Goal: Task Accomplishment & Management: Complete application form

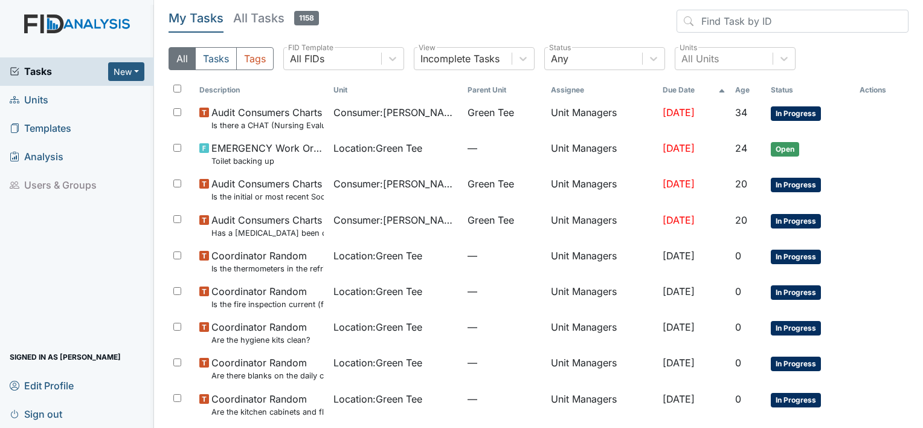
click at [42, 97] on span "Units" at bounding box center [29, 100] width 39 height 19
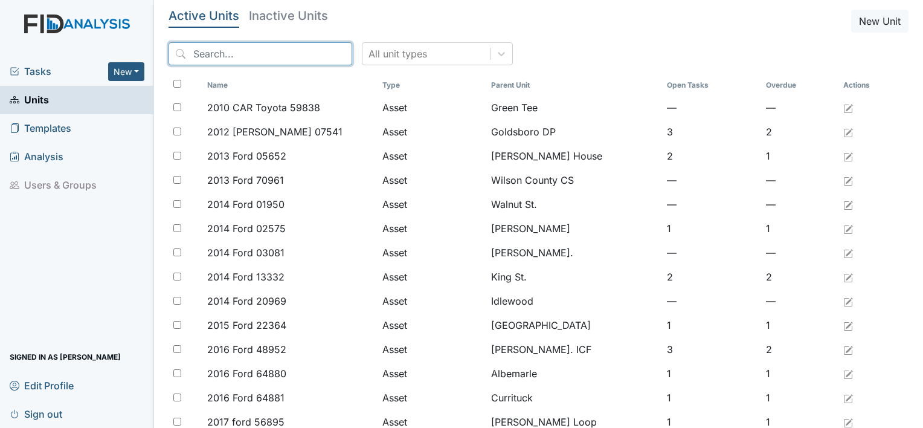
click at [248, 57] on input "search" at bounding box center [260, 53] width 184 height 23
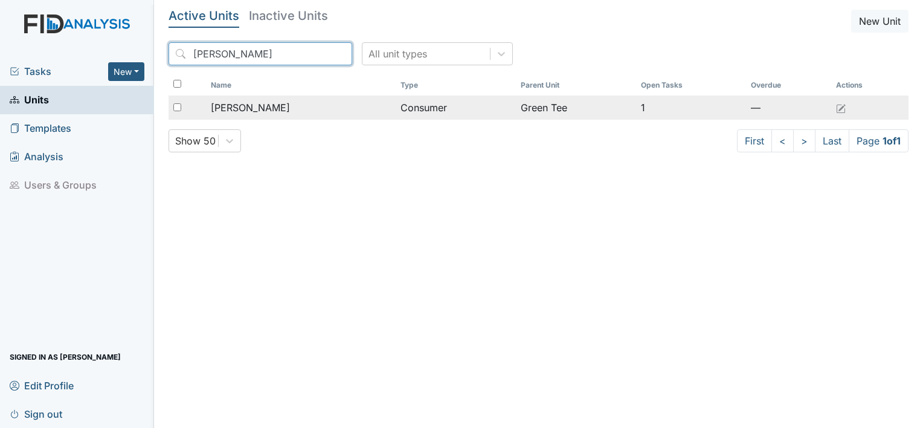
type input "amanda"
click at [275, 114] on span "[PERSON_NAME]" at bounding box center [250, 107] width 79 height 14
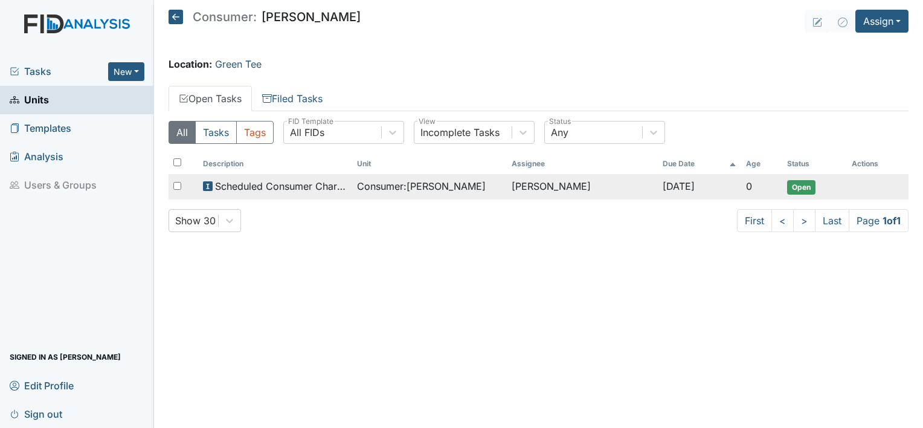
click at [252, 189] on span "Scheduled Consumer Chart Review" at bounding box center [281, 186] width 132 height 14
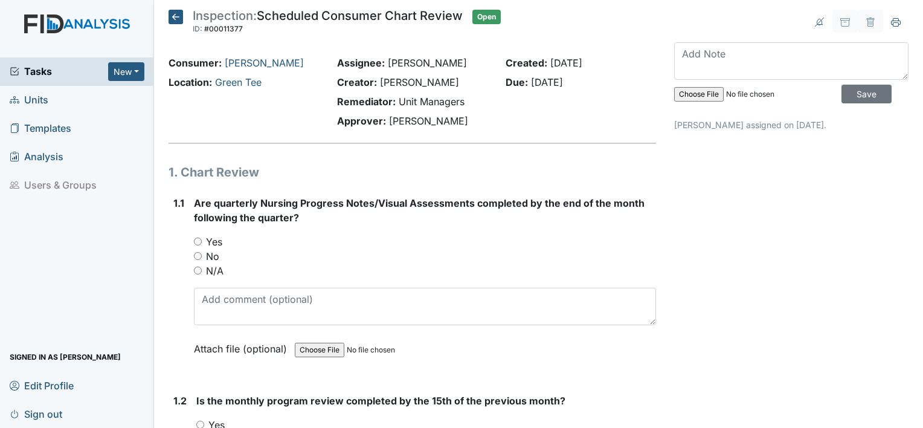
click at [194, 240] on input "Yes" at bounding box center [198, 241] width 8 height 8
radio input "true"
click at [908, 421] on main "Inspection: Scheduled Consumer Chart Review ID: #00011377 Open Autosaving... Co…" at bounding box center [538, 214] width 769 height 428
click at [174, 18] on icon at bounding box center [175, 17] width 14 height 14
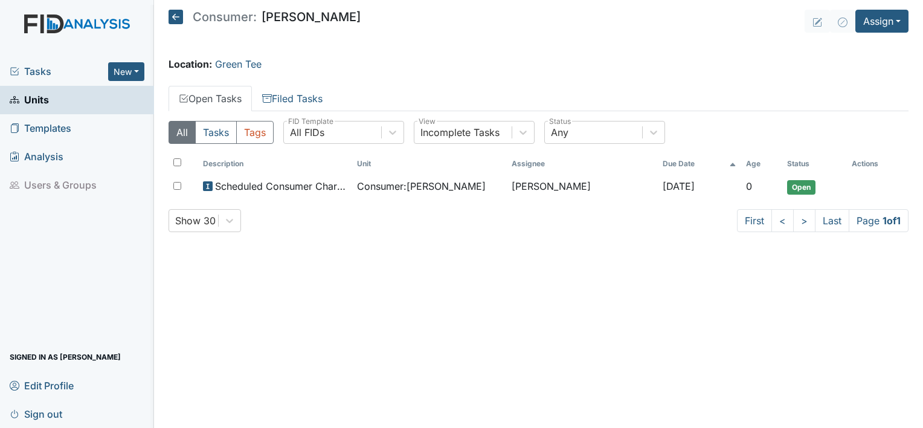
click at [60, 123] on span "Templates" at bounding box center [41, 128] width 62 height 19
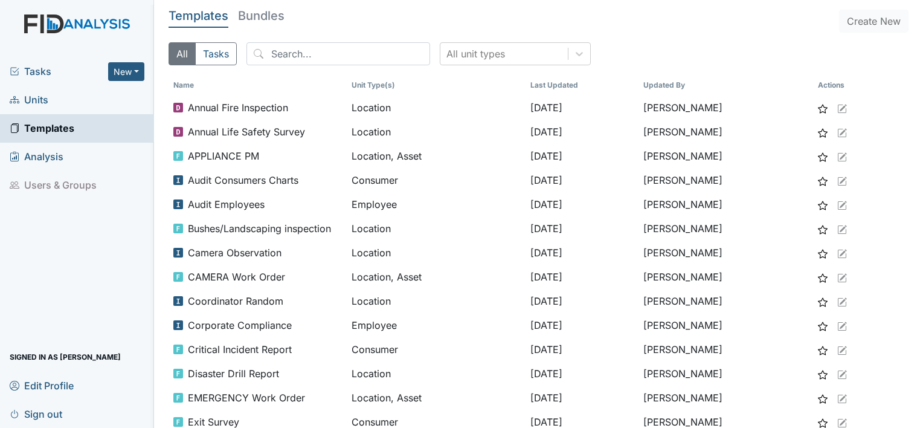
click at [31, 95] on span "Units" at bounding box center [29, 100] width 39 height 19
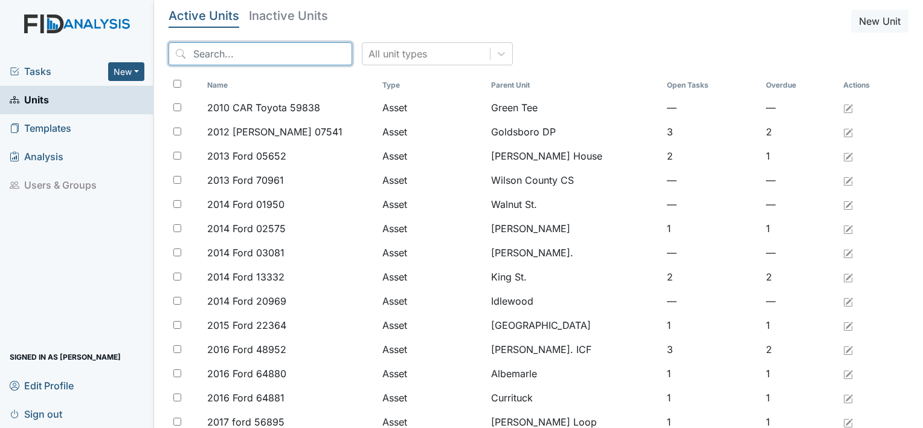
click at [248, 58] on input "search" at bounding box center [260, 53] width 184 height 23
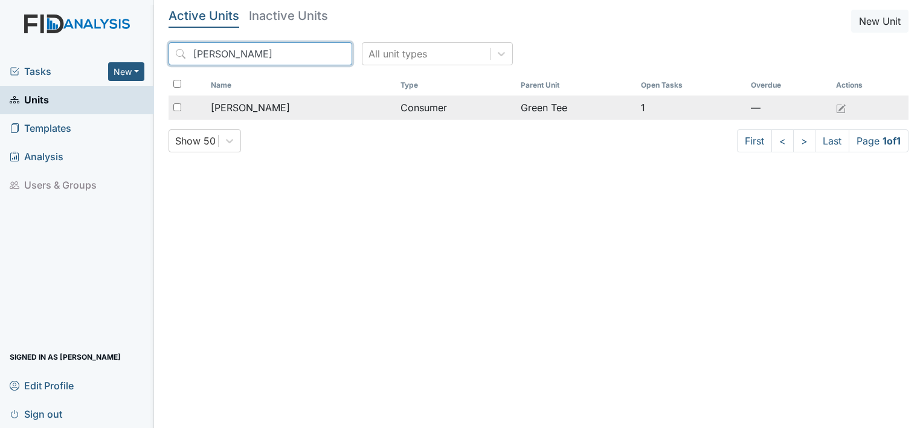
type input "amanda"
click at [271, 106] on span "[PERSON_NAME]" at bounding box center [250, 107] width 79 height 14
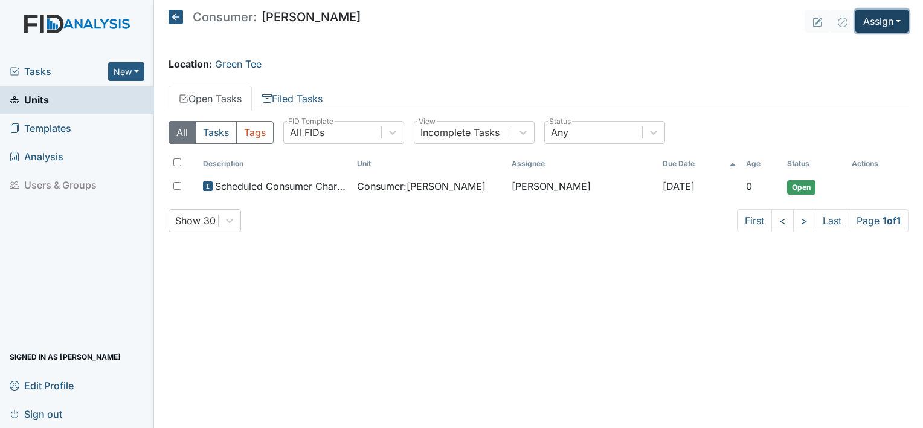
click at [901, 19] on button "Assign" at bounding box center [881, 21] width 53 height 23
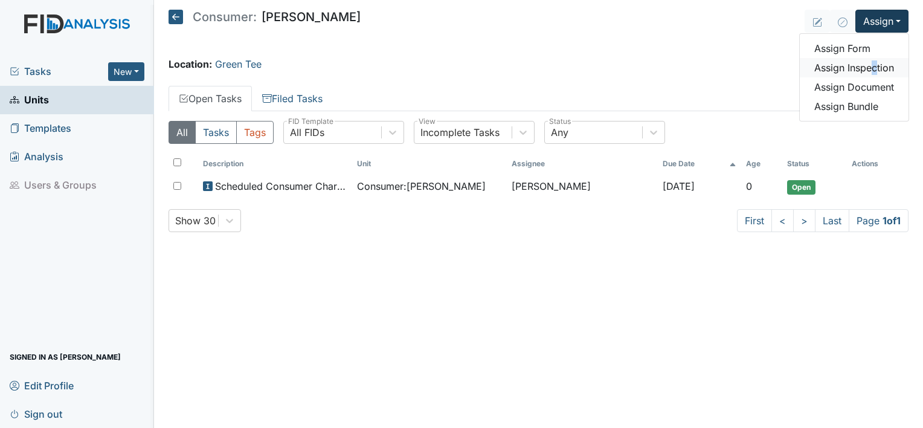
drag, startPoint x: 875, startPoint y: 69, endPoint x: 869, endPoint y: 61, distance: 10.4
click at [869, 61] on link "Assign Inspection" at bounding box center [853, 67] width 109 height 19
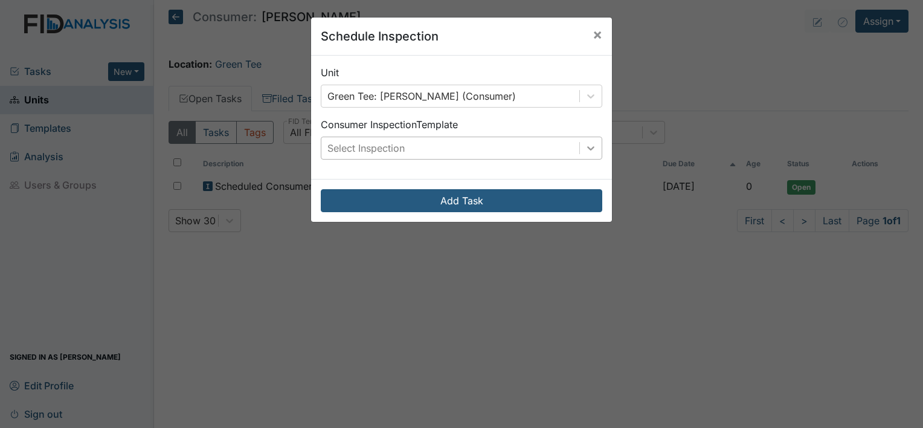
click at [588, 150] on icon at bounding box center [591, 148] width 12 height 12
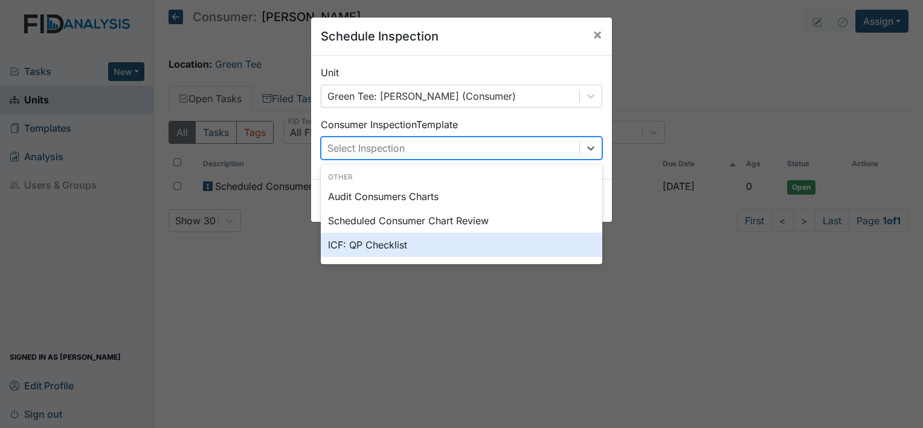
click at [417, 245] on div "ICF: QP Checklist" at bounding box center [461, 244] width 281 height 24
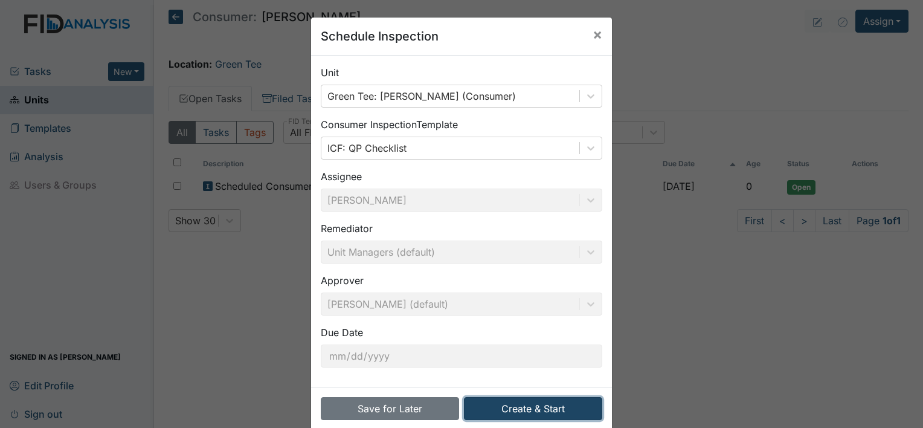
click at [505, 407] on button "Create & Start" at bounding box center [533, 408] width 138 height 23
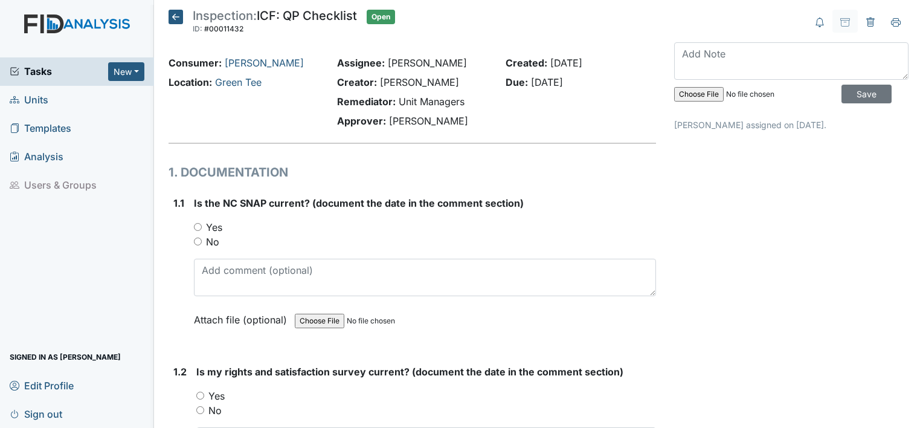
click at [203, 229] on div "Yes" at bounding box center [425, 227] width 462 height 14
click at [199, 227] on input "Yes" at bounding box center [198, 227] width 8 height 8
radio input "true"
click at [201, 391] on input "Yes" at bounding box center [200, 395] width 8 height 8
radio input "true"
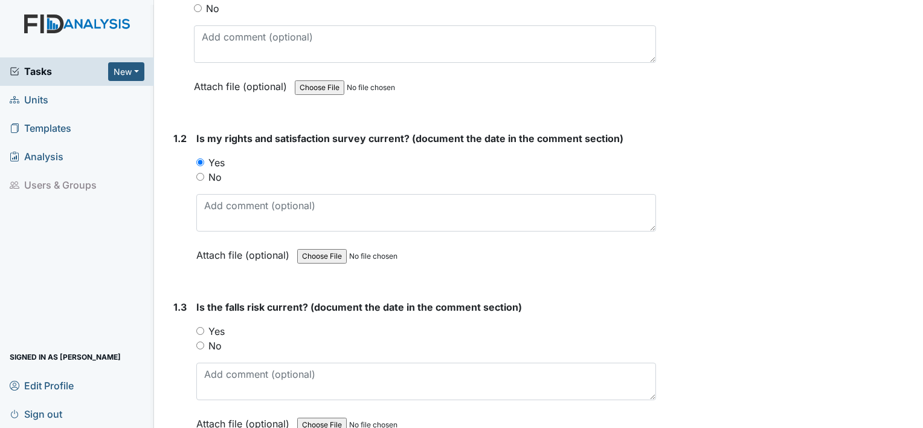
scroll to position [274, 0]
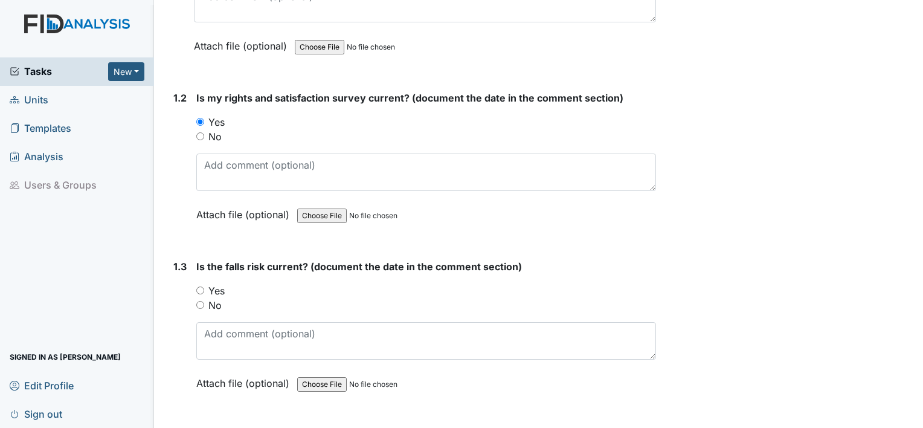
click at [198, 287] on input "Yes" at bounding box center [200, 290] width 8 height 8
radio input "true"
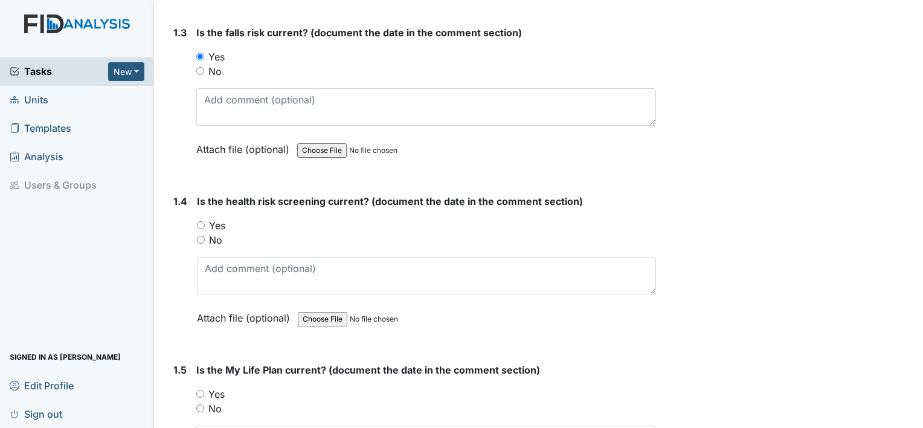
scroll to position [523, 0]
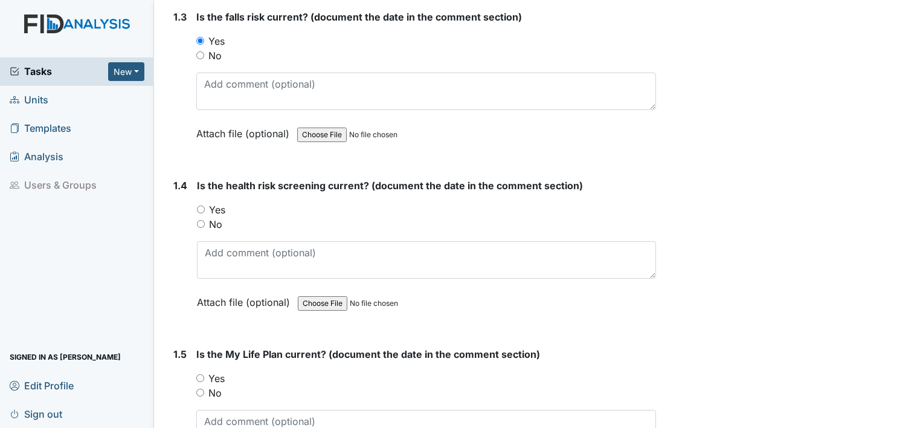
click at [203, 207] on input "Yes" at bounding box center [201, 209] width 8 height 8
radio input "true"
click at [196, 375] on input "Yes" at bounding box center [200, 378] width 8 height 8
radio input "true"
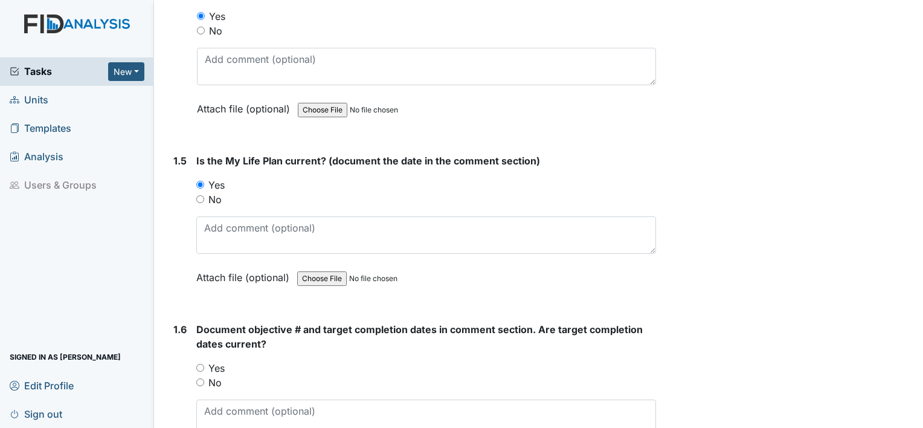
scroll to position [725, 0]
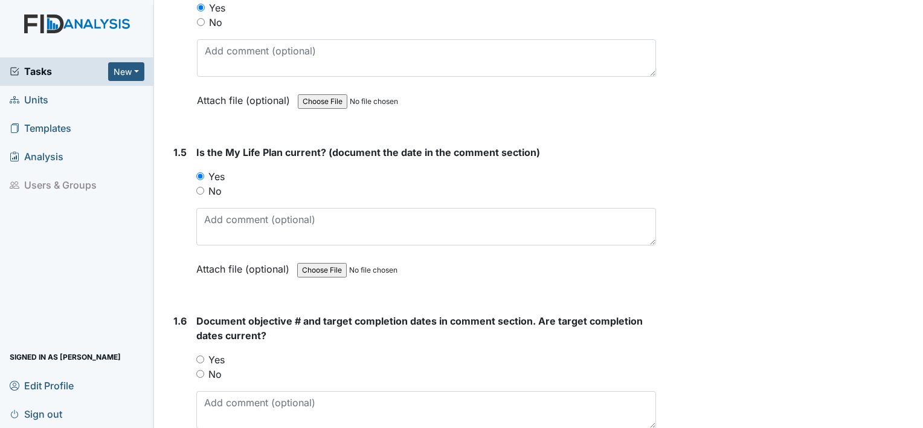
click at [200, 355] on input "Yes" at bounding box center [200, 359] width 8 height 8
radio input "true"
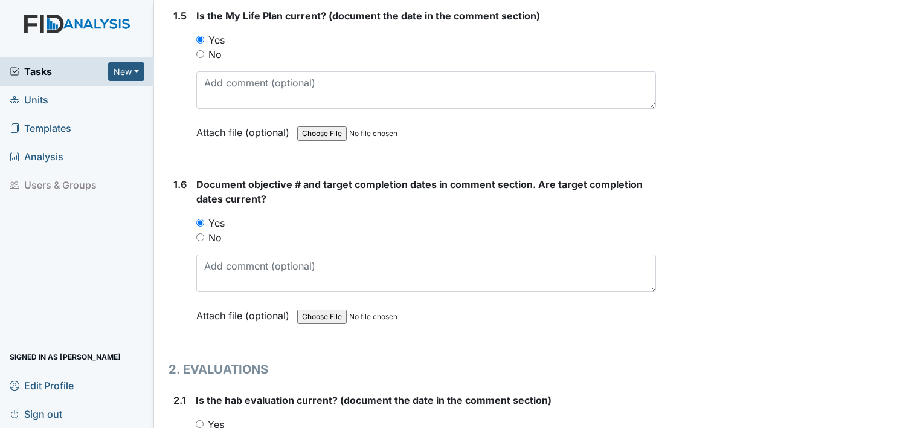
scroll to position [973, 0]
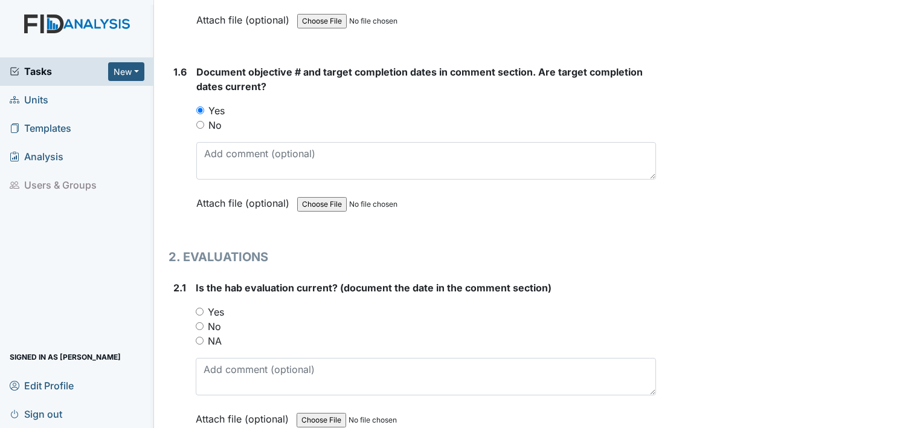
click at [197, 307] on input "Yes" at bounding box center [200, 311] width 8 height 8
radio input "true"
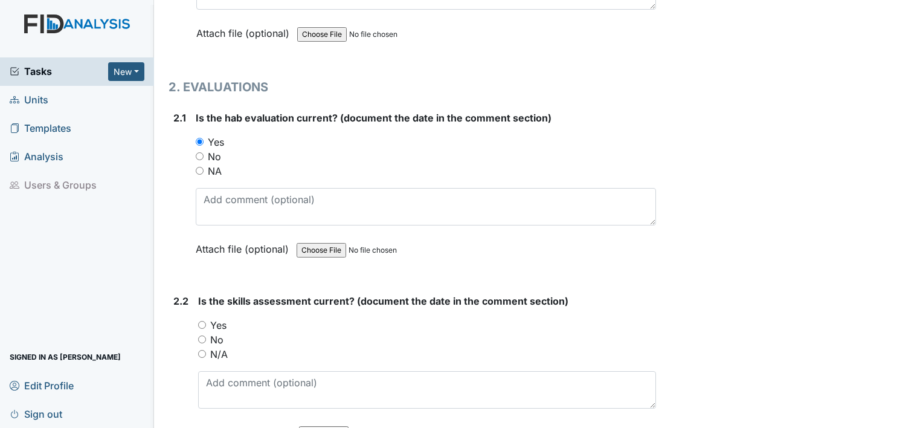
scroll to position [1223, 0]
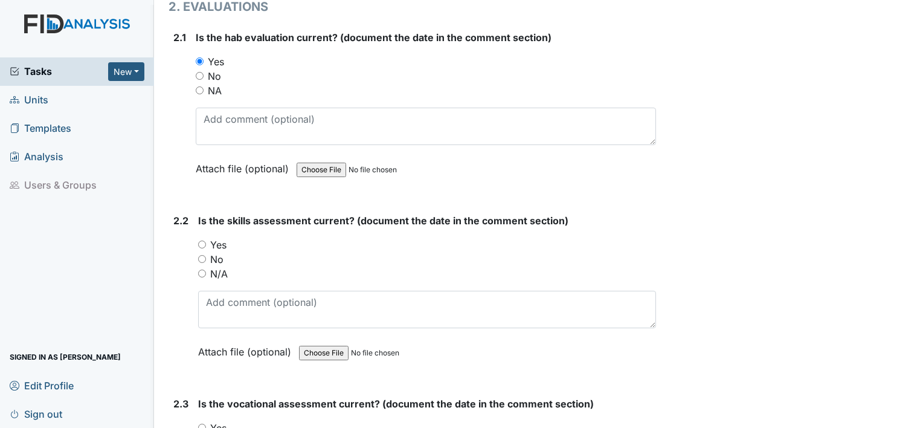
click at [203, 240] on input "Yes" at bounding box center [202, 244] width 8 height 8
radio input "true"
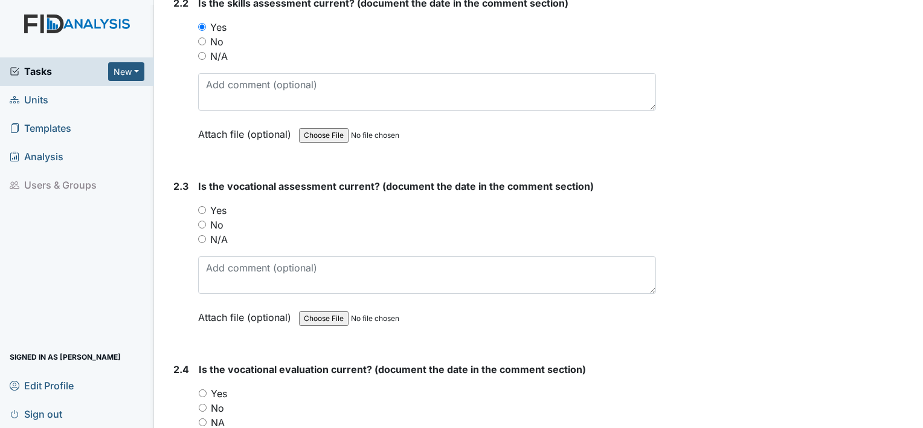
scroll to position [1456, 0]
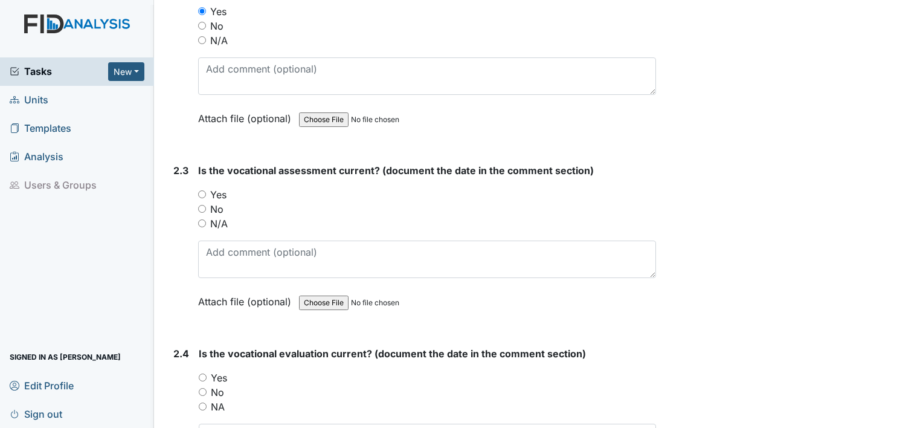
click at [202, 190] on input "Yes" at bounding box center [202, 194] width 8 height 8
radio input "true"
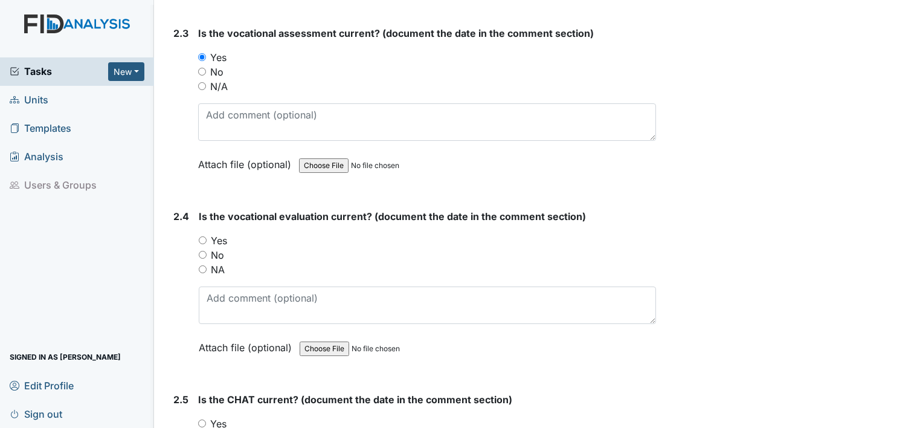
scroll to position [1674, 0]
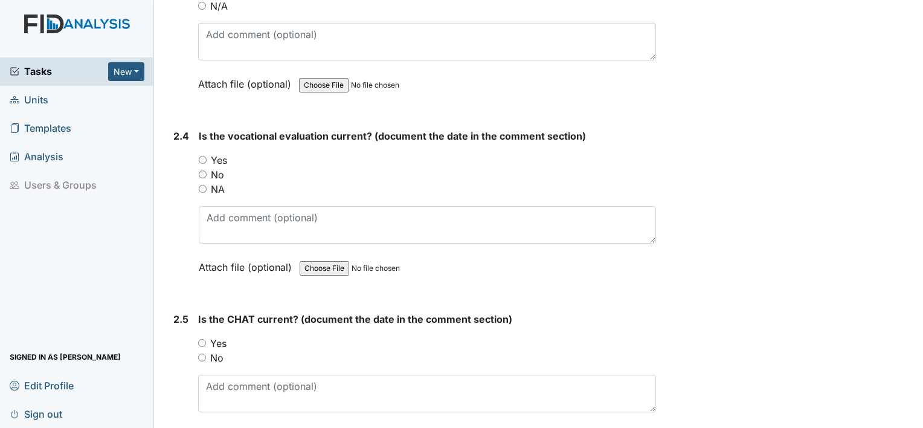
click at [202, 156] on input "Yes" at bounding box center [203, 160] width 8 height 8
radio input "true"
click at [203, 339] on input "Yes" at bounding box center [202, 343] width 8 height 8
radio input "true"
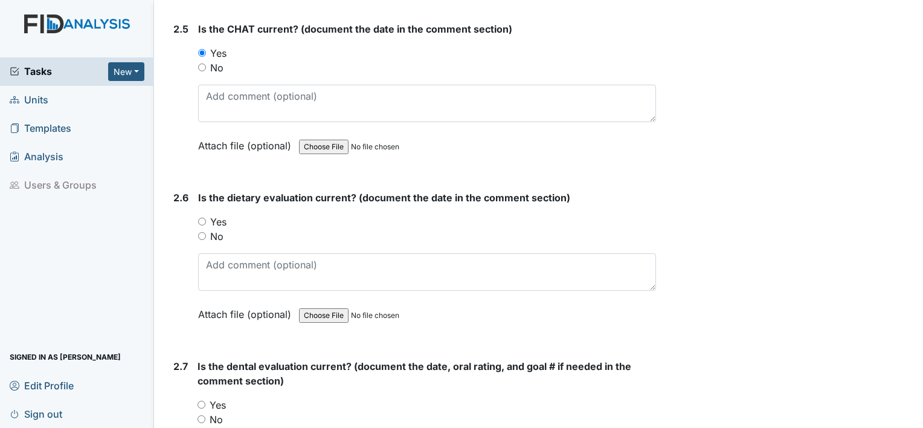
scroll to position [1988, 0]
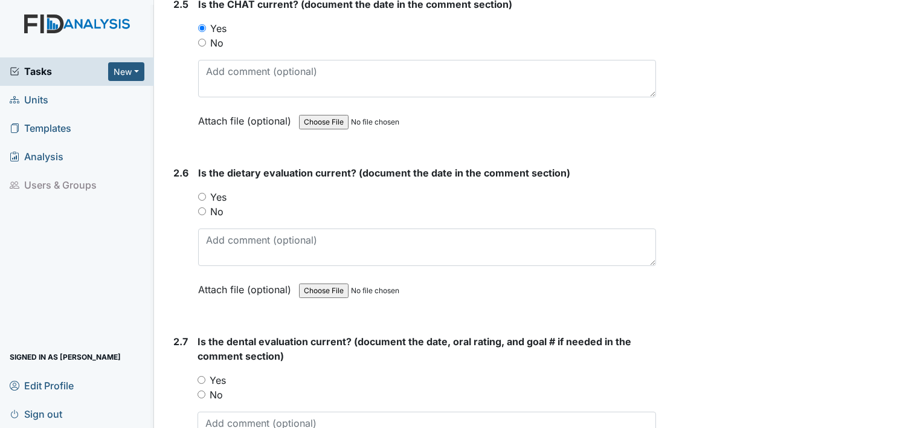
click at [203, 193] on input "Yes" at bounding box center [202, 197] width 8 height 8
radio input "true"
click at [199, 376] on input "Yes" at bounding box center [201, 380] width 8 height 8
radio input "true"
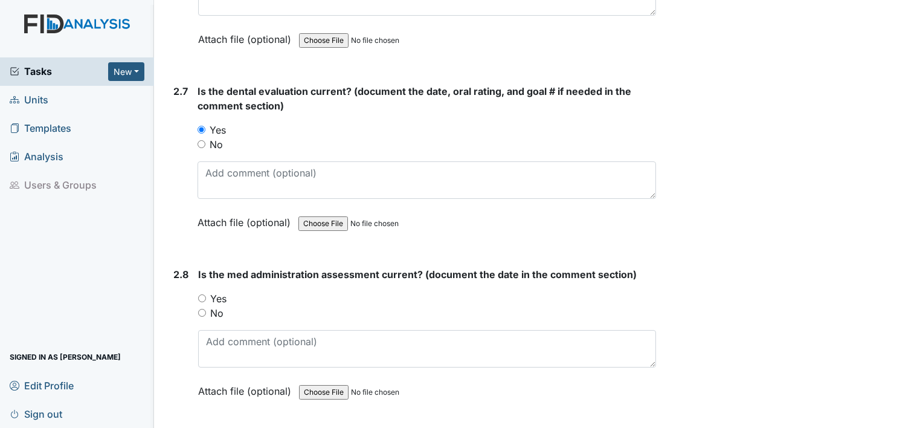
scroll to position [2335, 0]
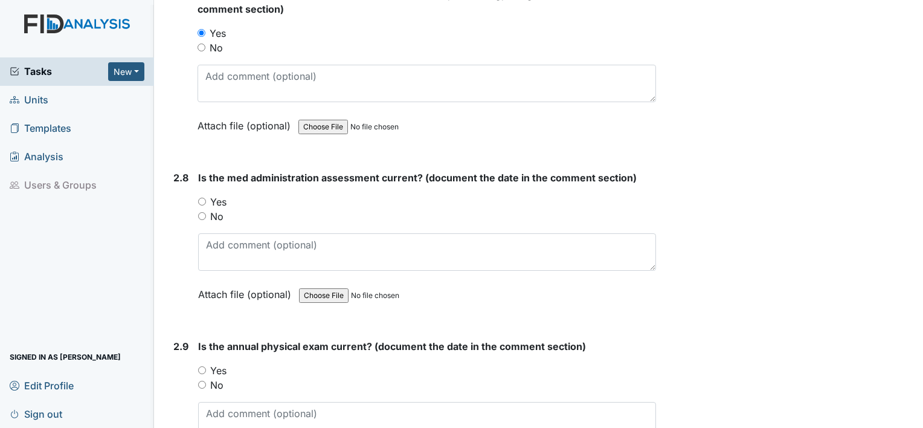
click at [200, 197] on input "Yes" at bounding box center [202, 201] width 8 height 8
radio input "true"
click at [204, 366] on input "Yes" at bounding box center [202, 370] width 8 height 8
radio input "true"
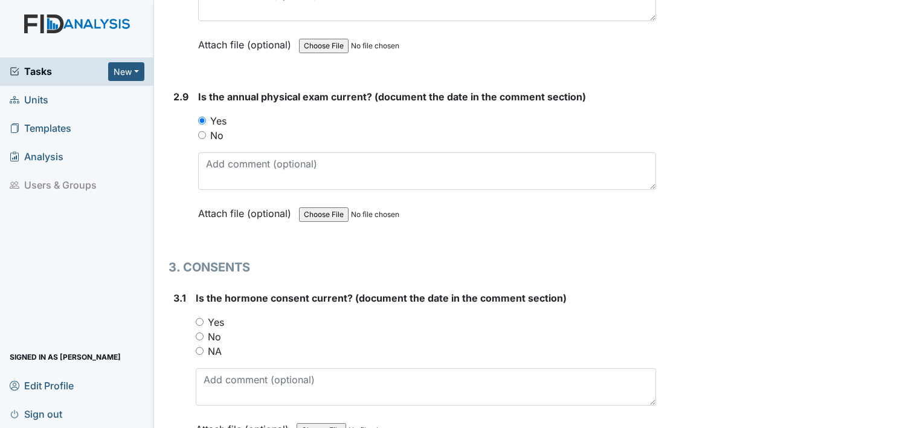
scroll to position [2592, 0]
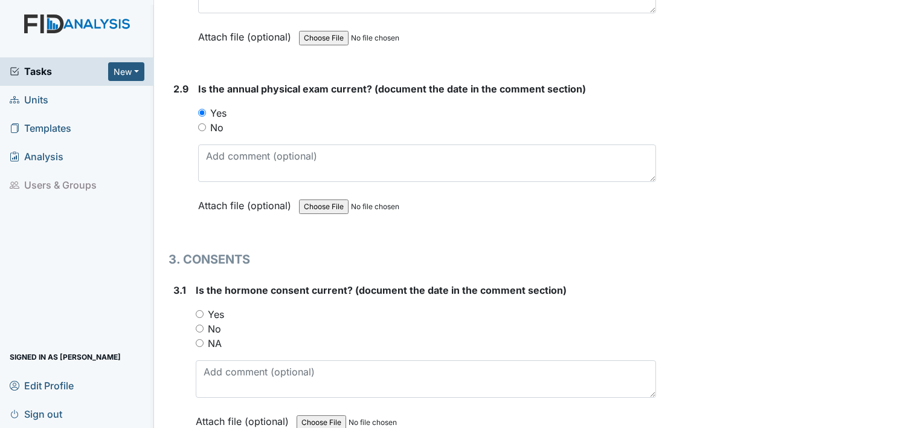
click at [200, 339] on input "NA" at bounding box center [200, 343] width 8 height 8
radio input "true"
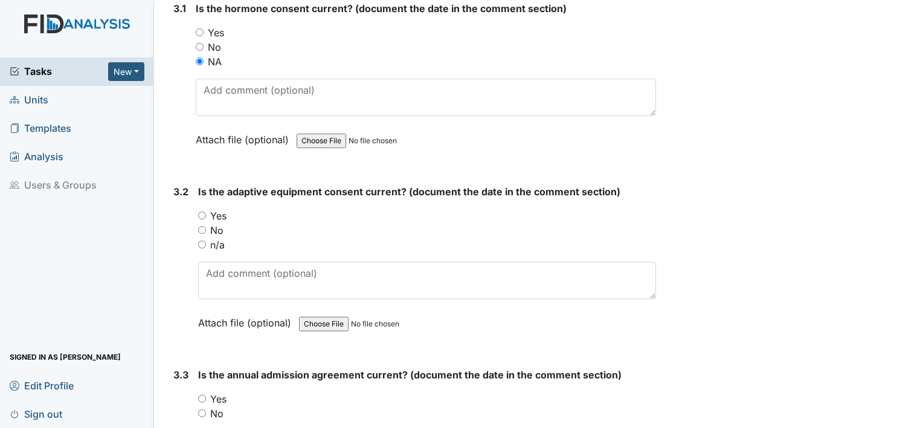
scroll to position [2914, 0]
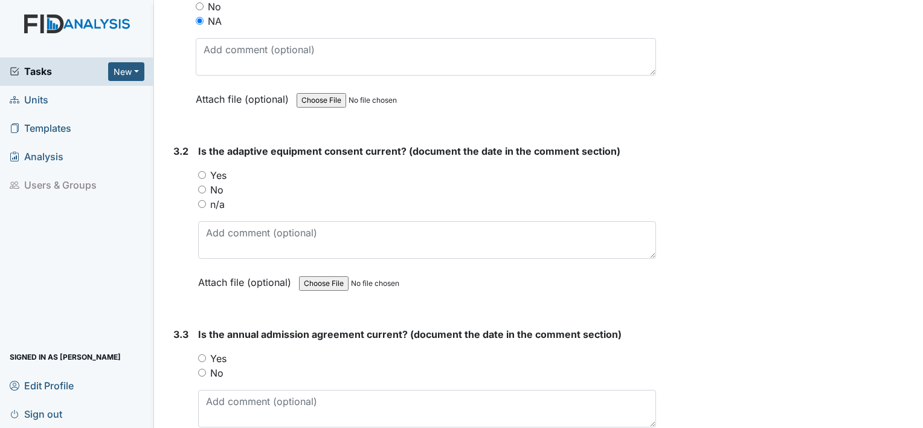
click at [200, 171] on input "Yes" at bounding box center [202, 175] width 8 height 8
radio input "true"
click at [204, 354] on input "Yes" at bounding box center [202, 358] width 8 height 8
radio input "true"
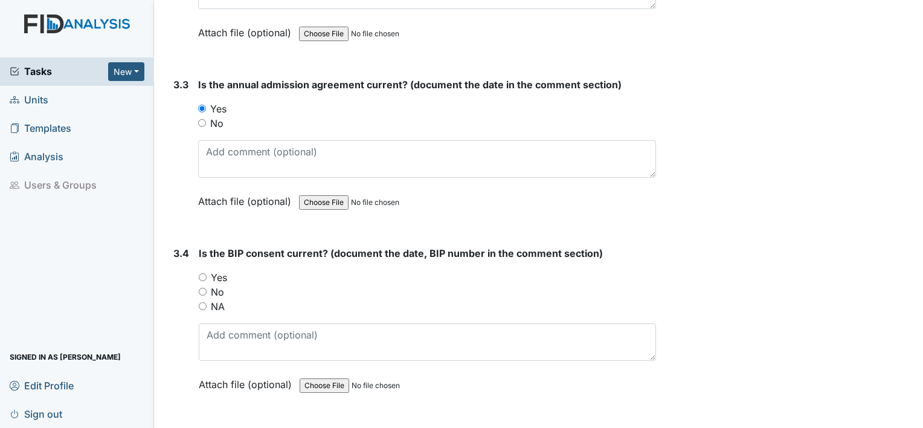
scroll to position [3171, 0]
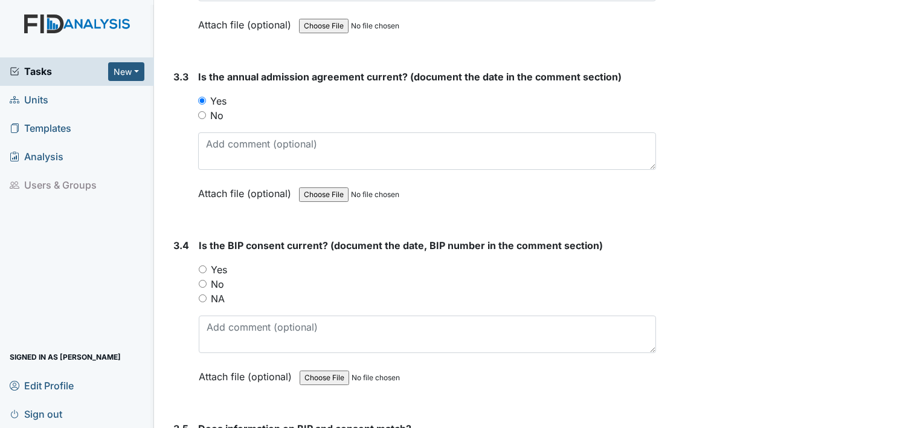
click at [204, 265] on input "Yes" at bounding box center [203, 269] width 8 height 8
radio input "true"
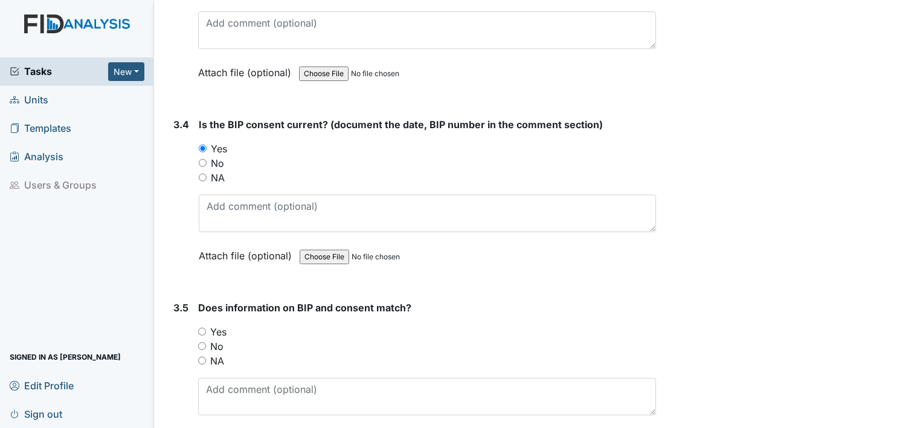
scroll to position [3333, 0]
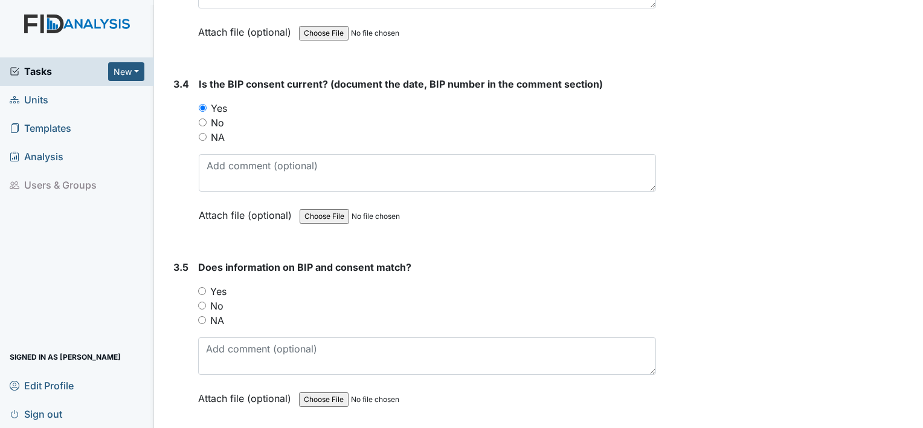
click at [202, 316] on input "NA" at bounding box center [202, 320] width 8 height 8
radio input "true"
click at [202, 130] on div "NA" at bounding box center [427, 137] width 457 height 14
click at [199, 133] on input "NA" at bounding box center [203, 137] width 8 height 8
radio input "true"
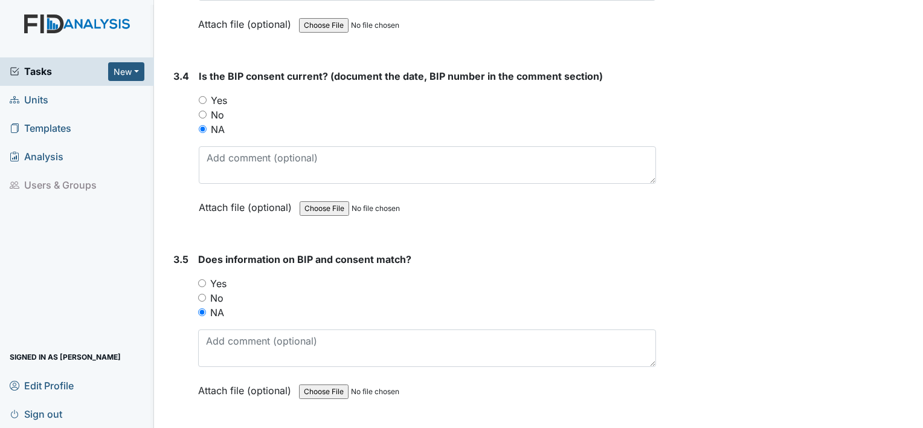
scroll to position [3368, 0]
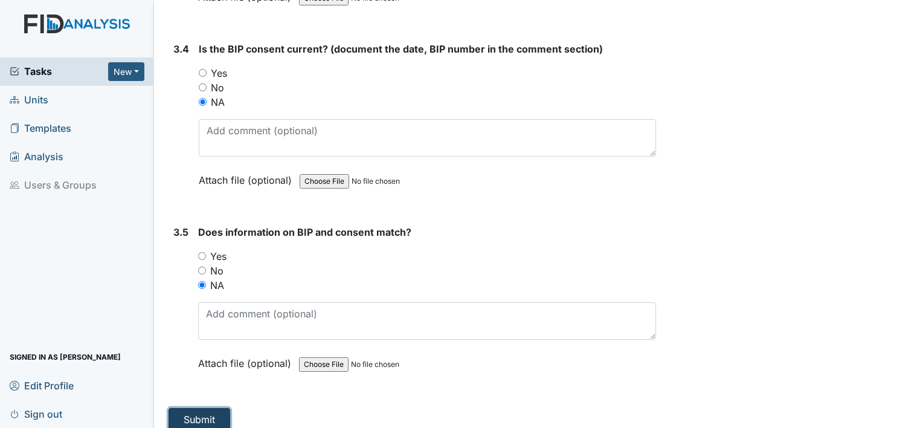
click at [197, 408] on button "Submit" at bounding box center [199, 419] width 62 height 23
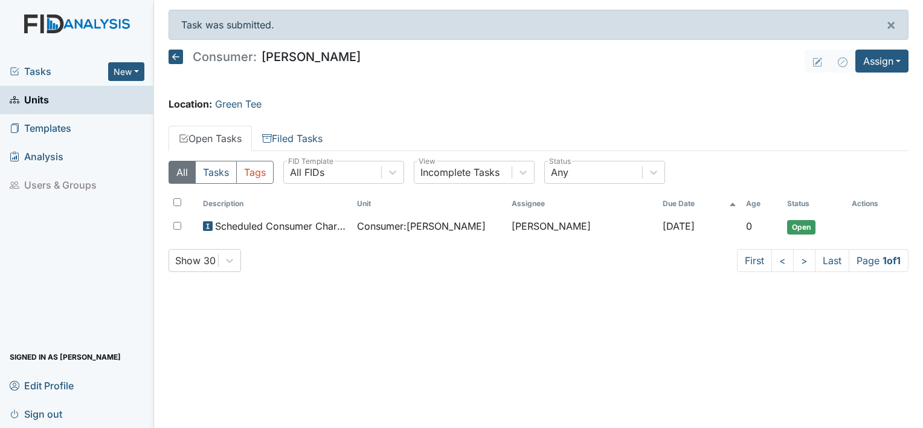
click at [46, 97] on span "Units" at bounding box center [29, 100] width 39 height 19
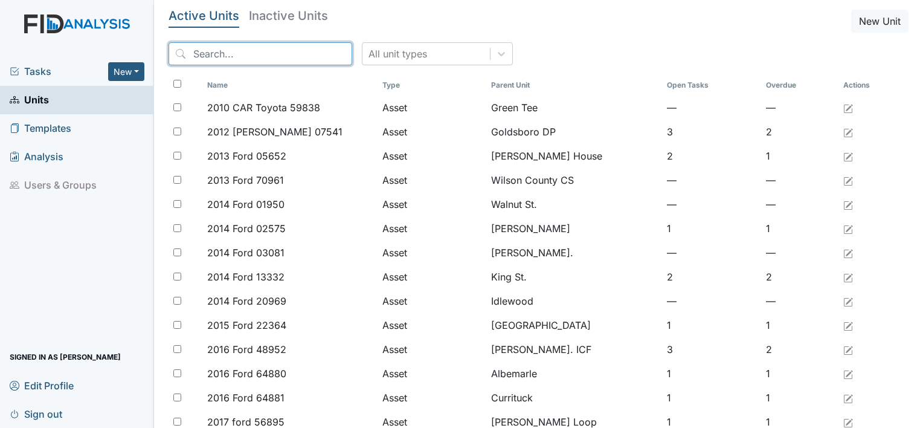
click at [206, 60] on input "search" at bounding box center [260, 53] width 184 height 23
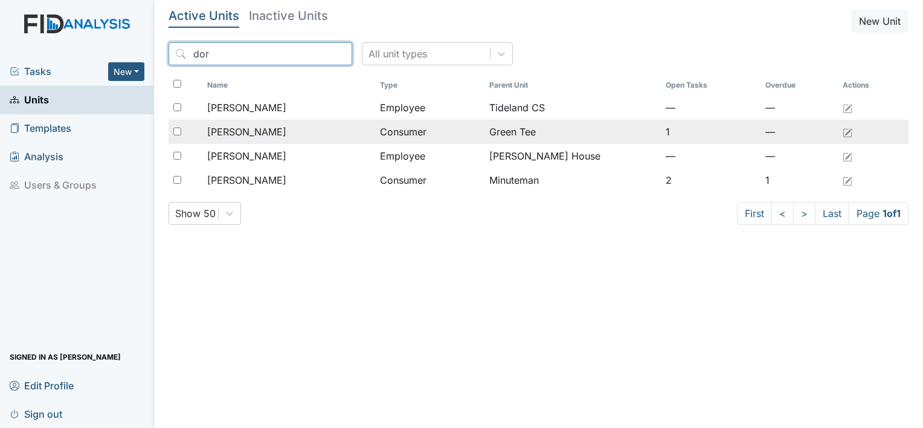
type input "dor"
click at [233, 134] on span "[PERSON_NAME]" at bounding box center [246, 131] width 79 height 14
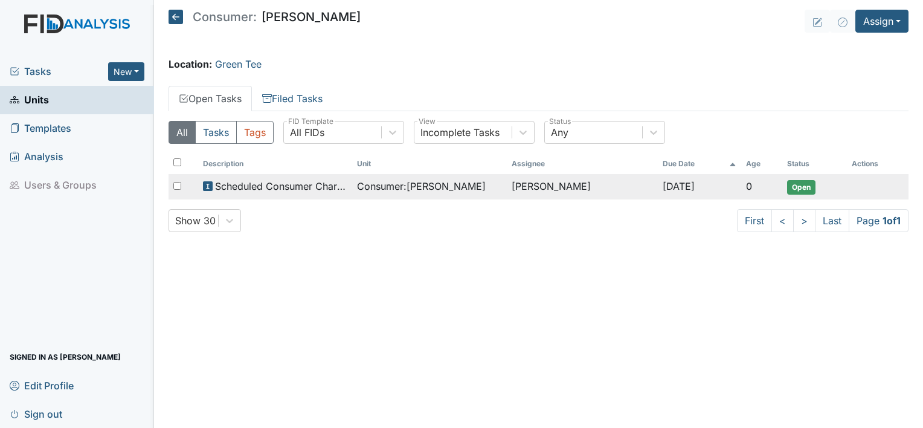
click at [407, 183] on span "Consumer : [PERSON_NAME]" at bounding box center [421, 186] width 129 height 14
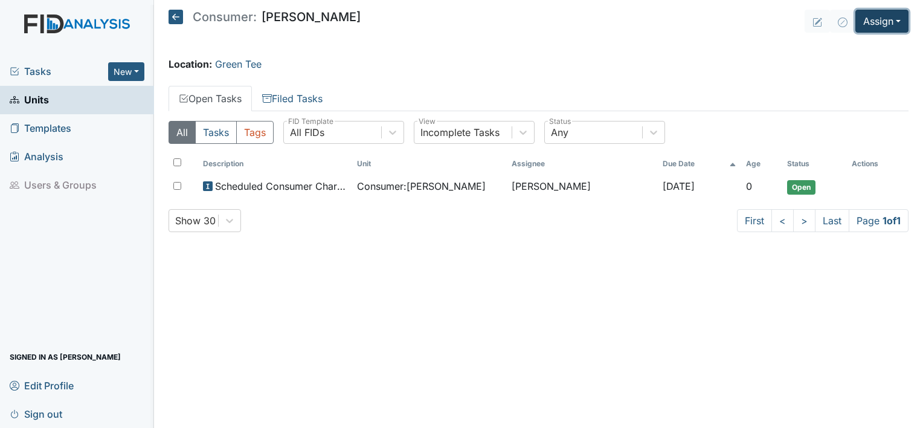
click at [897, 28] on button "Assign" at bounding box center [881, 21] width 53 height 23
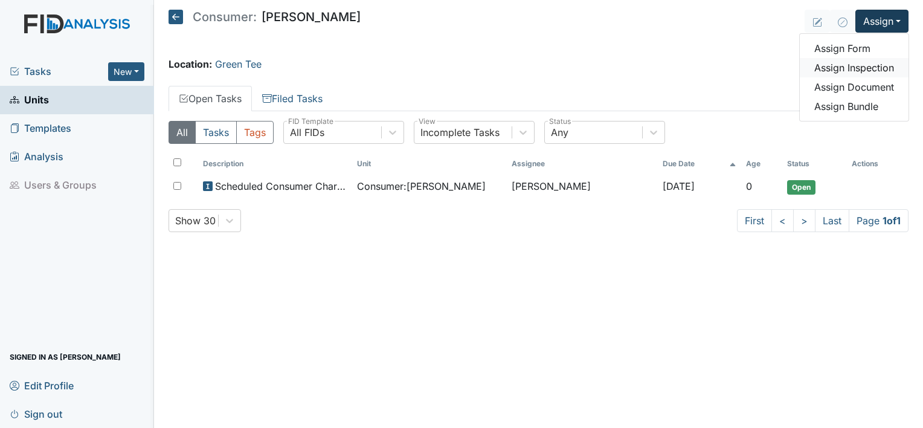
click at [882, 67] on link "Assign Inspection" at bounding box center [853, 67] width 109 height 19
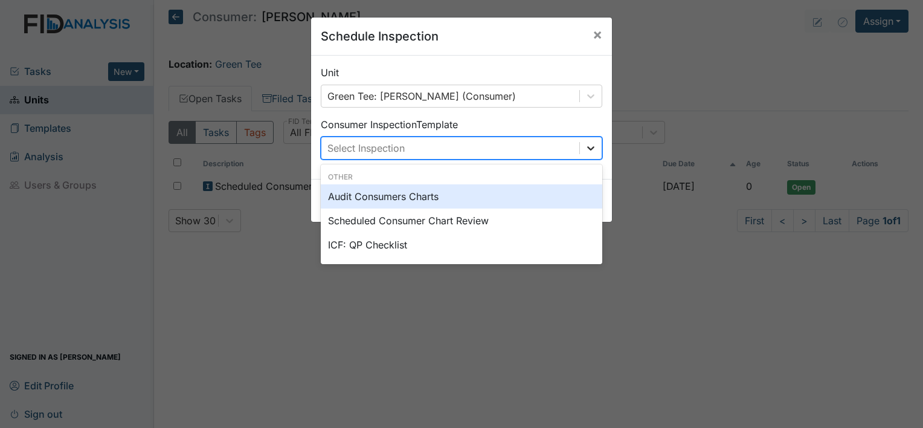
click at [592, 155] on div at bounding box center [591, 148] width 22 height 22
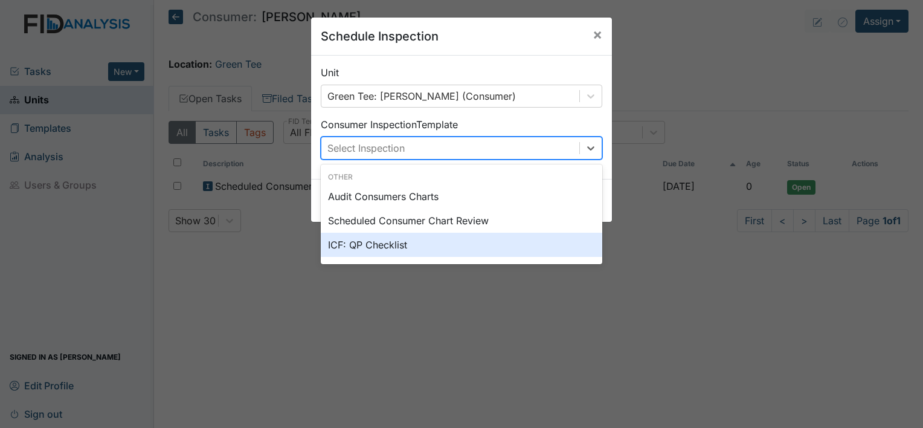
click at [364, 251] on div "ICF: QP Checklist" at bounding box center [461, 244] width 281 height 24
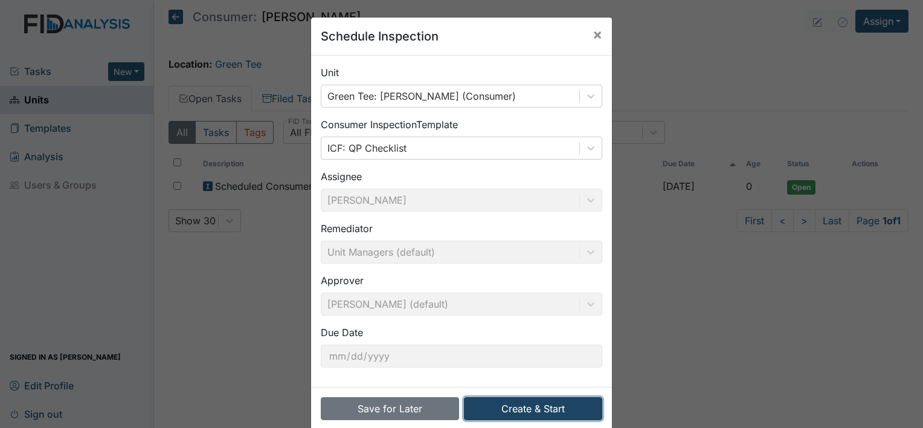
click at [533, 413] on button "Create & Start" at bounding box center [533, 408] width 138 height 23
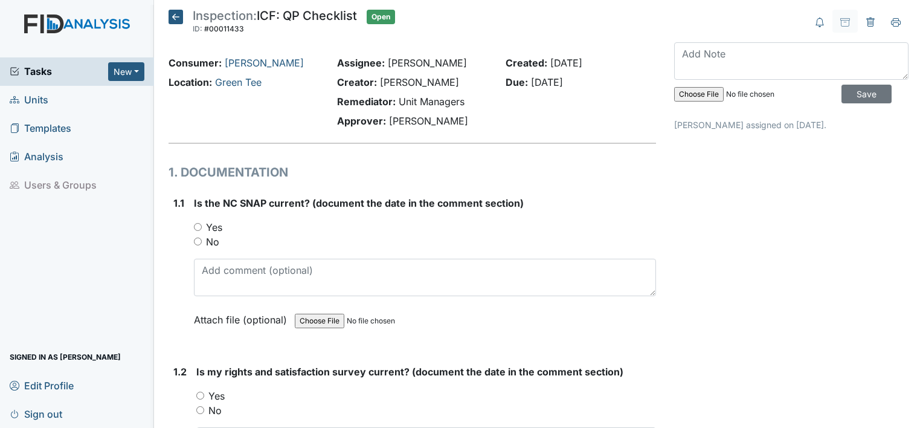
click at [196, 226] on input "Yes" at bounding box center [198, 227] width 8 height 8
radio input "true"
click at [197, 392] on input "Yes" at bounding box center [200, 395] width 8 height 8
radio input "true"
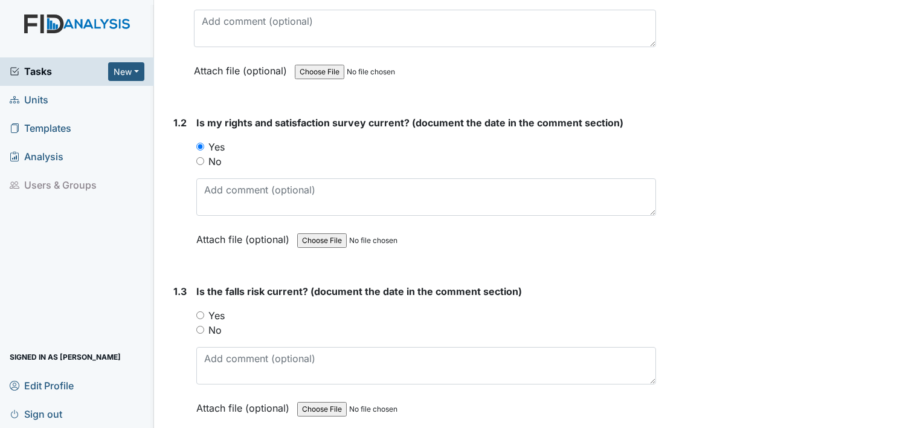
scroll to position [274, 0]
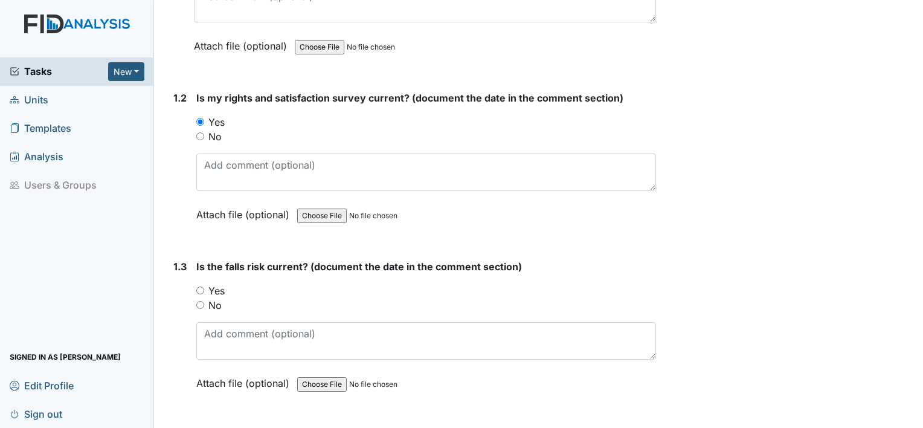
click at [197, 286] on input "Yes" at bounding box center [200, 290] width 8 height 8
radio input "true"
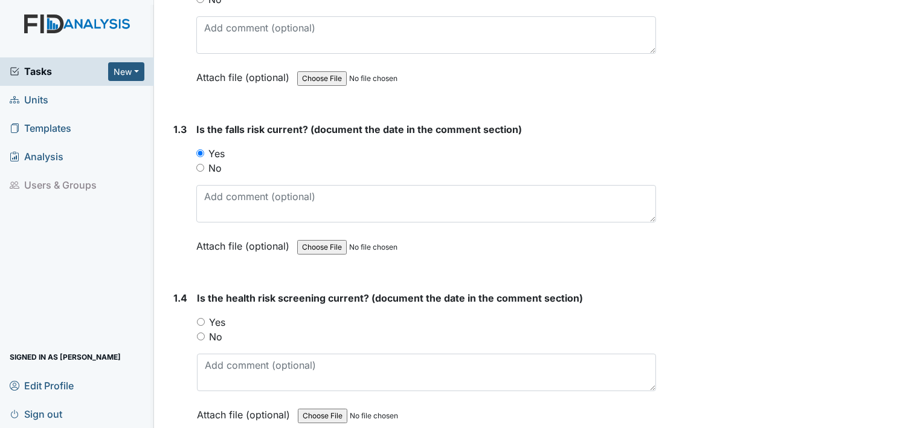
scroll to position [426, 0]
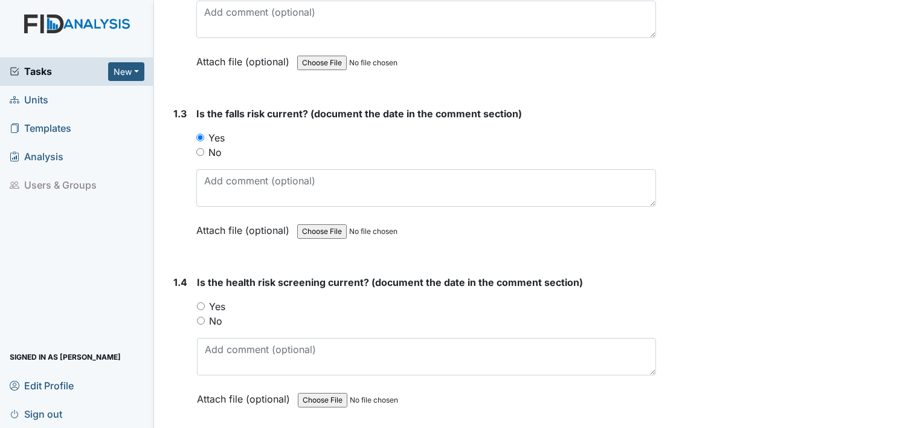
click at [202, 303] on input "Yes" at bounding box center [201, 306] width 8 height 8
radio input "true"
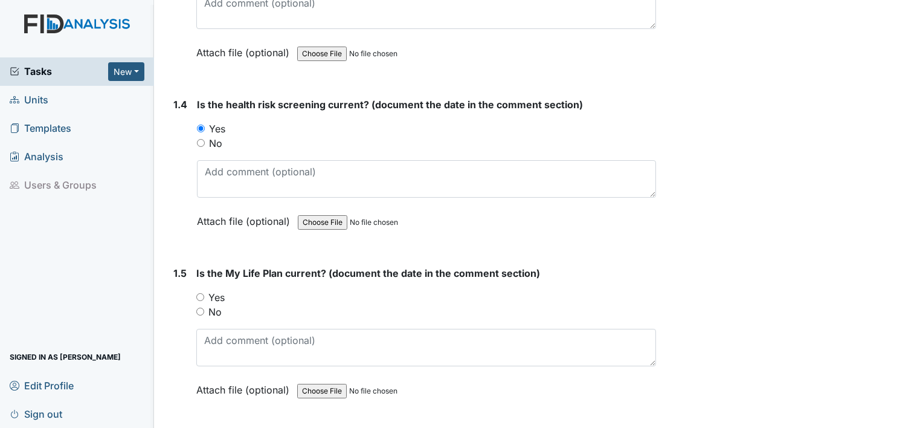
scroll to position [644, 0]
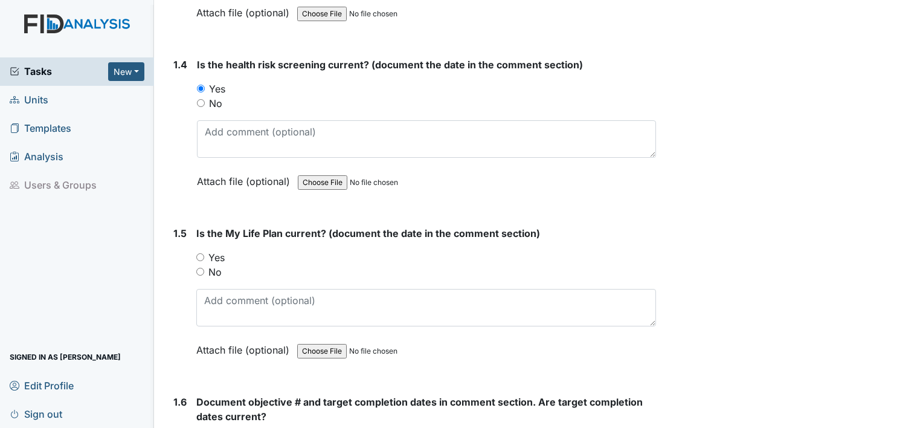
click at [201, 253] on input "Yes" at bounding box center [200, 257] width 8 height 8
radio input "true"
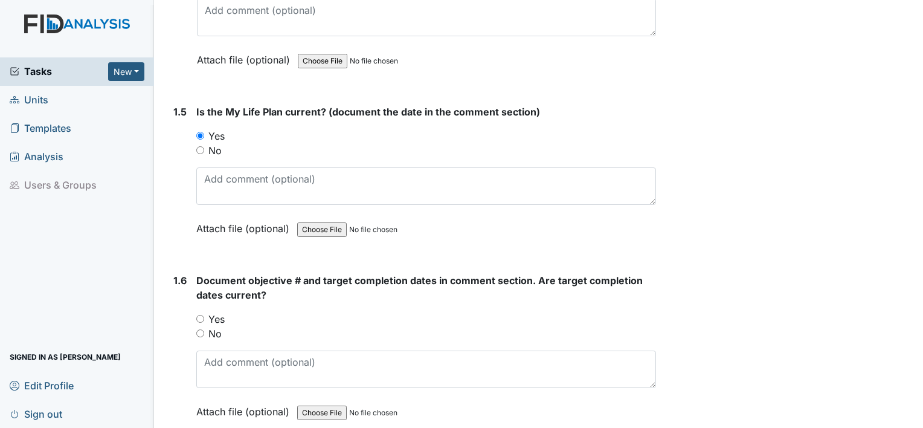
scroll to position [813, 0]
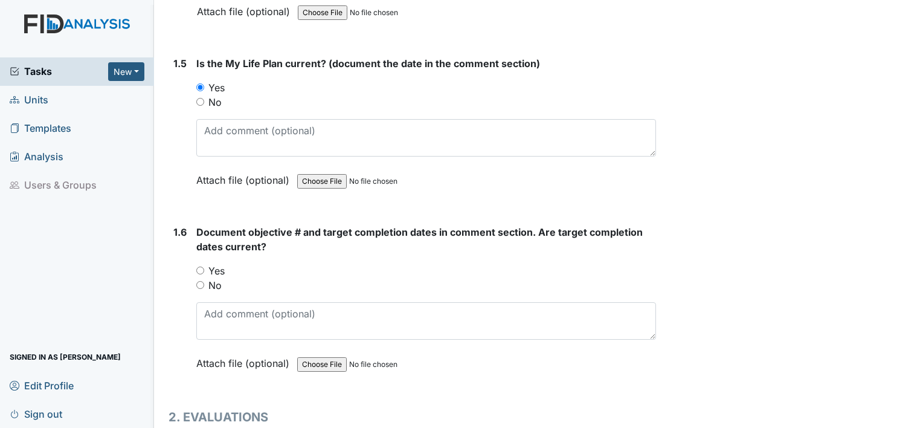
click at [200, 266] on input "Yes" at bounding box center [200, 270] width 8 height 8
radio input "true"
click at [226, 341] on div "Document objective # and target completion dates in comment section. Are target…" at bounding box center [426, 302] width 460 height 154
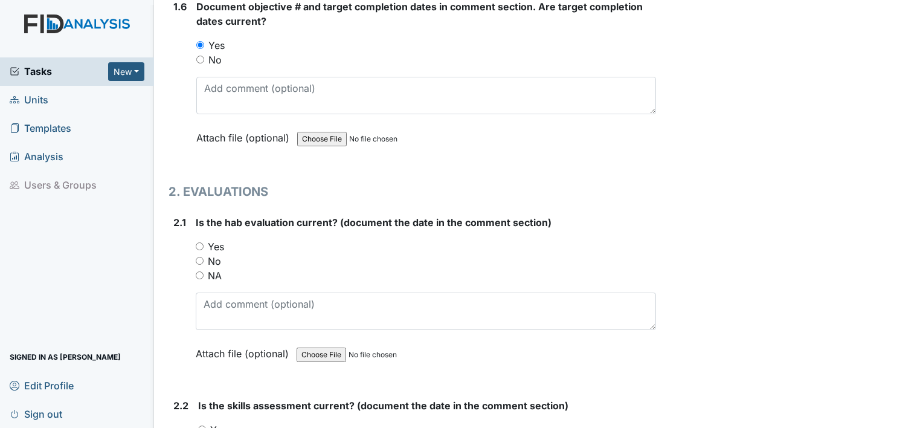
scroll to position [1046, 0]
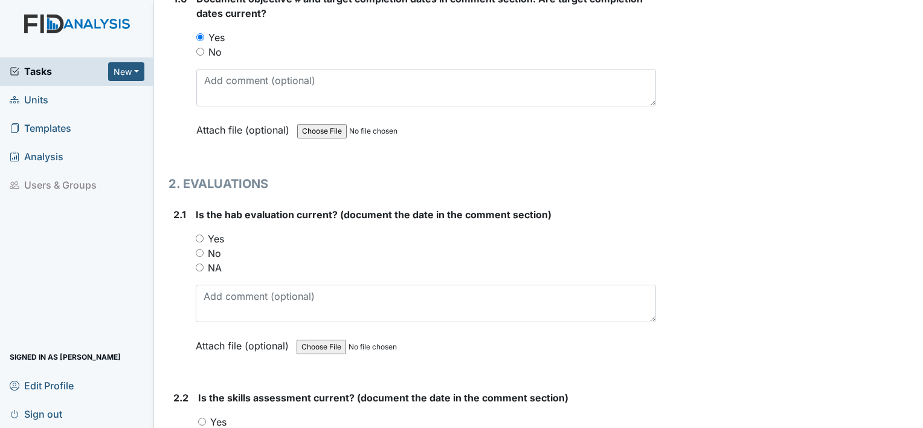
click at [201, 234] on input "Yes" at bounding box center [200, 238] width 8 height 8
radio input "true"
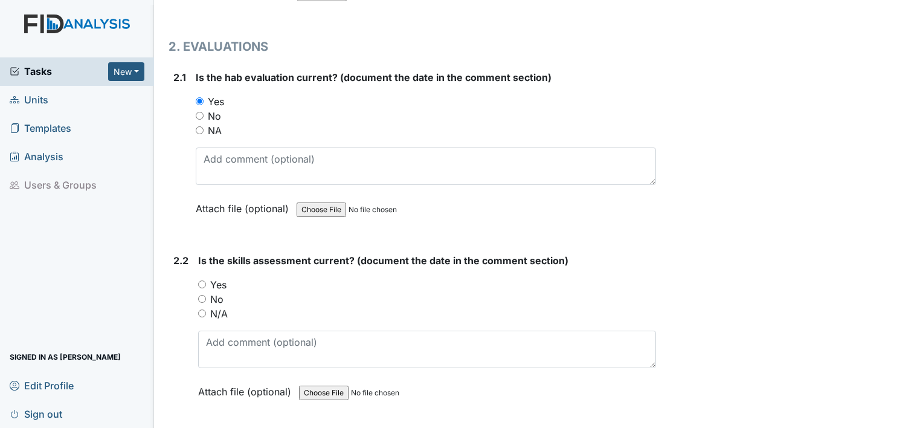
scroll to position [1240, 0]
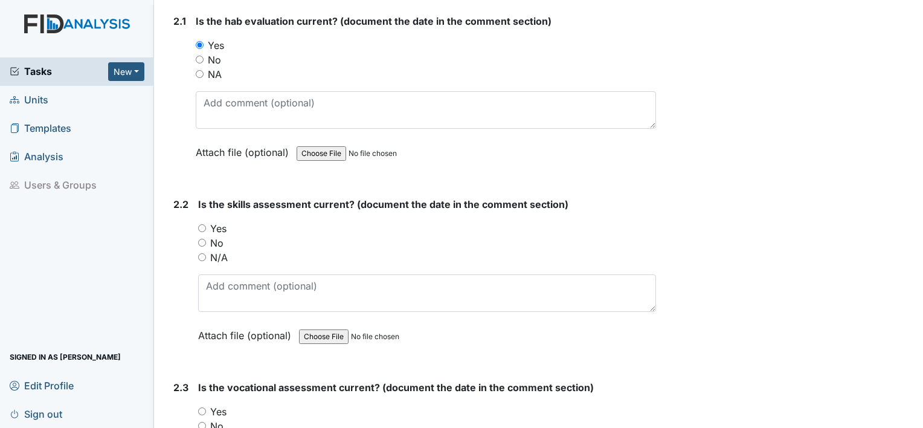
click at [202, 224] on input "Yes" at bounding box center [202, 228] width 8 height 8
radio input "true"
click at [203, 407] on input "Yes" at bounding box center [202, 411] width 8 height 8
radio input "true"
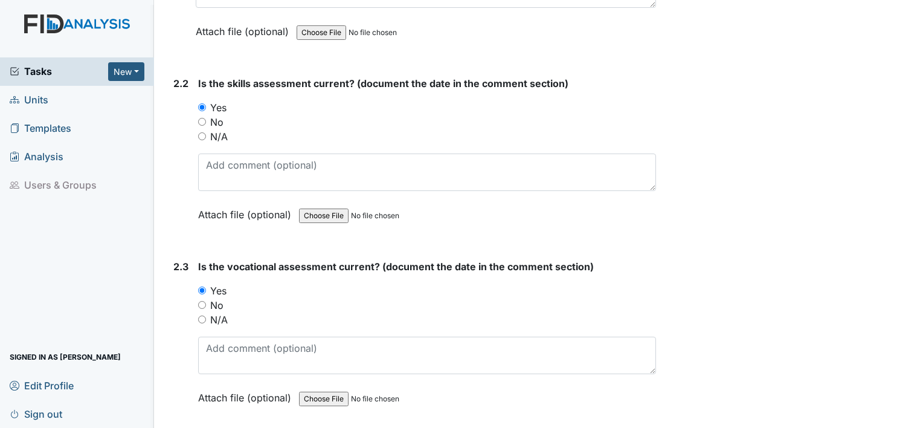
scroll to position [1449, 0]
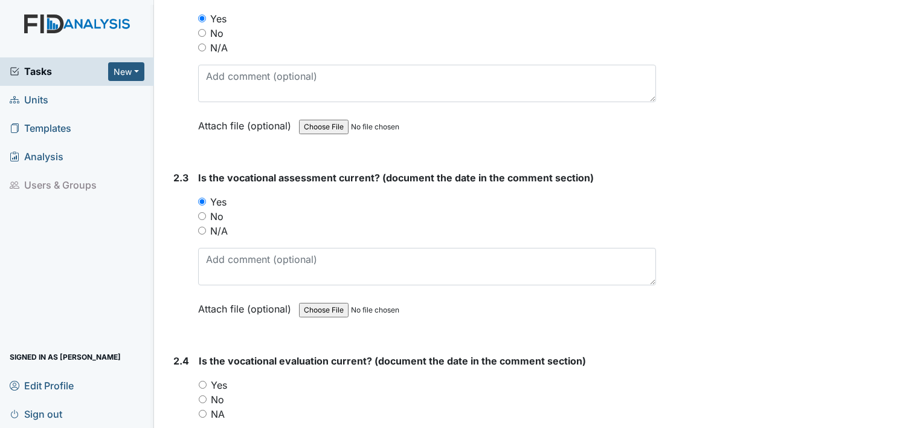
click at [201, 380] on input "Yes" at bounding box center [203, 384] width 8 height 8
radio input "true"
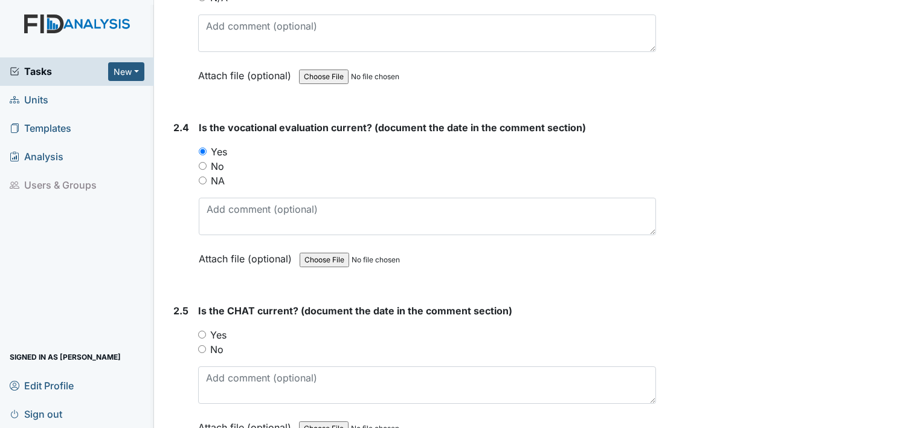
scroll to position [1699, 0]
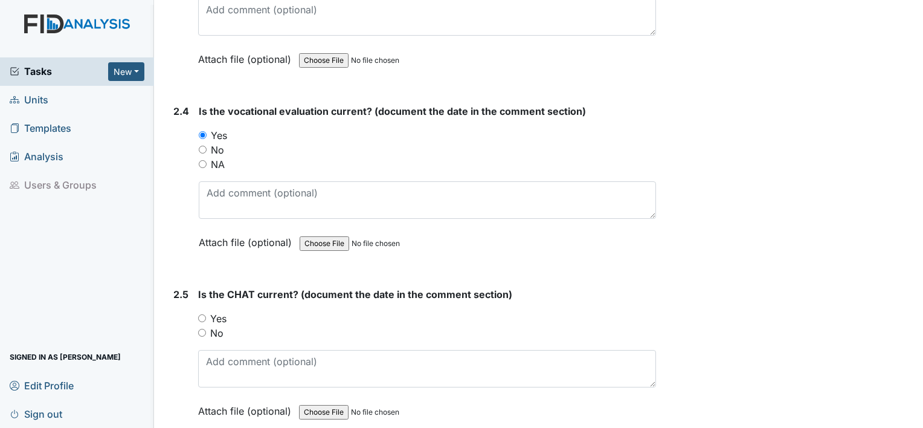
click at [203, 314] on input "Yes" at bounding box center [202, 318] width 8 height 8
radio input "true"
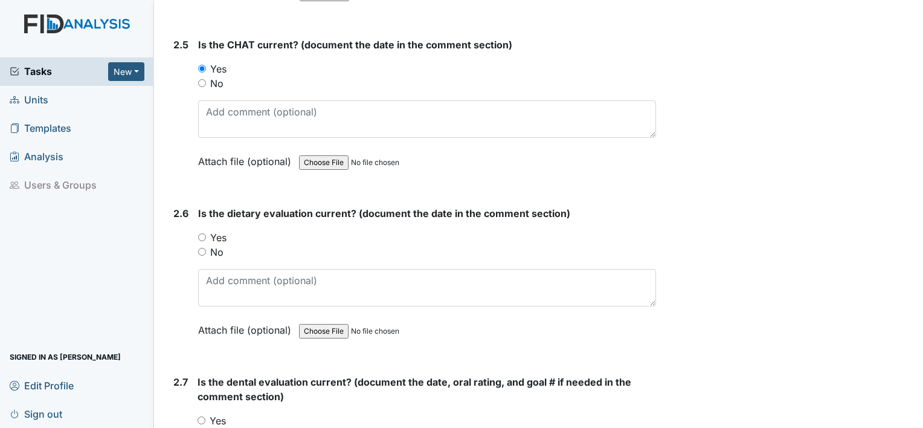
scroll to position [1956, 0]
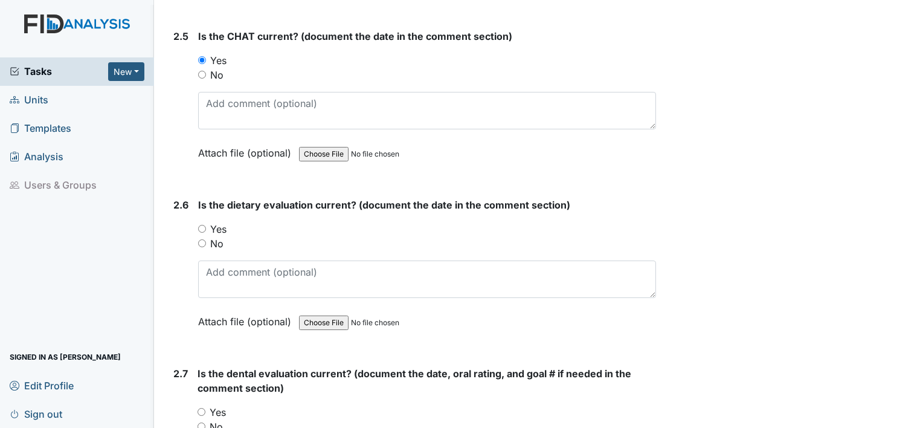
click at [200, 225] on input "Yes" at bounding box center [202, 229] width 8 height 8
radio input "true"
click at [202, 408] on input "Yes" at bounding box center [201, 412] width 8 height 8
radio input "true"
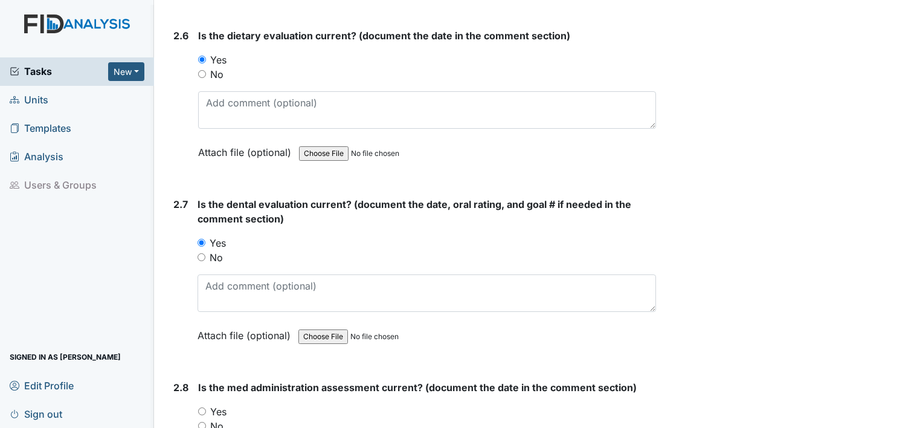
scroll to position [2214, 0]
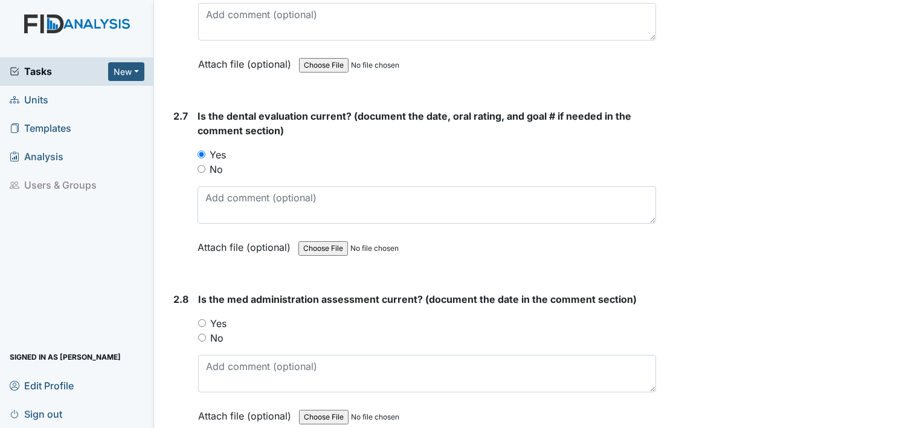
click at [200, 319] on input "Yes" at bounding box center [202, 323] width 8 height 8
radio input "true"
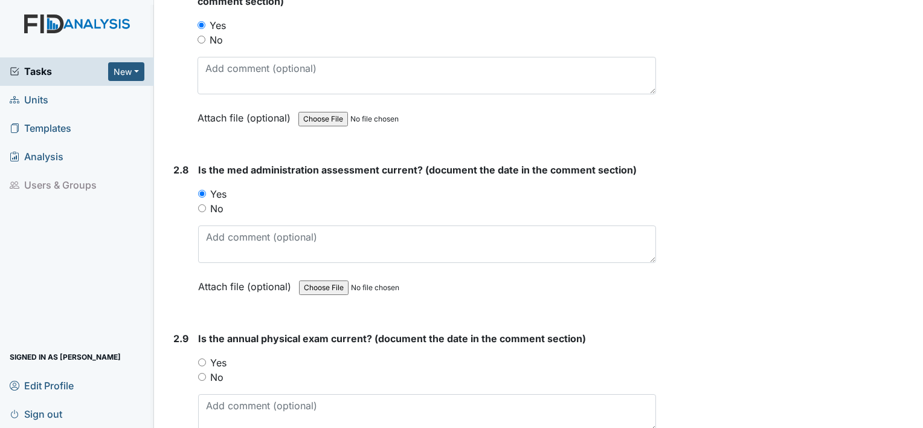
scroll to position [2391, 0]
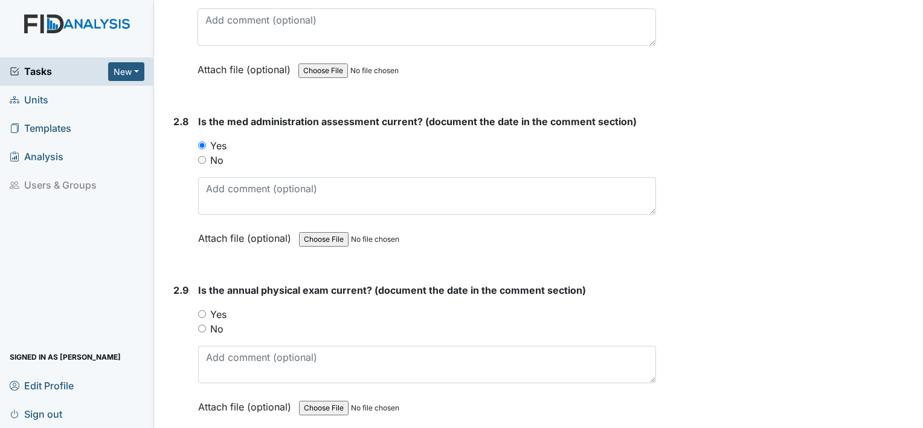
click at [200, 310] on input "Yes" at bounding box center [202, 314] width 8 height 8
radio input "true"
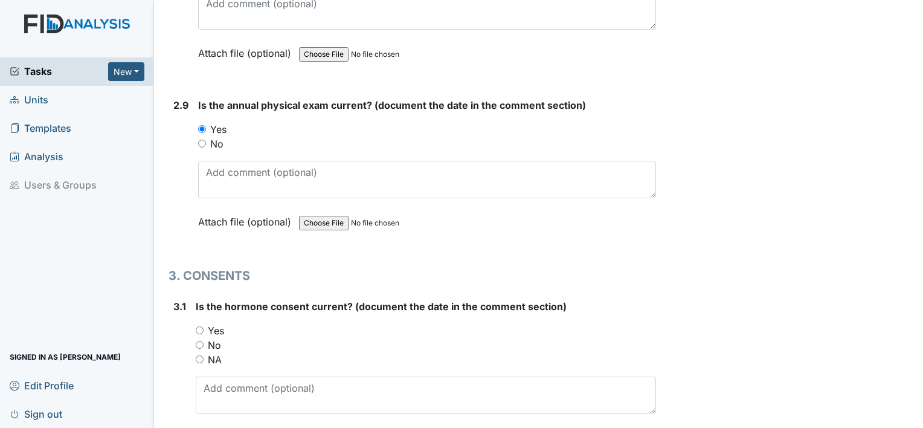
scroll to position [2584, 0]
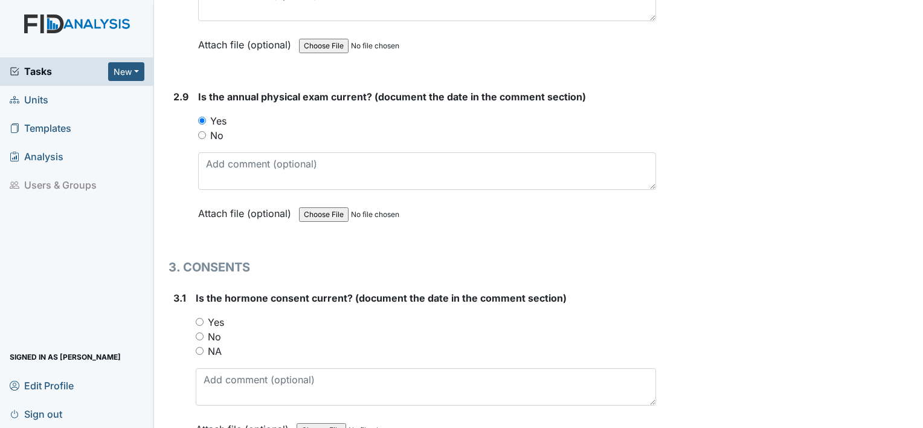
click at [196, 318] on input "Yes" at bounding box center [200, 322] width 8 height 8
radio input "true"
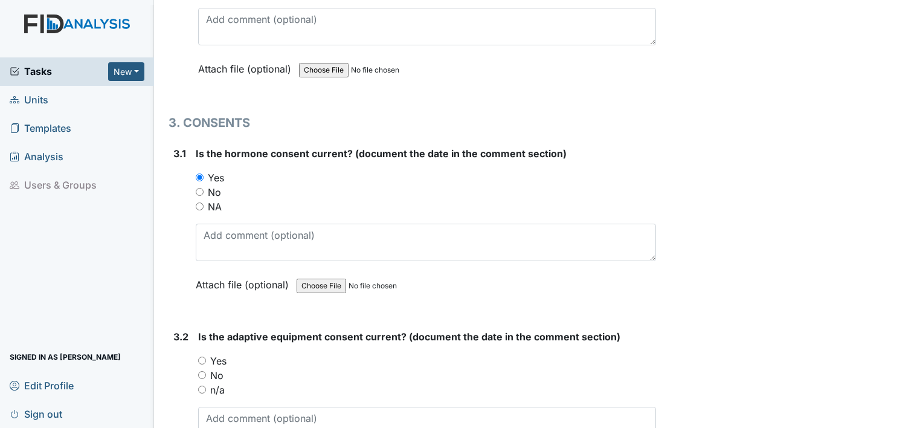
scroll to position [2769, 0]
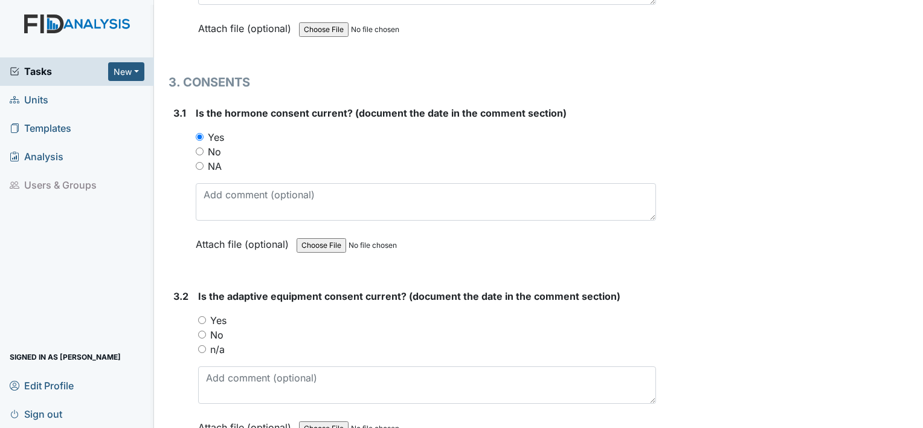
click at [202, 316] on input "Yes" at bounding box center [202, 320] width 8 height 8
radio input "true"
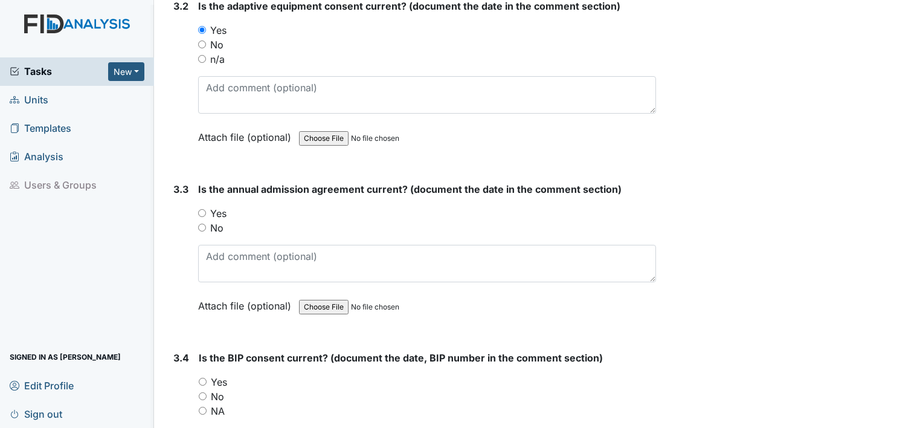
scroll to position [3067, 0]
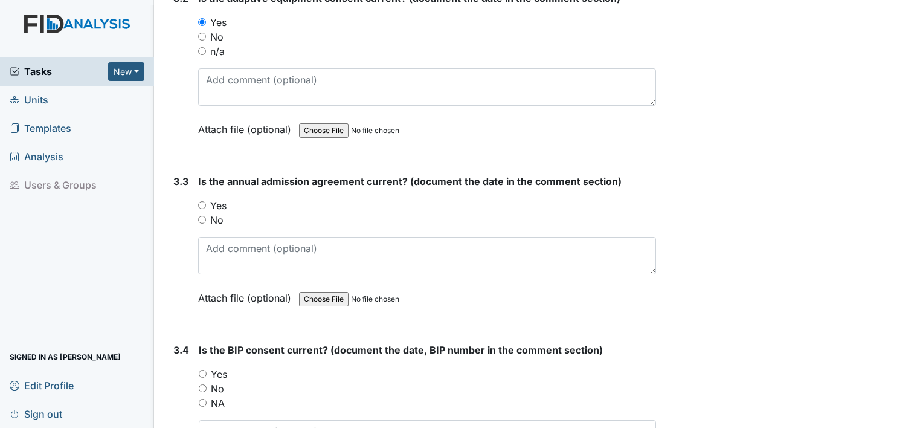
click at [199, 201] on input "Yes" at bounding box center [202, 205] width 8 height 8
radio input "true"
click at [196, 358] on div "3.4 Is the BIP consent current? (document the date, BIP number in the comment s…" at bounding box center [411, 424] width 487 height 164
click at [207, 367] on div "Yes" at bounding box center [427, 374] width 457 height 14
click at [205, 370] on input "Yes" at bounding box center [203, 374] width 8 height 8
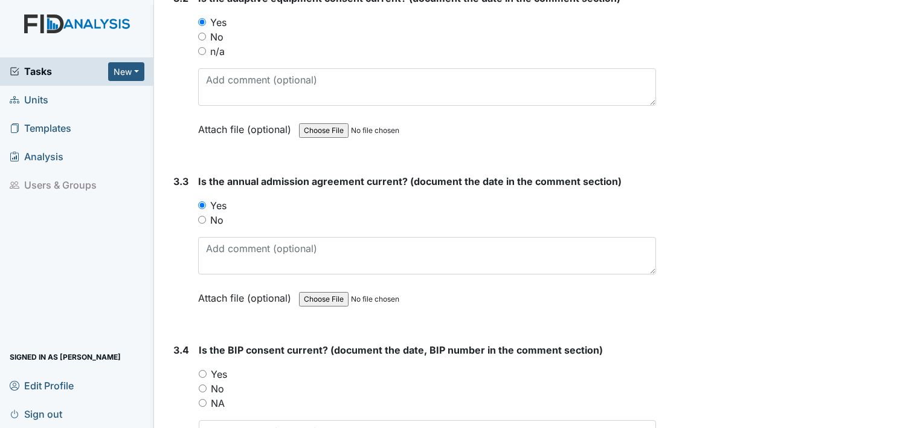
radio input "true"
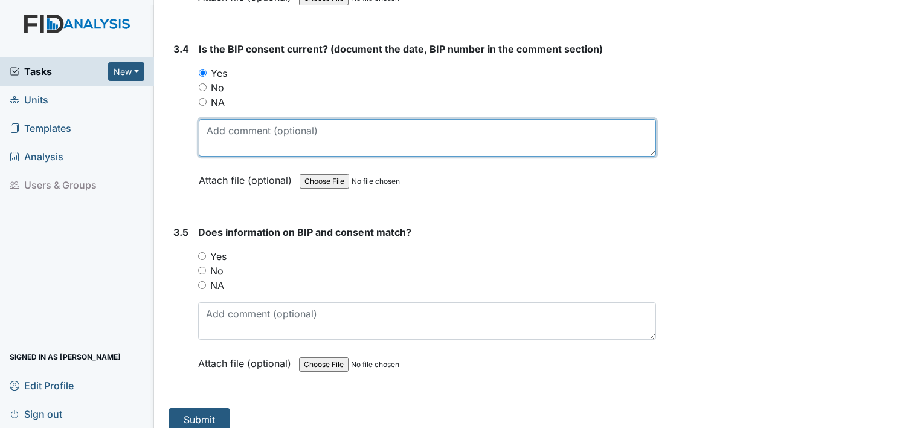
click at [273, 119] on textarea at bounding box center [427, 137] width 457 height 37
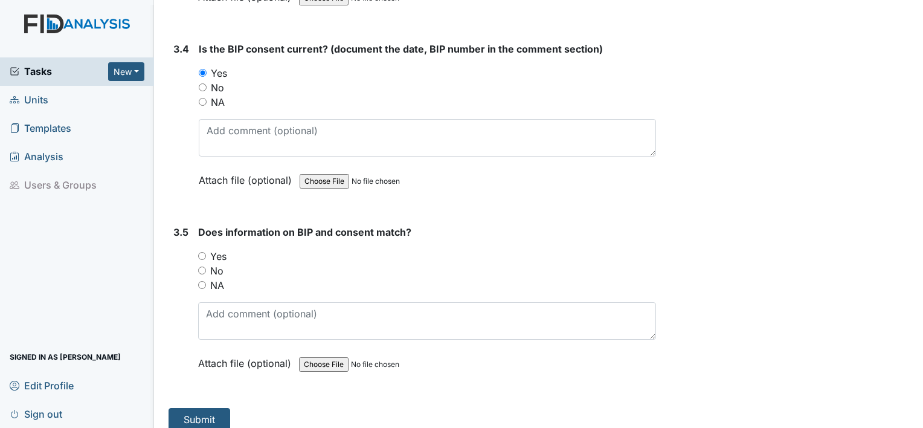
click at [203, 252] on input "Yes" at bounding box center [202, 256] width 8 height 8
radio input "true"
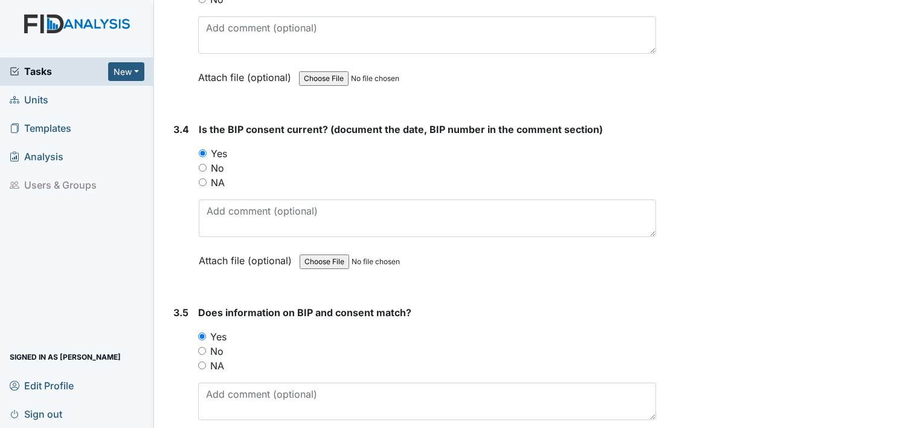
scroll to position [3256, 0]
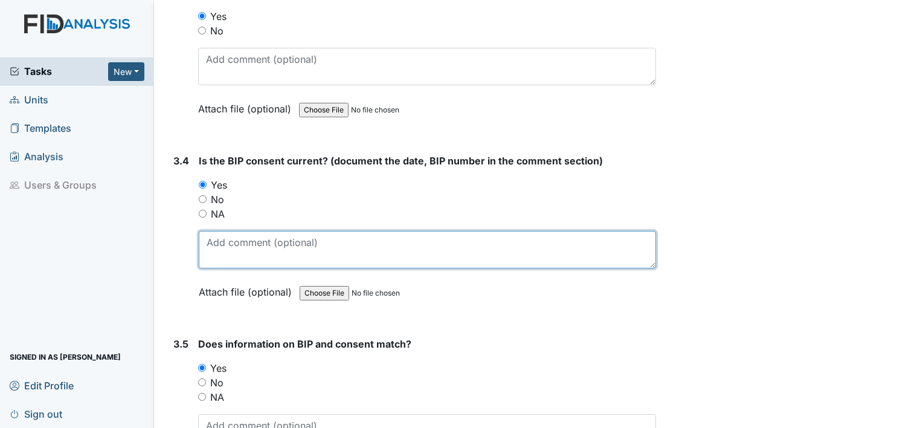
click at [277, 231] on textarea at bounding box center [427, 249] width 457 height 37
drag, startPoint x: 284, startPoint y: 228, endPoint x: 440, endPoint y: 229, distance: 155.8
click at [440, 231] on textarea "waiting for HRC sigturnes" at bounding box center [427, 249] width 457 height 37
type textarea "waiting for HRC sigturnes"
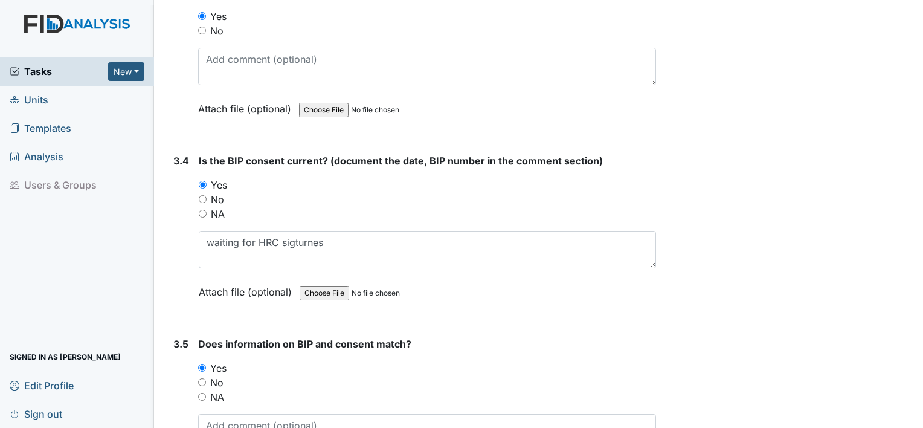
click at [200, 192] on div "No" at bounding box center [427, 199] width 457 height 14
click at [202, 195] on input "No" at bounding box center [203, 199] width 8 height 8
radio input "true"
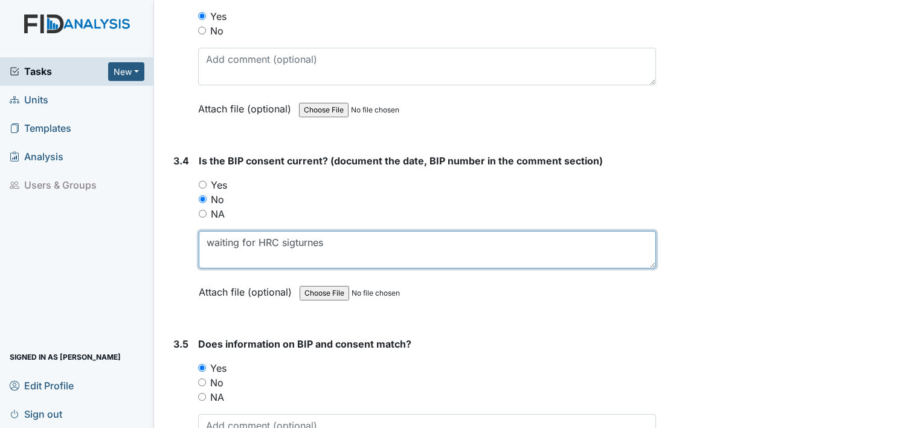
click at [328, 235] on textarea "waiting for HRC sigturnes" at bounding box center [427, 249] width 457 height 37
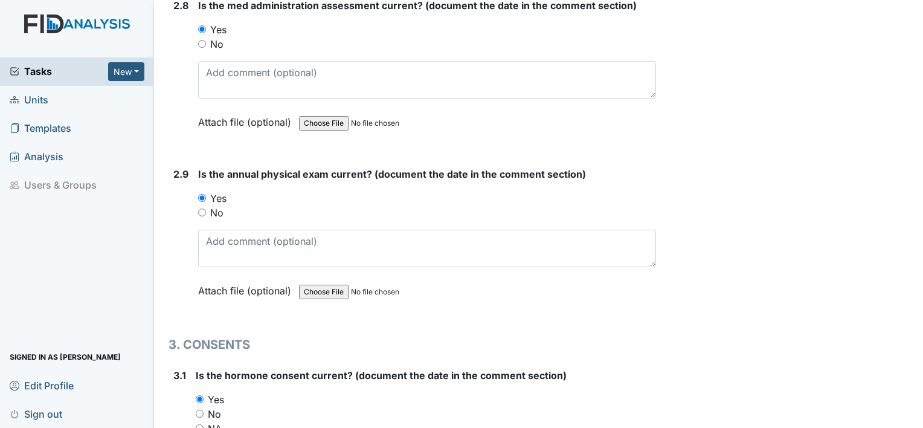
scroll to position [3368, 0]
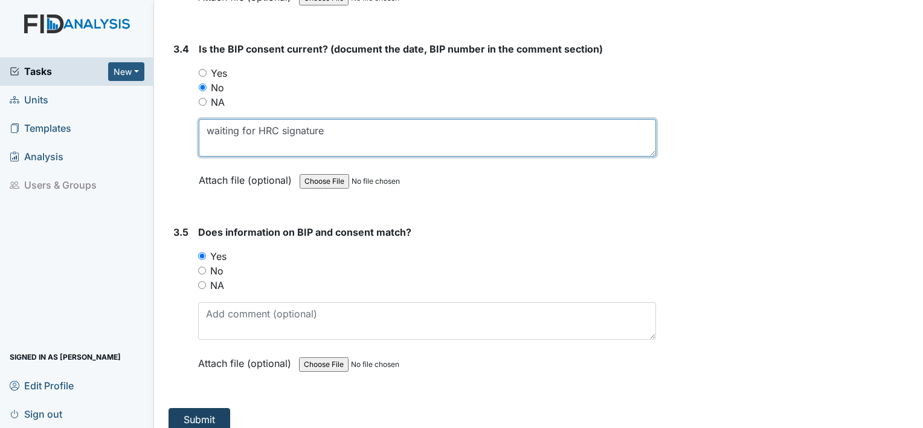
type textarea "waiting for HRC signature"
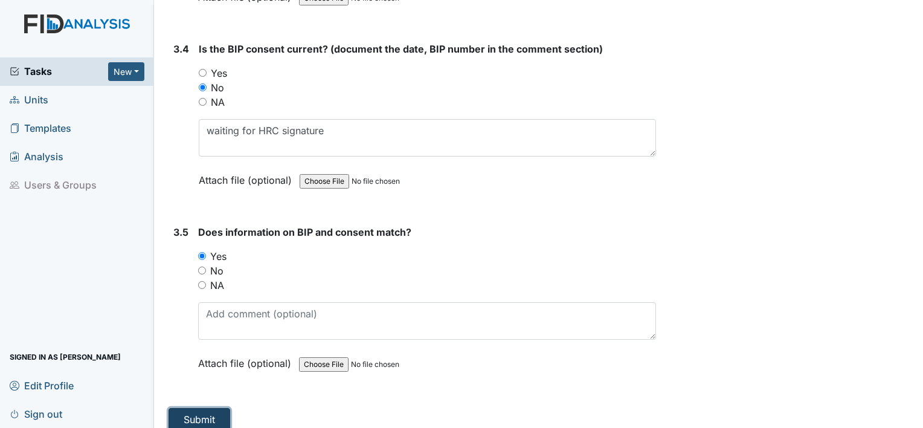
click at [199, 408] on button "Submit" at bounding box center [199, 419] width 62 height 23
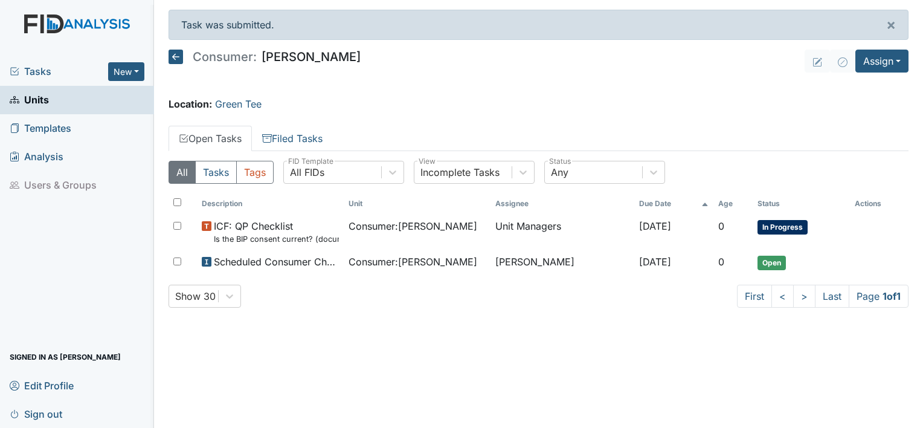
click at [46, 130] on span "Templates" at bounding box center [41, 128] width 62 height 19
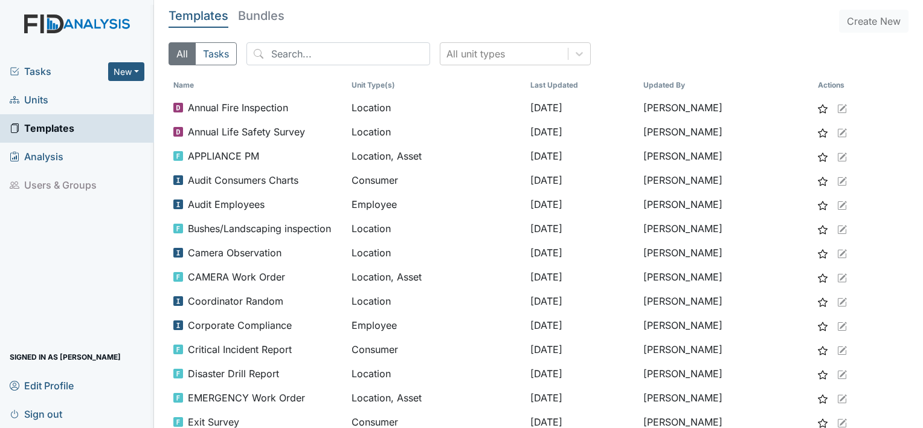
click at [39, 97] on span "Units" at bounding box center [29, 100] width 39 height 19
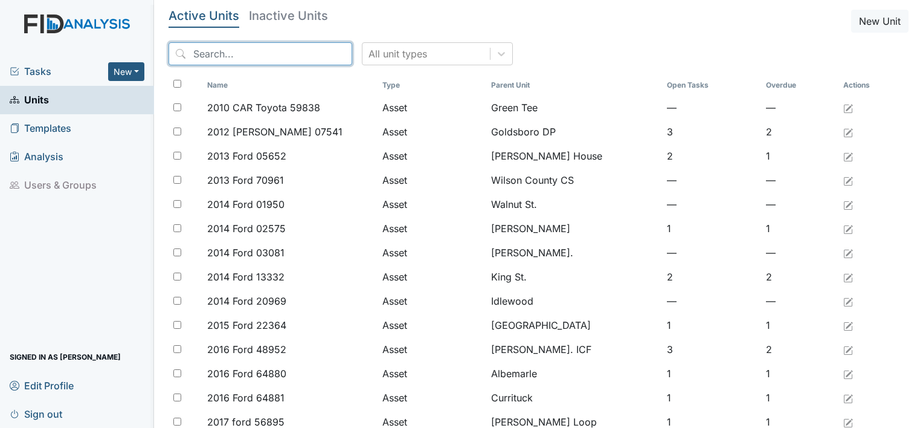
click at [272, 51] on input "search" at bounding box center [260, 53] width 184 height 23
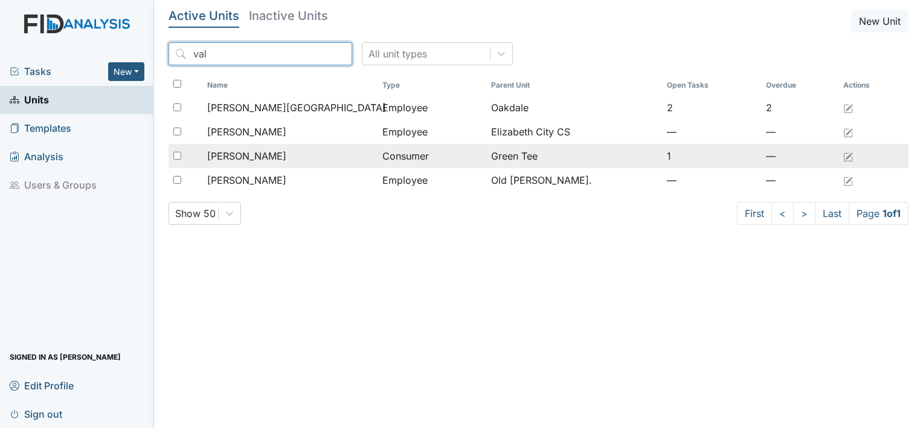
type input "val"
click at [283, 152] on div "[PERSON_NAME]" at bounding box center [289, 156] width 165 height 14
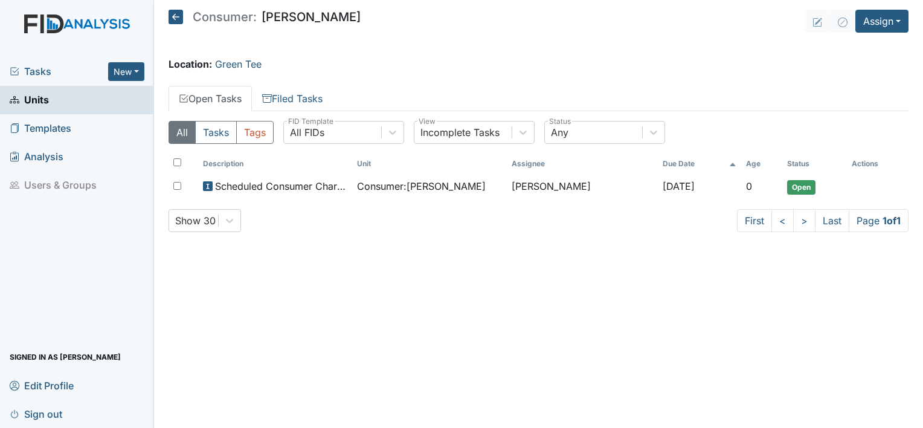
click at [283, 152] on div "All Tasks Tags All FIDs FID Template Incomplete Tasks View Any Status" at bounding box center [538, 137] width 740 height 33
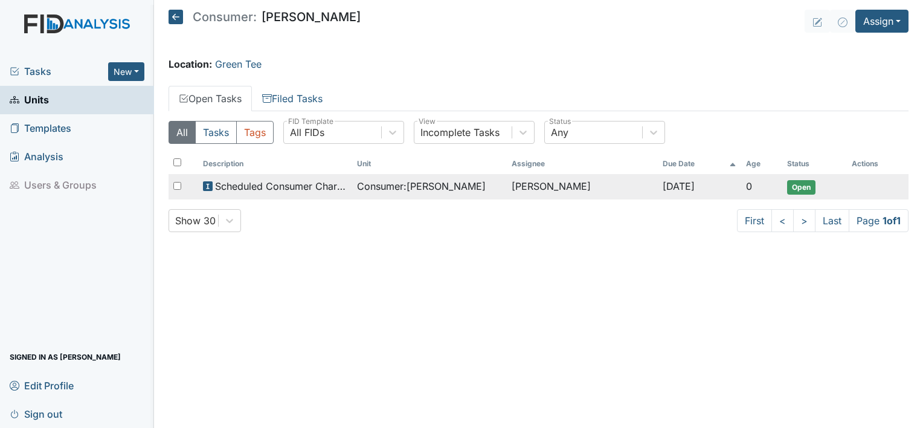
click at [263, 186] on span "Scheduled Consumer Chart Review" at bounding box center [281, 186] width 132 height 14
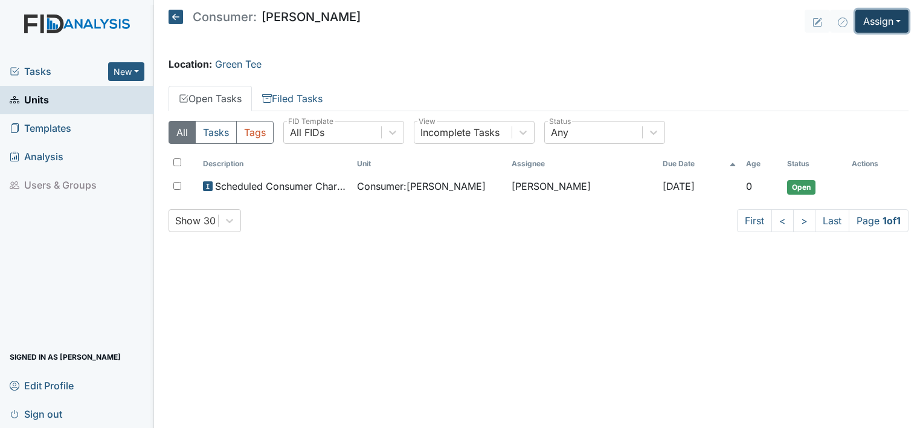
click at [891, 21] on button "Assign" at bounding box center [881, 21] width 53 height 23
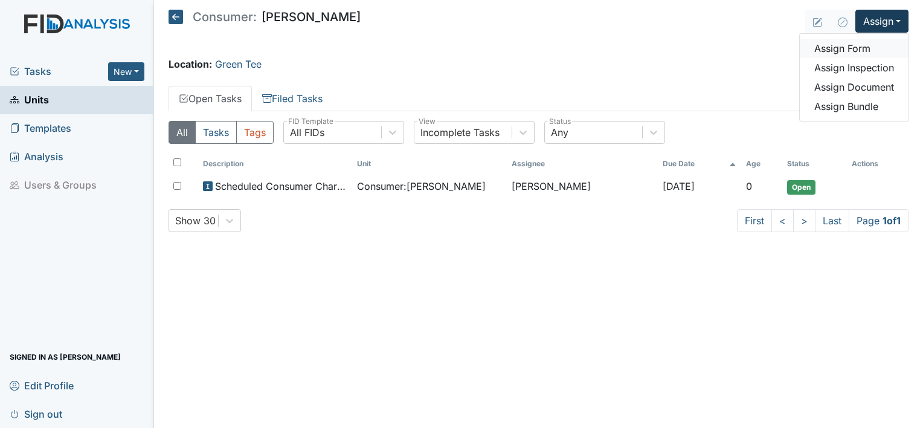
click at [862, 46] on link "Assign Form" at bounding box center [853, 48] width 109 height 19
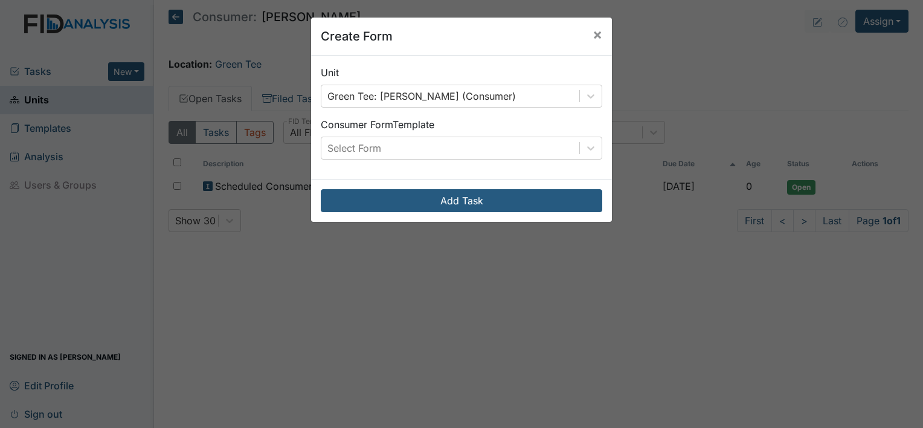
click at [895, 24] on div "Create Form × Unit Green Tee: Keaton, Valerie (Consumer) Consumer Form Template…" at bounding box center [461, 214] width 923 height 428
click at [594, 35] on span "×" at bounding box center [597, 34] width 10 height 18
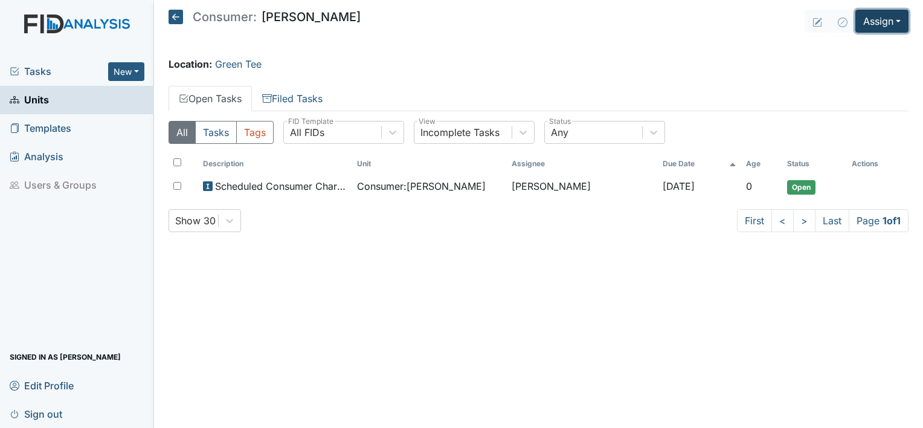
click at [896, 24] on button "Assign" at bounding box center [881, 21] width 53 height 23
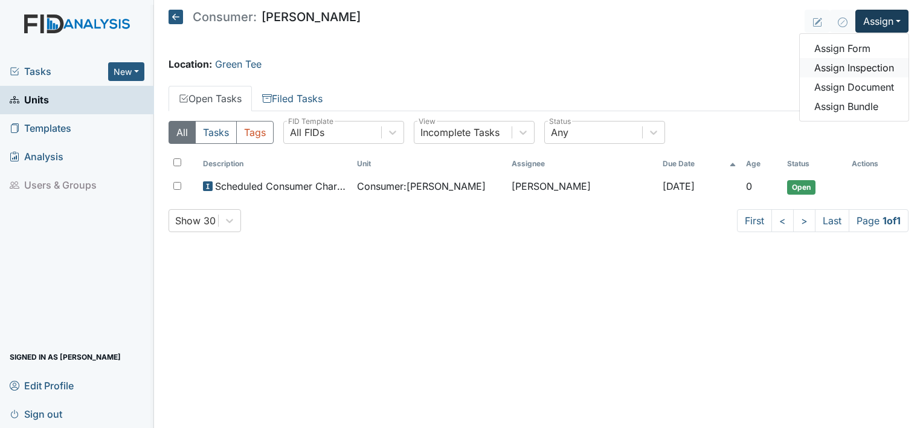
click at [882, 66] on link "Assign Inspection" at bounding box center [853, 67] width 109 height 19
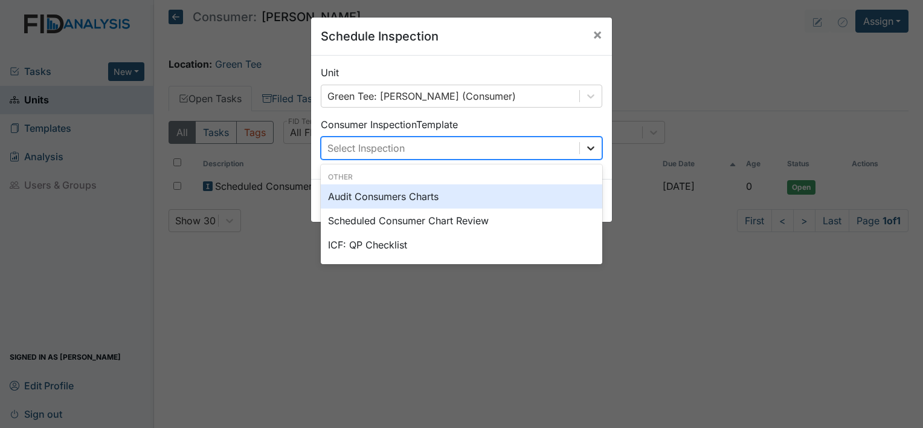
click at [585, 152] on icon at bounding box center [591, 148] width 12 height 12
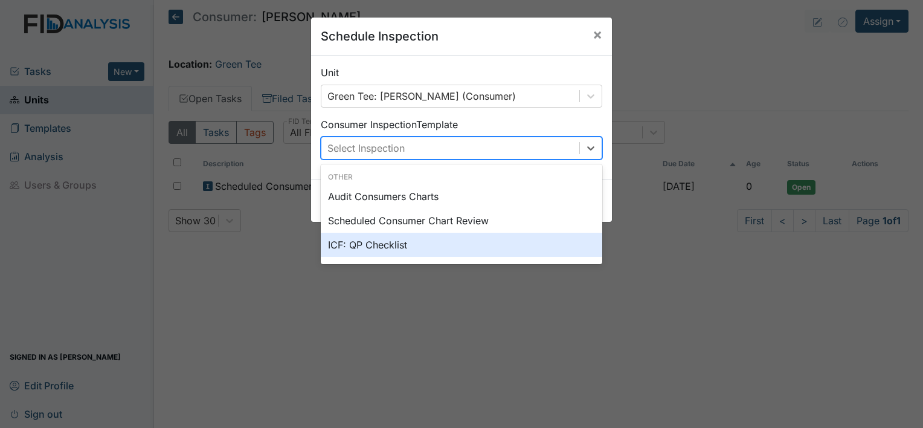
click at [379, 244] on div "ICF: QP Checklist" at bounding box center [461, 244] width 281 height 24
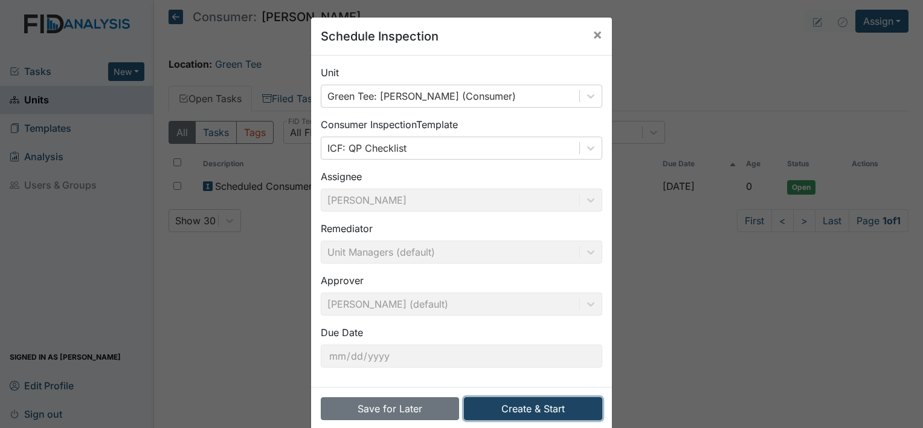
click at [575, 409] on button "Create & Start" at bounding box center [533, 408] width 138 height 23
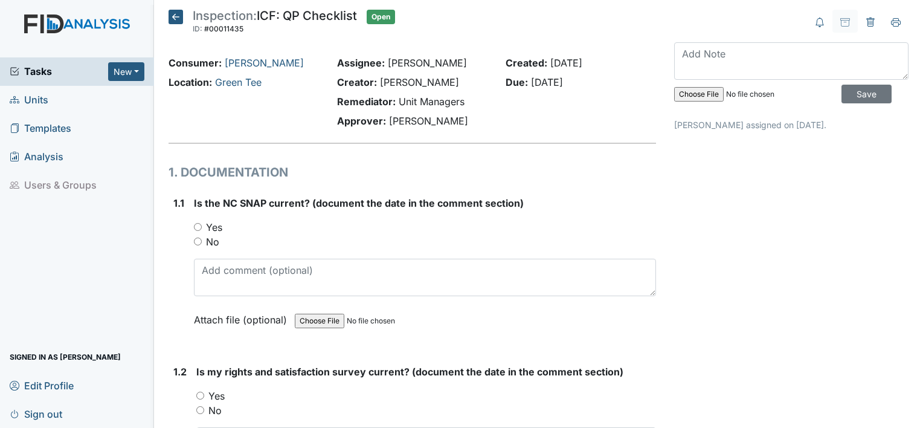
click at [194, 227] on input "Yes" at bounding box center [198, 227] width 8 height 8
radio input "true"
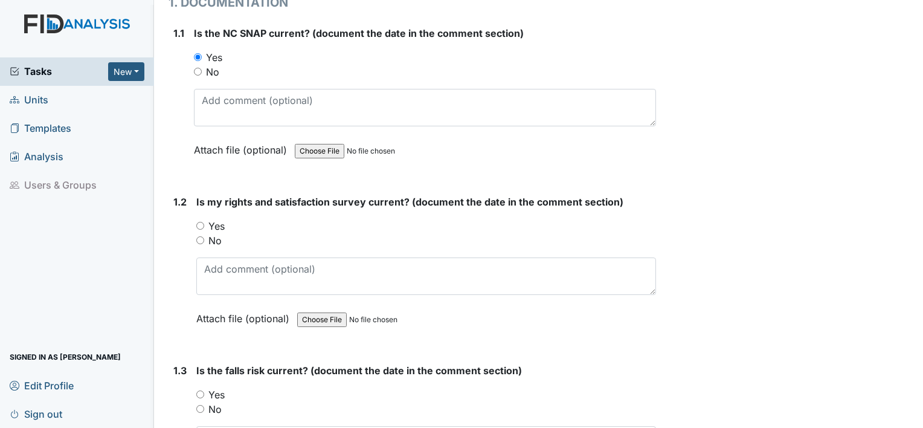
scroll to position [225, 0]
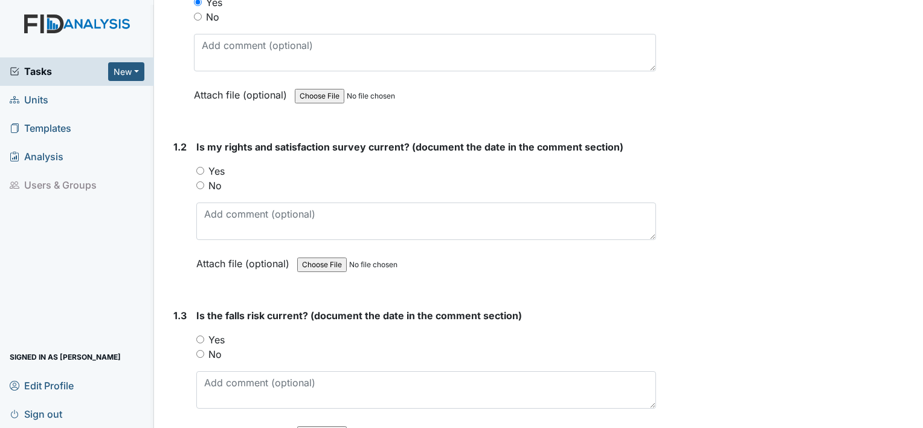
click at [200, 168] on input "Yes" at bounding box center [200, 171] width 8 height 8
radio input "true"
click at [199, 335] on input "Yes" at bounding box center [200, 339] width 8 height 8
radio input "true"
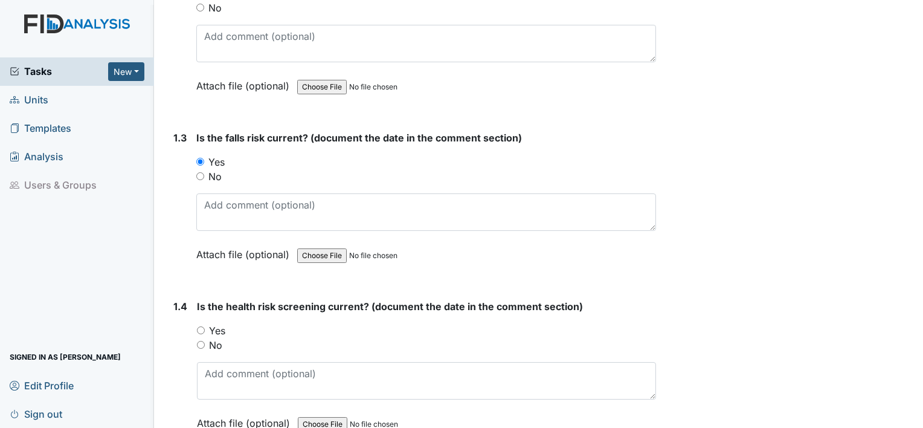
scroll to position [450, 0]
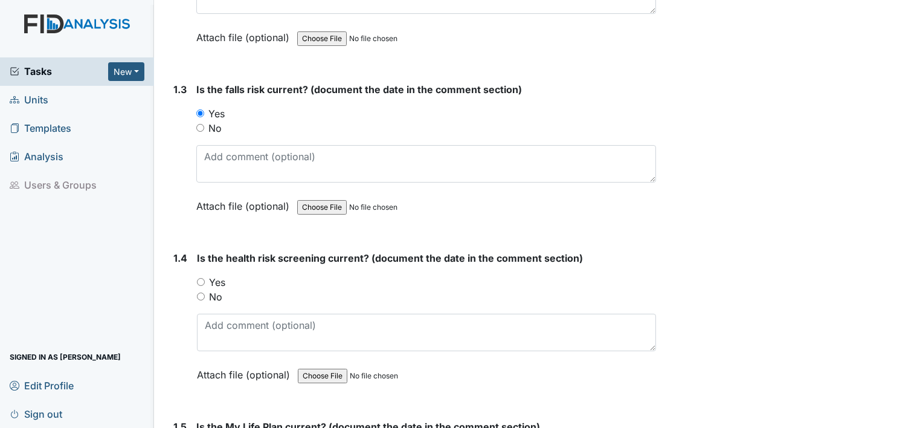
click at [203, 278] on input "Yes" at bounding box center [201, 282] width 8 height 8
radio input "true"
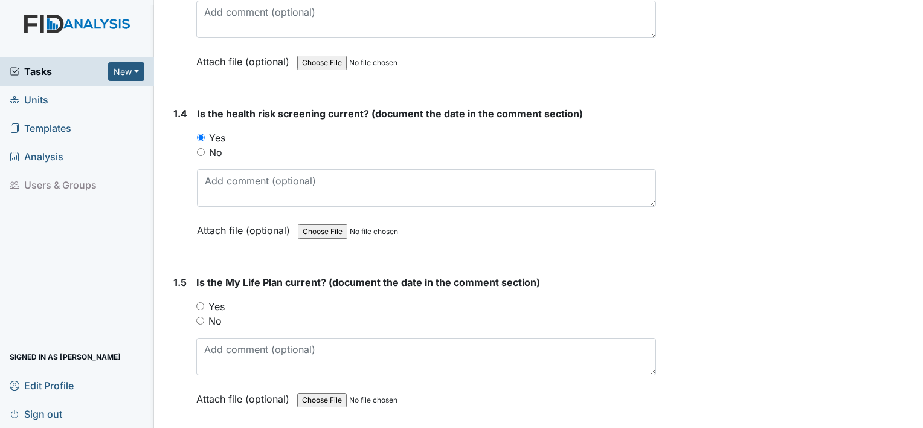
scroll to position [667, 0]
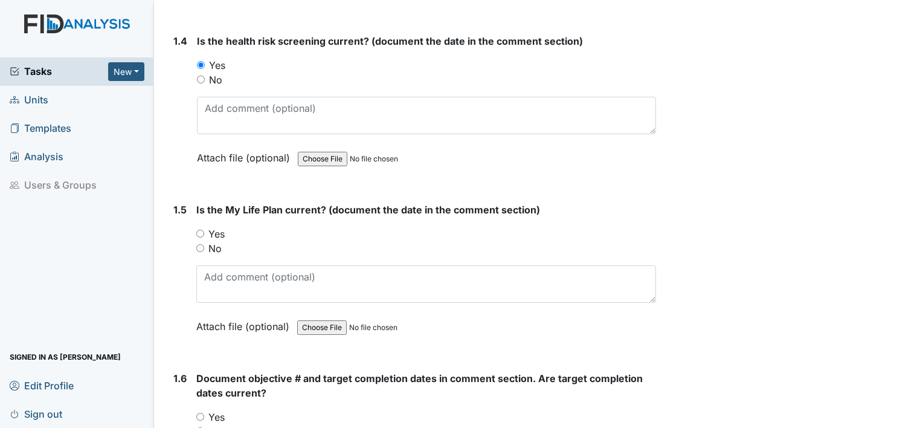
click at [197, 231] on input "Yes" at bounding box center [200, 233] width 8 height 8
radio input "true"
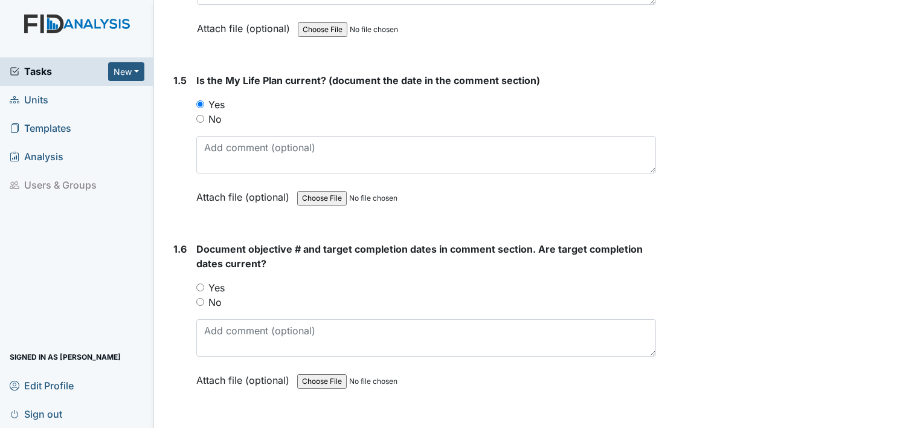
scroll to position [828, 0]
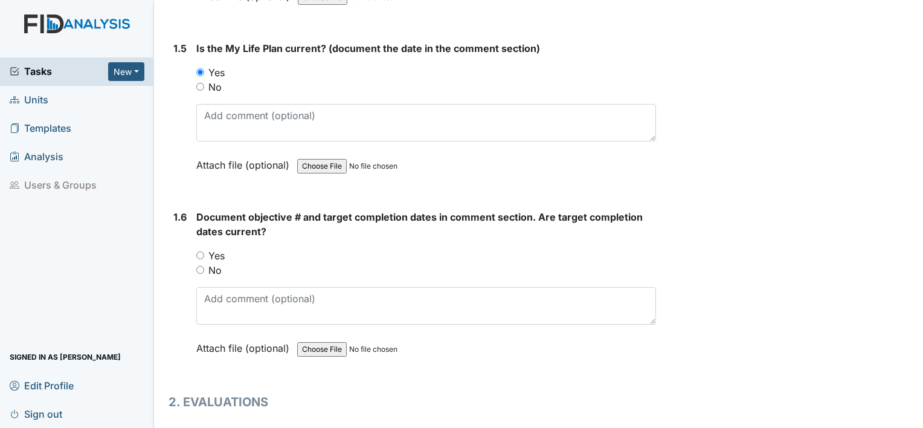
click at [196, 251] on input "Yes" at bounding box center [200, 255] width 8 height 8
radio input "true"
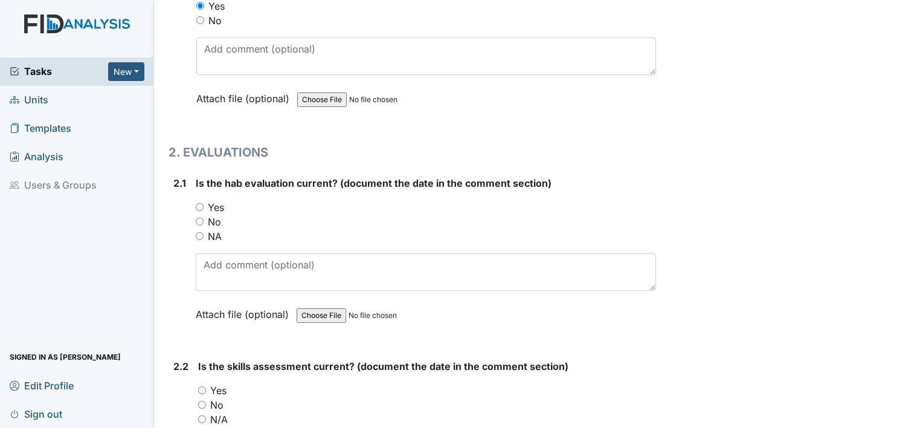
scroll to position [1191, 0]
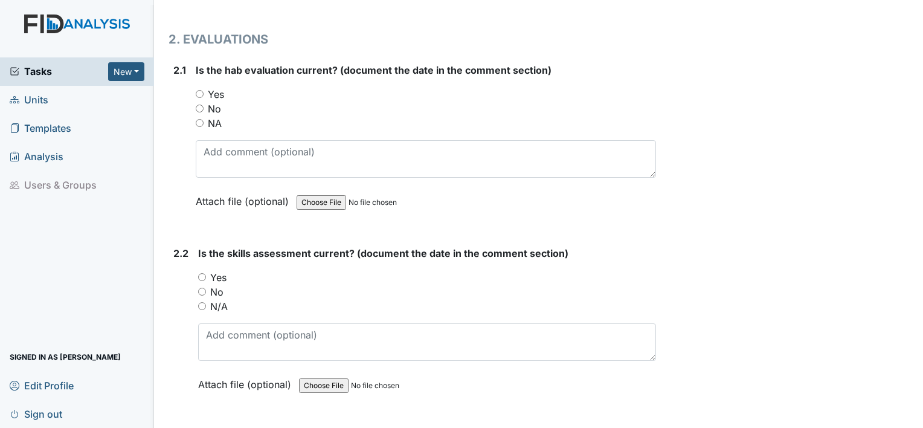
click at [203, 87] on div "Yes" at bounding box center [426, 94] width 460 height 14
click at [198, 87] on div "Yes" at bounding box center [426, 94] width 460 height 14
click at [201, 92] on input "Yes" at bounding box center [200, 94] width 8 height 8
radio input "true"
click at [199, 275] on input "Yes" at bounding box center [202, 277] width 8 height 8
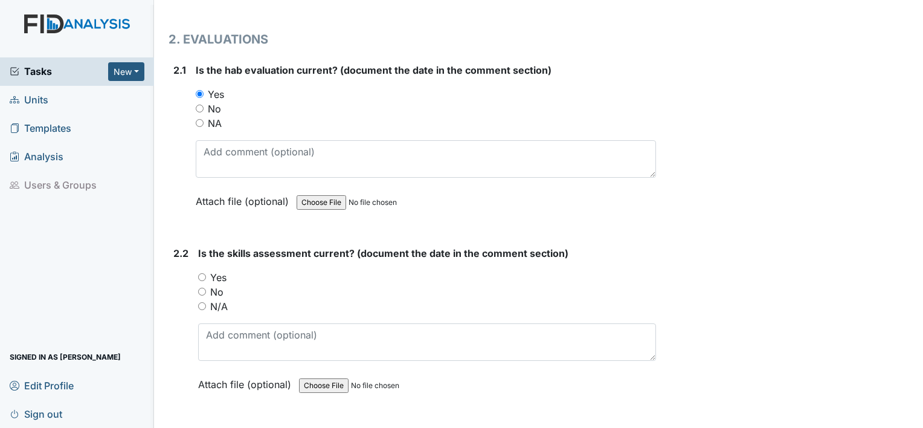
radio input "true"
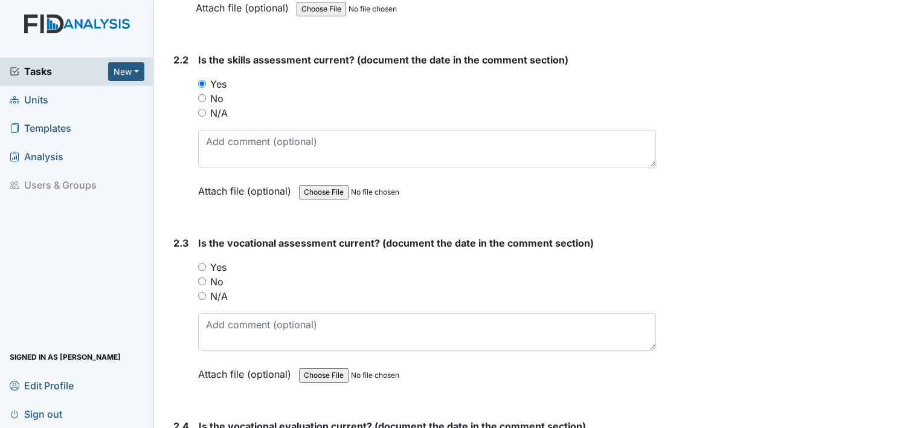
scroll to position [1424, 0]
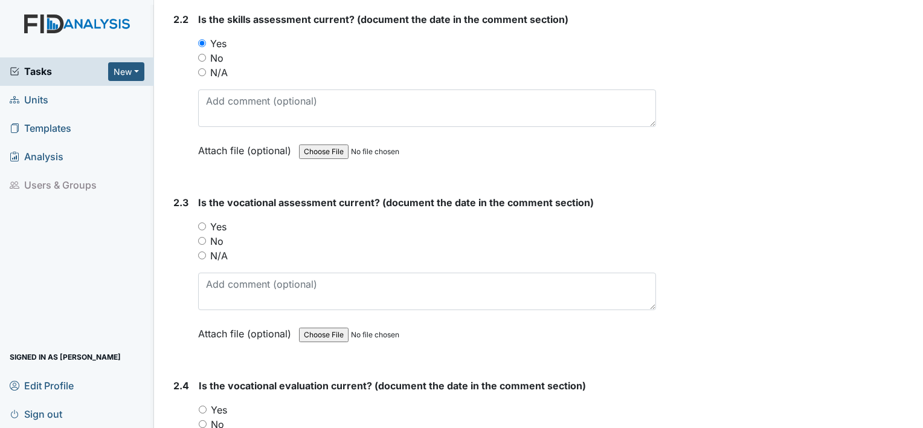
click at [201, 222] on input "Yes" at bounding box center [202, 226] width 8 height 8
radio input "true"
click at [208, 402] on div "Yes" at bounding box center [427, 409] width 457 height 14
click at [206, 405] on input "Yes" at bounding box center [203, 409] width 8 height 8
radio input "true"
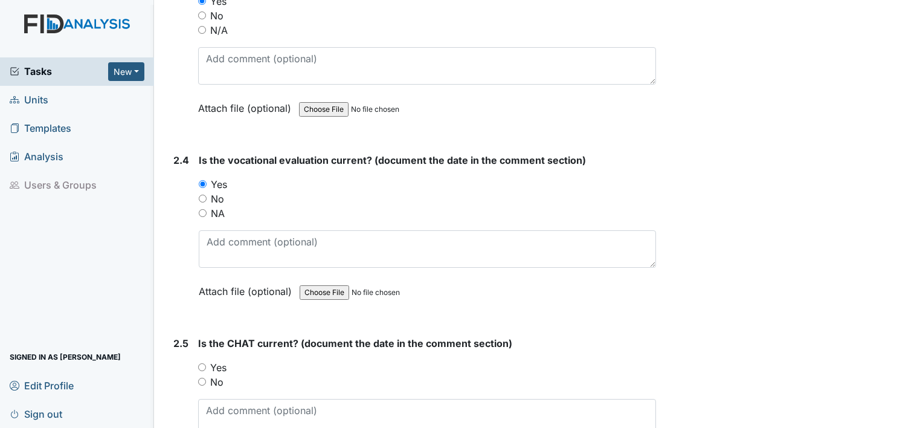
scroll to position [1674, 0]
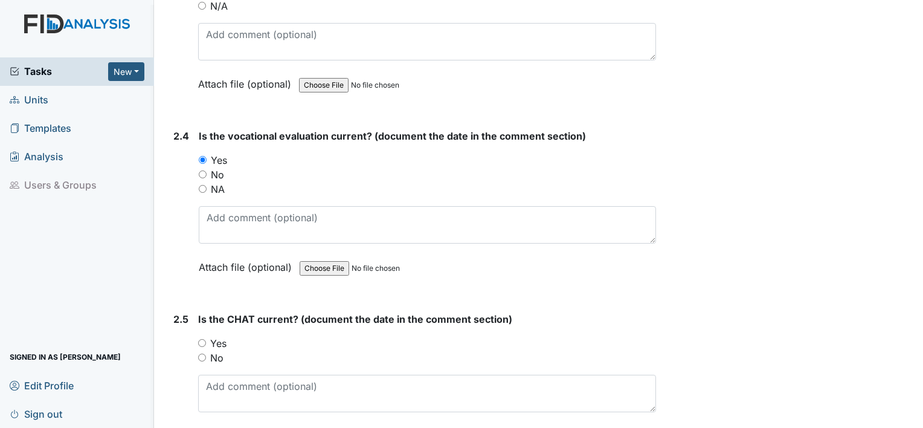
click at [203, 339] on input "Yes" at bounding box center [202, 343] width 8 height 8
radio input "true"
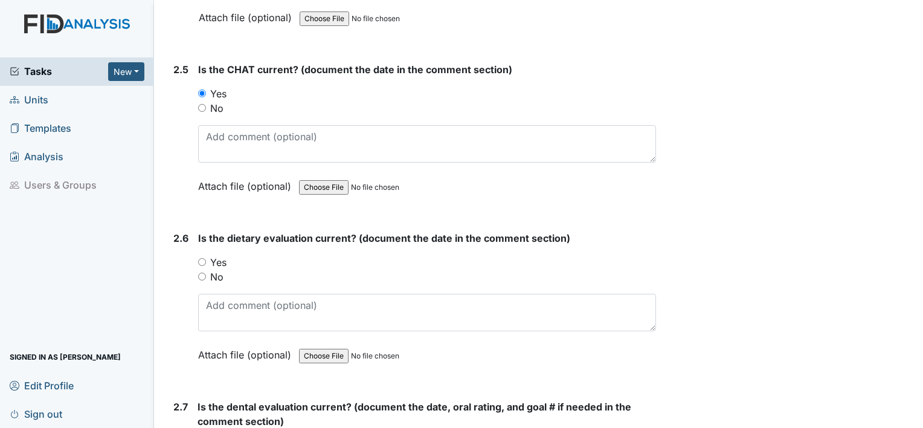
scroll to position [1947, 0]
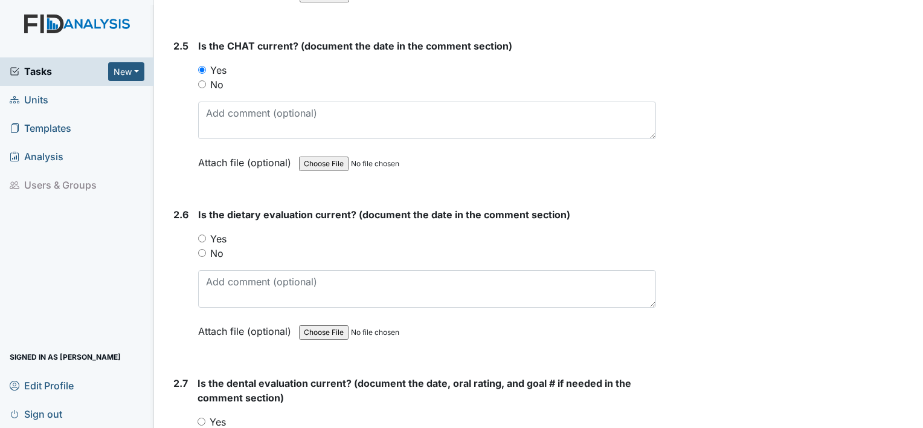
click at [201, 234] on input "Yes" at bounding box center [202, 238] width 8 height 8
radio input "true"
click at [200, 417] on input "Yes" at bounding box center [201, 421] width 8 height 8
radio input "true"
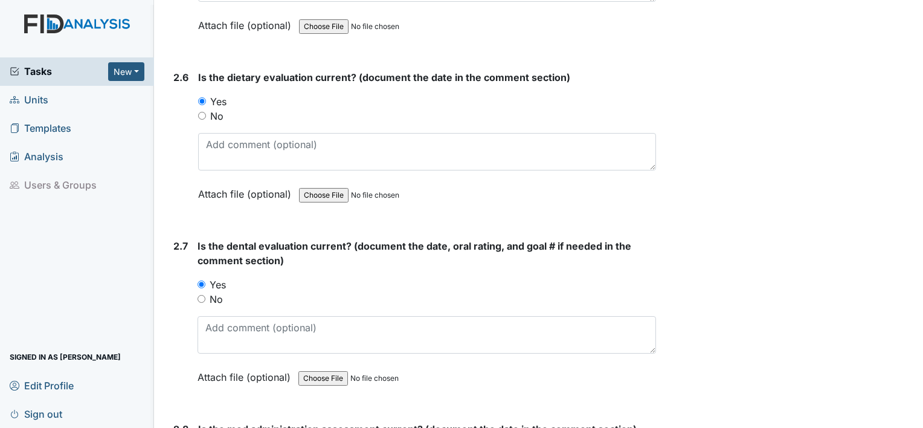
scroll to position [2172, 0]
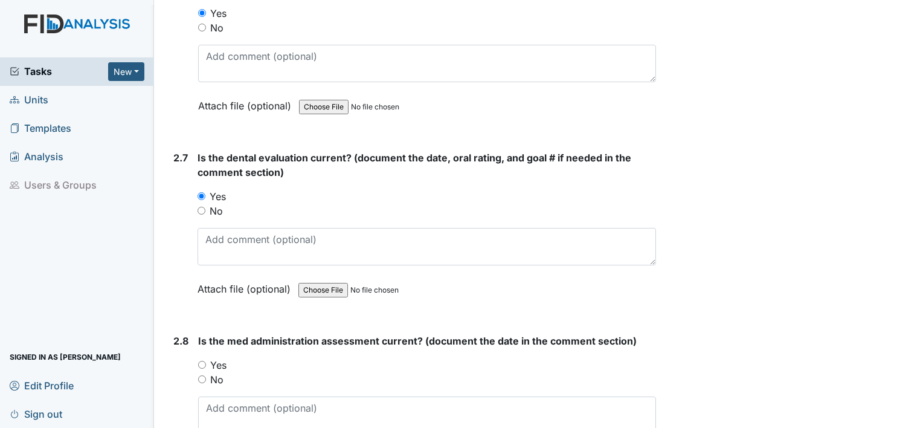
click at [560, 335] on span "Is the med administration assessment current? (document the date in the comment…" at bounding box center [417, 341] width 438 height 12
click at [205, 360] on input "Yes" at bounding box center [202, 364] width 8 height 8
radio input "true"
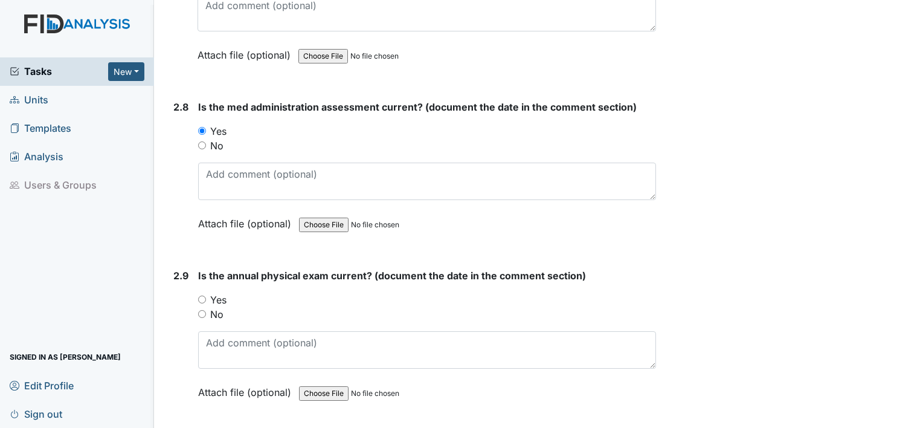
scroll to position [2446, 0]
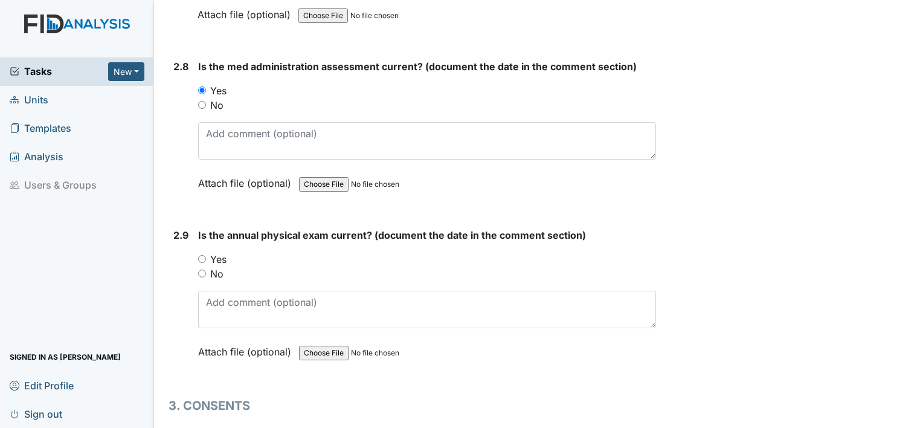
click at [202, 255] on input "Yes" at bounding box center [202, 259] width 8 height 8
radio input "true"
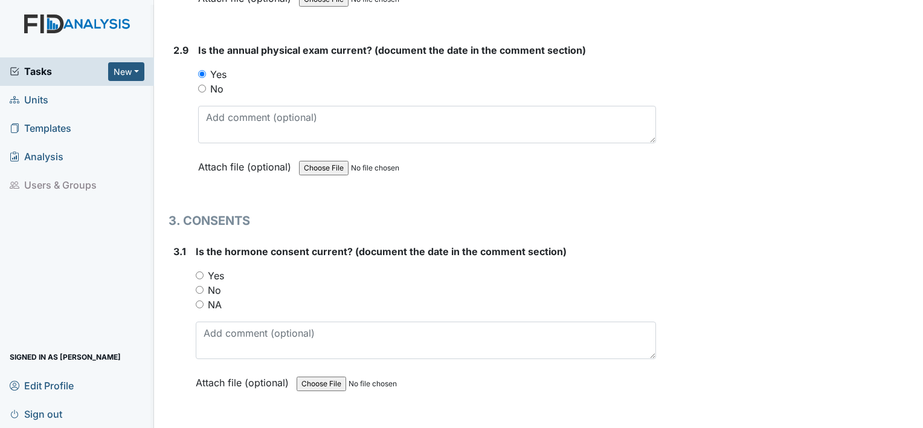
scroll to position [2664, 0]
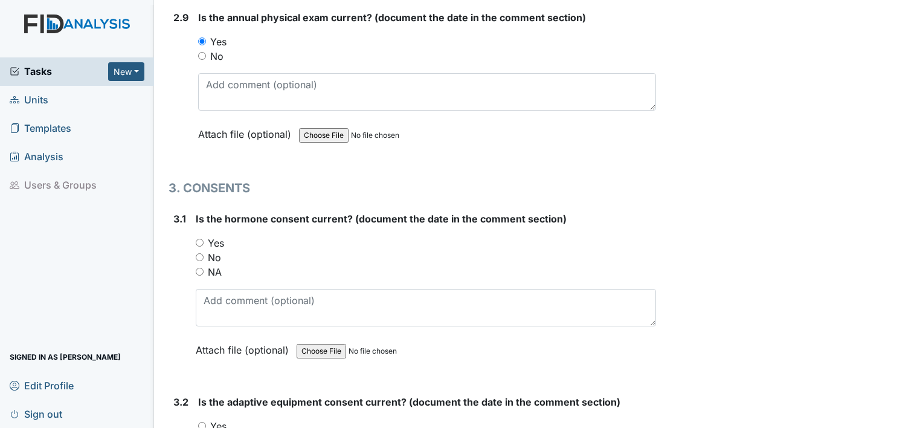
click at [202, 239] on input "Yes" at bounding box center [200, 243] width 8 height 8
radio input "true"
click at [197, 253] on input "No" at bounding box center [200, 257] width 8 height 8
radio input "true"
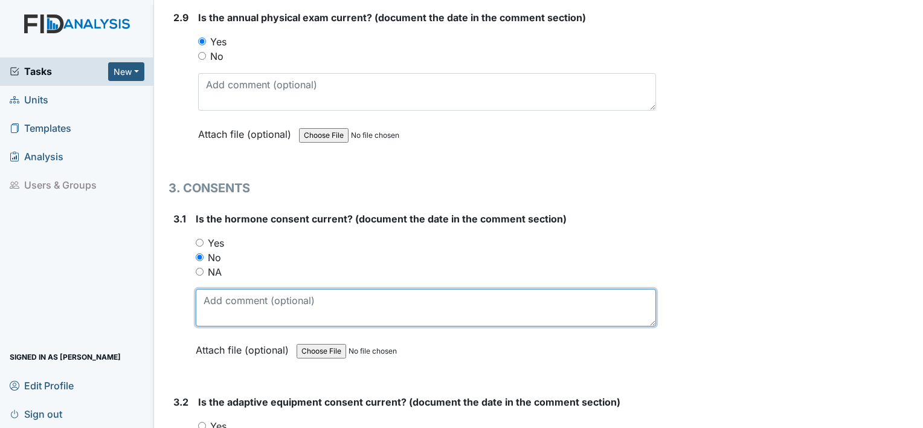
click at [222, 313] on textarea at bounding box center [426, 307] width 460 height 37
click at [349, 289] on textarea "Consent was mail to parents" at bounding box center [426, 307] width 460 height 37
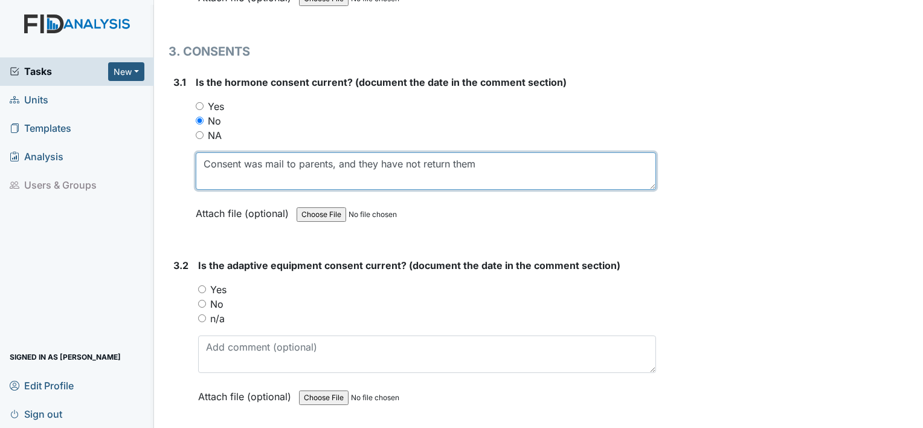
scroll to position [2897, 0]
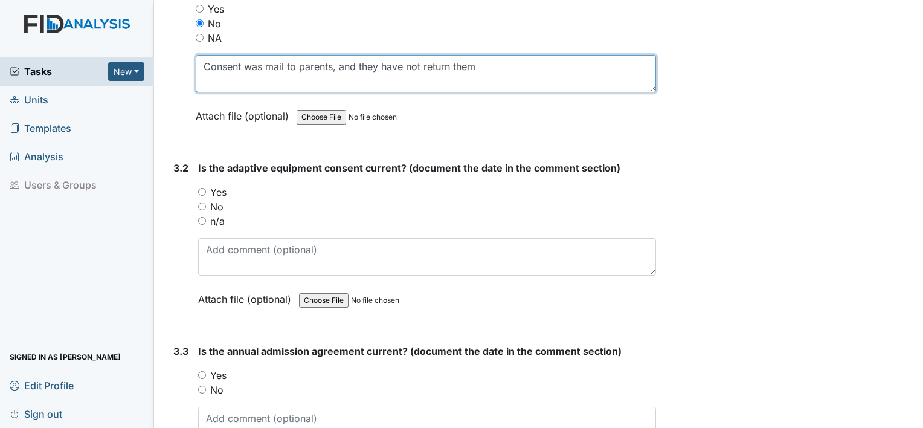
type textarea "Consent was mail to parents, and they have not return them"
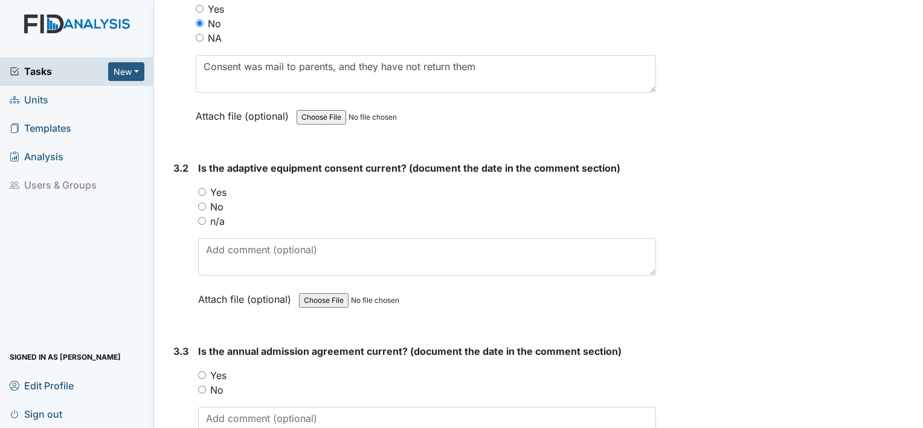
click at [202, 217] on input "n/a" at bounding box center [202, 221] width 8 height 8
radio input "true"
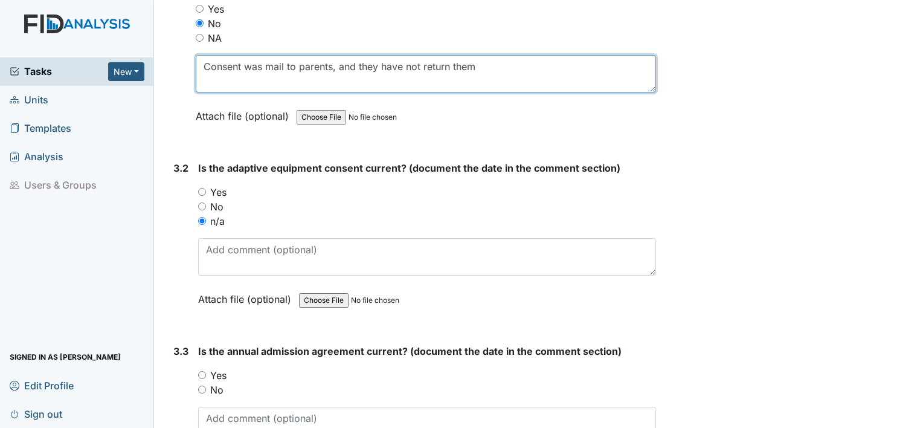
drag, startPoint x: 481, startPoint y: 65, endPoint x: 192, endPoint y: 45, distance: 289.3
click at [192, 45] on div "3.1 Is the hormone consent current? (document the date in the comment section) …" at bounding box center [411, 60] width 487 height 164
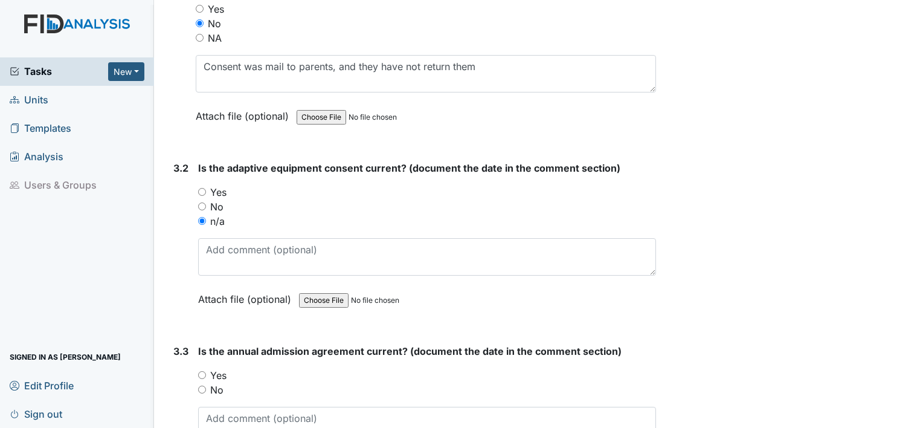
click at [192, 45] on div "3.1 Is the hormone consent current? (document the date in the comment section) …" at bounding box center [411, 60] width 487 height 164
copy div "NA"
click at [193, 43] on div "3.1 Is the hormone consent current? (document the date in the comment section) …" at bounding box center [411, 60] width 487 height 164
click at [246, 411] on textarea at bounding box center [427, 424] width 458 height 37
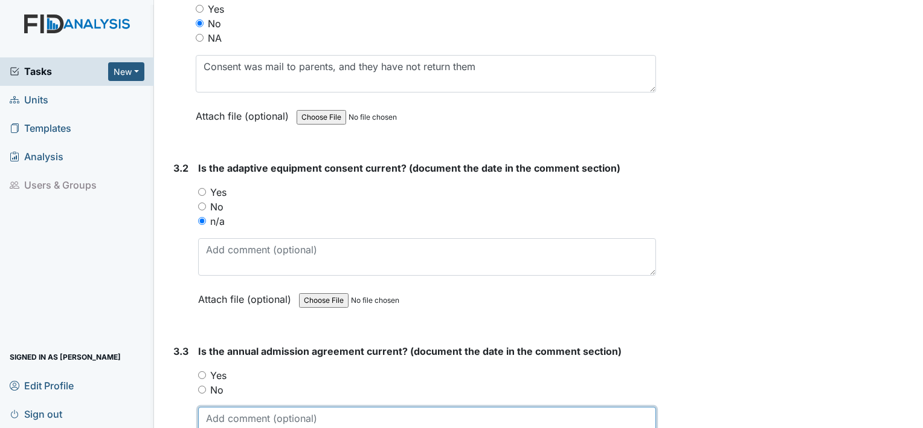
paste textarea "NA"
click at [231, 406] on textarea "NA" at bounding box center [427, 424] width 458 height 37
type textarea "N"
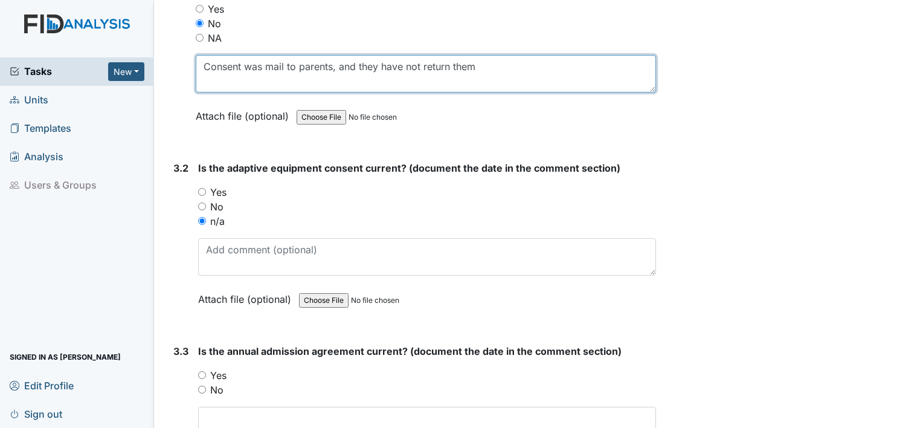
drag, startPoint x: 487, startPoint y: 60, endPoint x: 202, endPoint y: 58, distance: 285.6
click at [202, 58] on textarea "Consent was mail to parents, and they have not return them" at bounding box center [426, 73] width 460 height 37
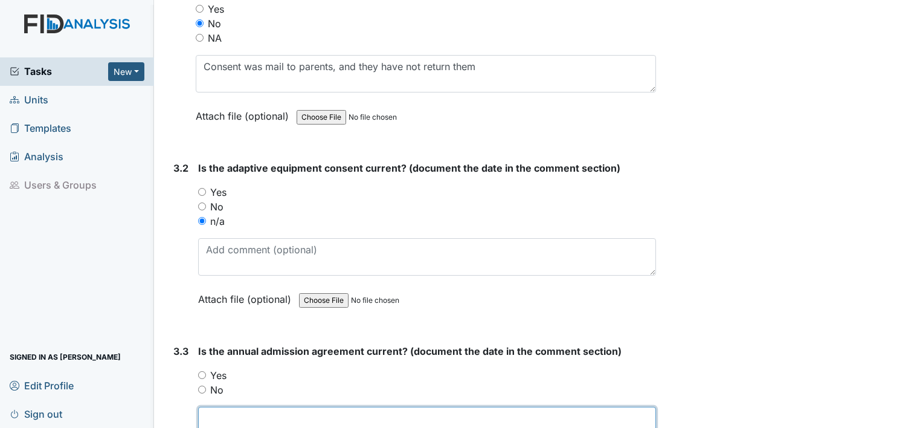
click at [259, 406] on textarea at bounding box center [427, 424] width 458 height 37
paste textarea "Consent was mail to parents, and they have not return them"
click at [259, 406] on textarea at bounding box center [427, 424] width 458 height 37
type textarea "Consent was mail to parents, and they have not return them"
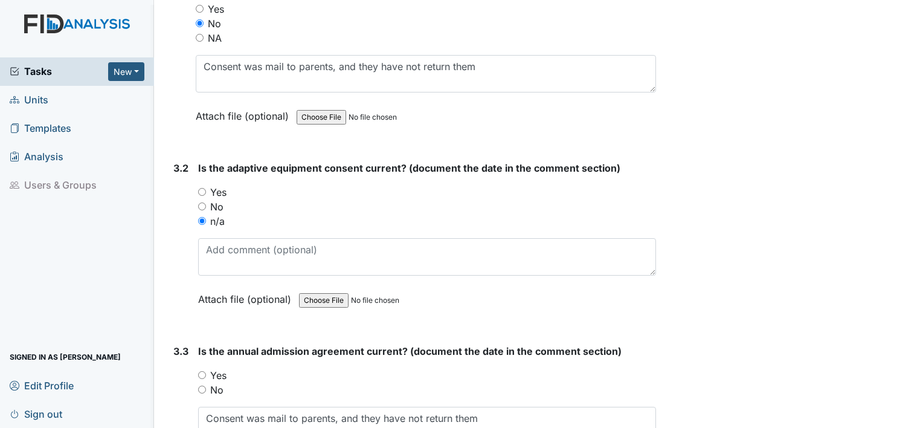
click at [200, 385] on input "No" at bounding box center [202, 389] width 8 height 8
radio input "true"
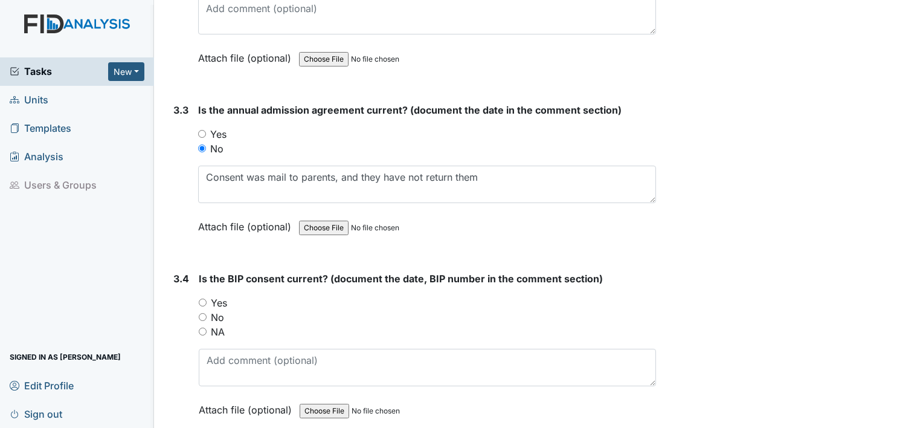
scroll to position [3162, 0]
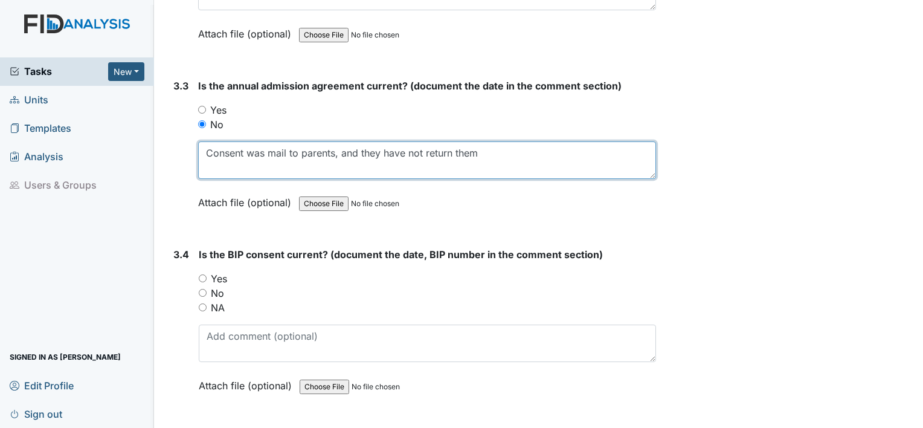
drag, startPoint x: 500, startPoint y: 145, endPoint x: 199, endPoint y: 116, distance: 302.7
click at [199, 116] on div "Is the annual admission agreement current? (document the date in the comment se…" at bounding box center [427, 147] width 458 height 139
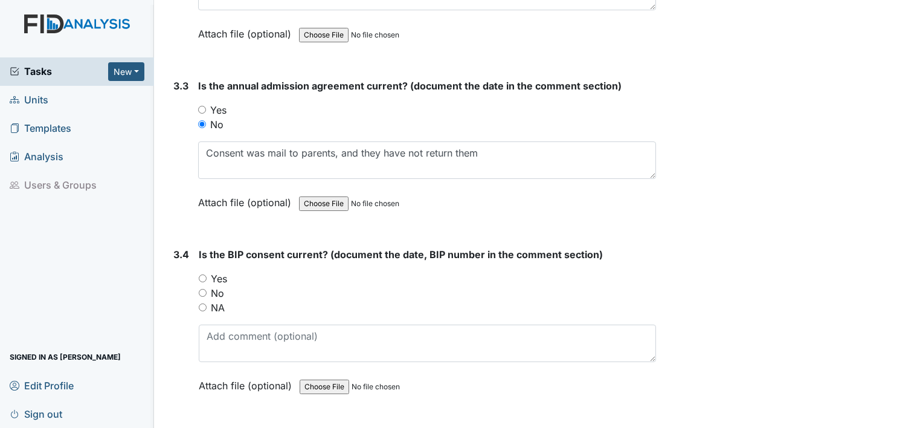
click at [200, 289] on input "No" at bounding box center [203, 293] width 8 height 8
radio input "true"
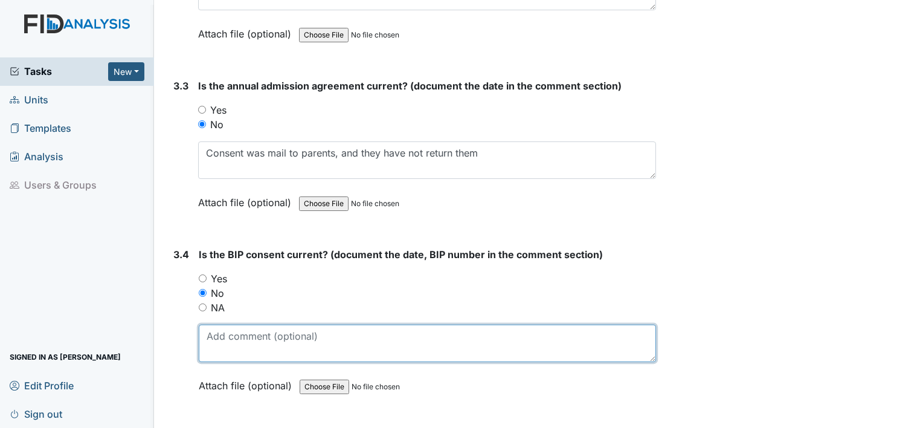
click at [216, 337] on textarea at bounding box center [427, 342] width 457 height 37
paste textarea "Consent was mail to parents, and they have not return them"
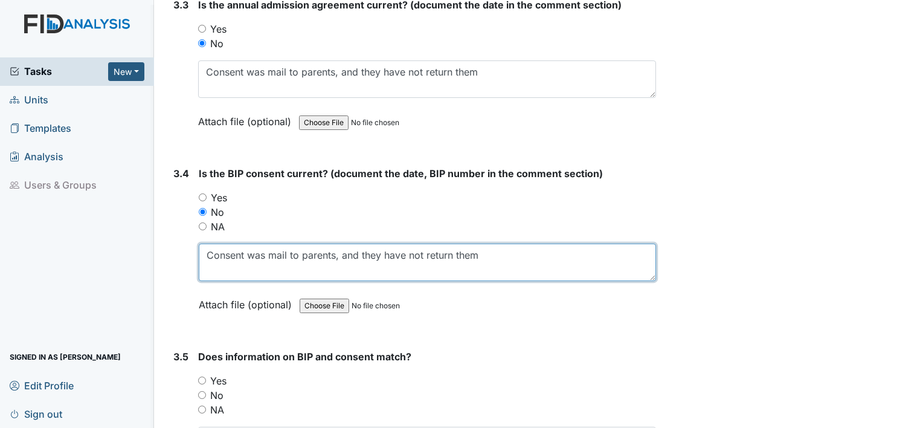
scroll to position [3316, 0]
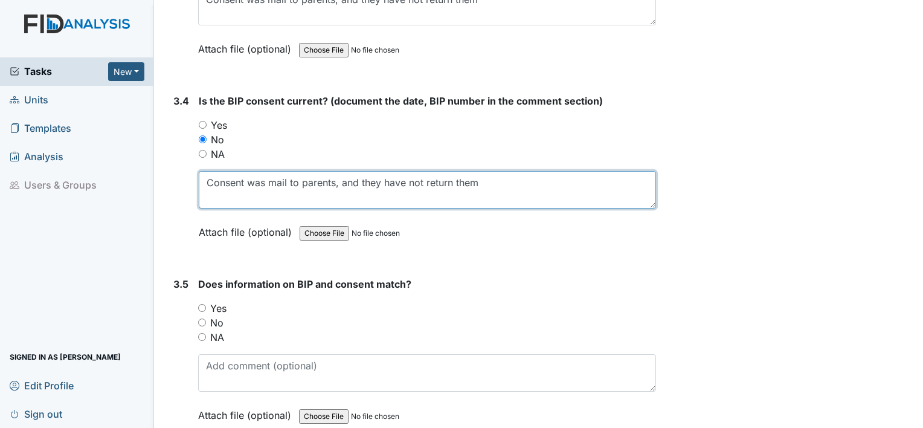
type textarea "Consent was mail to parents, and they have not return them"
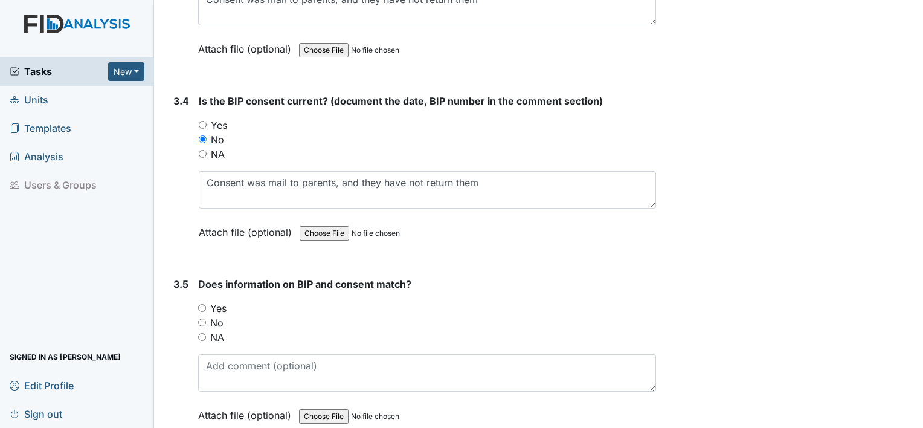
click at [205, 318] on input "No" at bounding box center [202, 322] width 8 height 8
radio input "true"
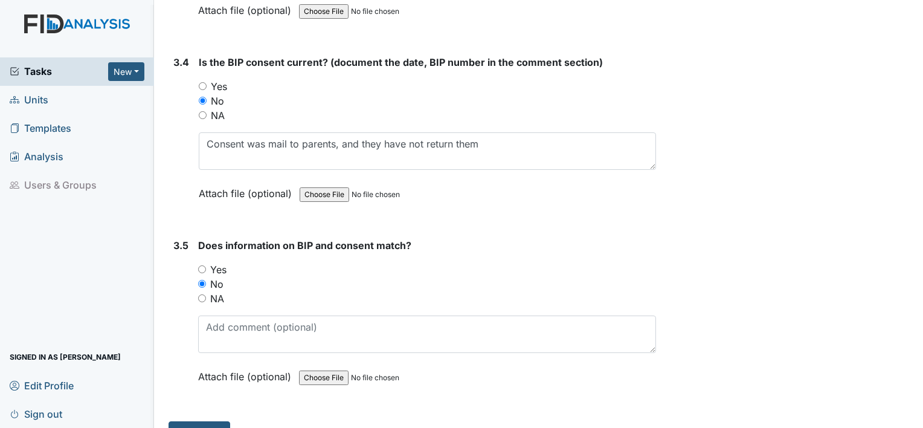
scroll to position [3368, 0]
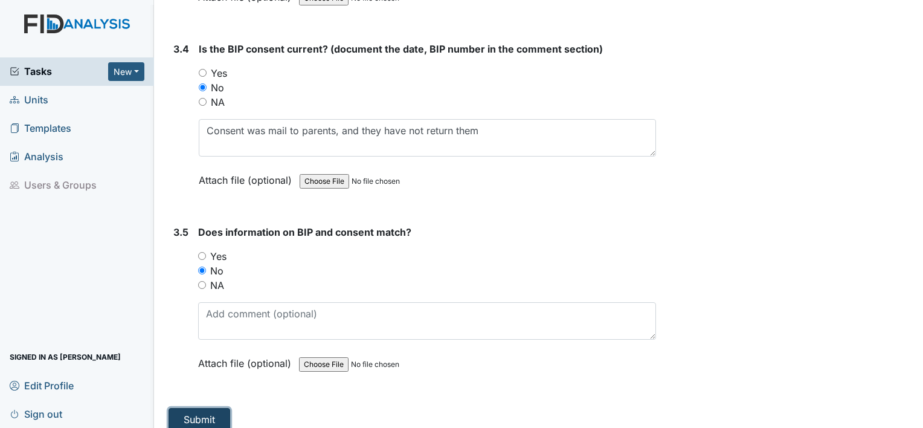
click at [204, 408] on button "Submit" at bounding box center [199, 419] width 62 height 23
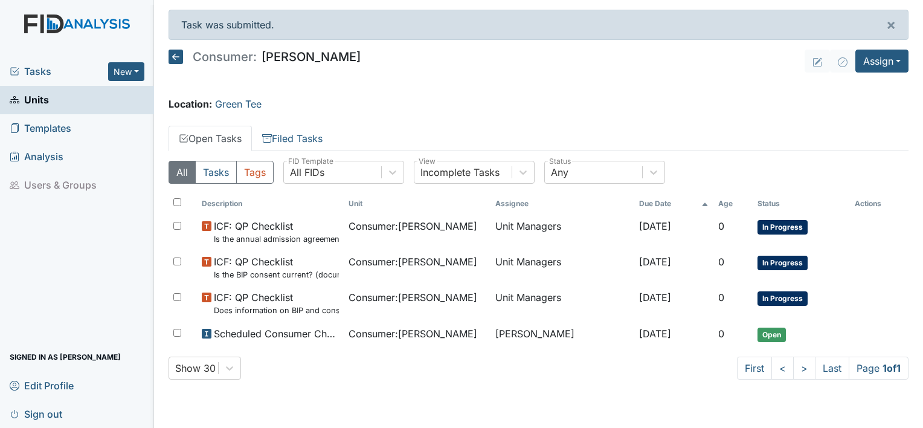
drag, startPoint x: 922, startPoint y: 84, endPoint x: 924, endPoint y: 31, distance: 53.2
click at [922, 31] on html "Tasks New Form Inspection Document Bundle Units Templates Analysis Users & Grou…" at bounding box center [461, 214] width 923 height 428
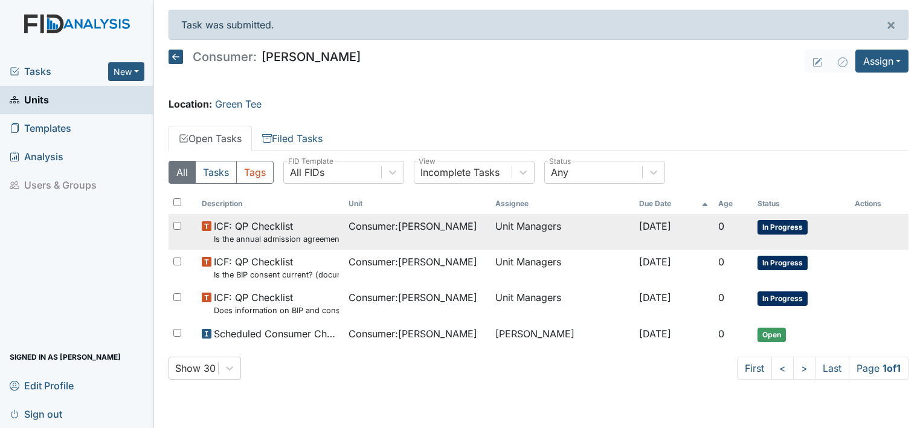
click at [787, 226] on span "In Progress" at bounding box center [782, 227] width 50 height 14
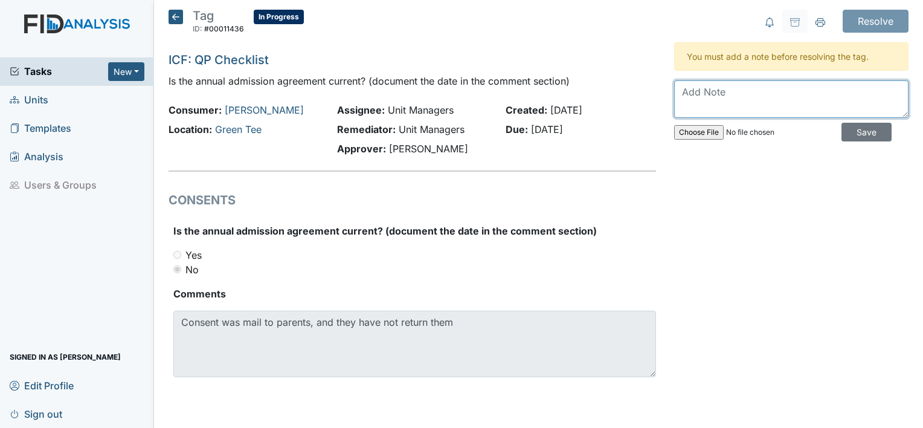
click at [758, 104] on textarea at bounding box center [791, 98] width 234 height 37
paste textarea "Consent was mail to parents, and they have not return them"
type textarea "Consent was mail to parents, and they have not return them"
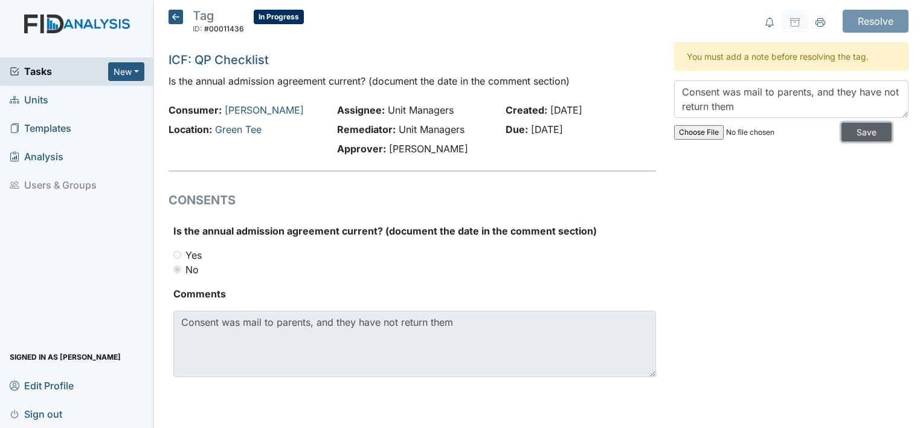
click at [860, 133] on input "Save" at bounding box center [866, 132] width 50 height 19
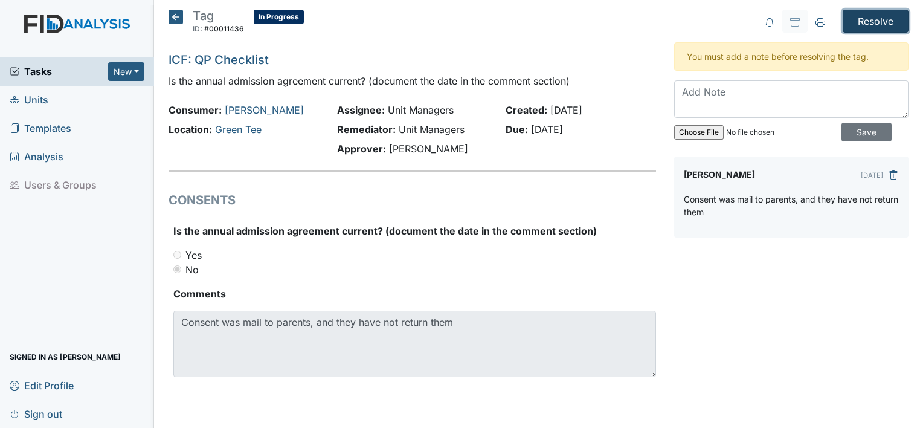
click at [876, 23] on input "Resolve" at bounding box center [875, 21] width 66 height 23
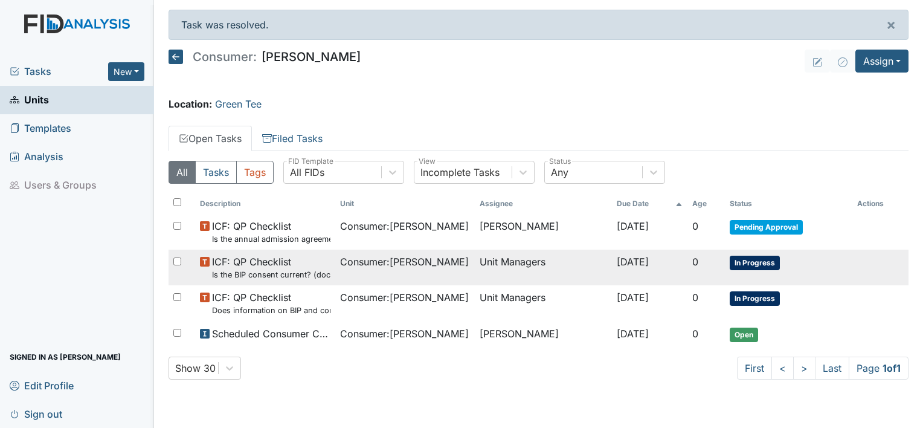
click at [757, 263] on span "In Progress" at bounding box center [754, 262] width 50 height 14
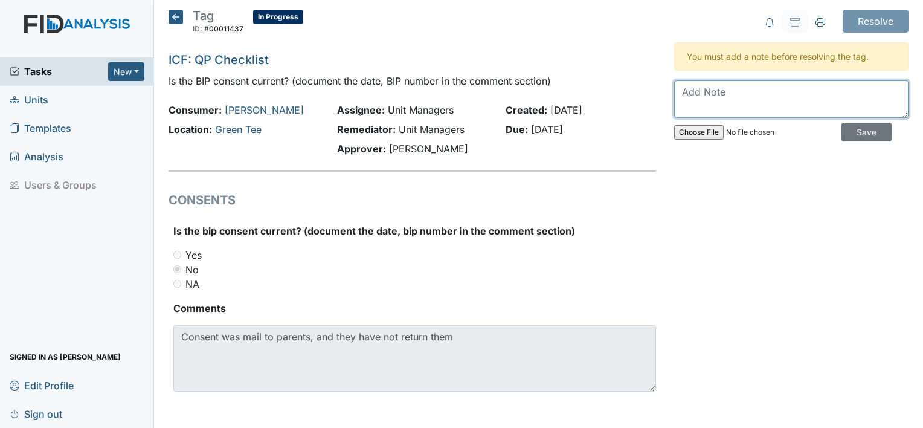
click at [715, 100] on textarea at bounding box center [791, 98] width 234 height 37
paste textarea "Consent was mail to parents, and they have not return them"
type textarea "Consent was mail to parents, and they have not return them"
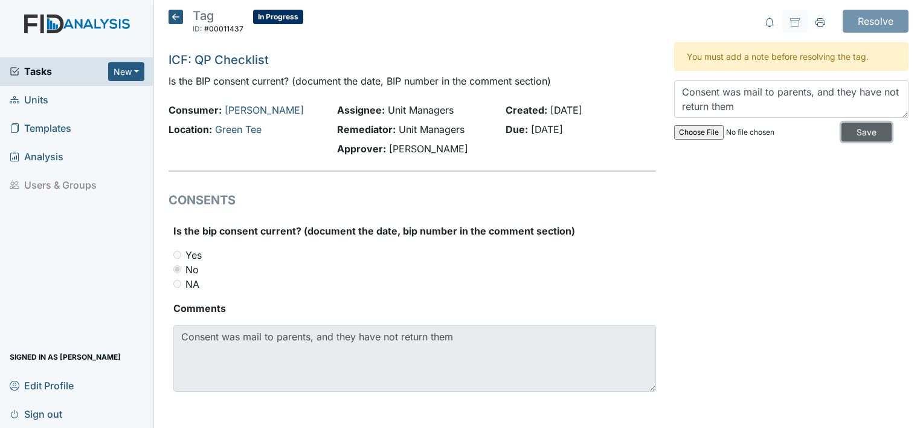
click at [853, 128] on input "Save" at bounding box center [866, 132] width 50 height 19
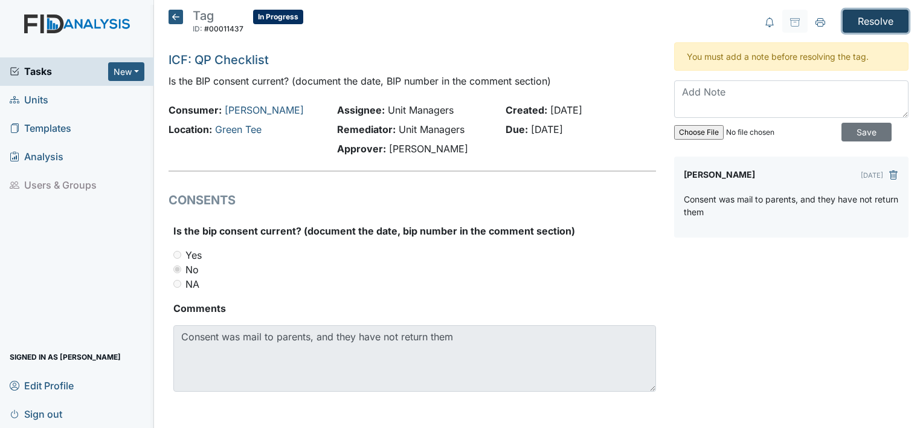
click at [874, 20] on input "Resolve" at bounding box center [875, 21] width 66 height 23
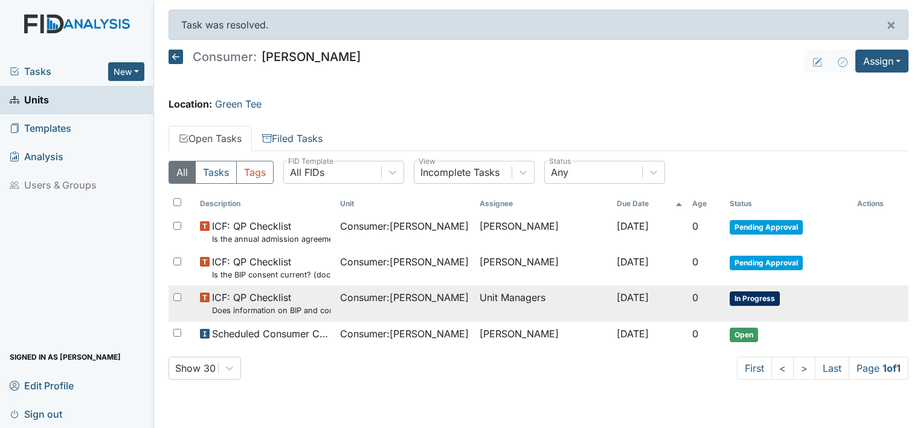
click at [296, 312] on small "Does information on BIP and consent match?" at bounding box center [271, 309] width 118 height 11
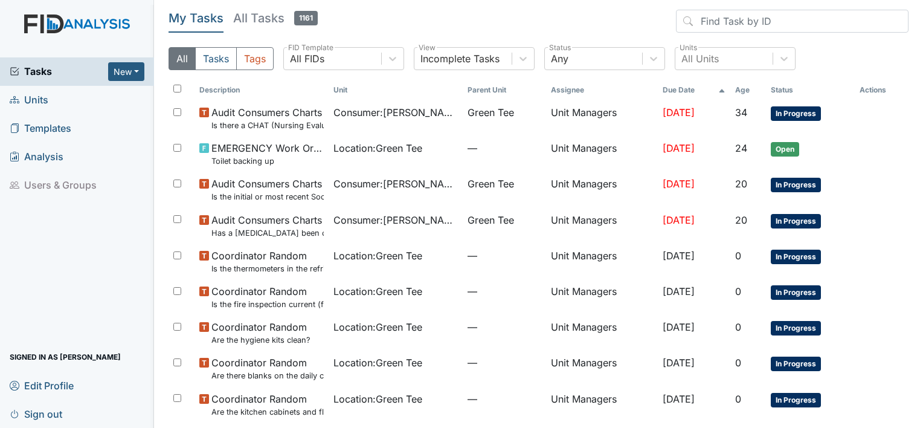
click at [38, 98] on span "Units" at bounding box center [29, 100] width 39 height 19
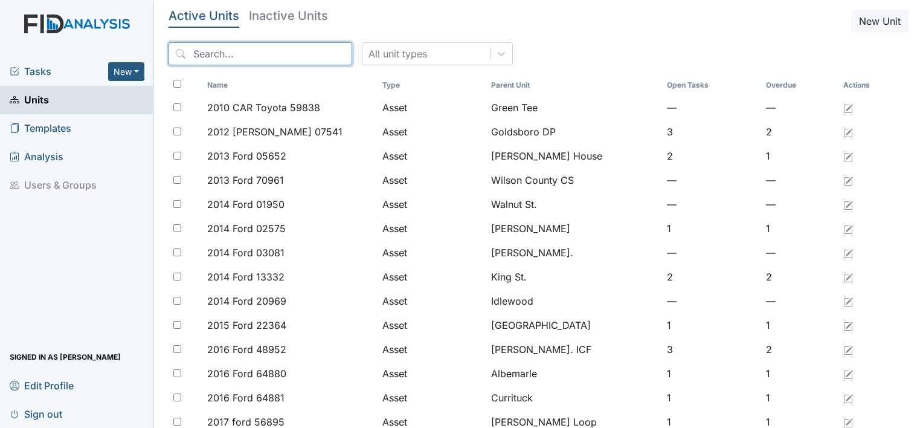
click at [184, 56] on input "search" at bounding box center [260, 53] width 184 height 23
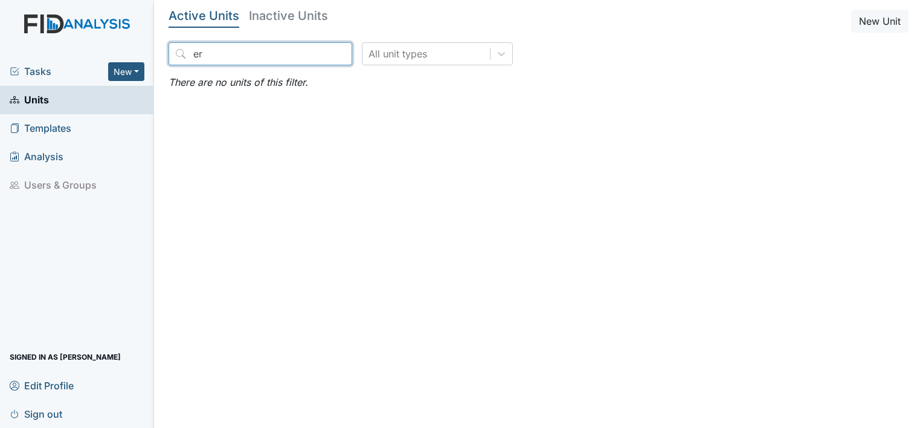
type input "e"
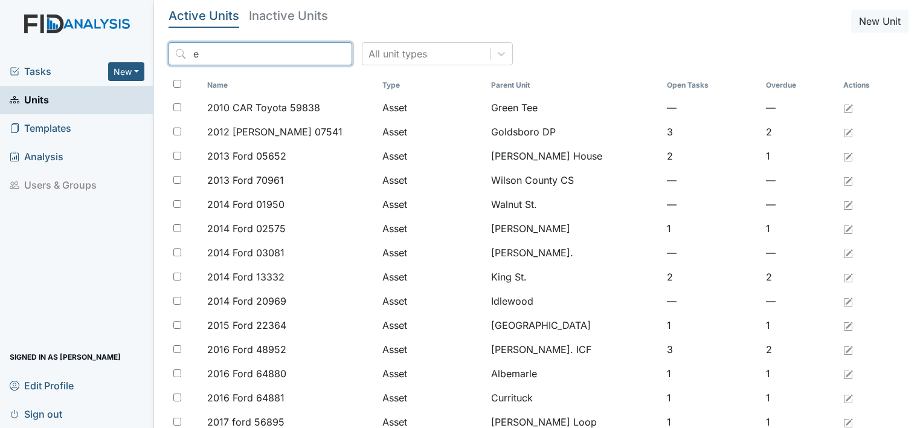
type input "e"
click at [53, 103] on link "Units" at bounding box center [77, 100] width 154 height 28
click at [216, 56] on input "search" at bounding box center [260, 53] width 184 height 23
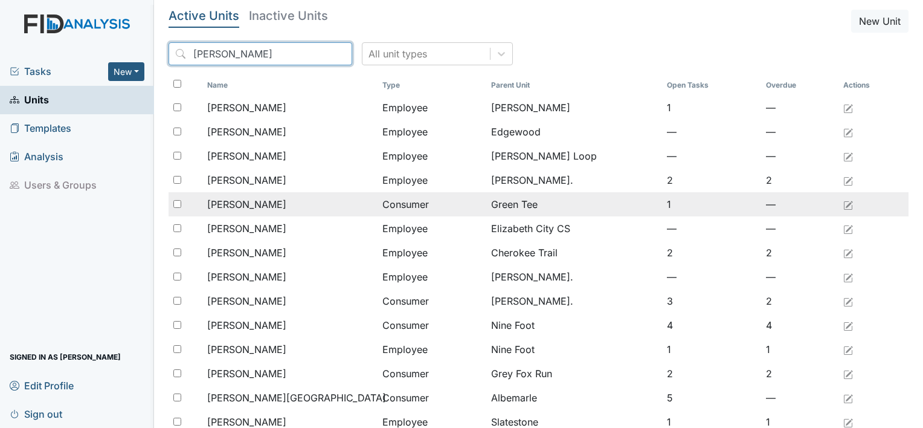
type input "[PERSON_NAME]"
click at [260, 203] on span "[PERSON_NAME]" at bounding box center [246, 204] width 79 height 14
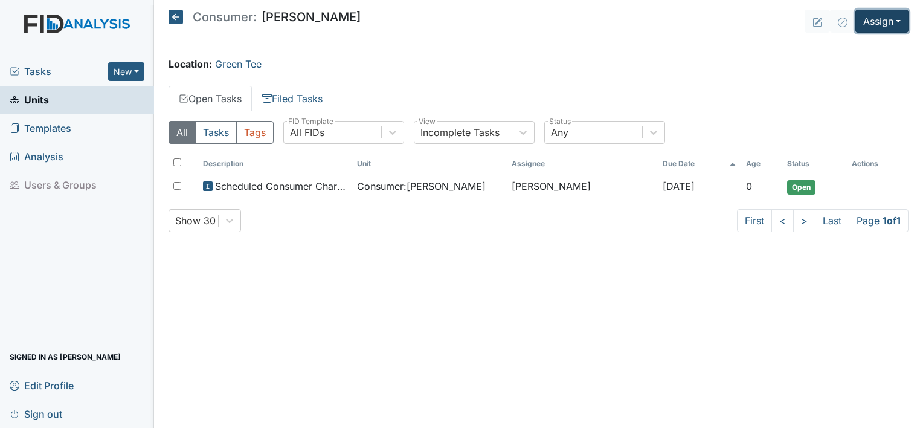
click at [899, 17] on button "Assign" at bounding box center [881, 21] width 53 height 23
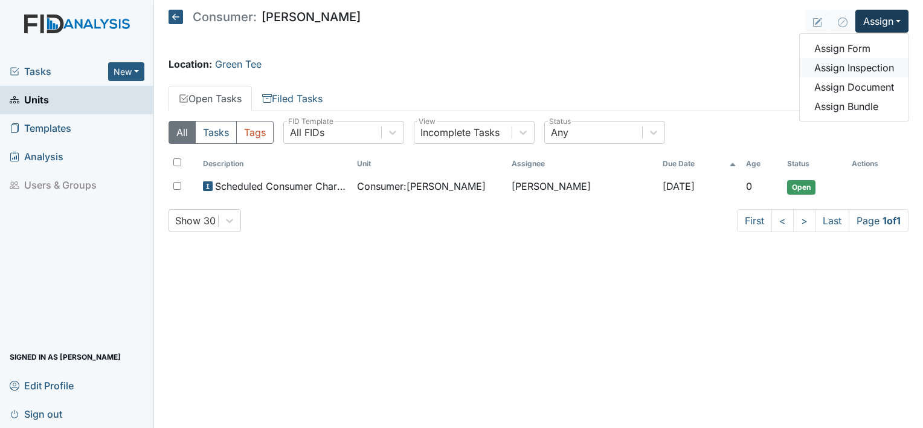
click at [873, 68] on link "Assign Inspection" at bounding box center [853, 67] width 109 height 19
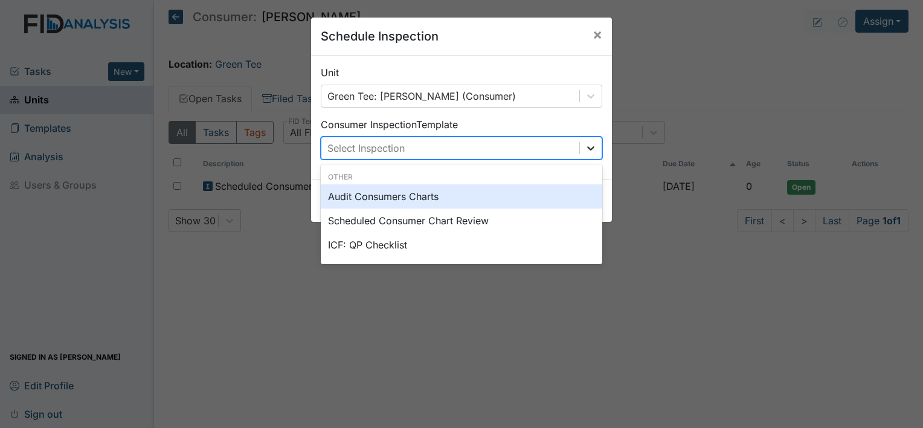
click at [587, 149] on icon at bounding box center [591, 148] width 12 height 12
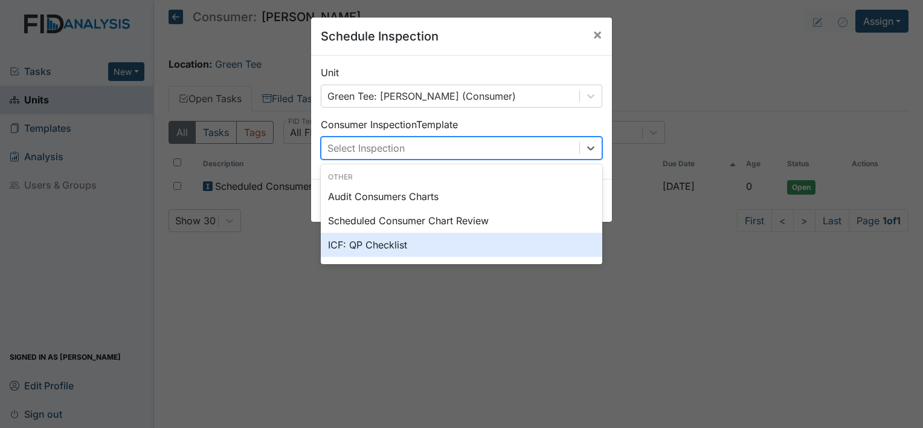
click at [433, 245] on div "ICF: QP Checklist" at bounding box center [461, 244] width 281 height 24
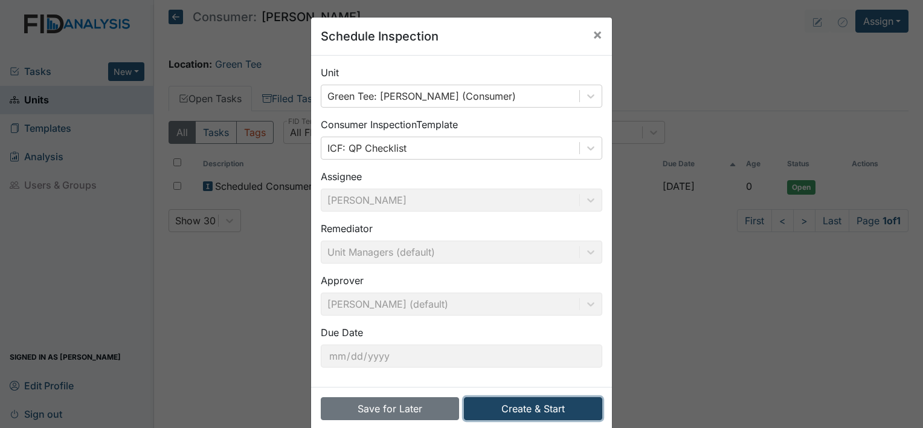
click at [478, 399] on button "Create & Start" at bounding box center [533, 408] width 138 height 23
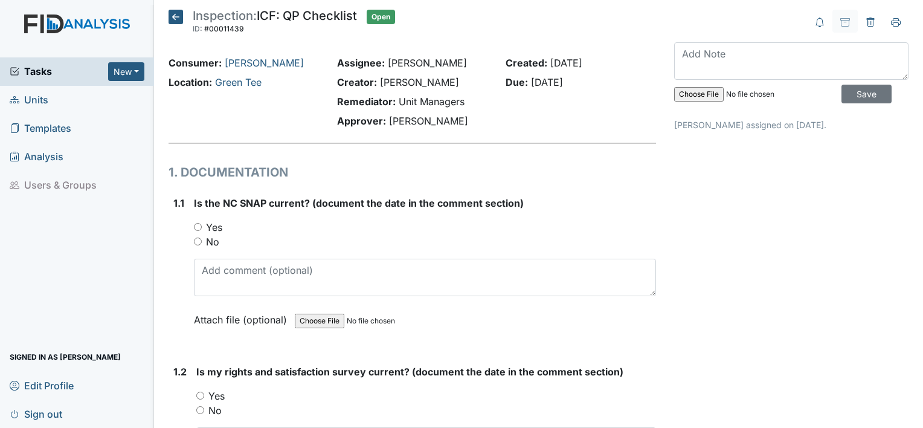
click at [196, 223] on input "Yes" at bounding box center [198, 227] width 8 height 8
radio input "true"
click at [201, 394] on input "Yes" at bounding box center [200, 395] width 8 height 8
radio input "true"
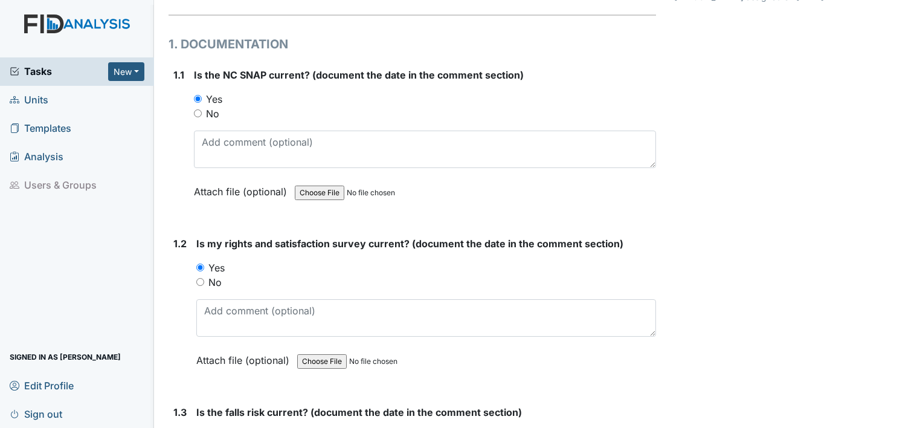
scroll to position [233, 0]
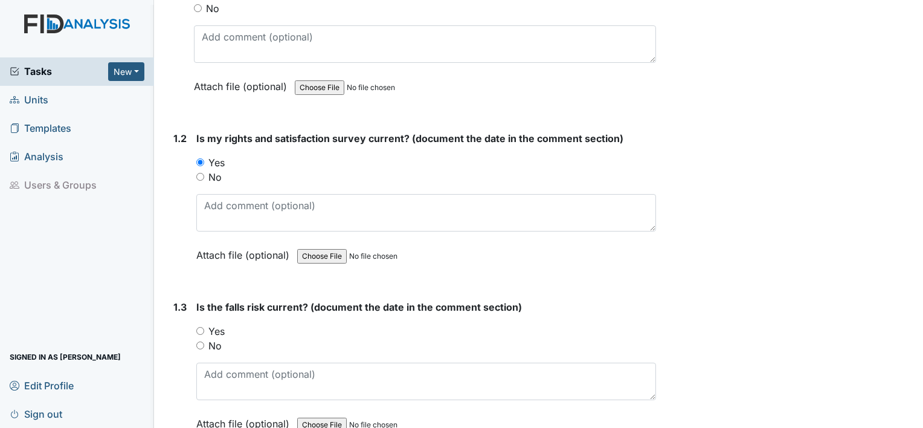
click at [198, 330] on input "Yes" at bounding box center [200, 331] width 8 height 8
radio input "true"
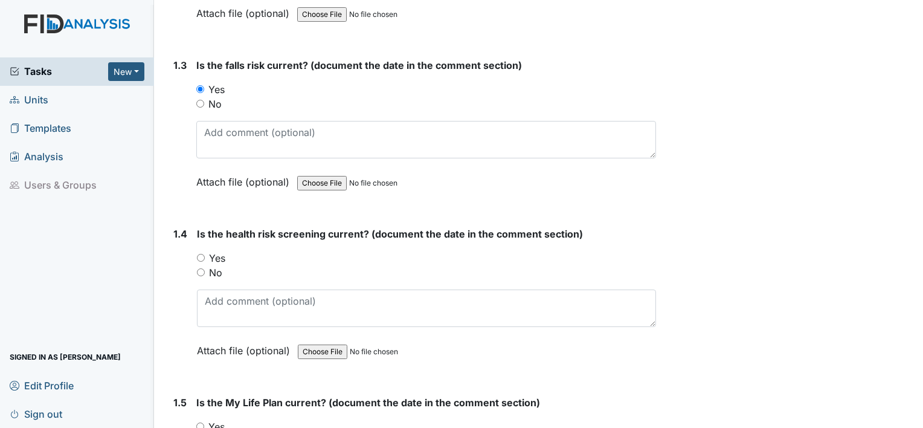
scroll to position [531, 0]
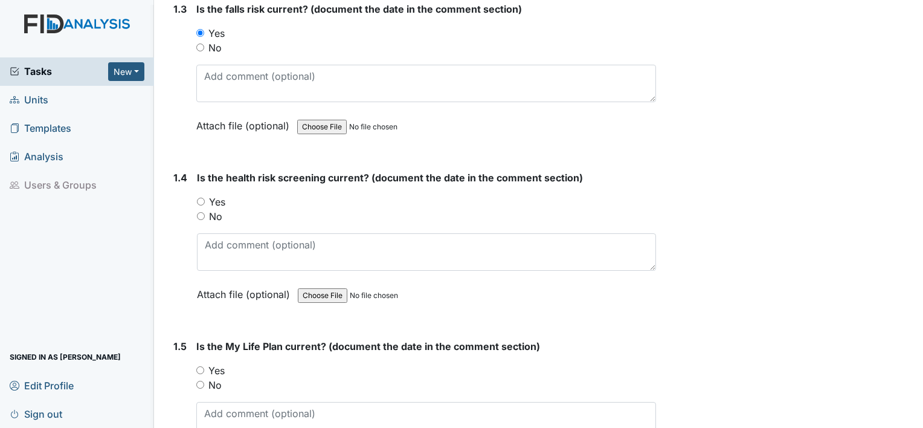
click at [200, 197] on input "Yes" at bounding box center [201, 201] width 8 height 8
radio input "true"
click at [200, 366] on input "Yes" at bounding box center [200, 370] width 8 height 8
radio input "true"
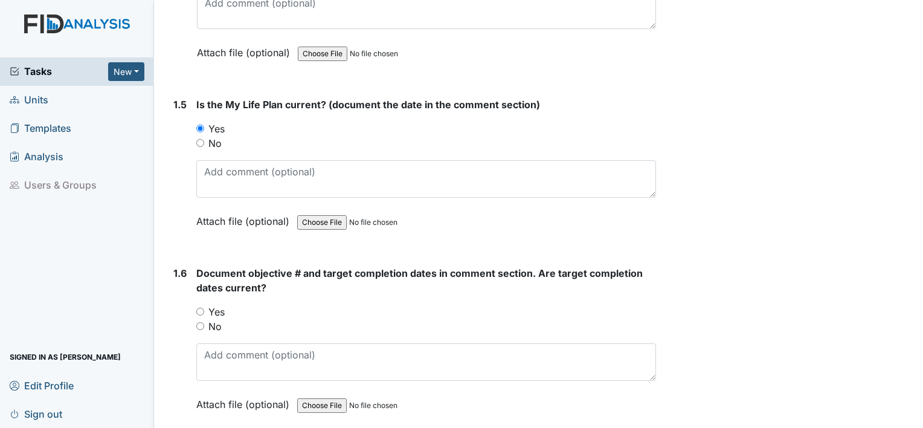
scroll to position [821, 0]
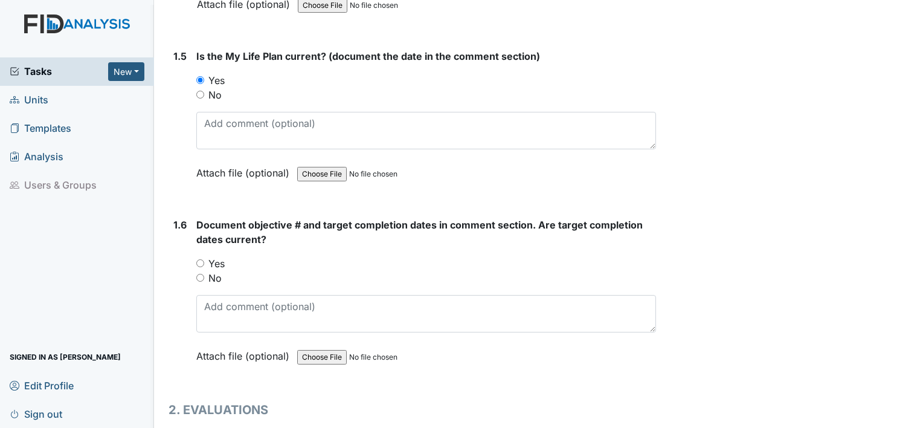
click at [200, 260] on input "Yes" at bounding box center [200, 263] width 8 height 8
radio input "true"
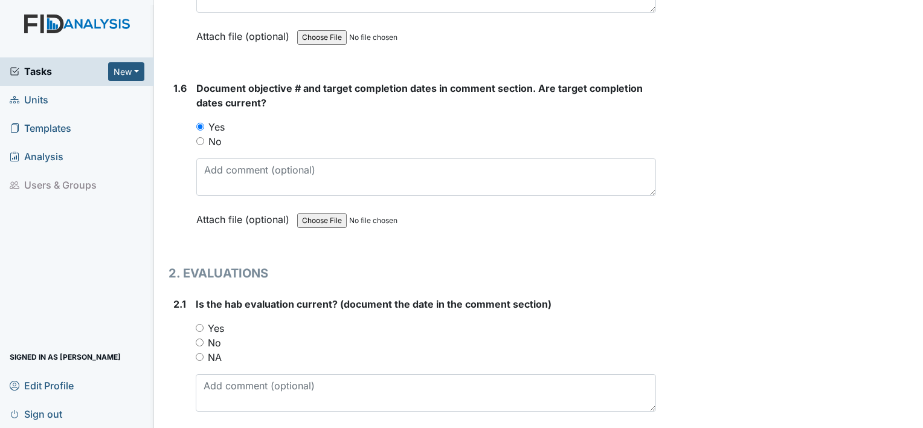
scroll to position [1014, 0]
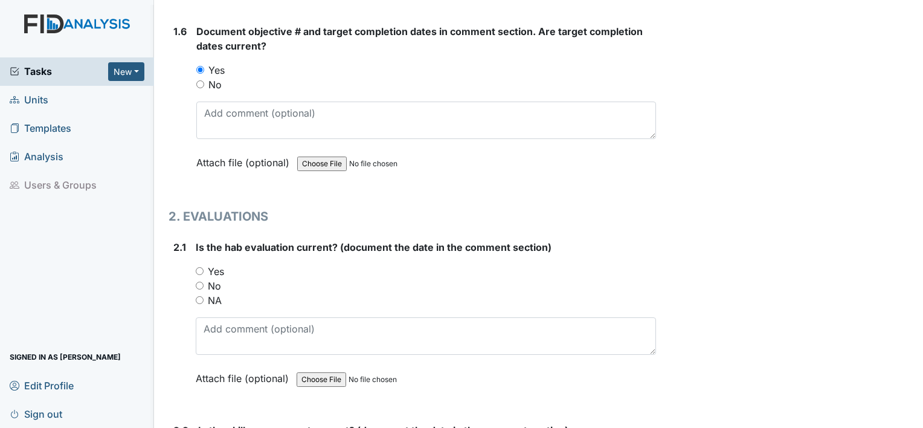
click at [200, 268] on input "Yes" at bounding box center [200, 271] width 8 height 8
radio input "true"
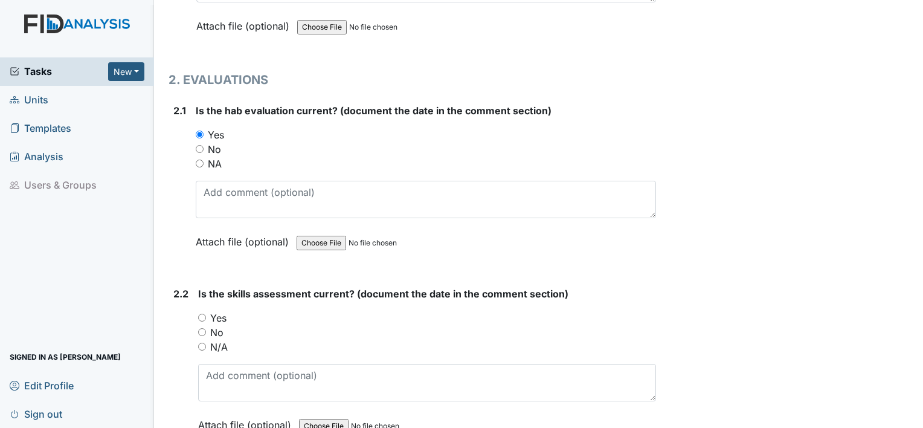
scroll to position [1239, 0]
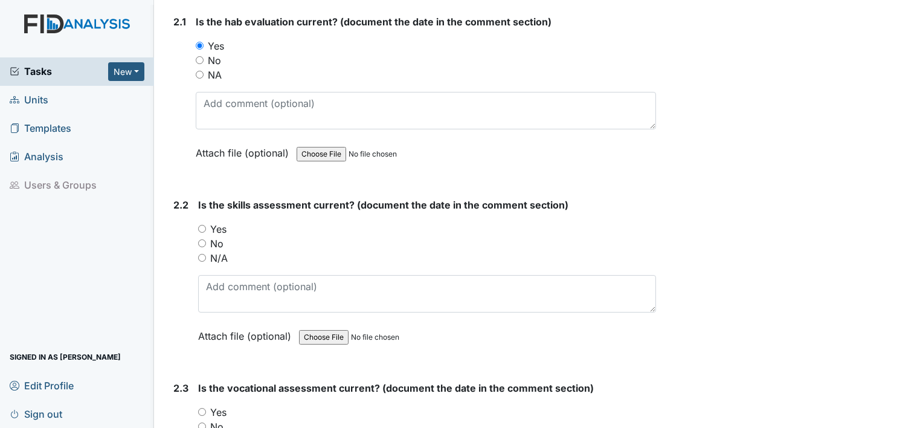
click at [200, 228] on div "Yes" at bounding box center [427, 229] width 458 height 14
click at [199, 225] on input "Yes" at bounding box center [202, 229] width 8 height 8
radio input "true"
click at [200, 408] on input "Yes" at bounding box center [202, 412] width 8 height 8
radio input "true"
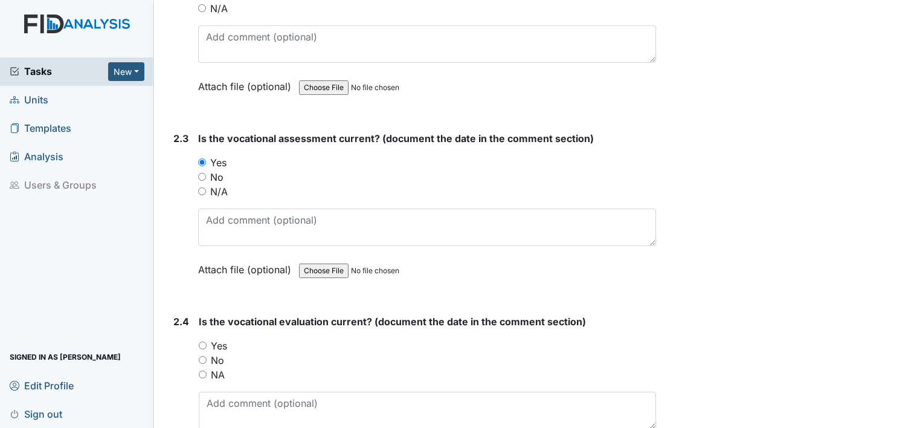
scroll to position [1577, 0]
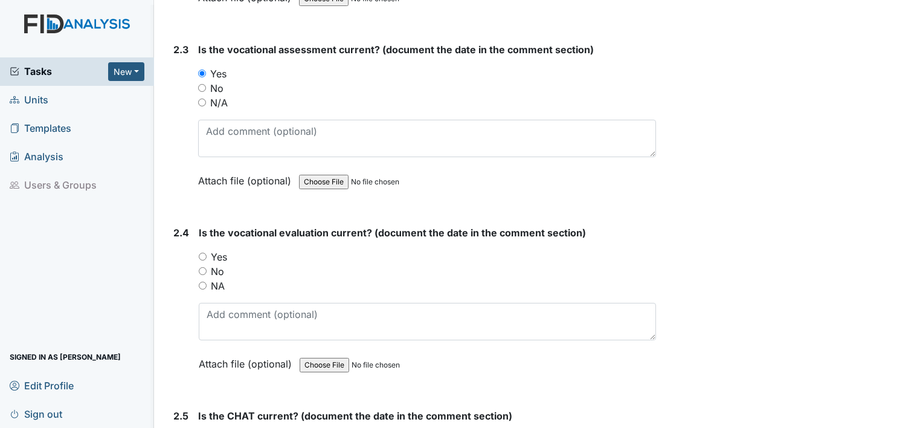
click at [206, 252] on input "Yes" at bounding box center [203, 256] width 8 height 8
radio input "true"
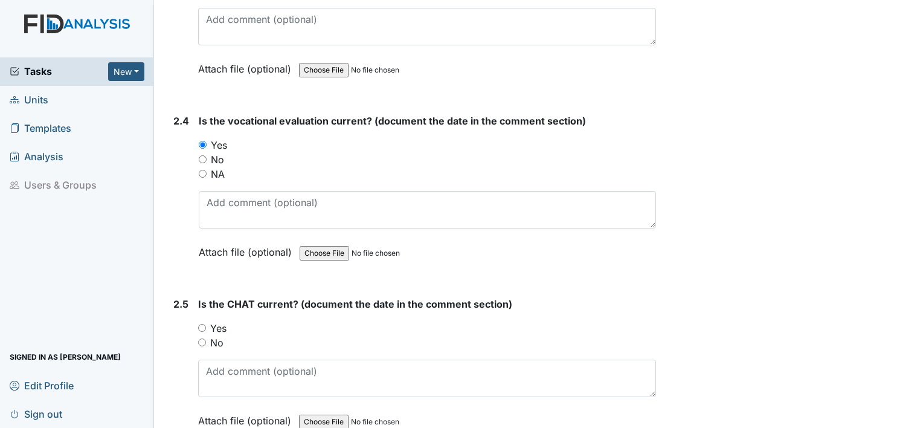
scroll to position [1729, 0]
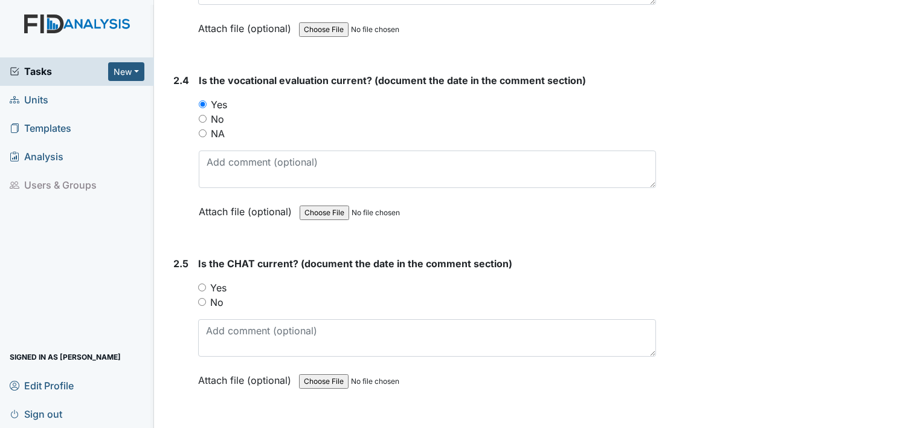
click at [198, 283] on input "Yes" at bounding box center [202, 287] width 8 height 8
radio input "true"
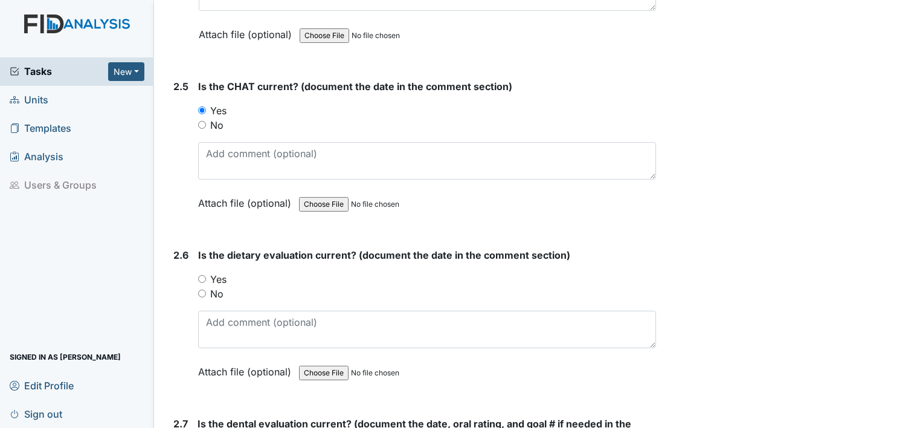
scroll to position [1963, 0]
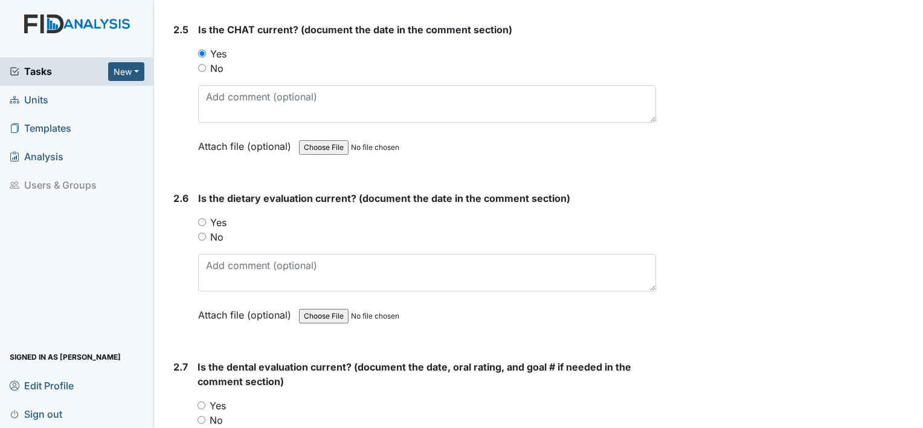
click at [208, 215] on div "Yes" at bounding box center [427, 222] width 458 height 14
click at [207, 216] on div "Yes" at bounding box center [427, 222] width 458 height 14
click at [200, 218] on input "Yes" at bounding box center [202, 222] width 8 height 8
radio input "true"
click at [200, 401] on input "Yes" at bounding box center [201, 405] width 8 height 8
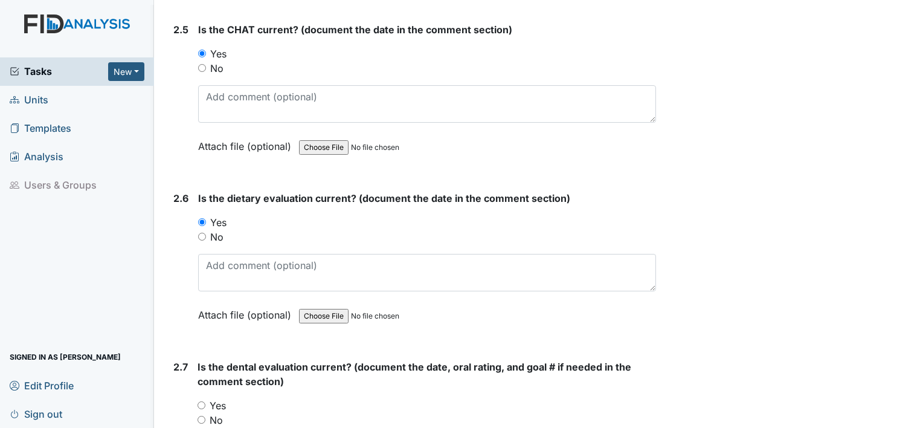
radio input "true"
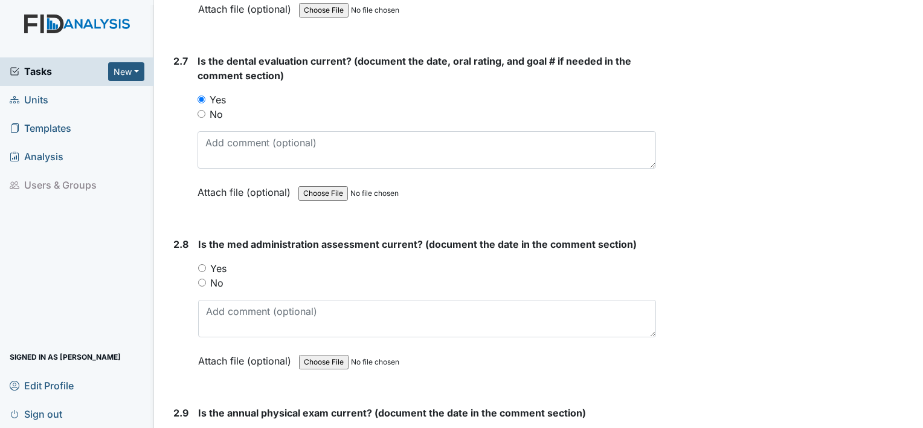
scroll to position [2276, 0]
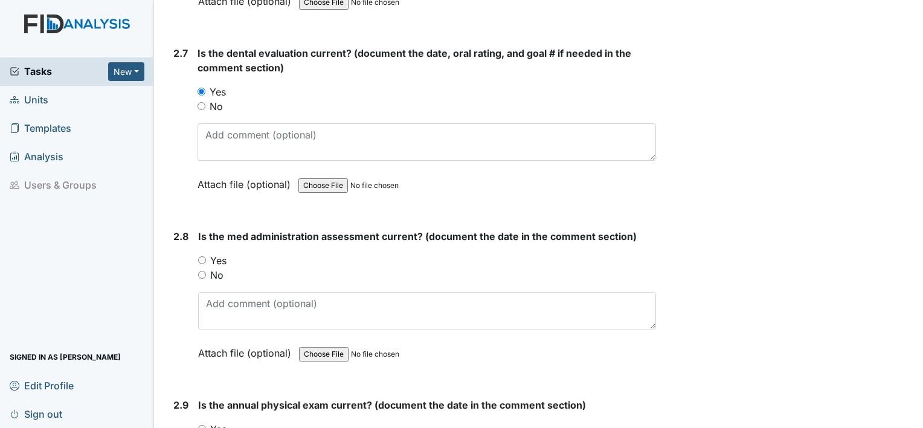
click at [202, 256] on input "Yes" at bounding box center [202, 260] width 8 height 8
radio input "true"
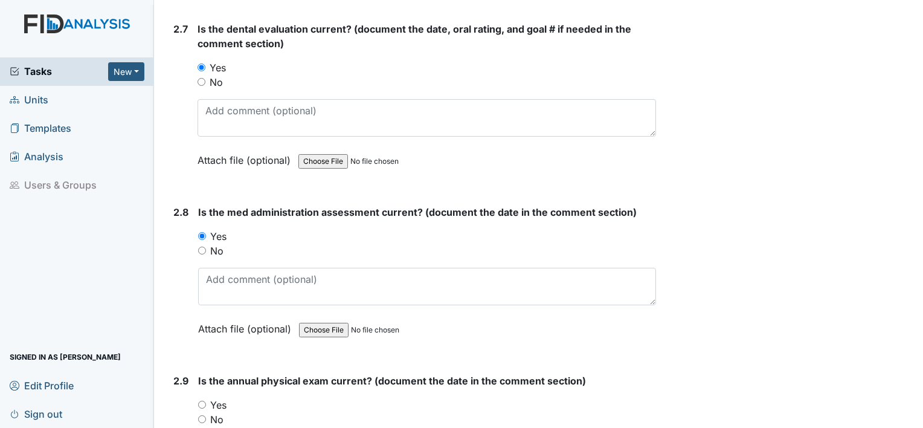
scroll to position [2397, 0]
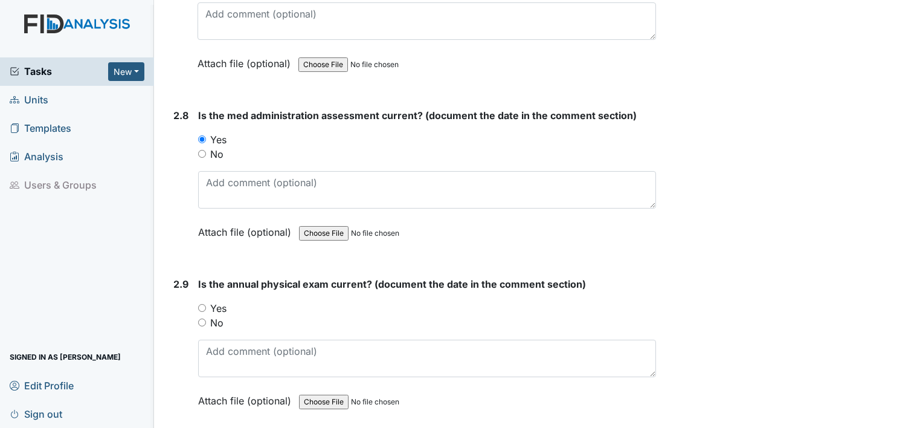
click at [202, 304] on input "Yes" at bounding box center [202, 308] width 8 height 8
radio input "true"
click at [912, 420] on main "Inspection: ICF: QP Checklist ID: #00011439 Open Autosaving... Consumer: Jones,…" at bounding box center [538, 214] width 769 height 428
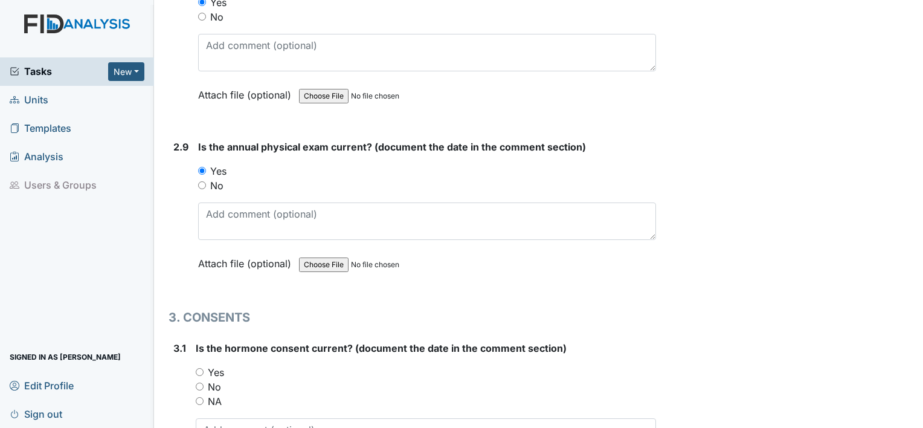
scroll to position [2647, 0]
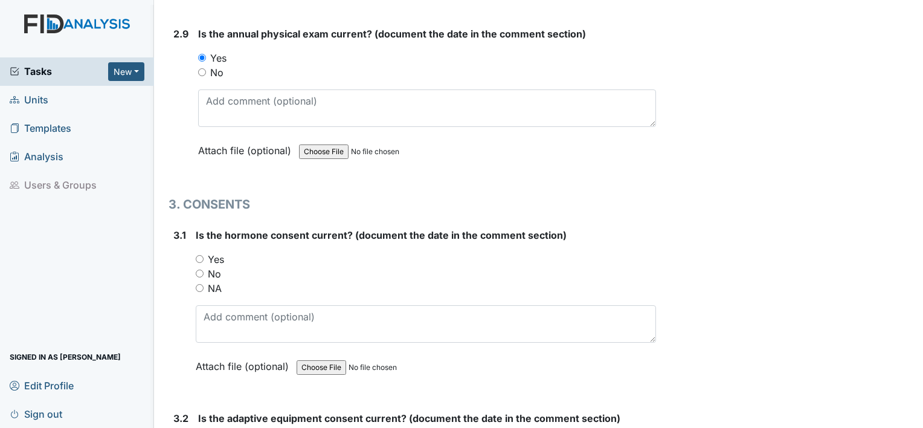
click at [197, 255] on input "Yes" at bounding box center [200, 259] width 8 height 8
radio input "true"
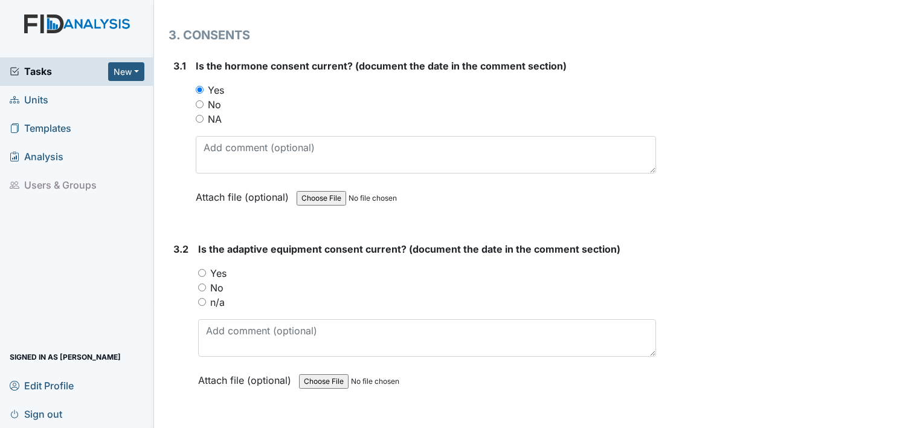
scroll to position [2872, 0]
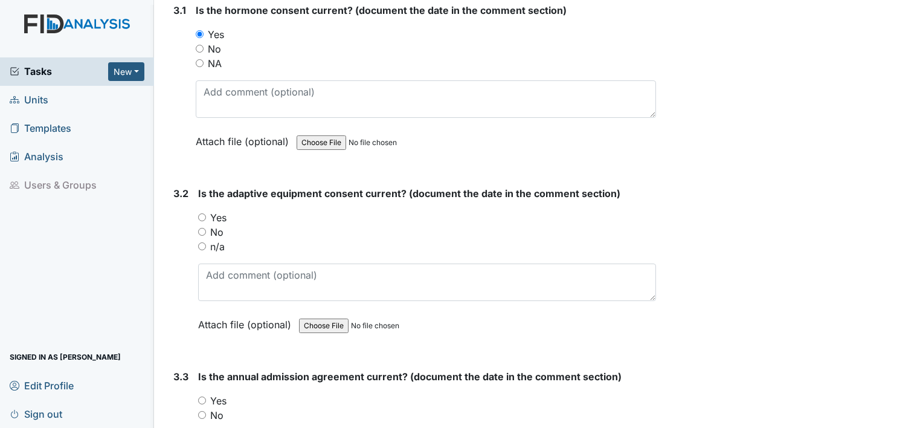
click at [202, 242] on input "n/a" at bounding box center [202, 246] width 8 height 8
radio input "true"
click at [205, 411] on input "No" at bounding box center [202, 415] width 8 height 8
radio input "true"
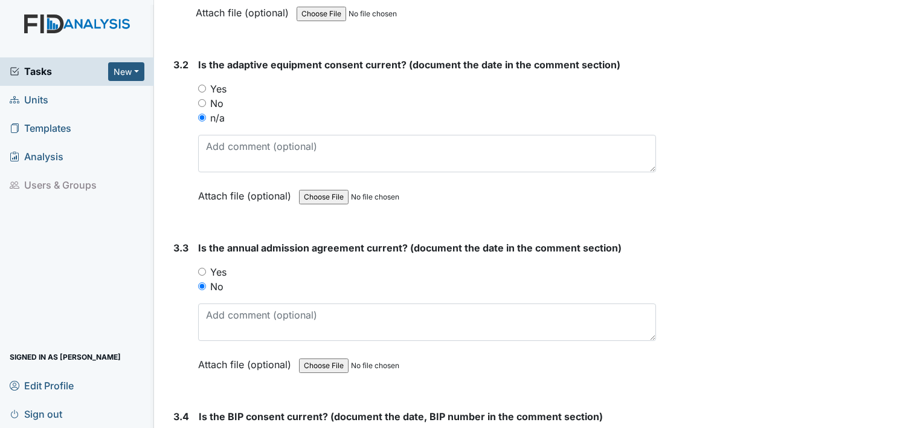
scroll to position [3017, 0]
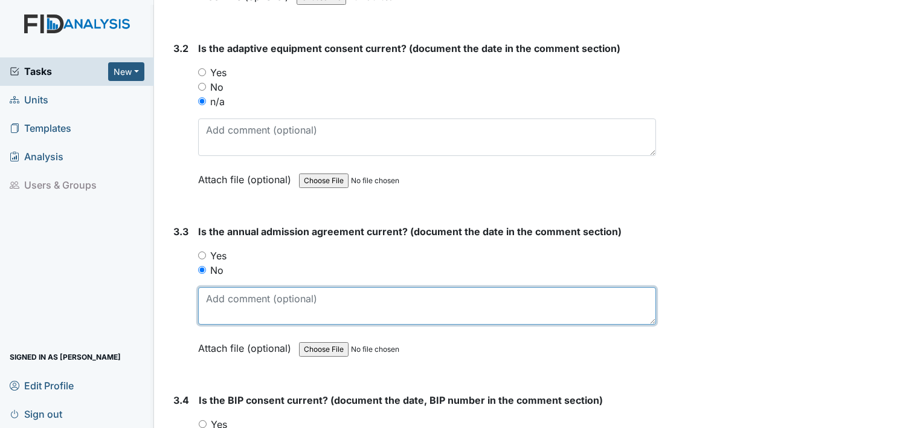
click at [229, 294] on textarea at bounding box center [427, 305] width 458 height 37
click at [386, 289] on textarea "Was mailed back Guardian forgot too full it out" at bounding box center [427, 305] width 458 height 37
click at [425, 292] on textarea "Was mailed back Guardian forgot too fill it out" at bounding box center [427, 305] width 458 height 37
click at [425, 287] on textarea "Was mailed back Guardian forgot to fill it out" at bounding box center [427, 305] width 458 height 37
type textarea "Was mailed back Guardian forgot to fill it out I contacted Guardian and mail it…"
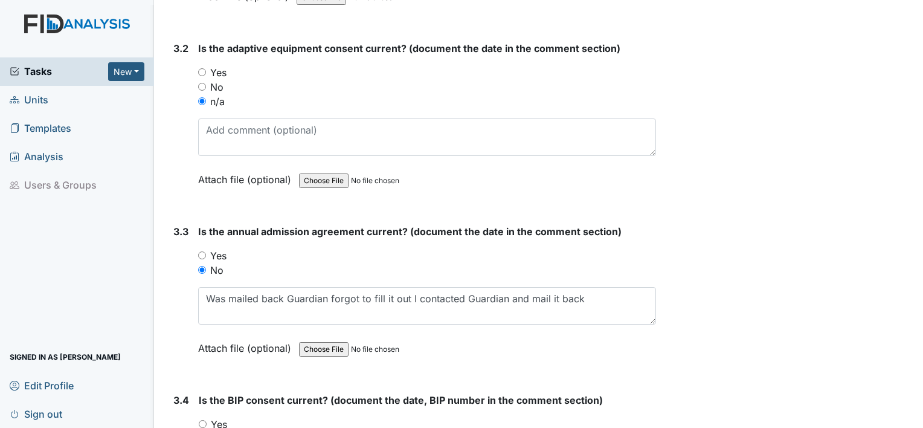
drag, startPoint x: 403, startPoint y: 338, endPoint x: 683, endPoint y: 405, distance: 287.4
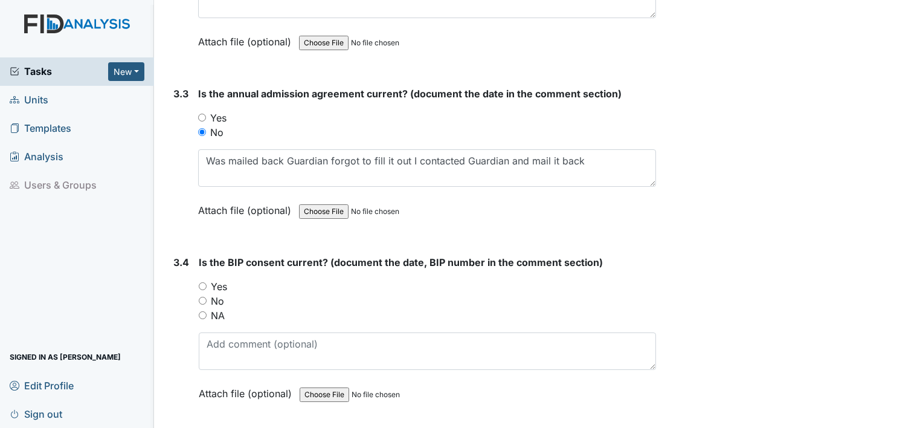
scroll to position [3162, 0]
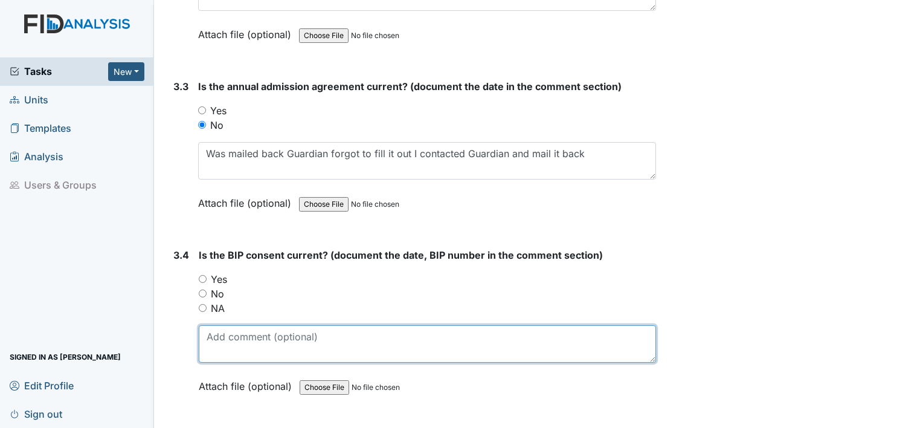
click at [223, 338] on textarea at bounding box center [427, 343] width 457 height 37
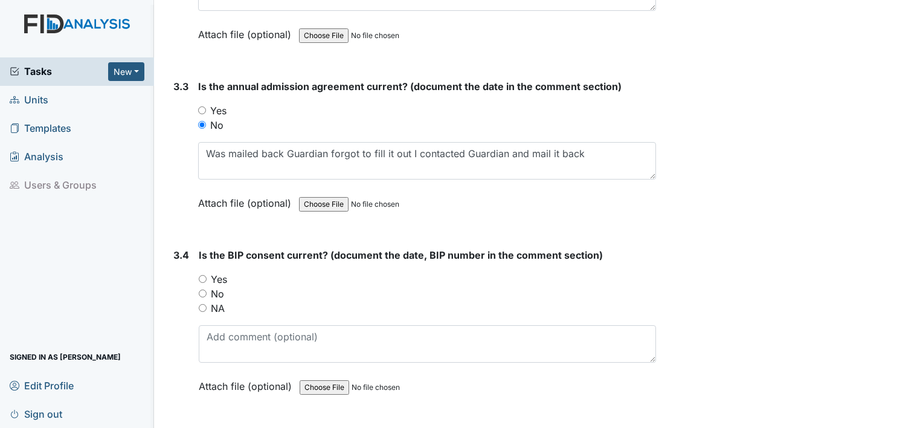
click at [202, 272] on div "Yes" at bounding box center [427, 279] width 457 height 14
click at [203, 275] on input "Yes" at bounding box center [203, 279] width 8 height 8
radio input "true"
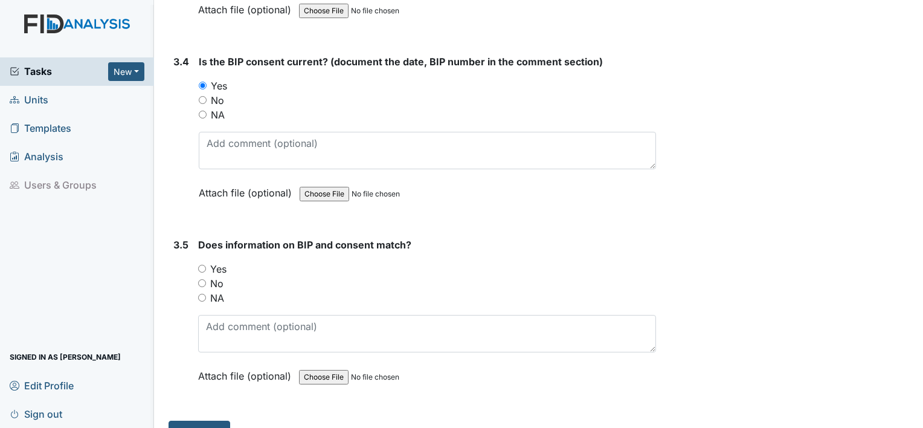
scroll to position [3368, 0]
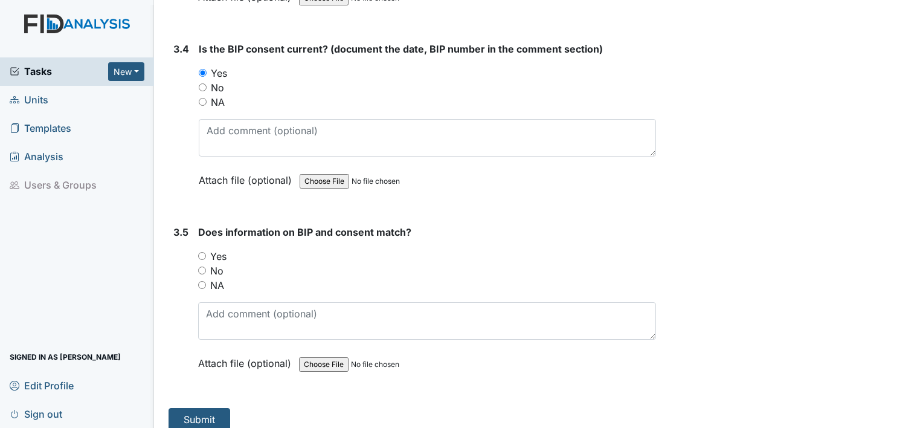
click at [200, 252] on input "Yes" at bounding box center [202, 256] width 8 height 8
radio input "true"
click at [203, 408] on button "Submit" at bounding box center [199, 419] width 62 height 23
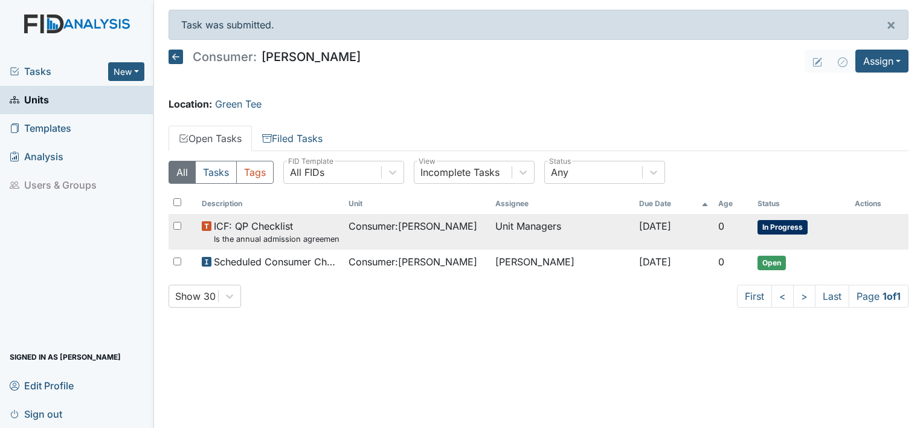
click at [778, 223] on span "In Progress" at bounding box center [782, 227] width 50 height 14
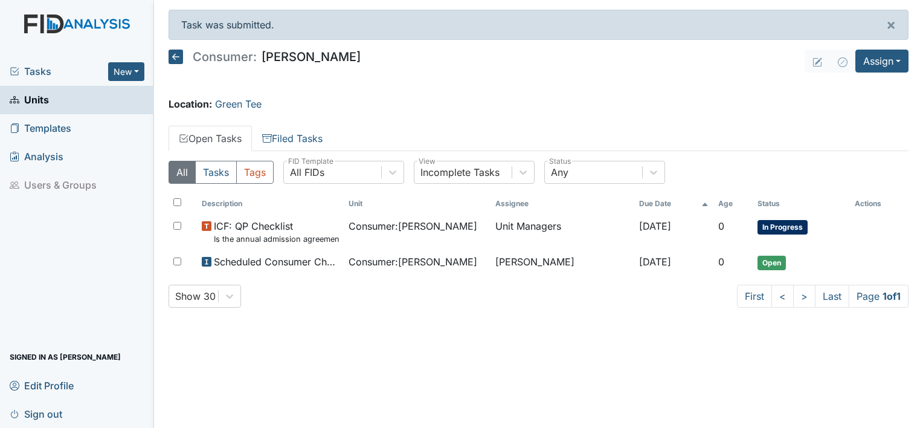
click at [61, 100] on link "Units" at bounding box center [77, 100] width 154 height 28
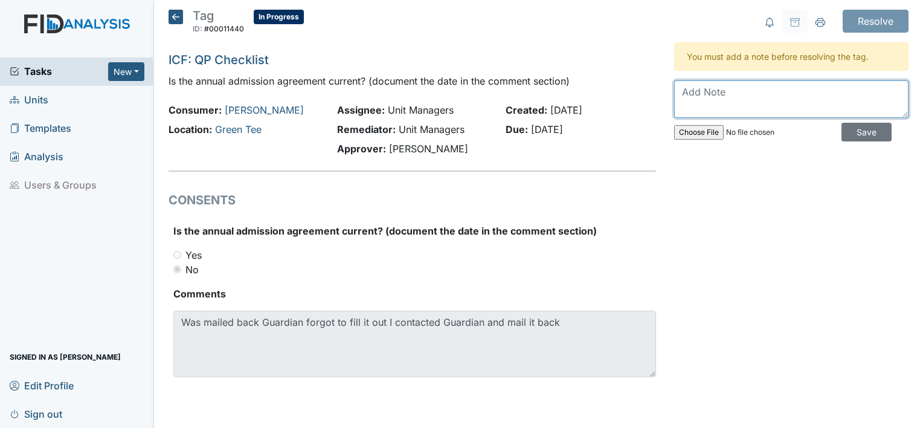
click at [759, 103] on textarea at bounding box center [791, 98] width 234 height 37
click at [758, 102] on textarea at bounding box center [791, 98] width 234 height 37
paste textarea "Was mailed back Guardian forgot to fill it out I contacted Guardian and mail it…"
type textarea "Was mailed back Guardian forgot to fill it out I contacted Guardian and mail it…"
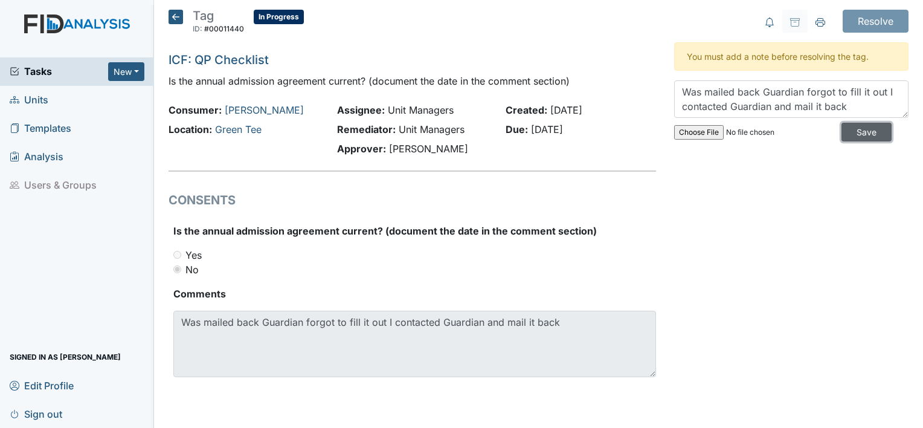
click at [867, 126] on input "Save" at bounding box center [866, 132] width 50 height 19
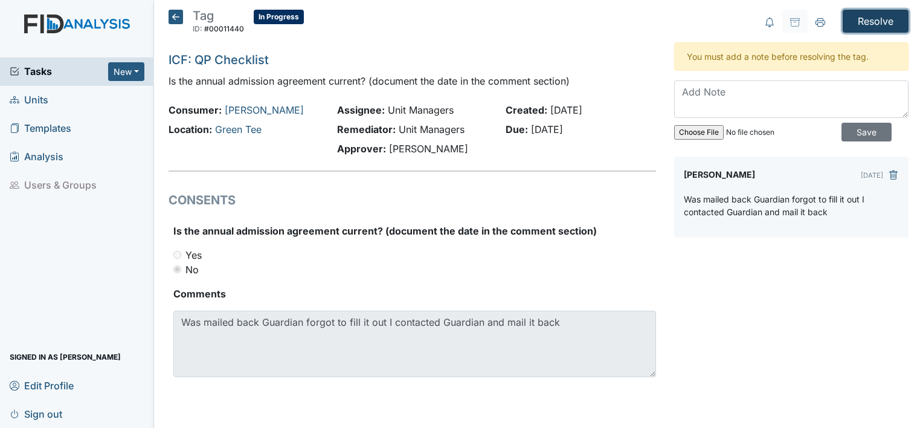
click at [886, 14] on input "Resolve" at bounding box center [875, 21] width 66 height 23
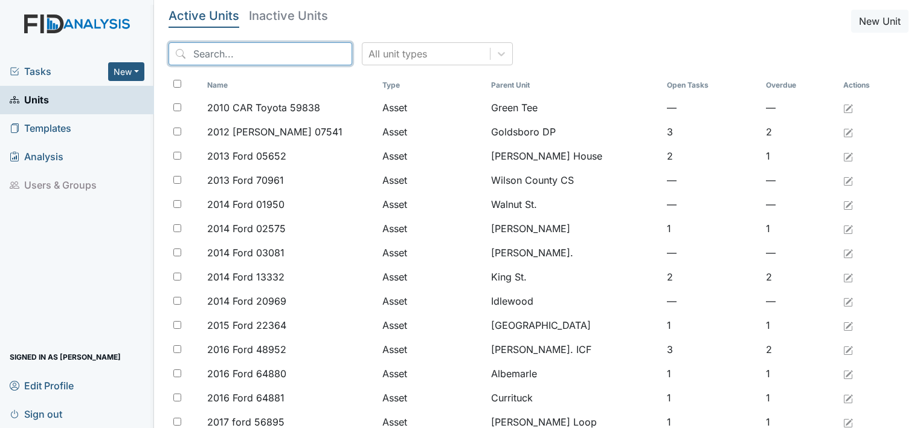
click at [186, 51] on input "search" at bounding box center [260, 53] width 184 height 23
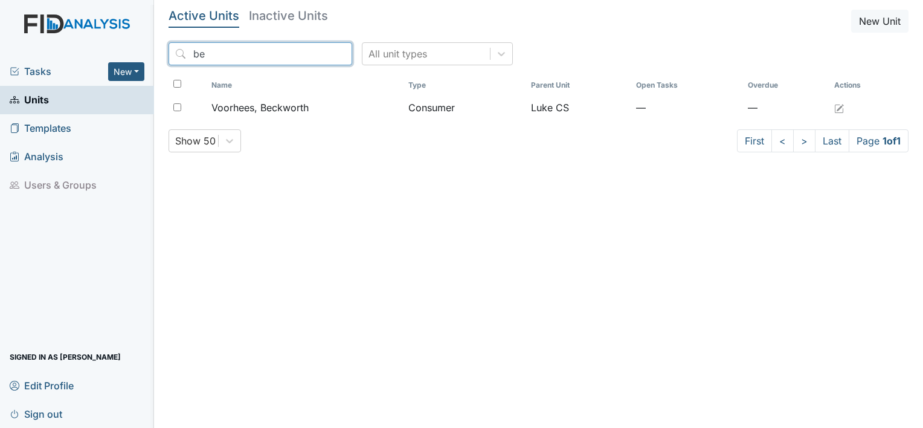
type input "b"
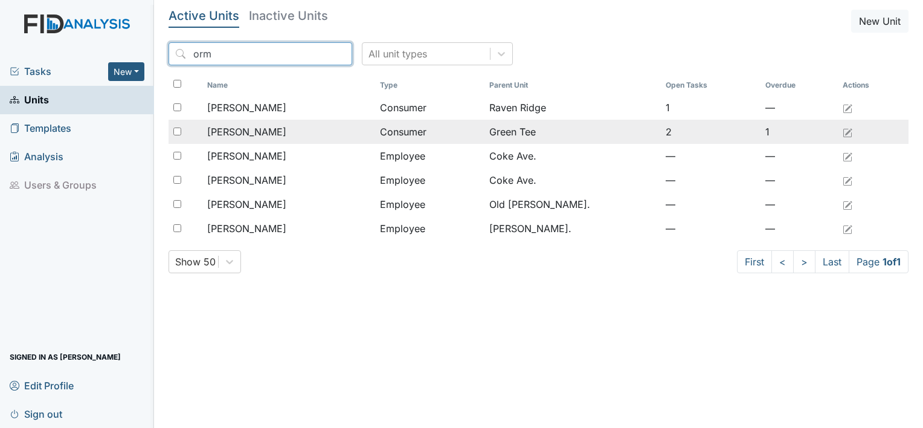
type input "orm"
click at [231, 132] on span "[PERSON_NAME]" at bounding box center [246, 131] width 79 height 14
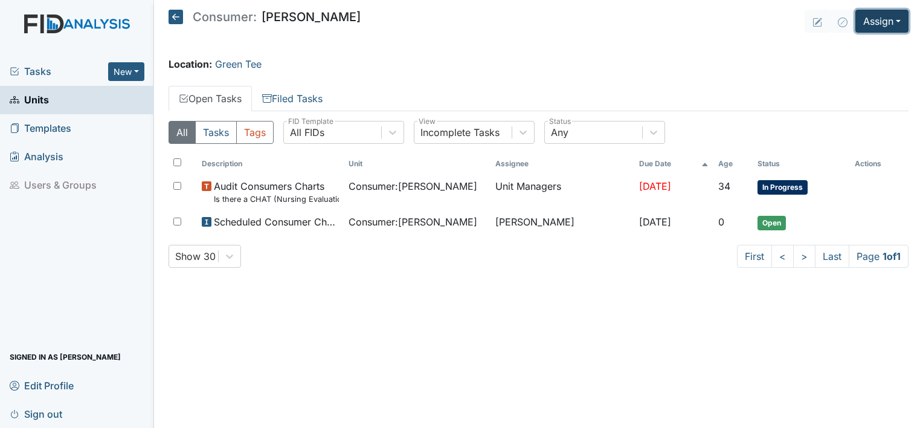
click at [904, 21] on button "Assign" at bounding box center [881, 21] width 53 height 23
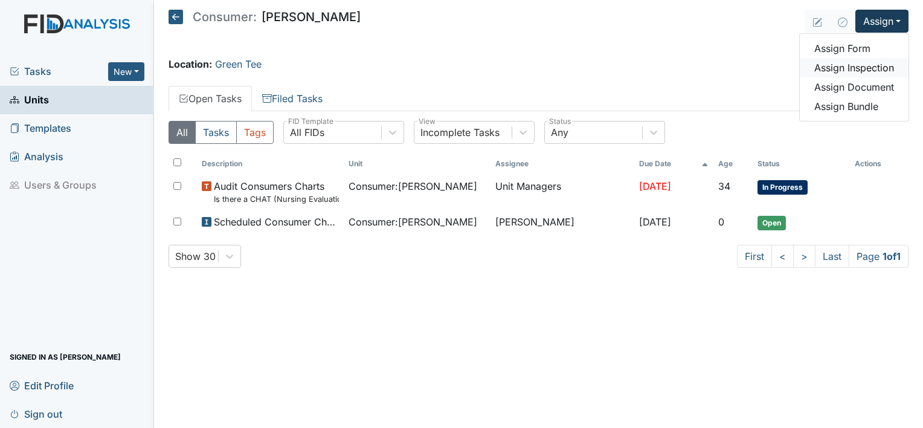
click at [882, 67] on link "Assign Inspection" at bounding box center [853, 67] width 109 height 19
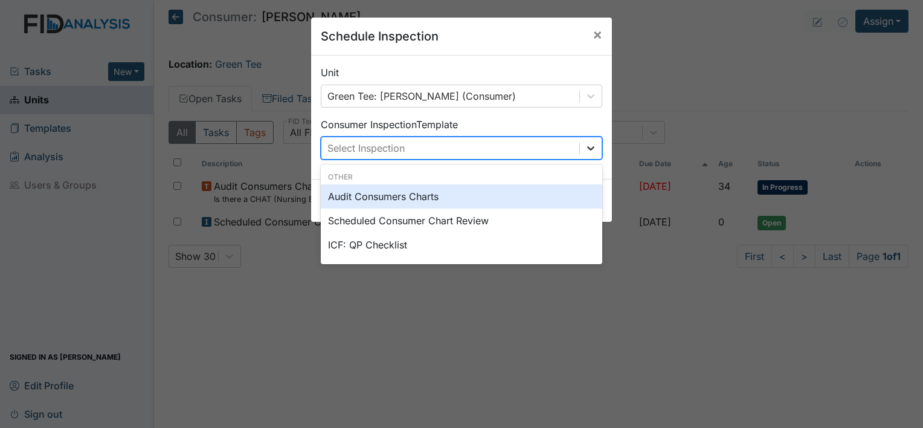
click at [588, 146] on icon at bounding box center [591, 148] width 12 height 12
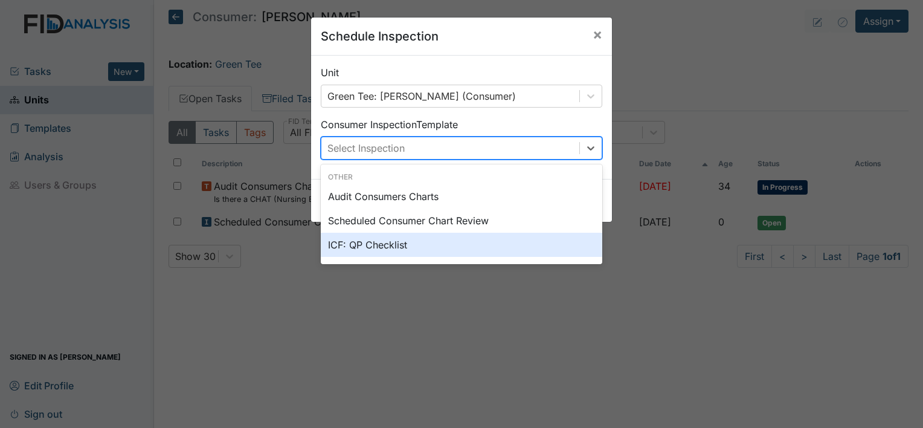
click at [427, 242] on div "ICF: QP Checklist" at bounding box center [461, 244] width 281 height 24
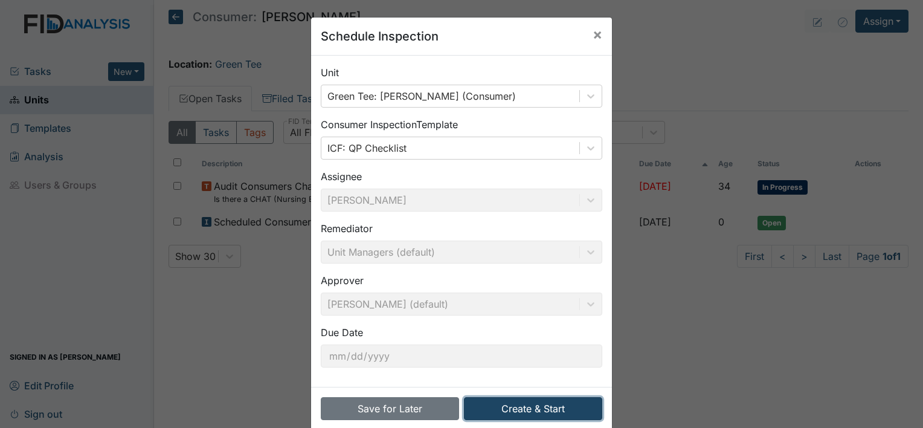
click at [502, 409] on button "Create & Start" at bounding box center [533, 408] width 138 height 23
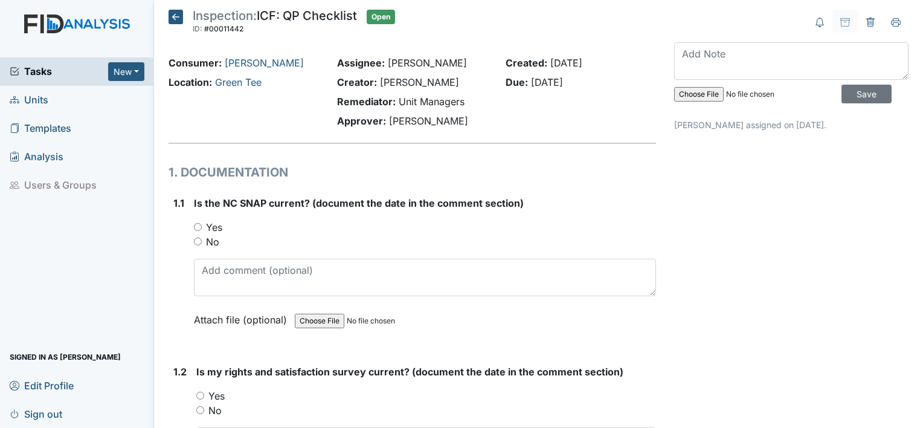
click at [196, 226] on input "Yes" at bounding box center [198, 227] width 8 height 8
radio input "true"
click at [198, 240] on input "No" at bounding box center [198, 241] width 8 height 8
radio input "true"
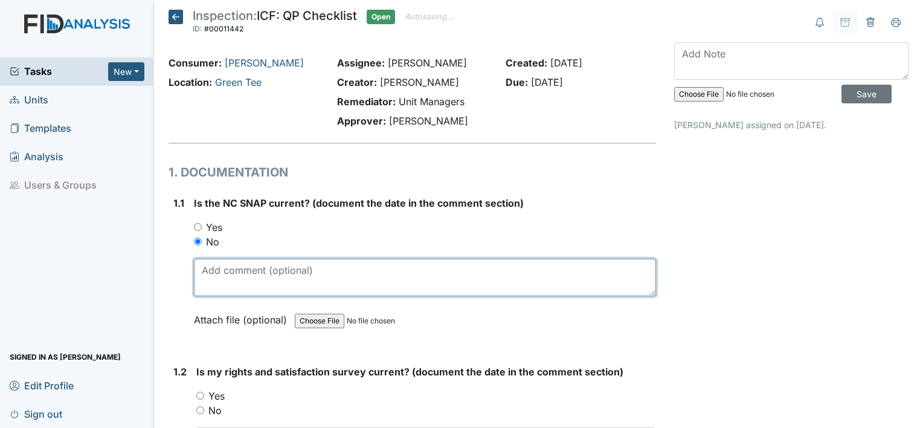
click at [204, 258] on textarea at bounding box center [425, 276] width 462 height 37
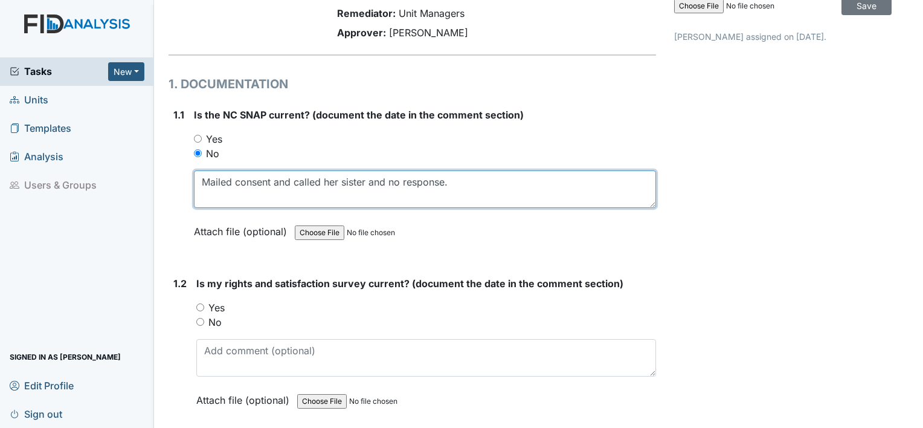
scroll to position [136, 0]
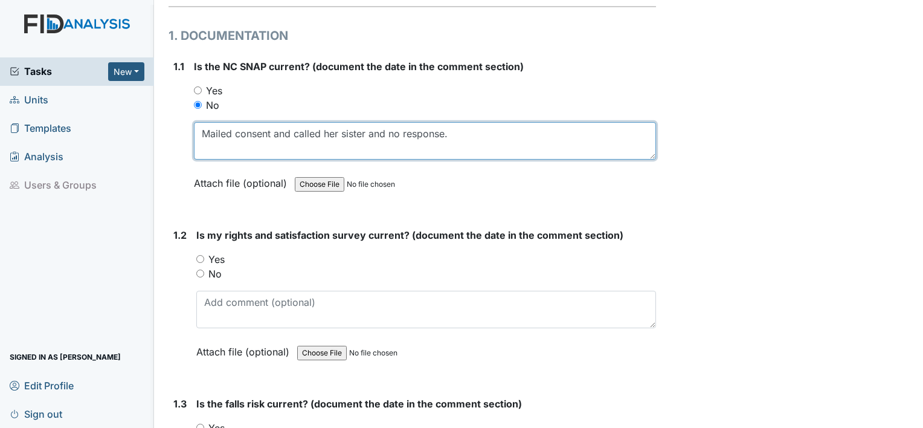
drag, startPoint x: 452, startPoint y: 138, endPoint x: 143, endPoint y: 157, distance: 310.4
click at [143, 157] on div "Tasks New Form Inspection Document Bundle Units Templates Analysis Users & Grou…" at bounding box center [461, 214] width 923 height 428
type textarea "Mailed consent and called her sister and no response."
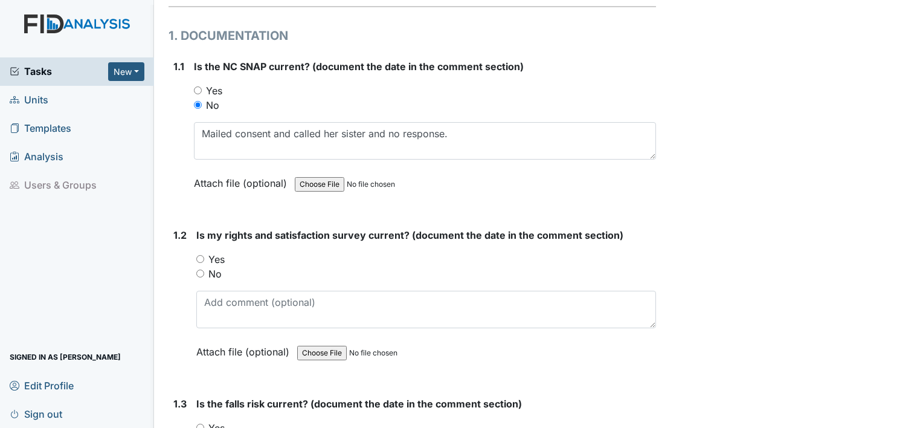
click at [197, 86] on input "Yes" at bounding box center [198, 90] width 8 height 8
radio input "true"
click at [197, 86] on input "Yes" at bounding box center [198, 90] width 8 height 8
click at [198, 260] on input "Yes" at bounding box center [200, 259] width 8 height 8
radio input "true"
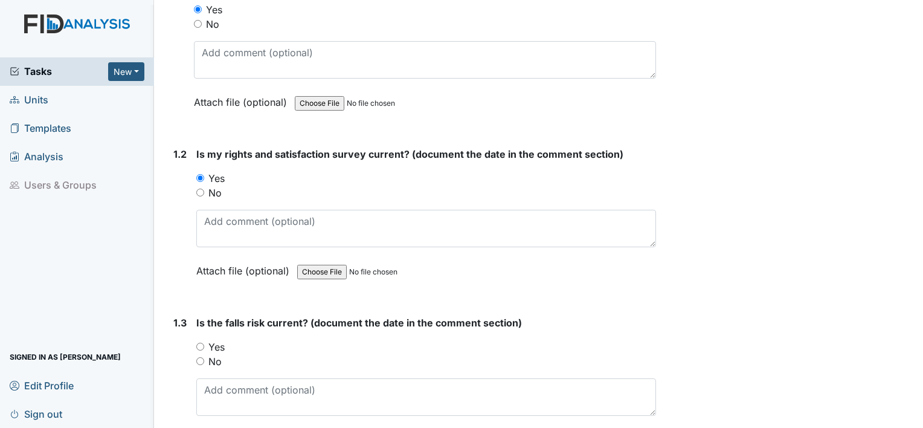
scroll to position [306, 0]
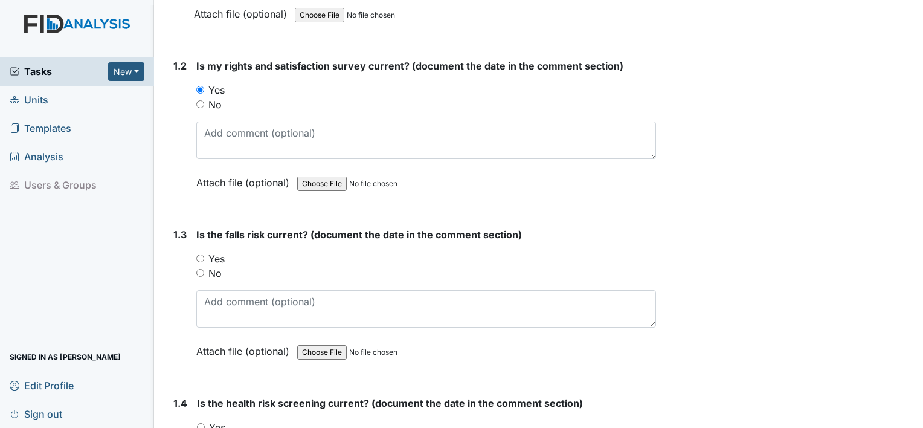
click at [198, 257] on input "Yes" at bounding box center [200, 258] width 8 height 8
radio input "true"
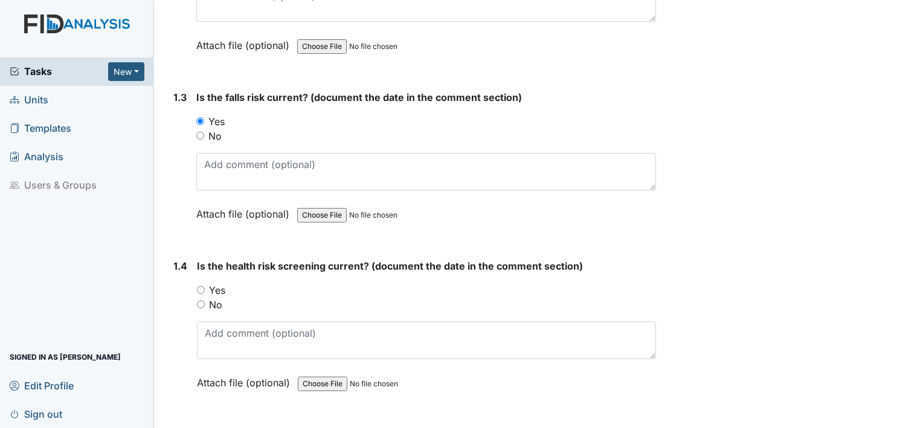
scroll to position [475, 0]
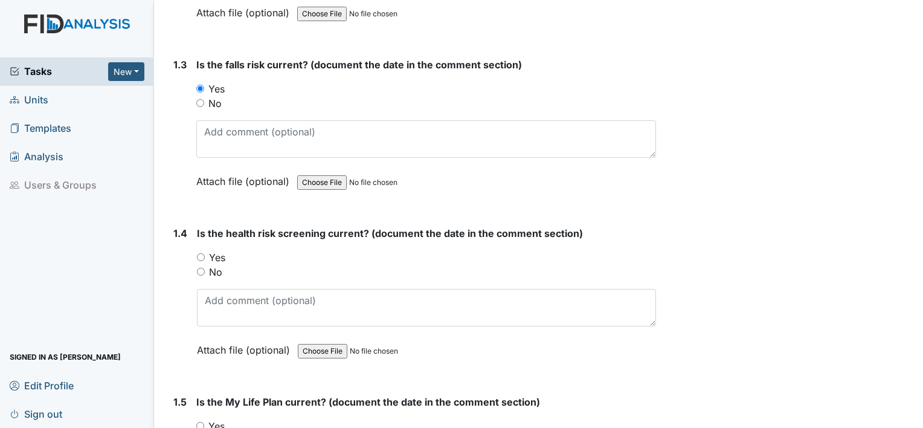
click at [200, 255] on input "Yes" at bounding box center [201, 257] width 8 height 8
radio input "true"
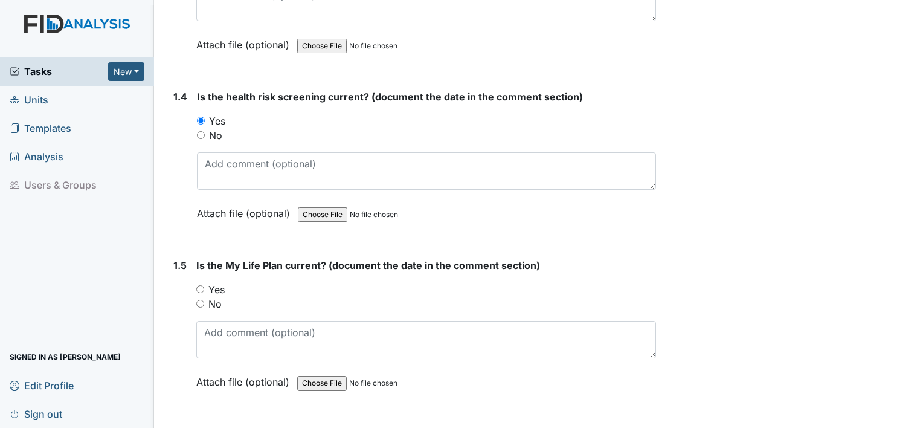
scroll to position [621, 0]
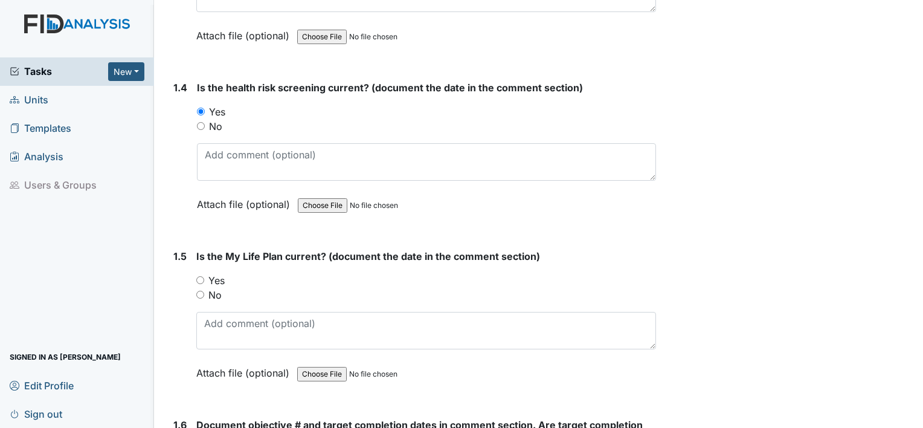
click at [198, 279] on input "Yes" at bounding box center [200, 280] width 8 height 8
radio input "true"
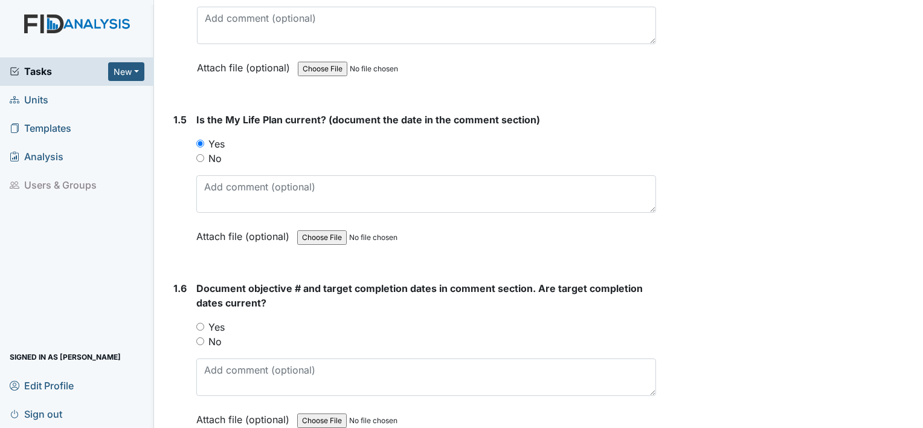
scroll to position [821, 0]
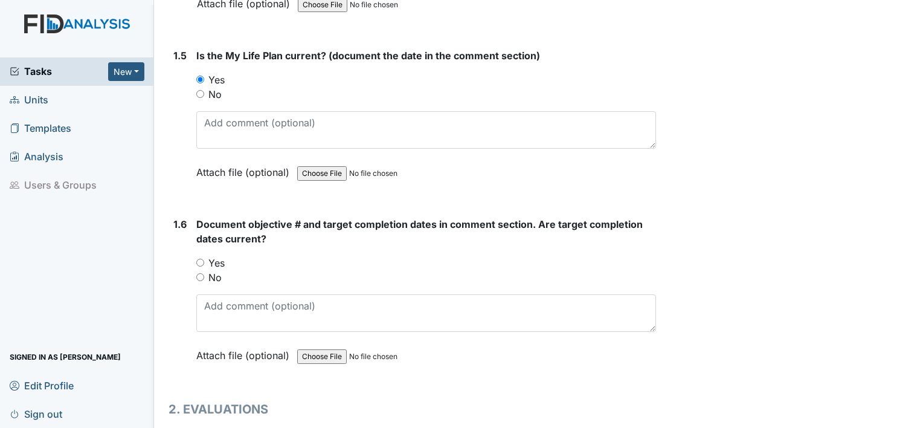
click at [200, 258] on input "Yes" at bounding box center [200, 262] width 8 height 8
radio input "true"
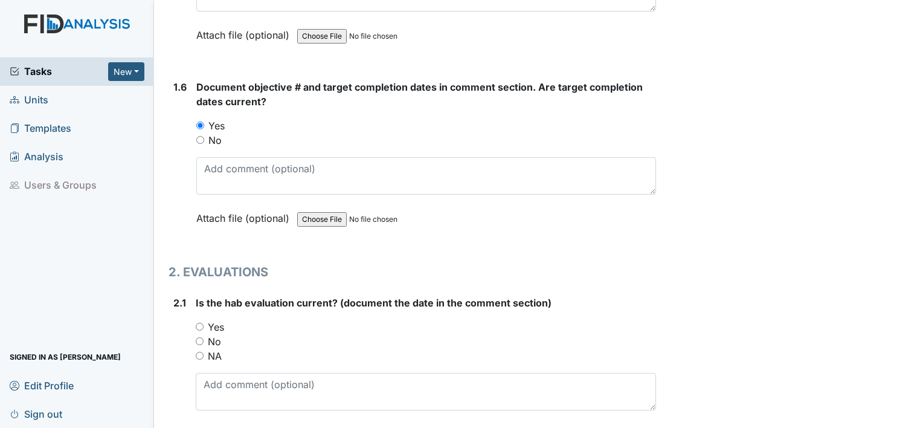
scroll to position [1046, 0]
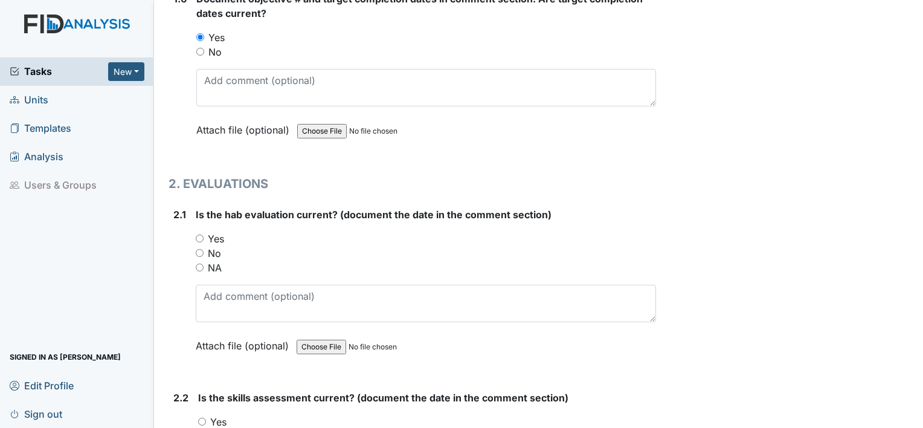
click at [202, 237] on input "Yes" at bounding box center [200, 238] width 8 height 8
radio input "true"
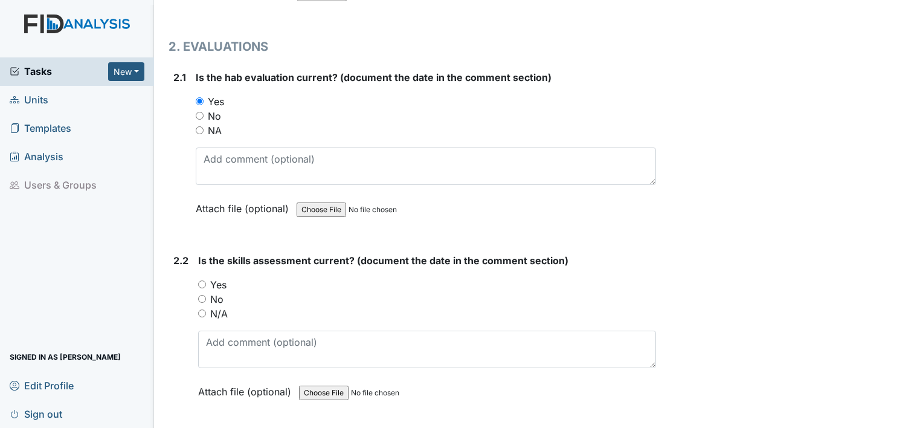
scroll to position [1216, 0]
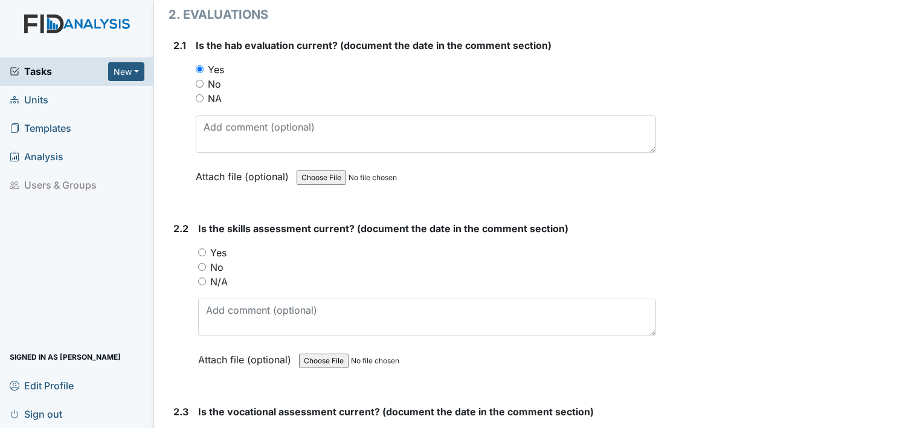
click at [196, 246] on div "2.2 Is the skills assessment current? (document the date in the comment section…" at bounding box center [411, 303] width 487 height 164
click at [201, 249] on input "Yes" at bounding box center [202, 252] width 8 height 8
radio input "true"
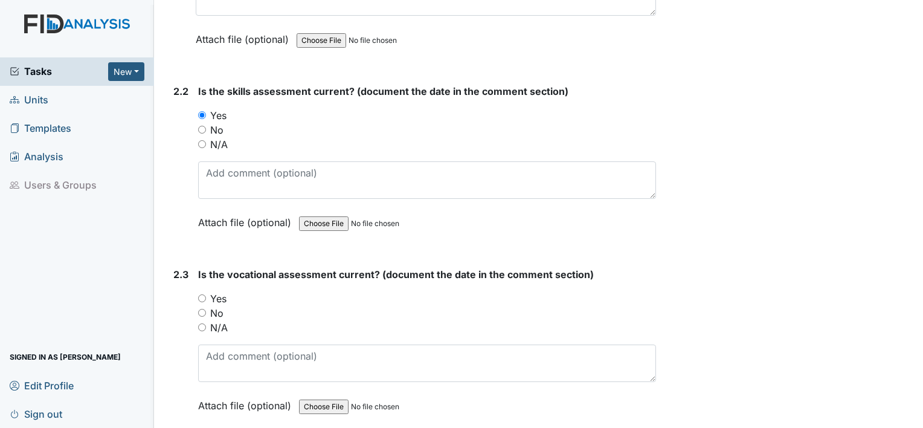
scroll to position [1377, 0]
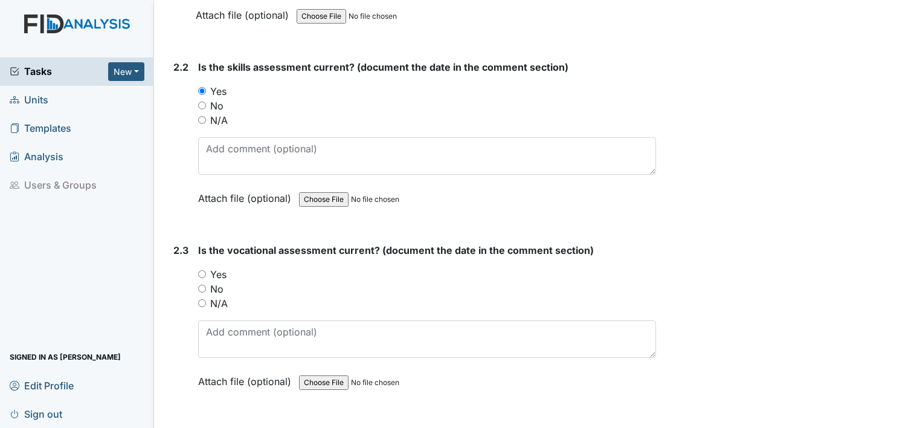
click at [200, 270] on input "Yes" at bounding box center [202, 274] width 8 height 8
radio input "true"
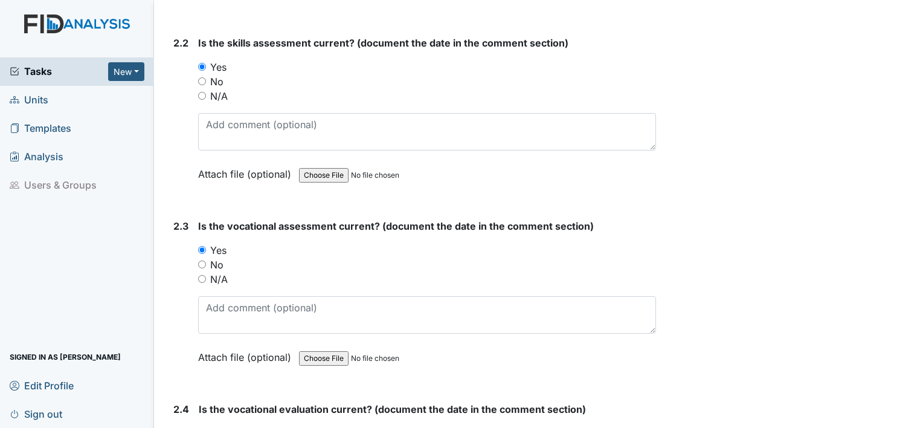
scroll to position [1506, 0]
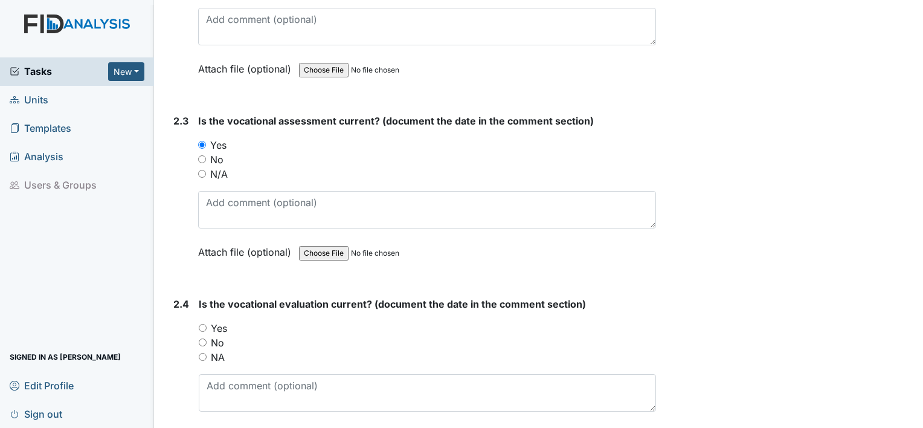
click at [202, 324] on input "Yes" at bounding box center [203, 328] width 8 height 8
radio input "true"
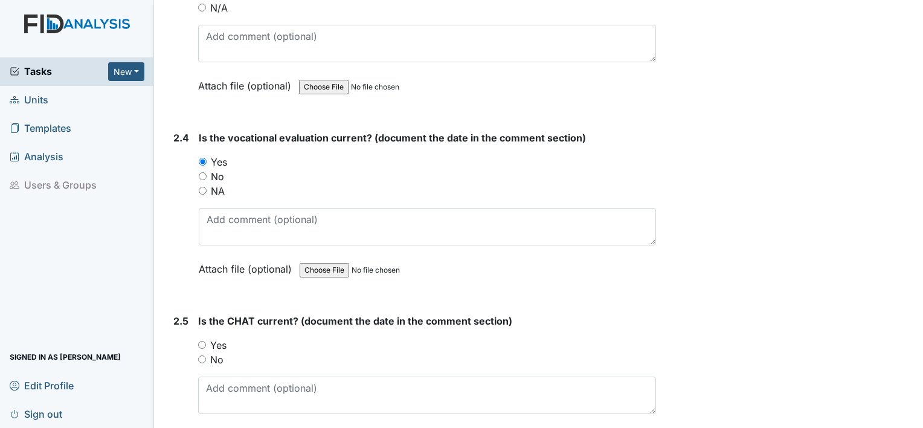
scroll to position [1683, 0]
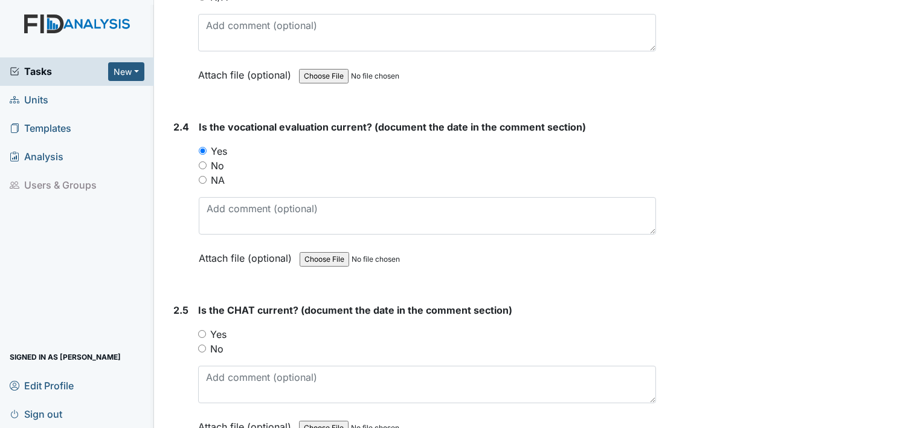
click at [199, 330] on input "Yes" at bounding box center [202, 334] width 8 height 8
radio input "true"
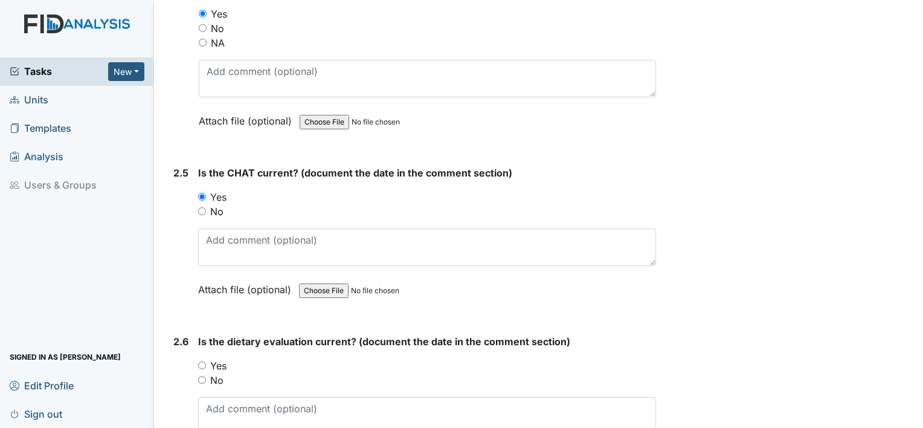
scroll to position [1836, 0]
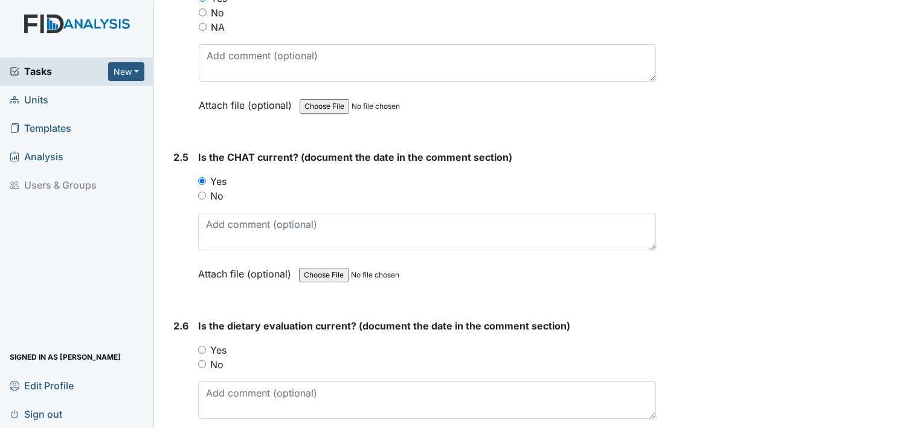
click at [203, 345] on input "Yes" at bounding box center [202, 349] width 8 height 8
radio input "true"
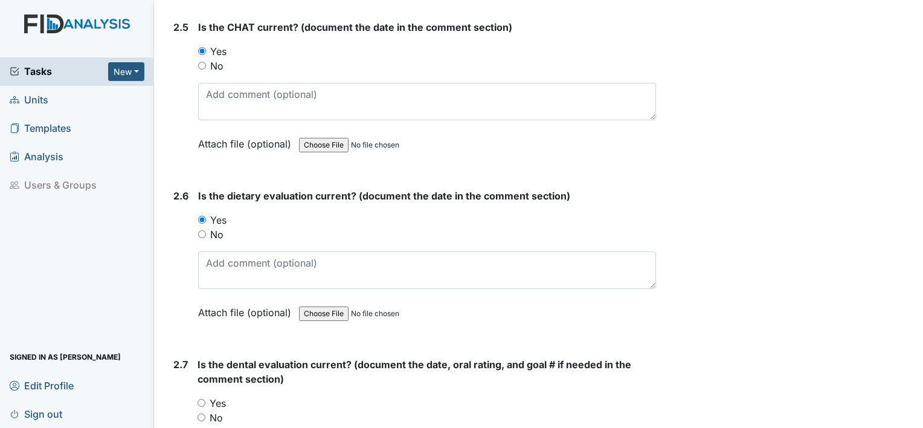
scroll to position [2062, 0]
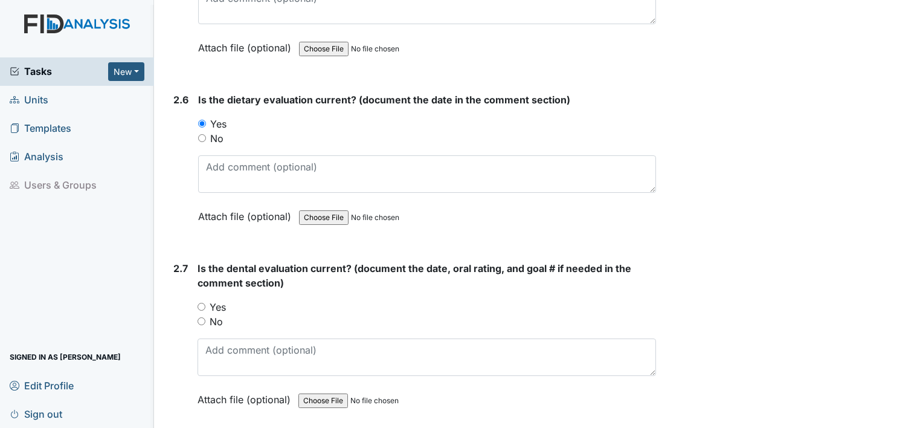
click at [201, 291] on div "Is the dental evaluation current? (document the date, oral rating, and goal # i…" at bounding box center [426, 338] width 458 height 154
click at [202, 303] on input "Yes" at bounding box center [201, 307] width 8 height 8
radio input "true"
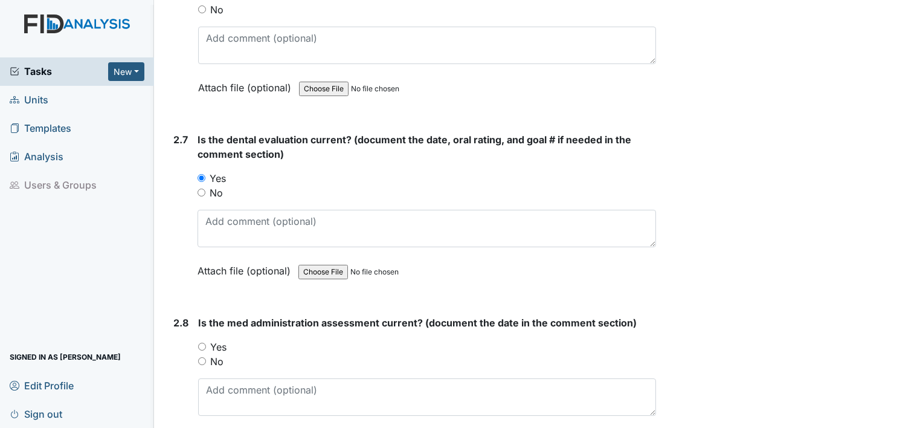
scroll to position [2302, 0]
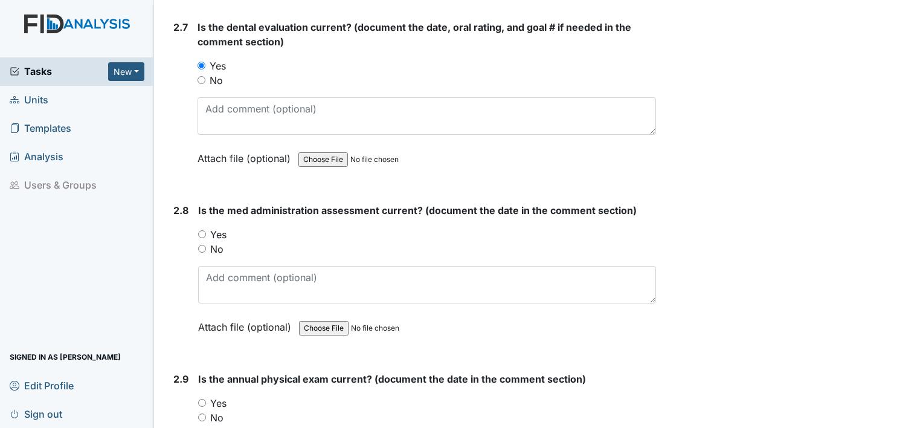
click at [202, 230] on input "Yes" at bounding box center [202, 234] width 8 height 8
radio input "true"
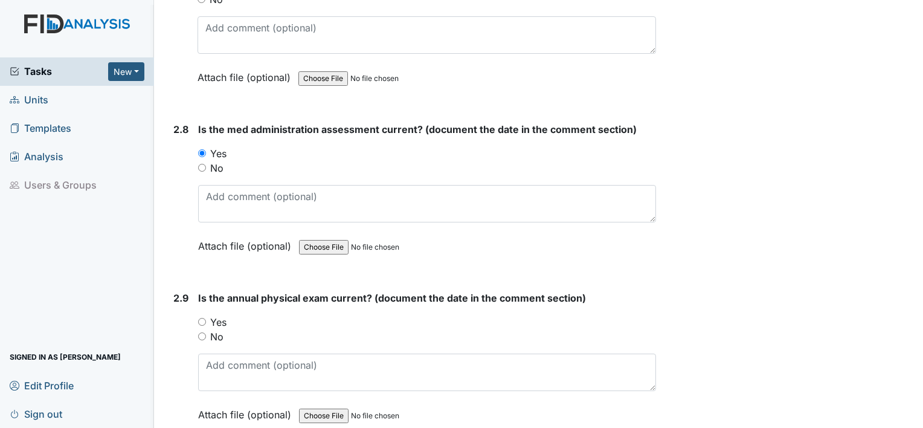
scroll to position [2440, 0]
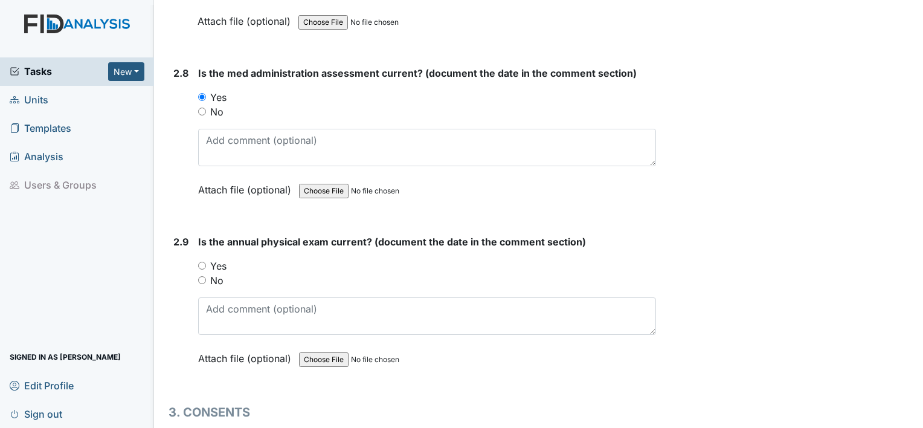
click at [200, 261] on input "Yes" at bounding box center [202, 265] width 8 height 8
radio input "true"
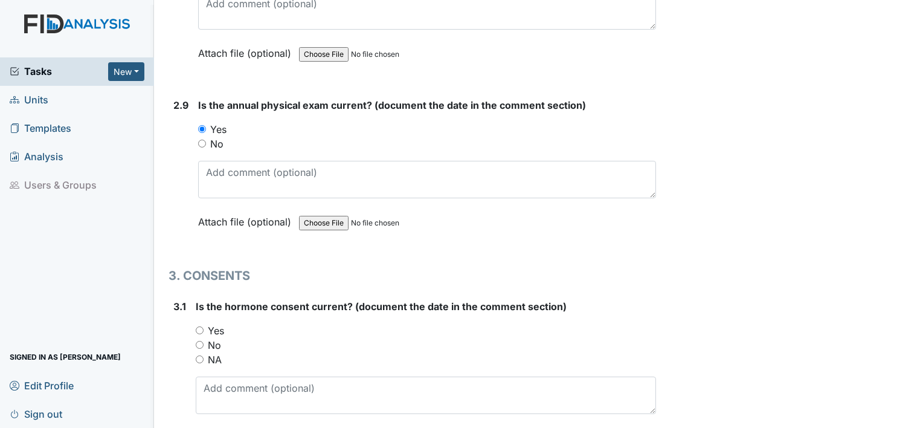
scroll to position [2616, 0]
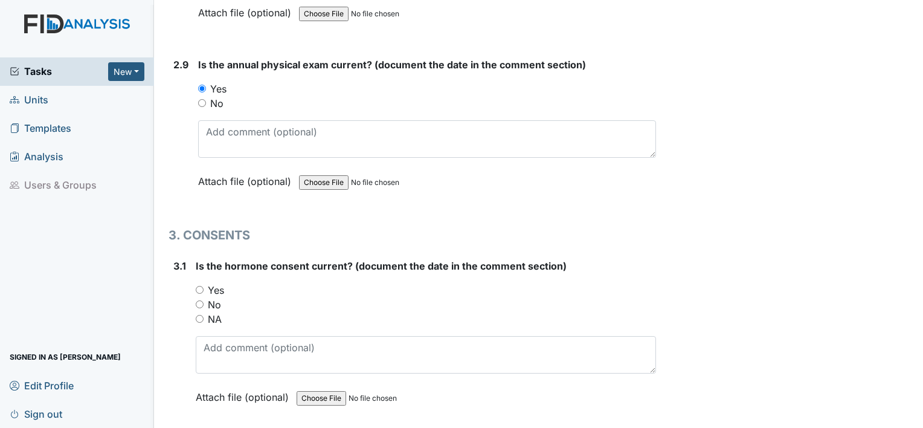
click at [199, 286] on input "Yes" at bounding box center [200, 290] width 8 height 8
radio input "true"
click at [199, 315] on input "NA" at bounding box center [200, 319] width 8 height 8
radio input "true"
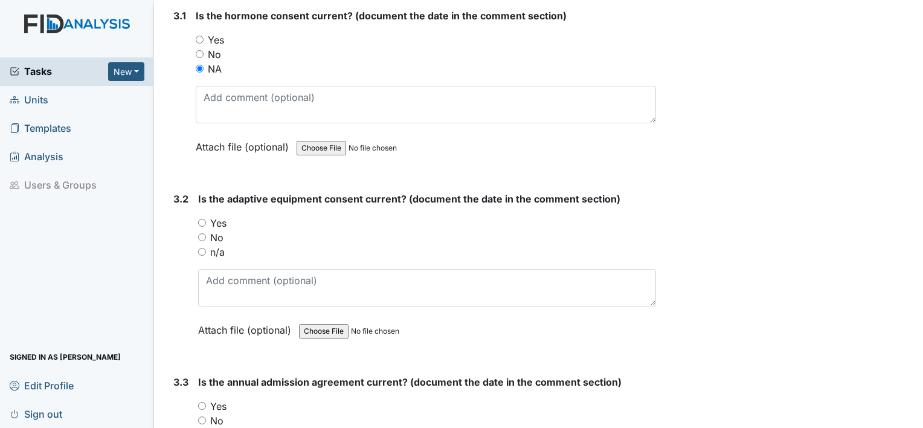
scroll to position [2874, 0]
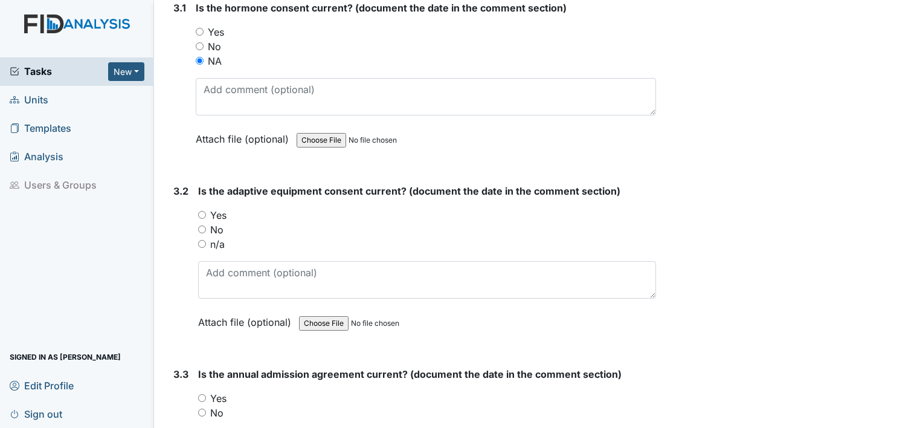
click at [203, 211] on input "Yes" at bounding box center [202, 215] width 8 height 8
radio input "true"
click at [199, 408] on input "No" at bounding box center [202, 412] width 8 height 8
radio input "true"
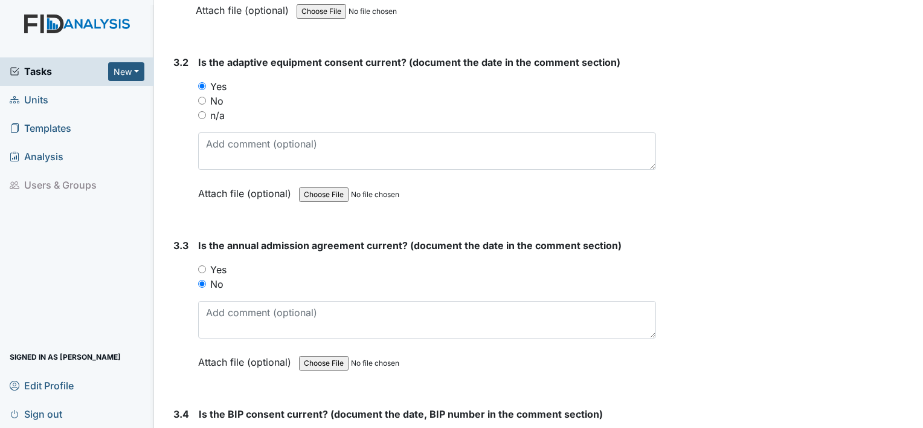
scroll to position [3019, 0]
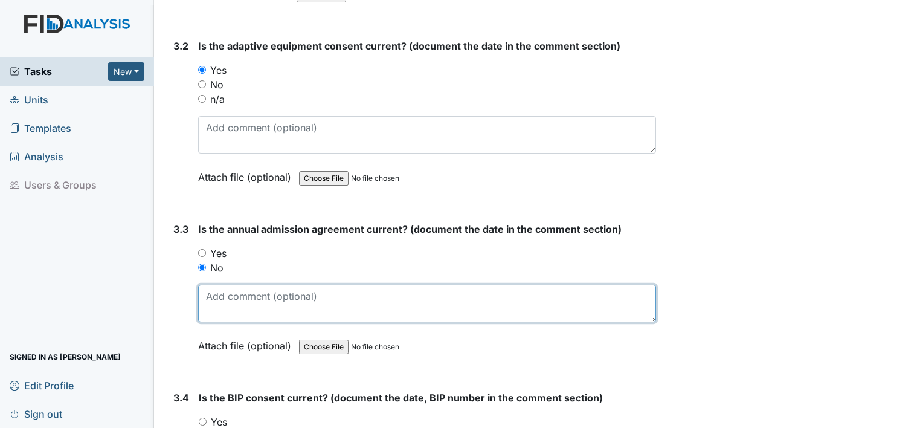
click at [328, 292] on textarea at bounding box center [427, 302] width 458 height 37
paste textarea "Mailed consent and called her sister and no response."
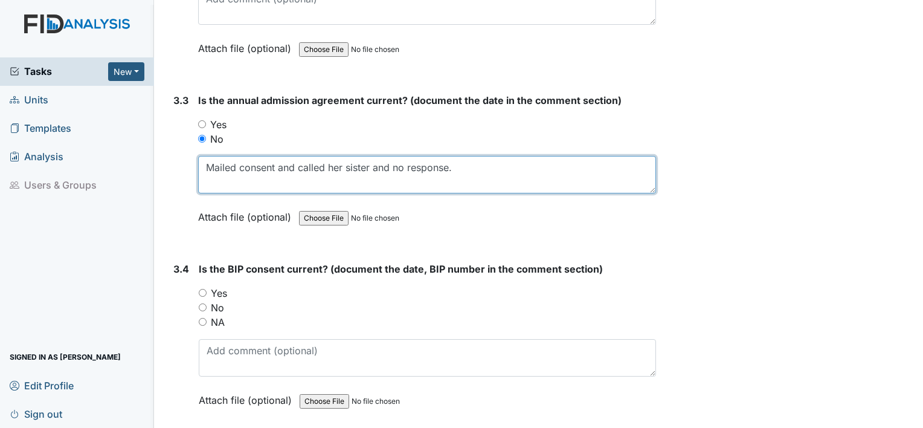
scroll to position [3188, 0]
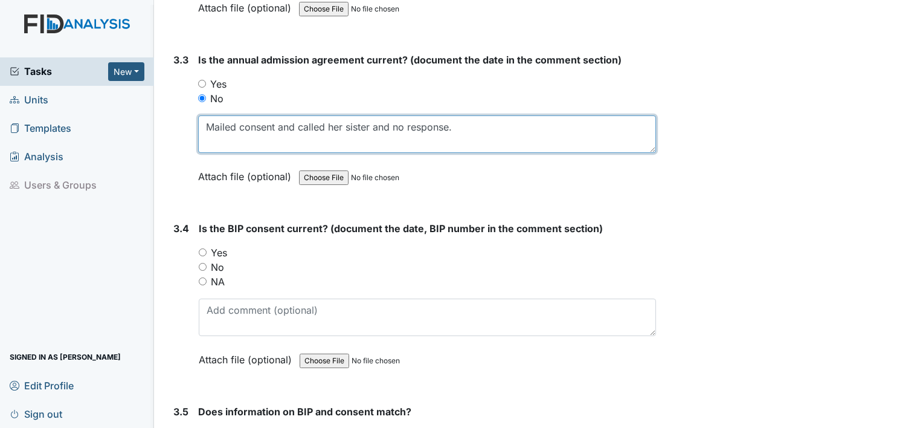
type textarea "Mailed consent and called her sister and no response."
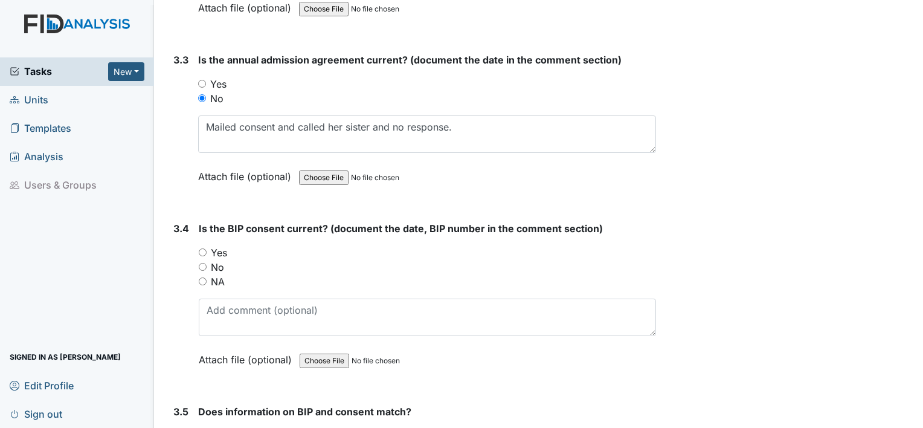
click at [202, 248] on input "Yes" at bounding box center [203, 252] width 8 height 8
radio input "true"
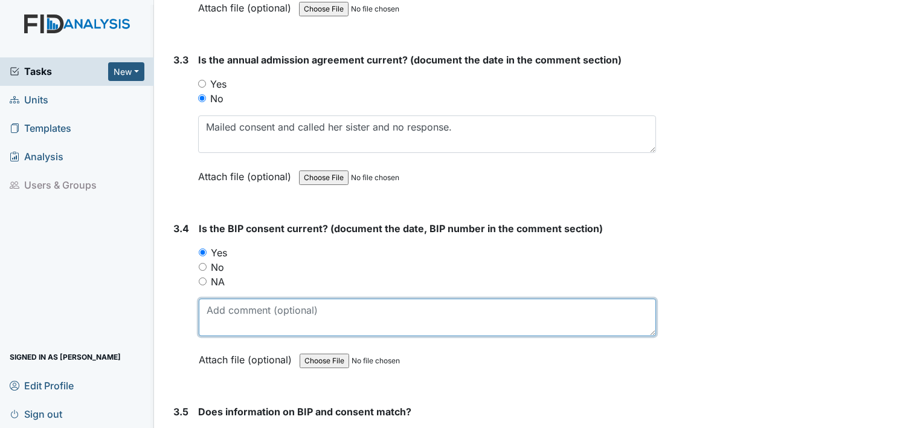
click at [219, 300] on textarea at bounding box center [427, 316] width 457 height 37
paste textarea "Mailed consent and called her sister and no response."
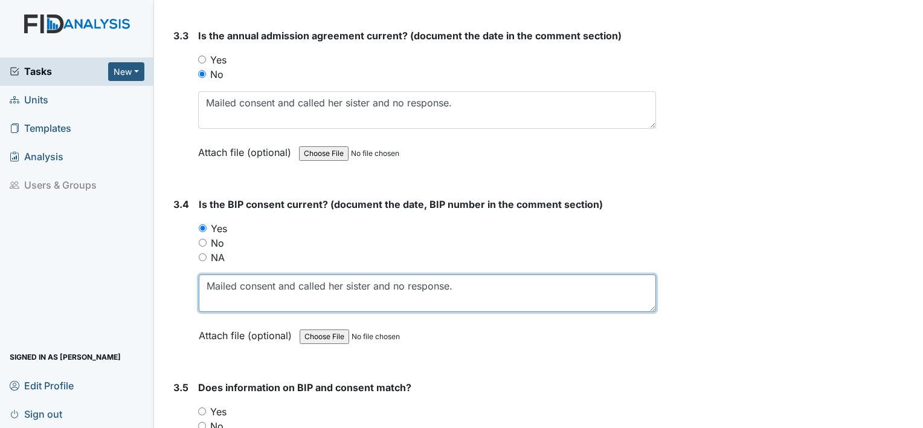
scroll to position [3309, 0]
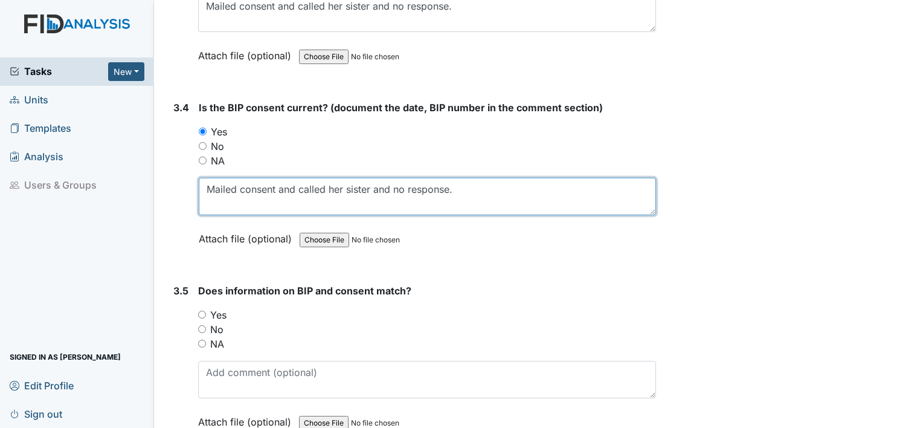
type textarea "Mailed consent and called her sister and no response."
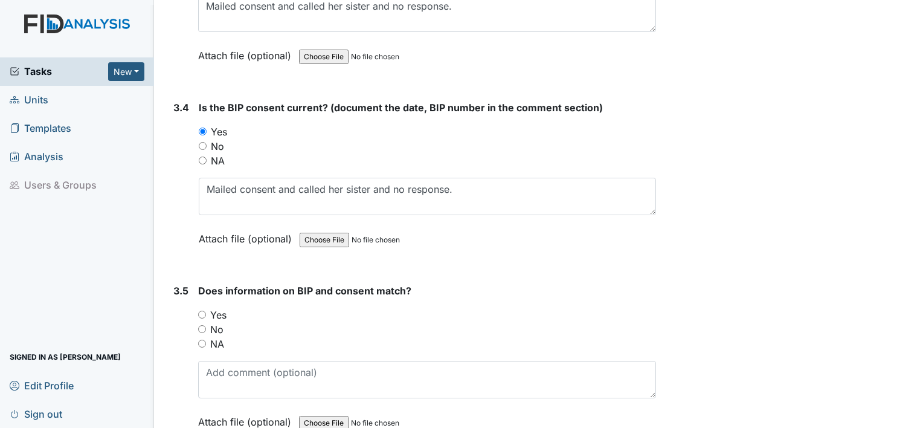
click at [201, 325] on input "No" at bounding box center [202, 329] width 8 height 8
radio input "true"
click at [205, 310] on input "Yes" at bounding box center [202, 314] width 8 height 8
radio input "true"
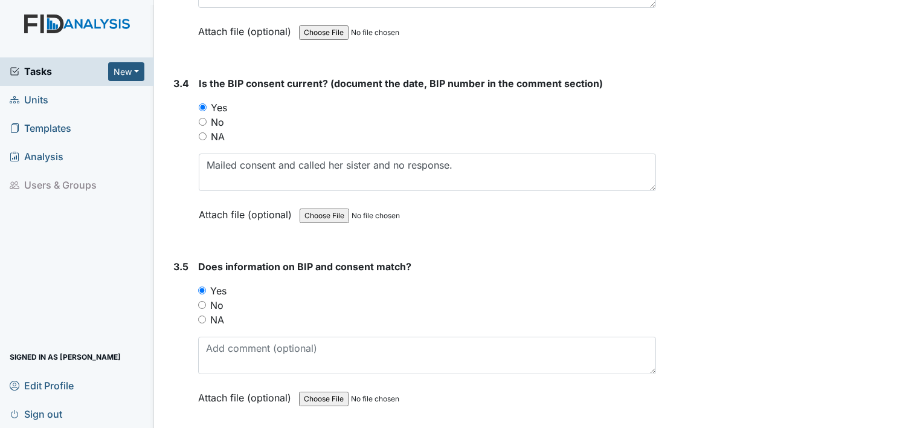
scroll to position [3368, 0]
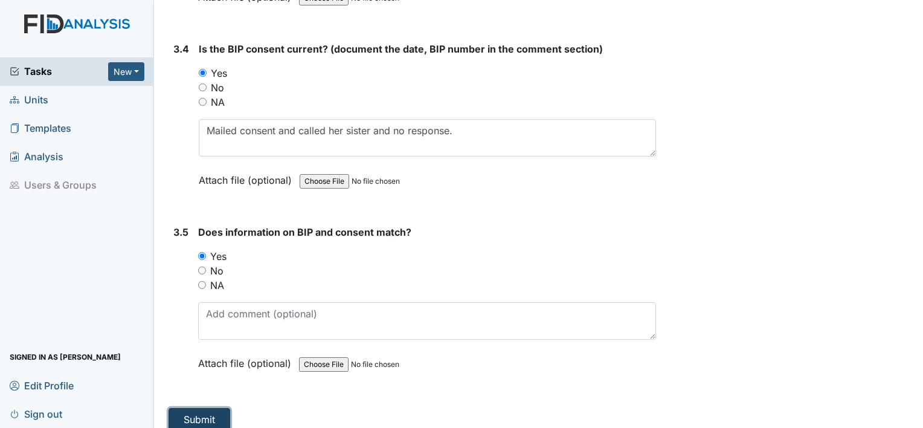
click at [188, 408] on button "Submit" at bounding box center [199, 419] width 62 height 23
click at [208, 408] on button "Submit" at bounding box center [199, 419] width 62 height 23
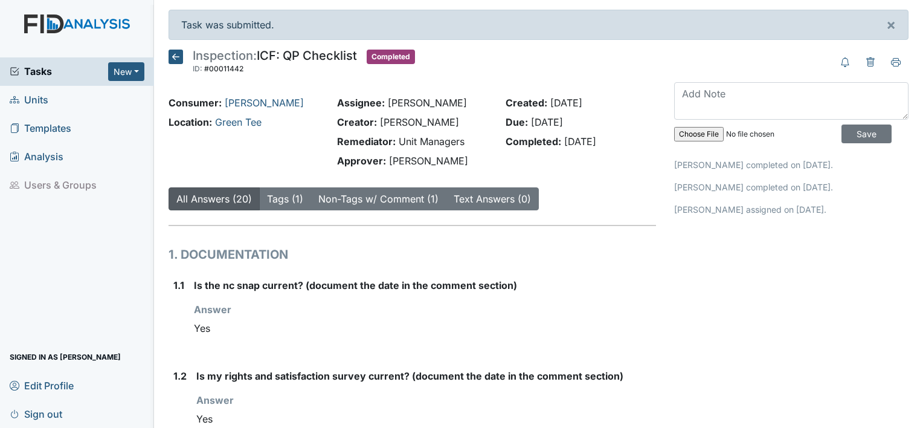
click at [34, 104] on span "Units" at bounding box center [29, 100] width 39 height 19
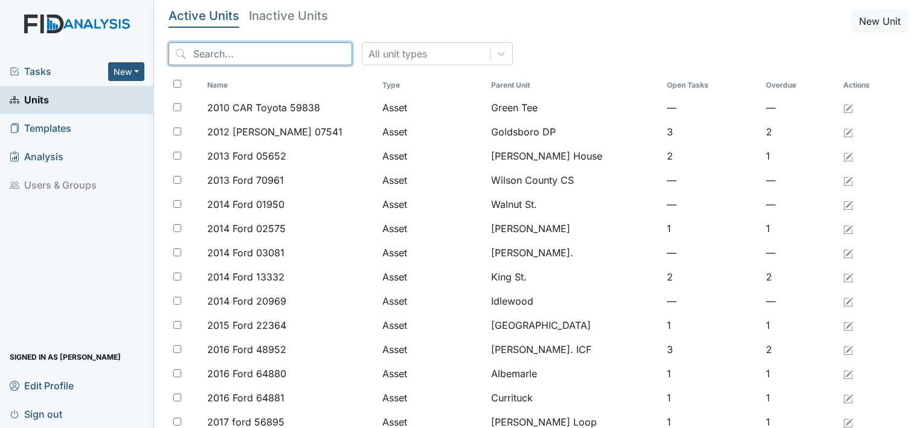
click at [267, 48] on input "search" at bounding box center [260, 53] width 184 height 23
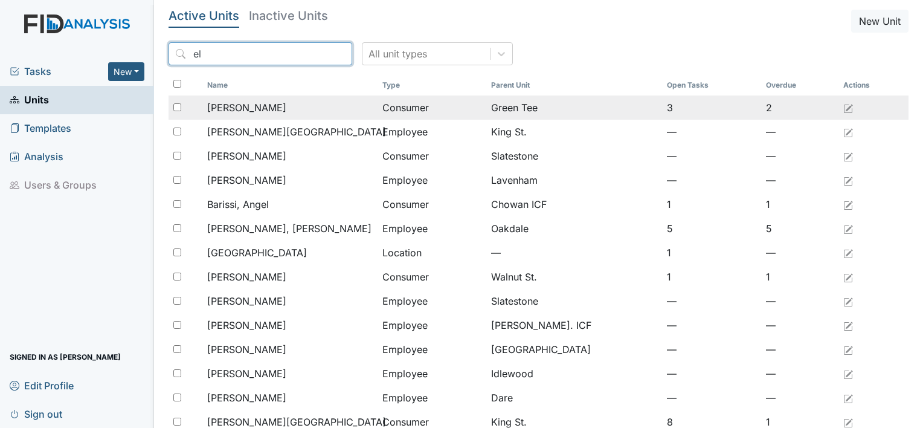
type input "el"
click at [269, 106] on span "[PERSON_NAME]" at bounding box center [246, 107] width 79 height 14
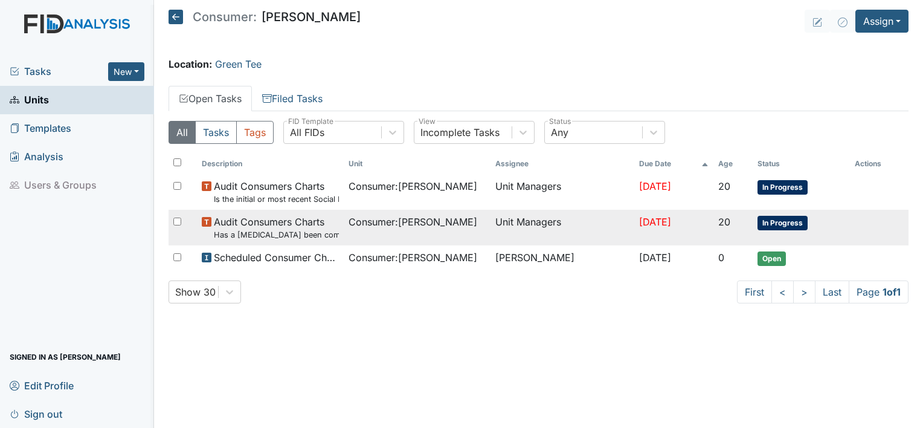
click at [787, 217] on span "In Progress" at bounding box center [782, 223] width 50 height 14
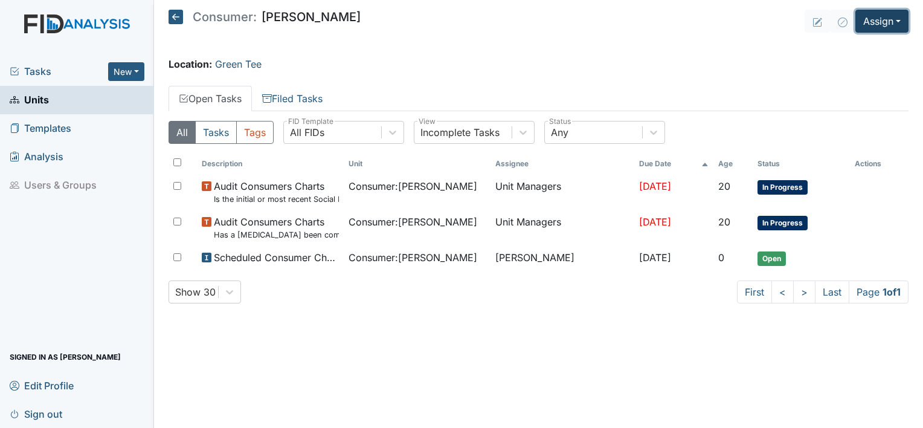
click at [889, 19] on button "Assign" at bounding box center [881, 21] width 53 height 23
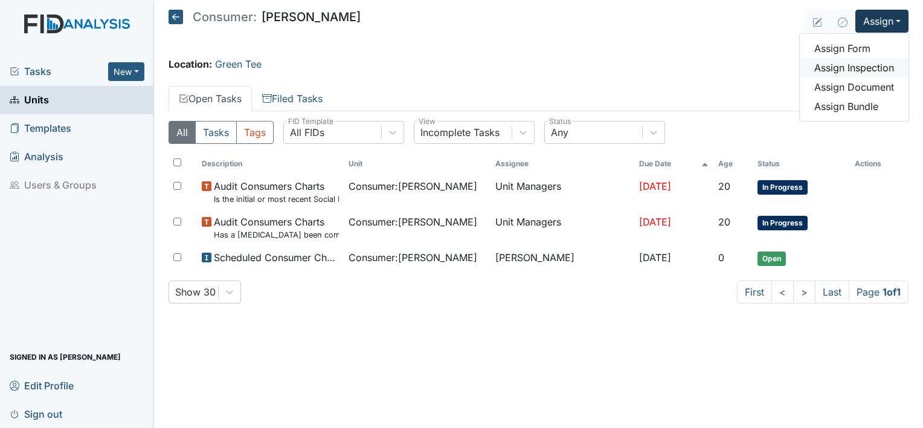
click at [883, 68] on link "Assign Inspection" at bounding box center [853, 67] width 109 height 19
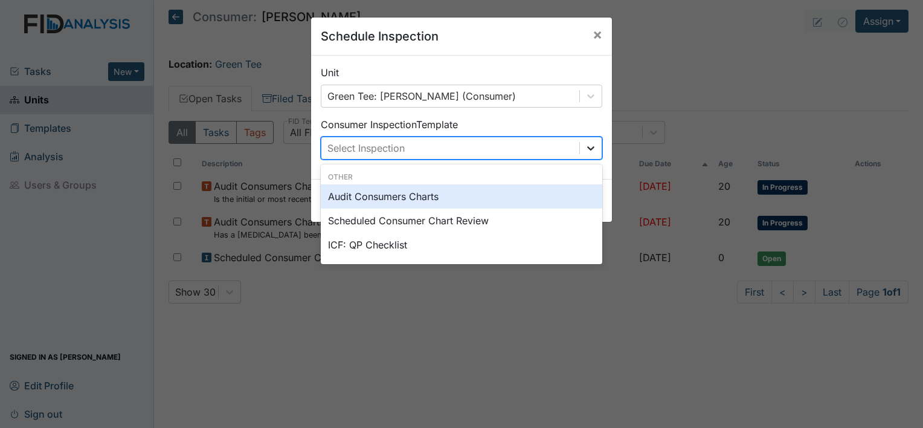
click at [590, 150] on icon at bounding box center [591, 148] width 12 height 12
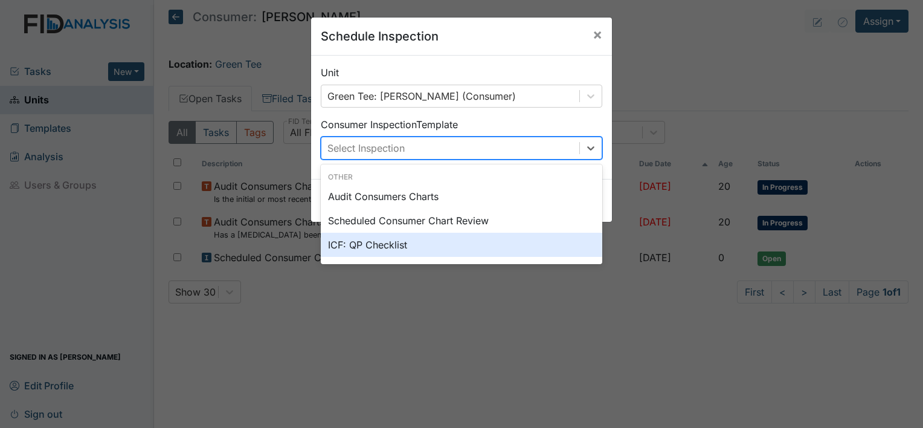
click at [452, 249] on div "ICF: QP Checklist" at bounding box center [461, 244] width 281 height 24
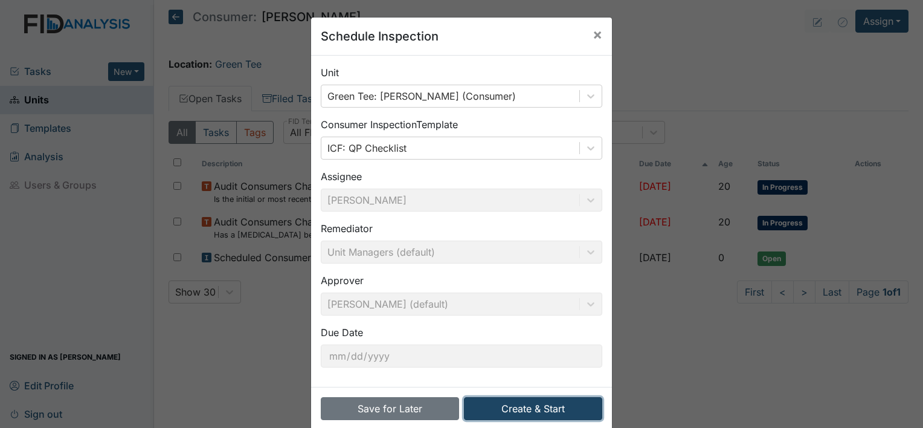
click at [495, 414] on button "Create & Start" at bounding box center [533, 408] width 138 height 23
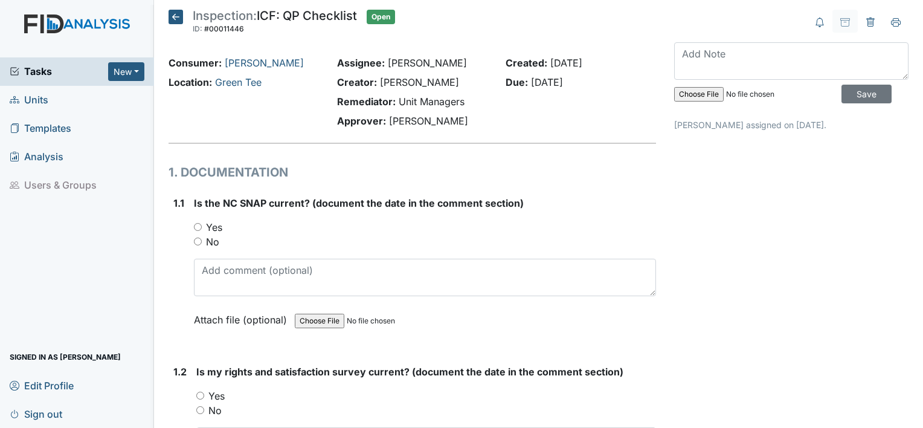
click at [194, 220] on div "Yes" at bounding box center [425, 227] width 462 height 14
click at [197, 228] on input "Yes" at bounding box center [198, 227] width 8 height 8
radio input "true"
click at [200, 394] on input "Yes" at bounding box center [200, 395] width 8 height 8
radio input "true"
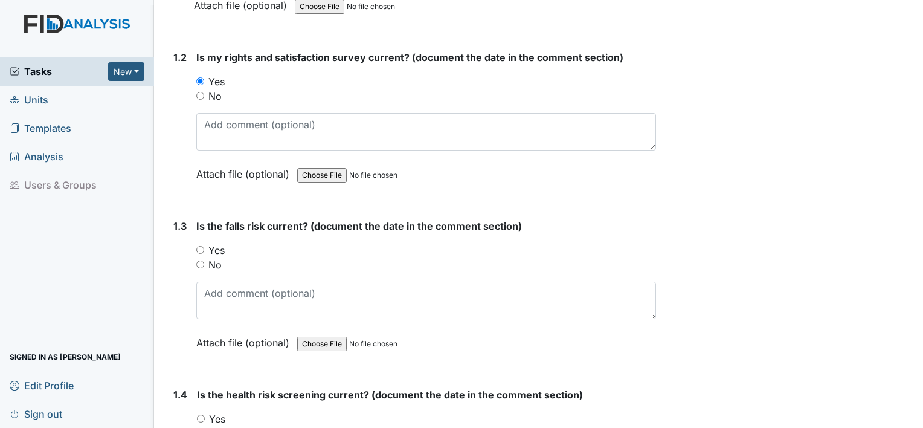
scroll to position [330, 0]
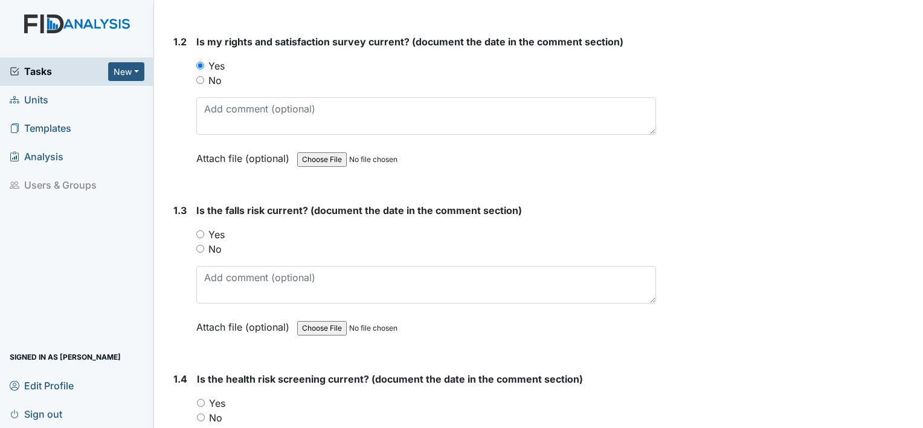
click at [197, 231] on input "Yes" at bounding box center [200, 234] width 8 height 8
radio input "true"
click at [199, 399] on input "Yes" at bounding box center [201, 403] width 8 height 8
radio input "true"
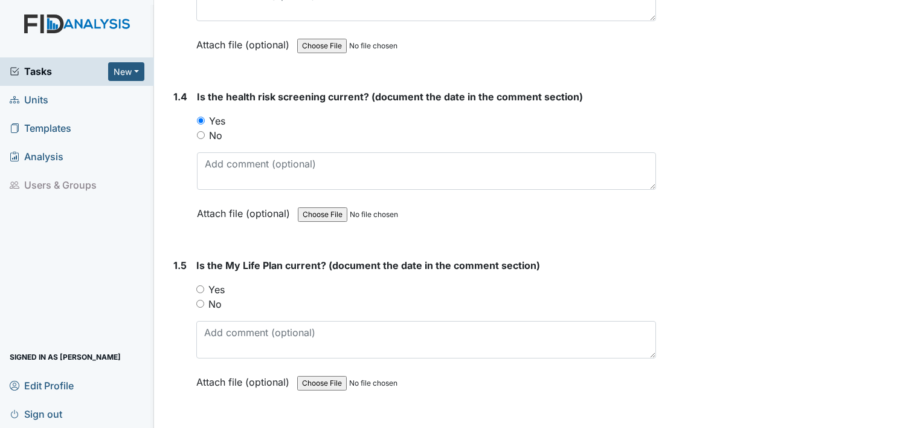
scroll to position [644, 0]
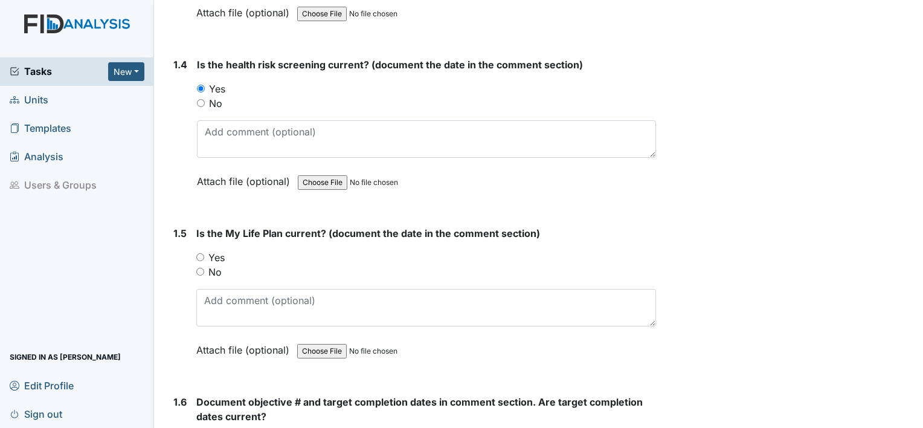
click at [202, 253] on input "Yes" at bounding box center [200, 257] width 8 height 8
radio input "true"
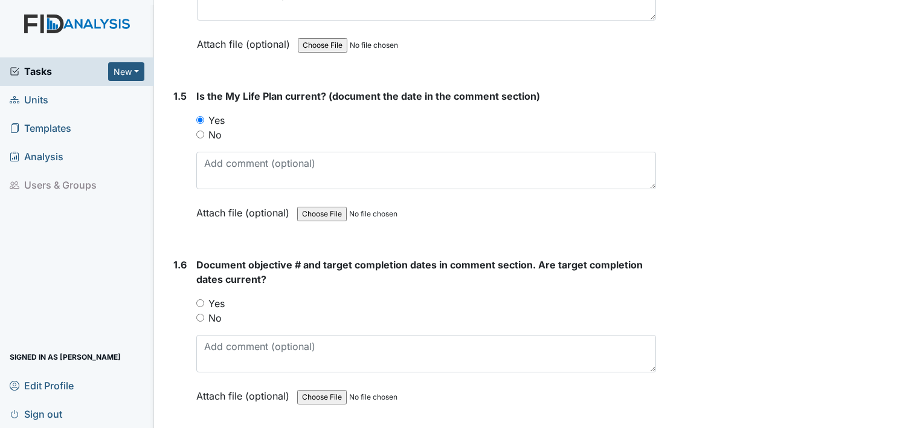
scroll to position [877, 0]
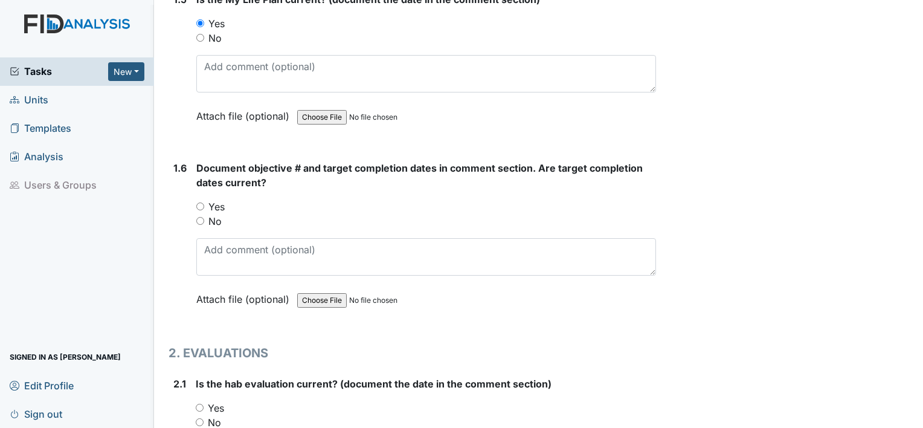
click at [199, 202] on input "Yes" at bounding box center [200, 206] width 8 height 8
radio input "true"
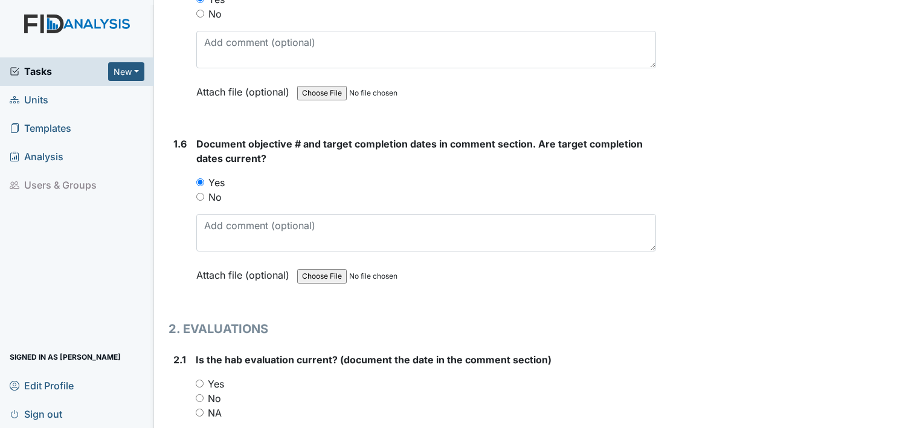
scroll to position [990, 0]
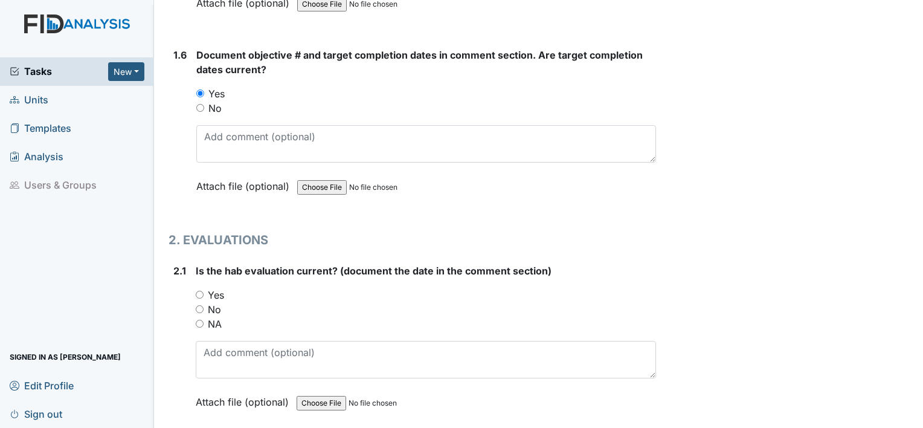
click at [199, 292] on input "Yes" at bounding box center [200, 294] width 8 height 8
radio input "true"
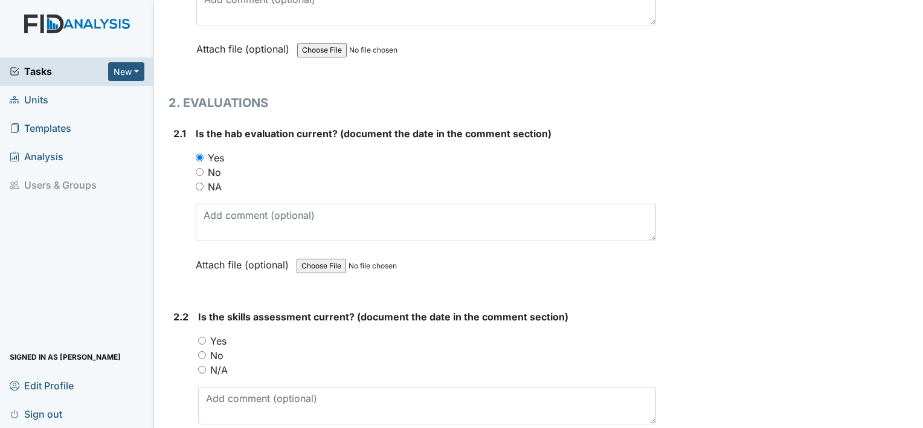
scroll to position [1191, 0]
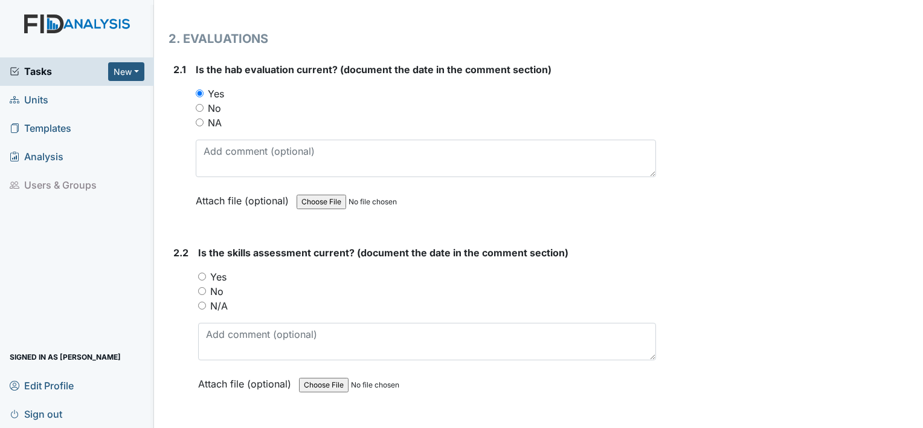
click at [203, 272] on input "Yes" at bounding box center [202, 276] width 8 height 8
radio input "true"
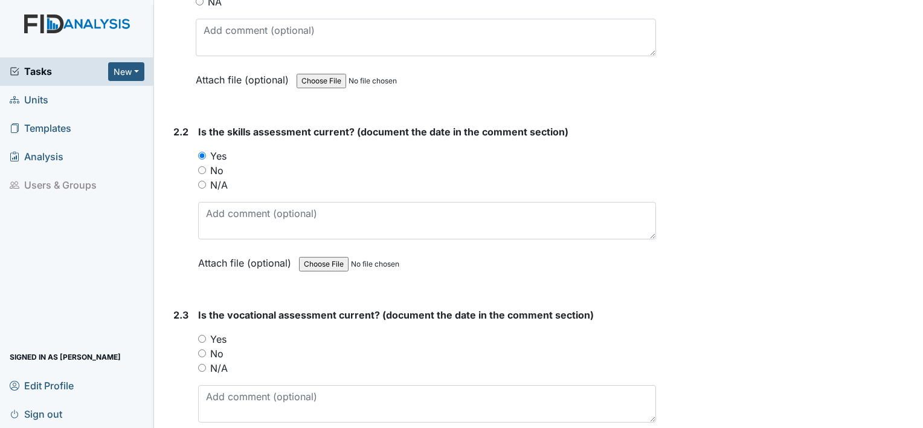
scroll to position [1409, 0]
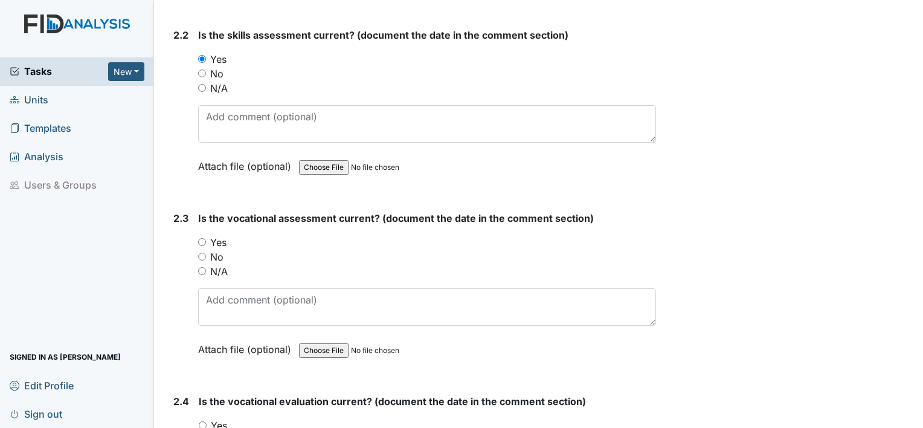
click at [200, 238] on input "Yes" at bounding box center [202, 242] width 8 height 8
radio input "true"
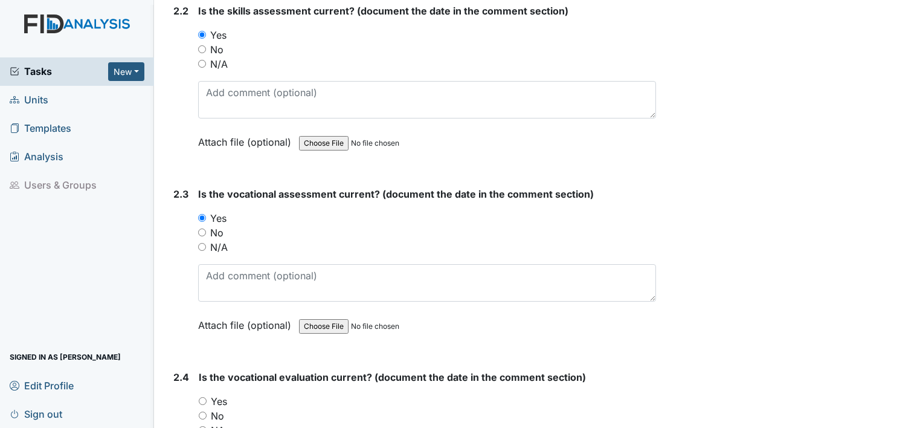
scroll to position [1490, 0]
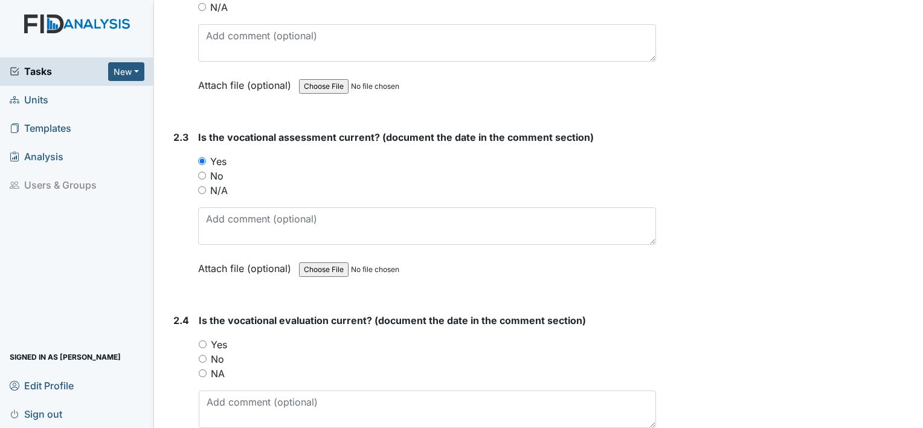
click at [202, 340] on input "Yes" at bounding box center [203, 344] width 8 height 8
radio input "true"
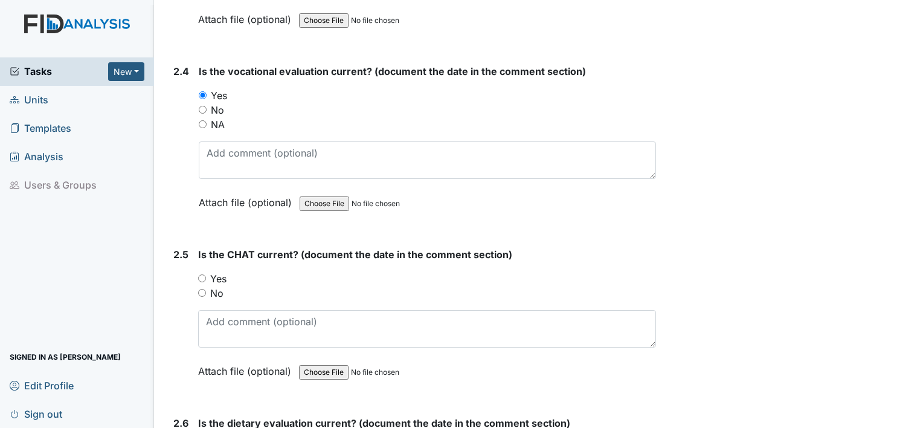
scroll to position [1787, 0]
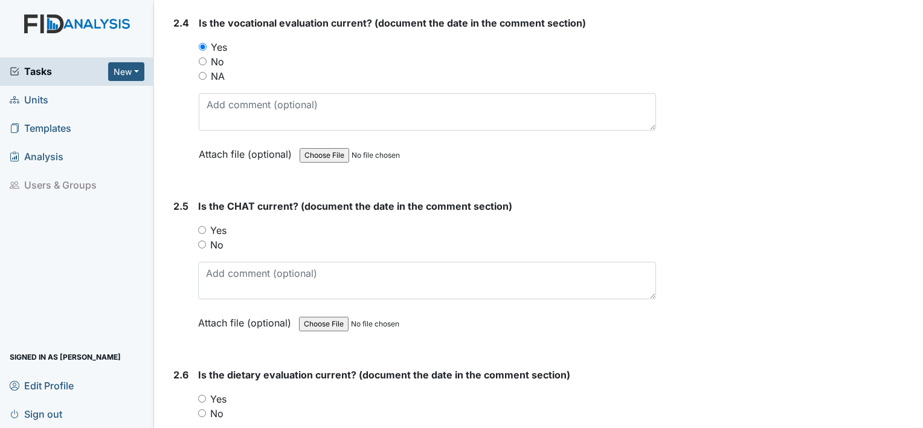
click at [200, 226] on input "Yes" at bounding box center [202, 230] width 8 height 8
radio input "true"
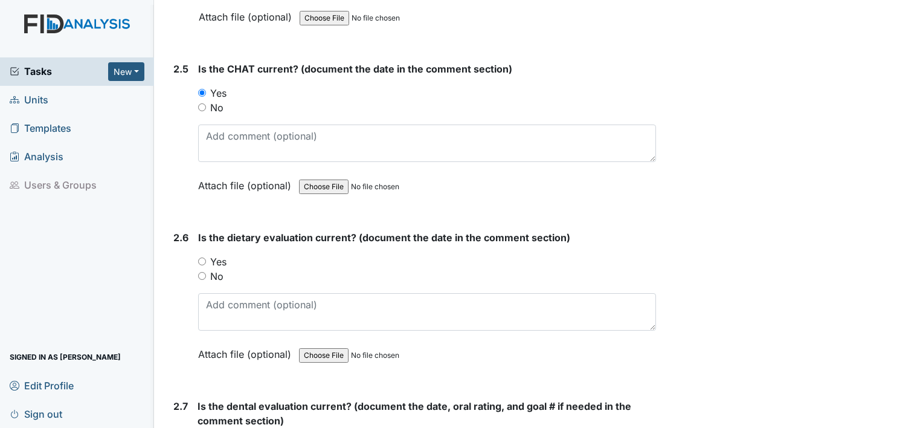
scroll to position [1964, 0]
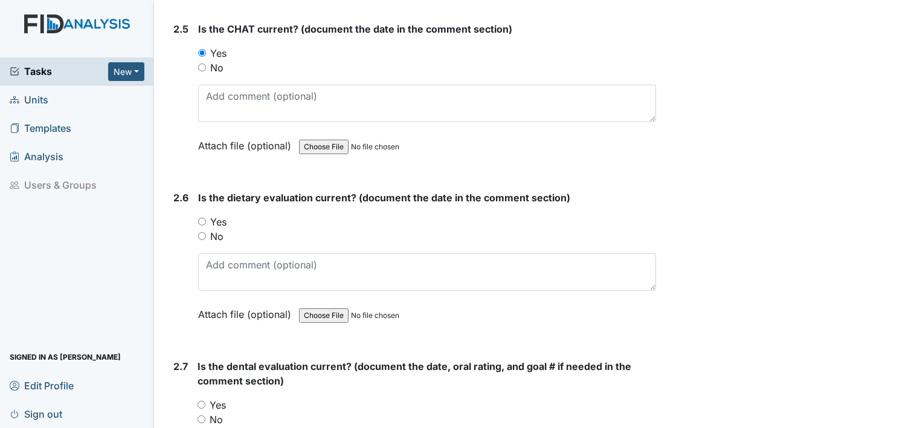
click at [202, 217] on input "Yes" at bounding box center [202, 221] width 8 height 8
radio input "true"
click at [201, 400] on input "Yes" at bounding box center [201, 404] width 8 height 8
radio input "true"
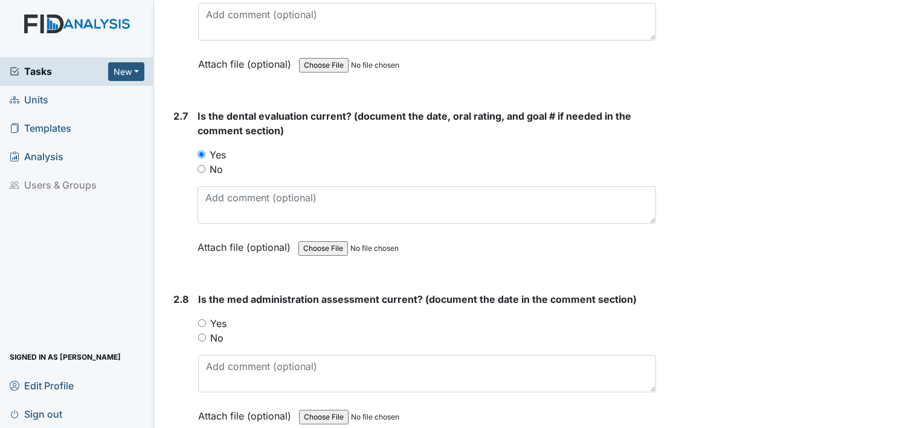
scroll to position [2294, 0]
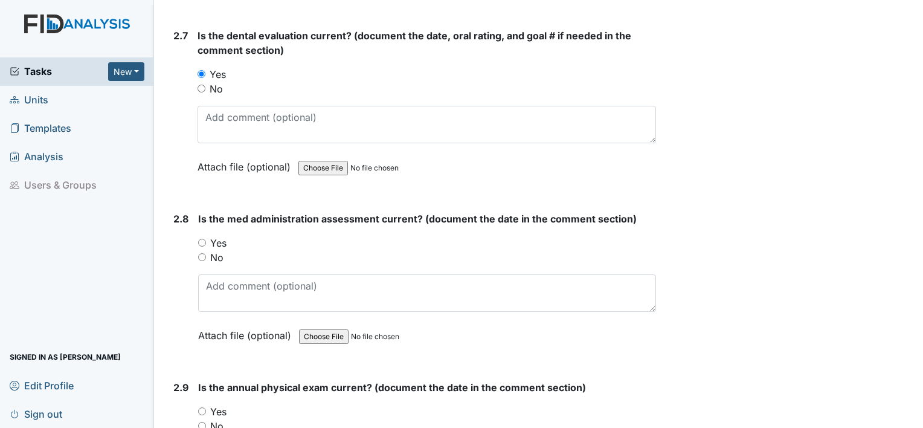
click at [200, 239] on input "Yes" at bounding box center [202, 243] width 8 height 8
radio input "true"
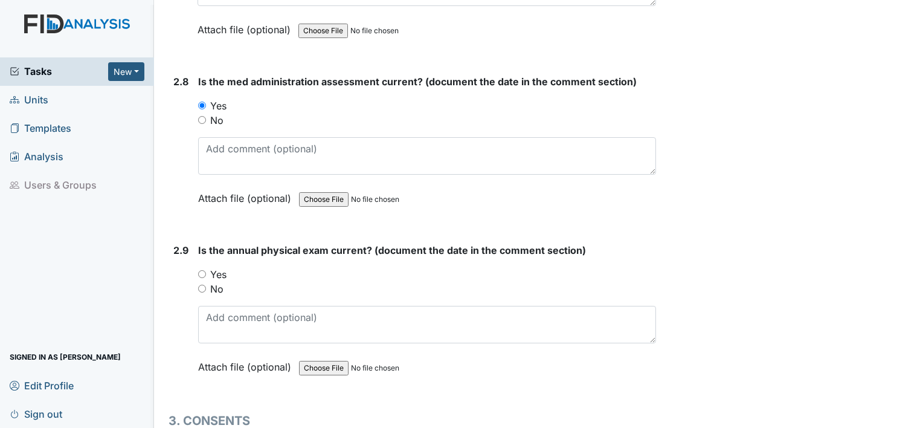
scroll to position [2463, 0]
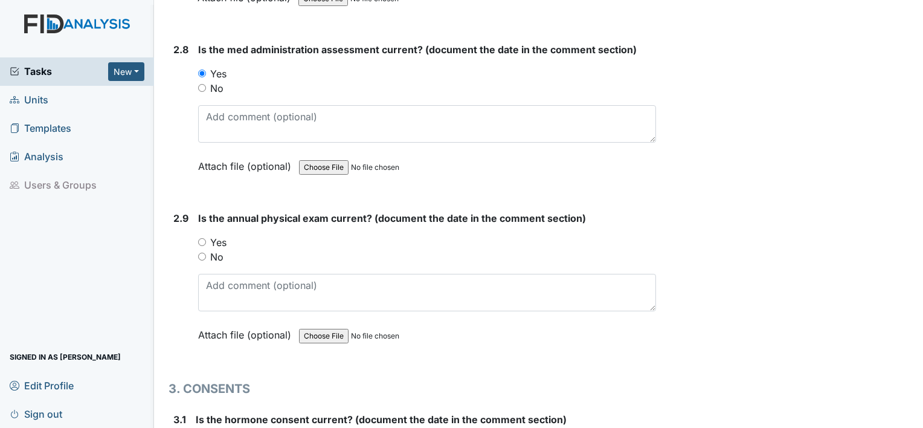
click at [344, 219] on div "Is the annual physical exam current? (document the date in the comment section)…" at bounding box center [427, 280] width 458 height 139
click at [204, 238] on input "Yes" at bounding box center [202, 242] width 8 height 8
radio input "true"
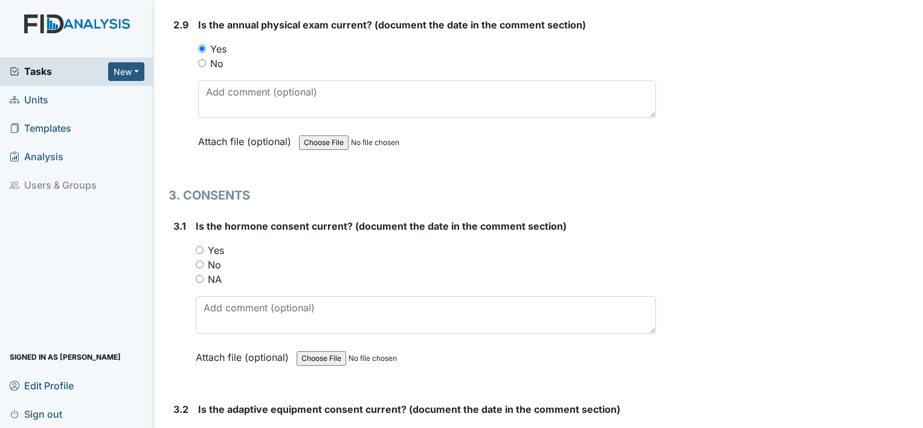
scroll to position [2664, 0]
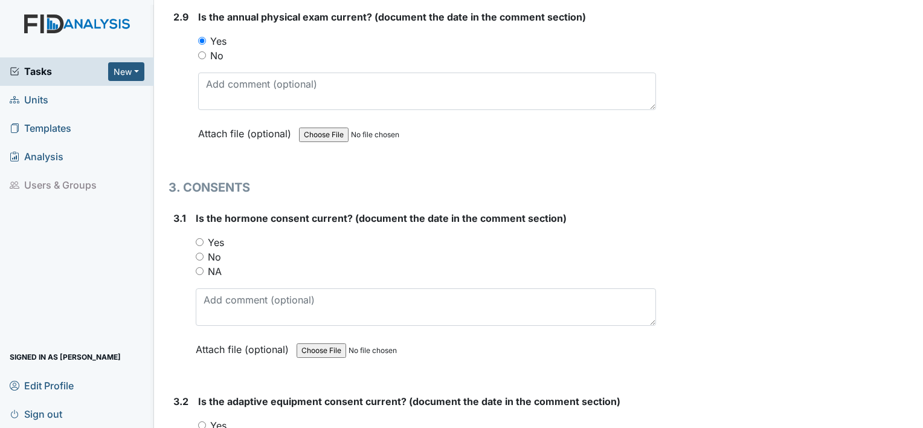
click at [202, 267] on input "NA" at bounding box center [200, 271] width 8 height 8
radio input "true"
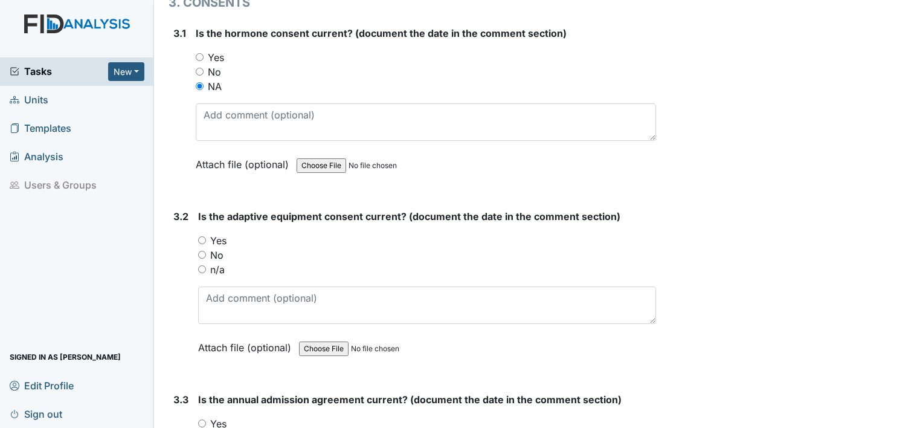
scroll to position [2873, 0]
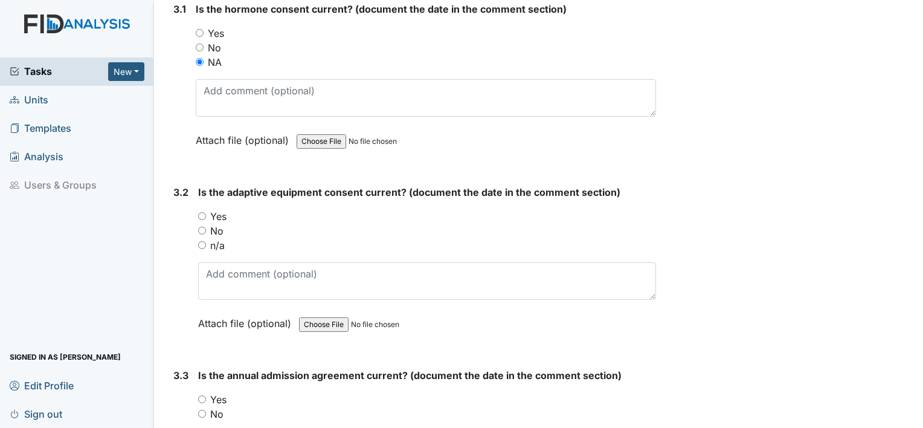
click at [199, 241] on input "n/a" at bounding box center [202, 245] width 8 height 8
radio input "true"
click at [200, 395] on input "Yes" at bounding box center [202, 399] width 8 height 8
radio input "true"
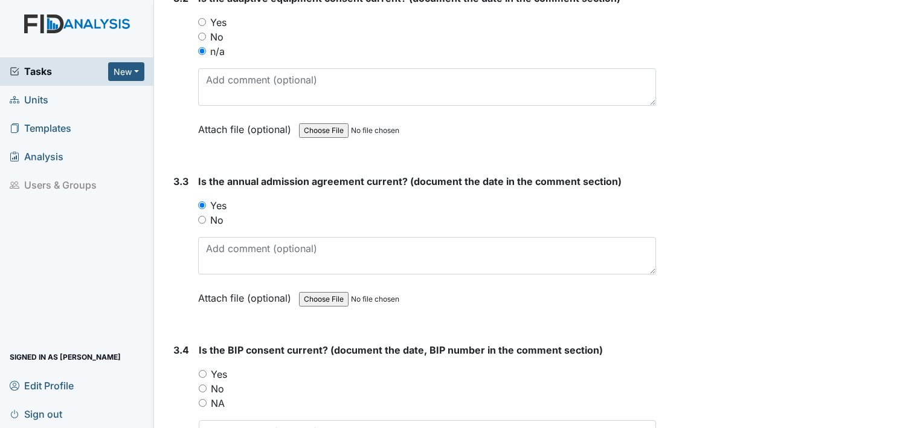
scroll to position [3083, 0]
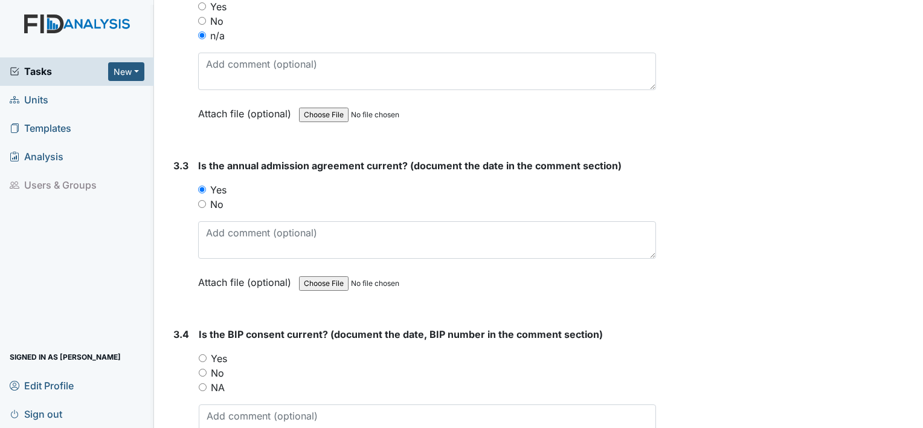
click at [203, 383] on input "NA" at bounding box center [203, 387] width 8 height 8
radio input "true"
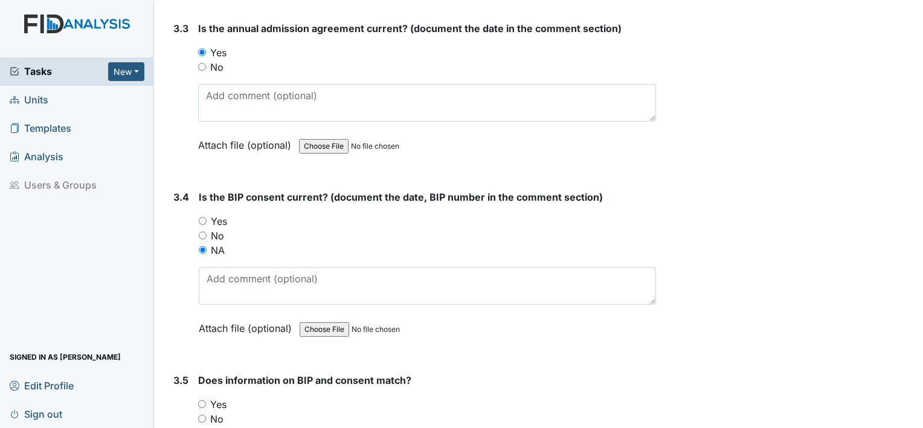
scroll to position [3316, 0]
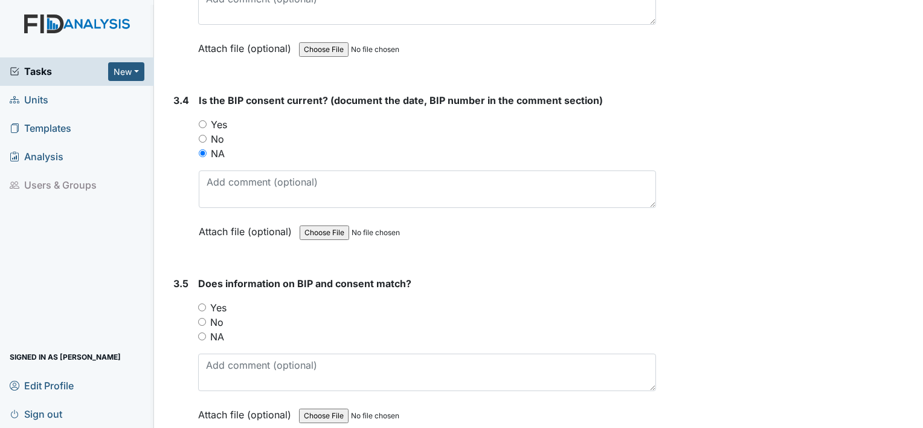
click at [203, 332] on input "NA" at bounding box center [202, 336] width 8 height 8
radio input "true"
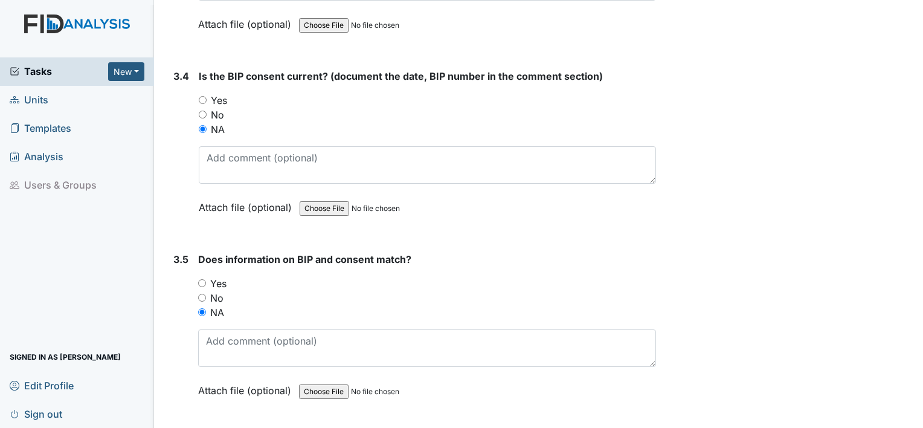
scroll to position [3368, 0]
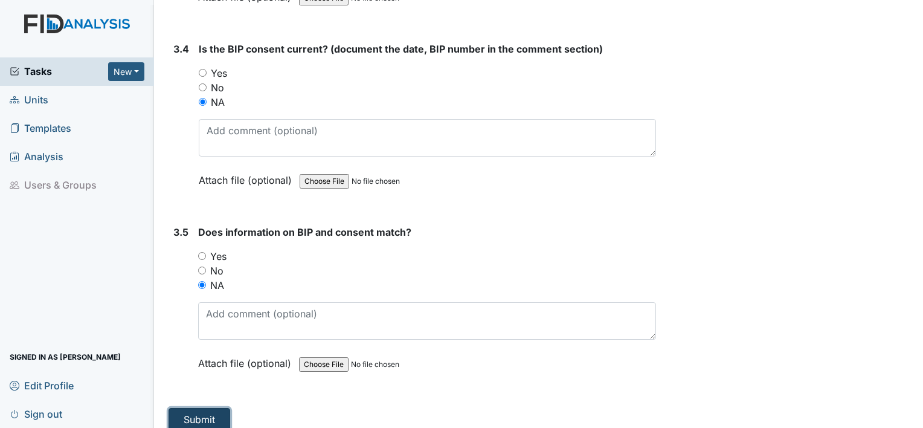
click at [193, 408] on button "Submit" at bounding box center [199, 419] width 62 height 23
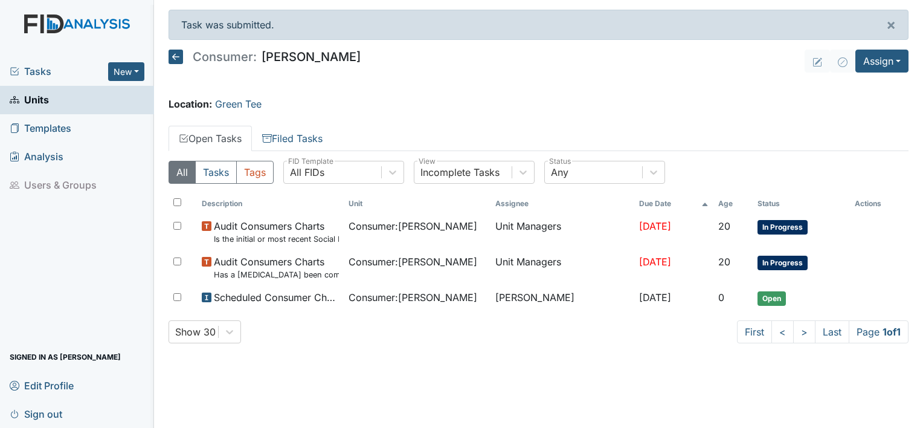
click at [49, 95] on link "Units" at bounding box center [77, 100] width 154 height 28
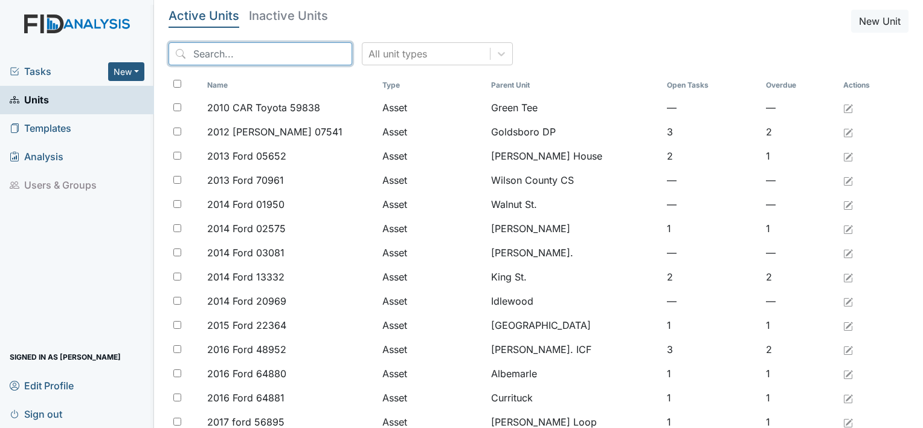
click at [215, 63] on input "search" at bounding box center [260, 53] width 184 height 23
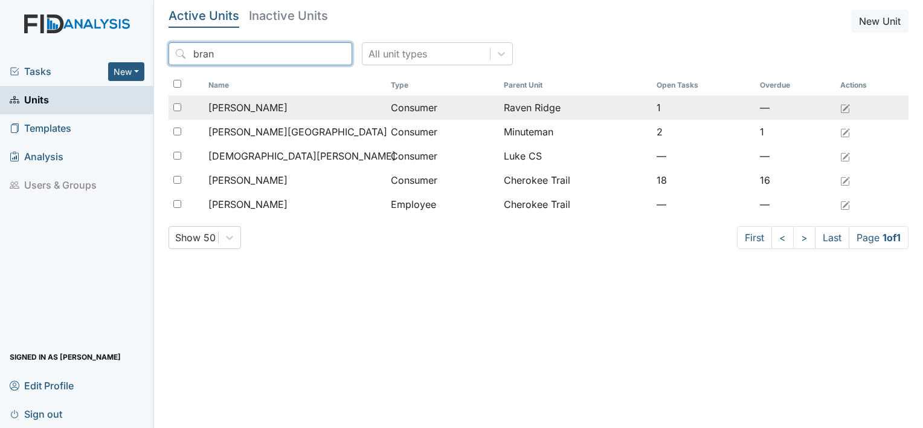
type input "bran"
click at [245, 113] on span "[PERSON_NAME]" at bounding box center [247, 107] width 79 height 14
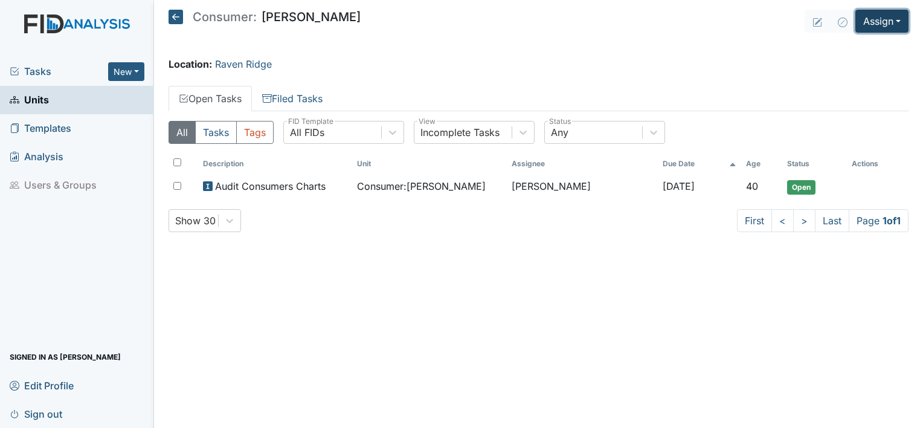
click at [896, 19] on button "Assign" at bounding box center [881, 21] width 53 height 23
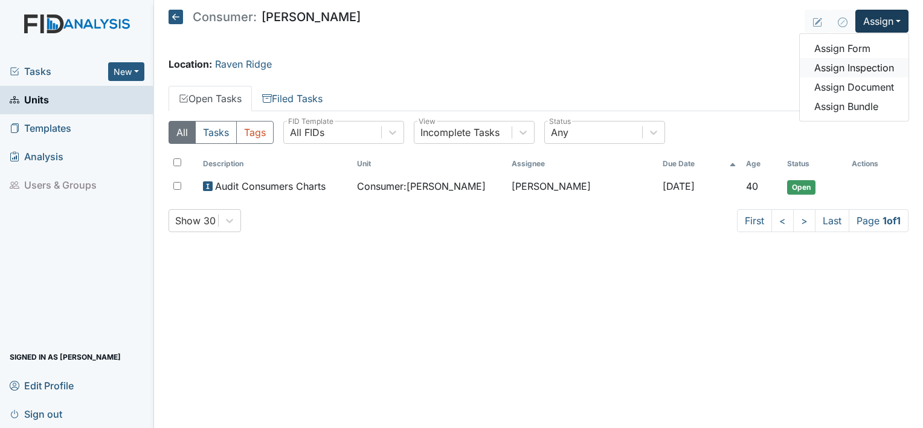
click at [865, 68] on link "Assign Inspection" at bounding box center [853, 67] width 109 height 19
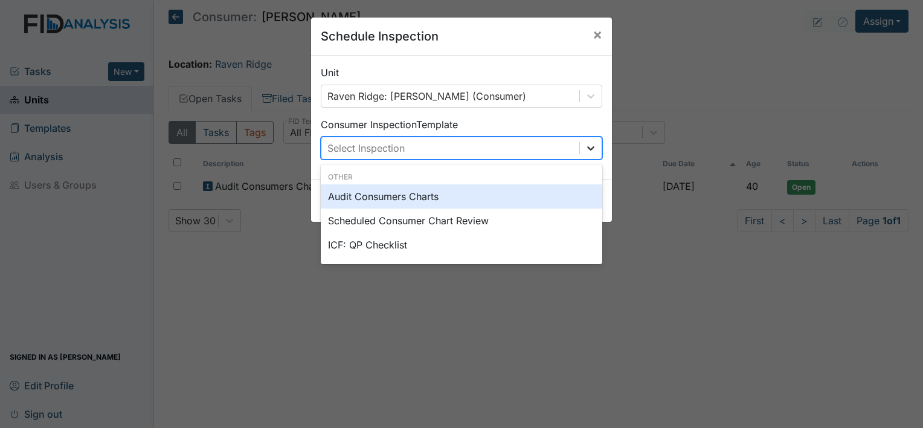
click at [589, 151] on icon at bounding box center [591, 148] width 12 height 12
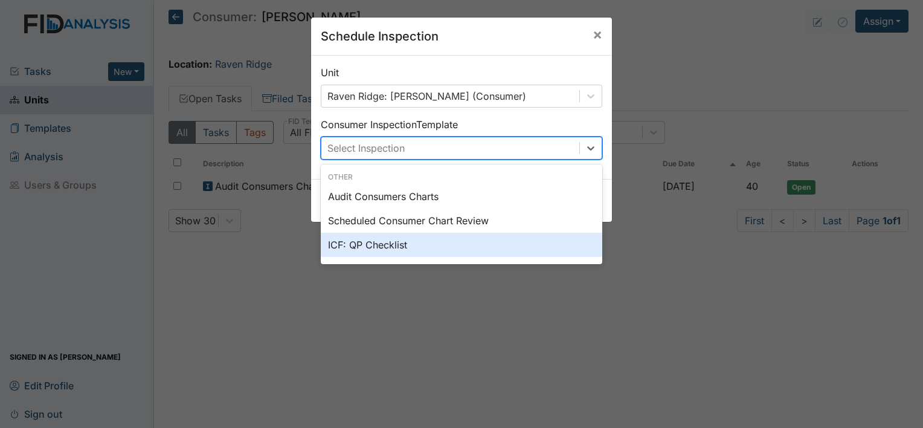
click at [369, 246] on div "ICF: QP Checklist" at bounding box center [461, 244] width 281 height 24
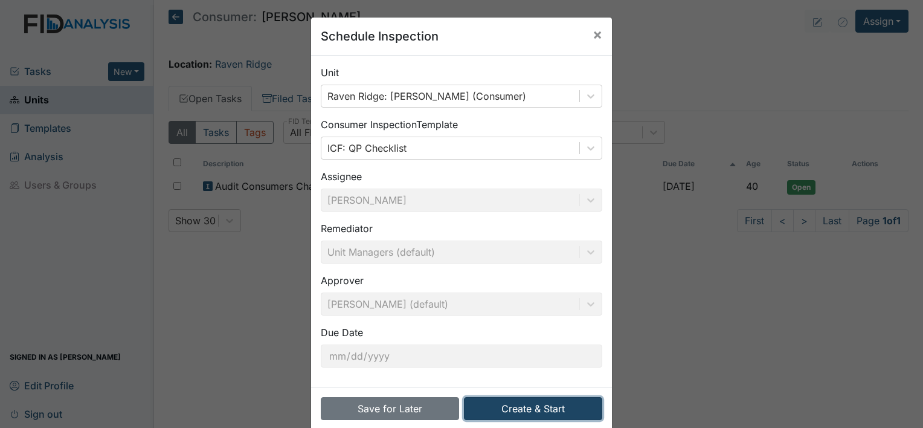
click at [537, 406] on button "Create & Start" at bounding box center [533, 408] width 138 height 23
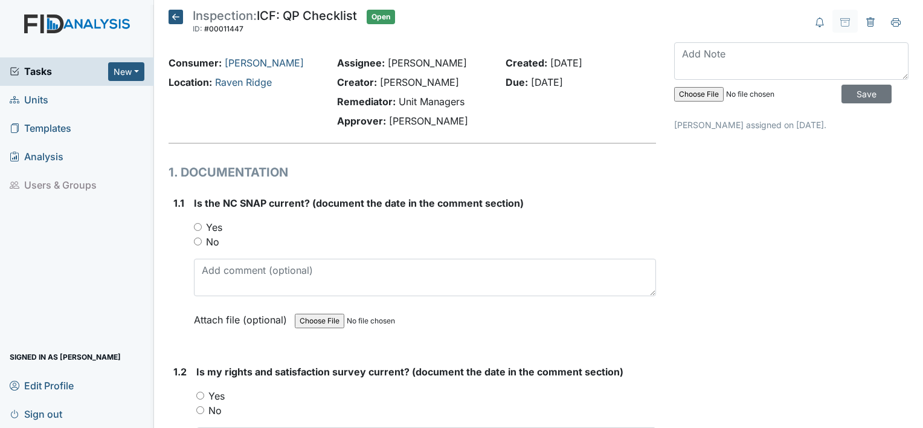
click at [194, 228] on input "Yes" at bounding box center [198, 227] width 8 height 8
radio input "true"
click at [197, 392] on input "Yes" at bounding box center [200, 395] width 8 height 8
radio input "true"
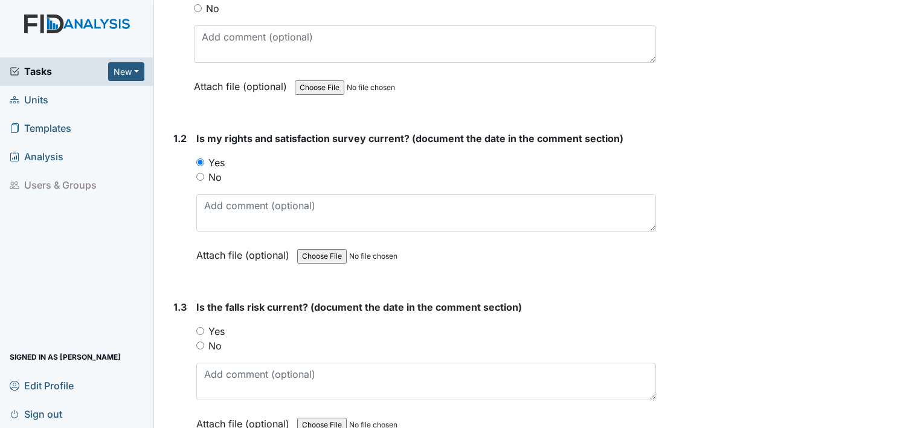
scroll to position [249, 0]
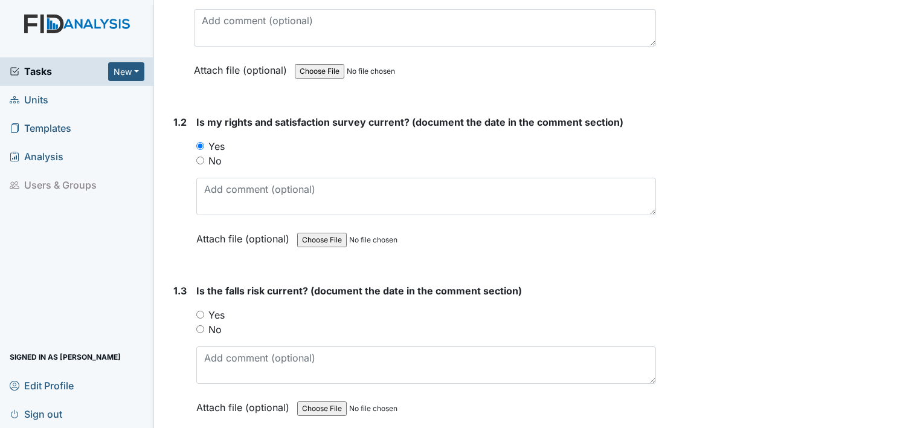
click at [198, 312] on input "Yes" at bounding box center [200, 314] width 8 height 8
radio input "true"
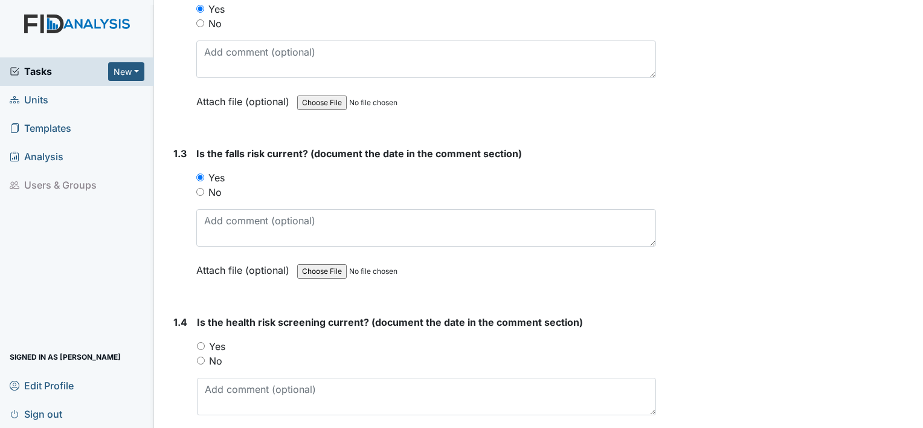
scroll to position [450, 0]
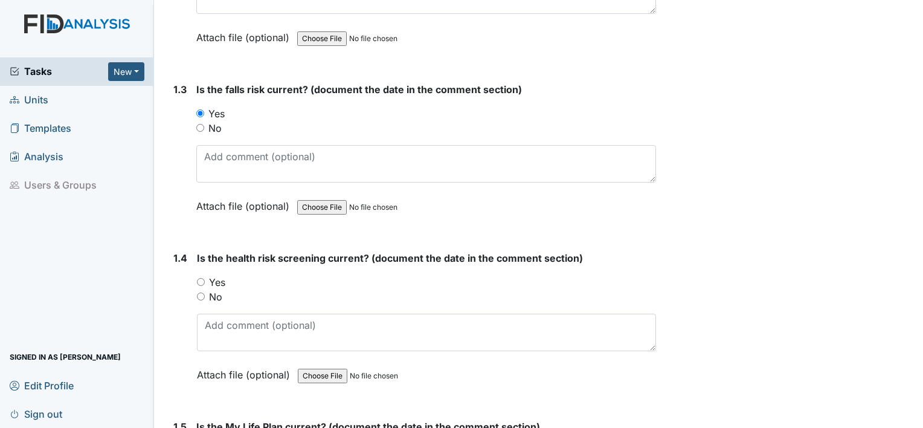
click at [201, 280] on input "Yes" at bounding box center [201, 282] width 8 height 8
radio input "true"
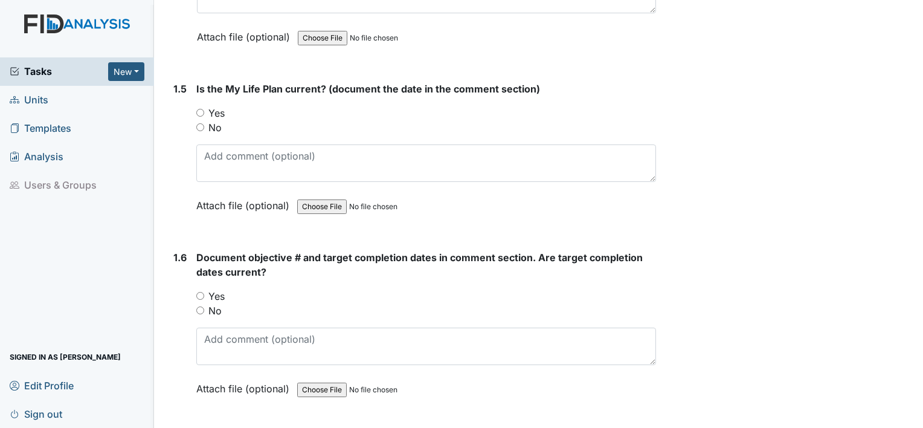
scroll to position [797, 0]
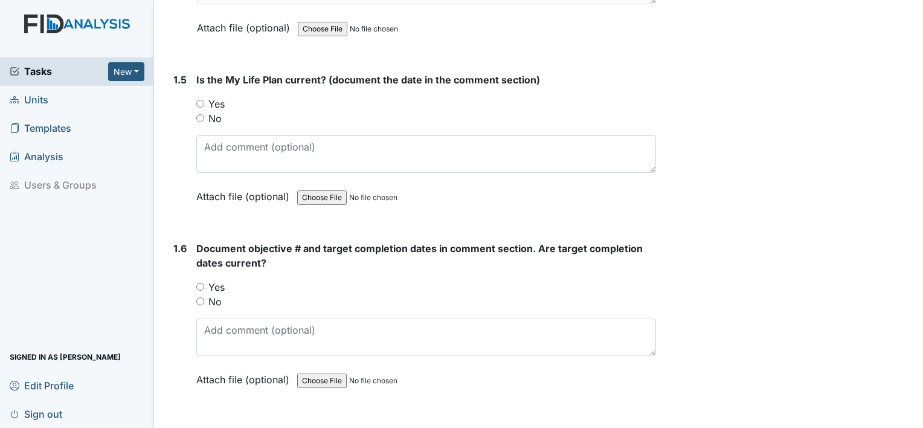
click at [201, 100] on input "Yes" at bounding box center [200, 104] width 8 height 8
radio input "true"
click at [200, 283] on input "Yes" at bounding box center [200, 287] width 8 height 8
radio input "true"
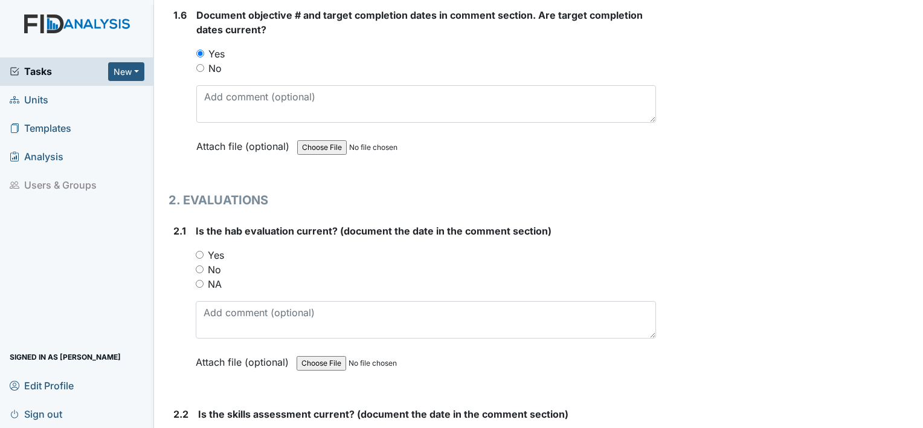
scroll to position [1062, 0]
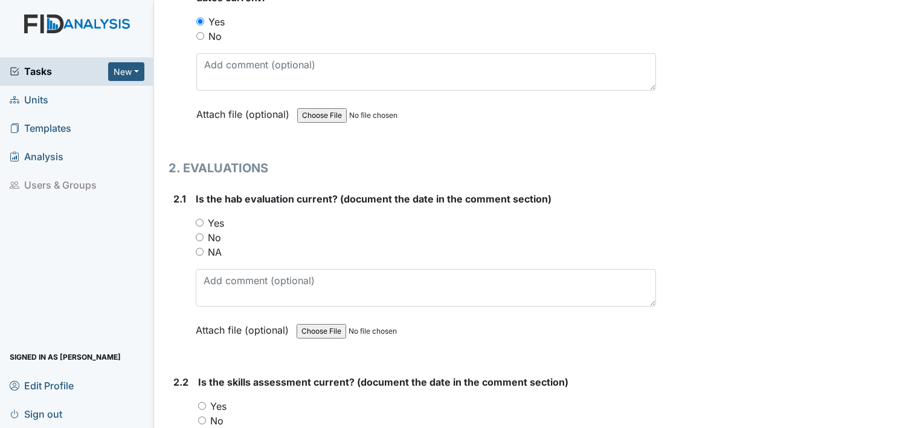
click at [194, 215] on div "2.1 Is the hab evaluation current? (document the date in the comment section) Y…" at bounding box center [411, 273] width 487 height 164
click at [199, 220] on input "Yes" at bounding box center [200, 223] width 8 height 8
radio input "true"
click at [200, 402] on input "Yes" at bounding box center [202, 406] width 8 height 8
radio input "true"
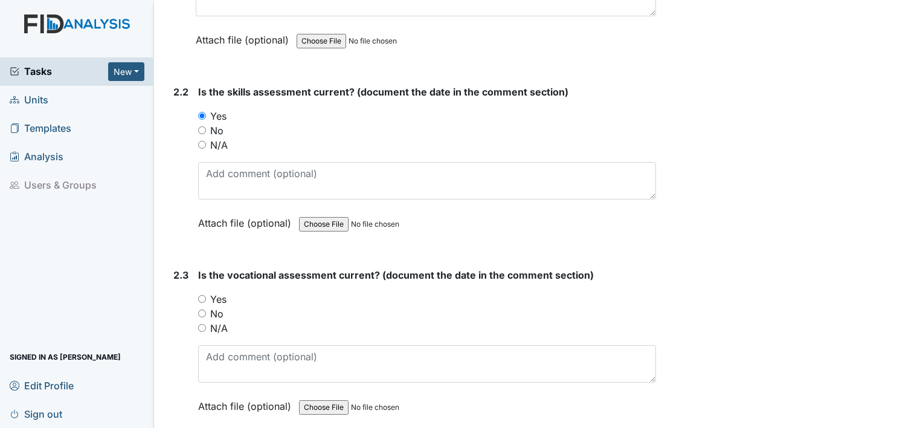
scroll to position [1376, 0]
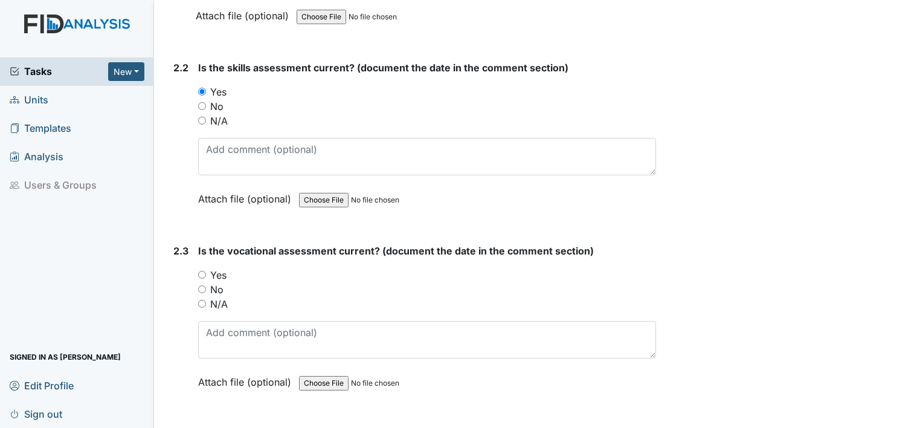
click at [203, 271] on input "Yes" at bounding box center [202, 275] width 8 height 8
radio input "true"
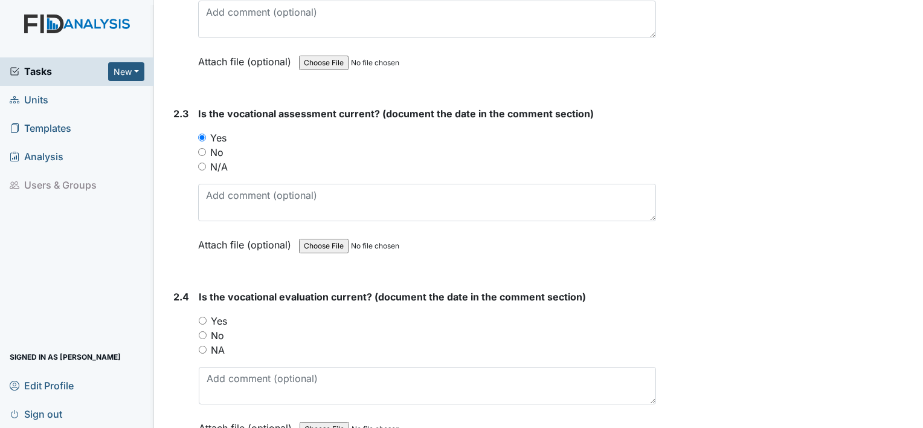
scroll to position [1569, 0]
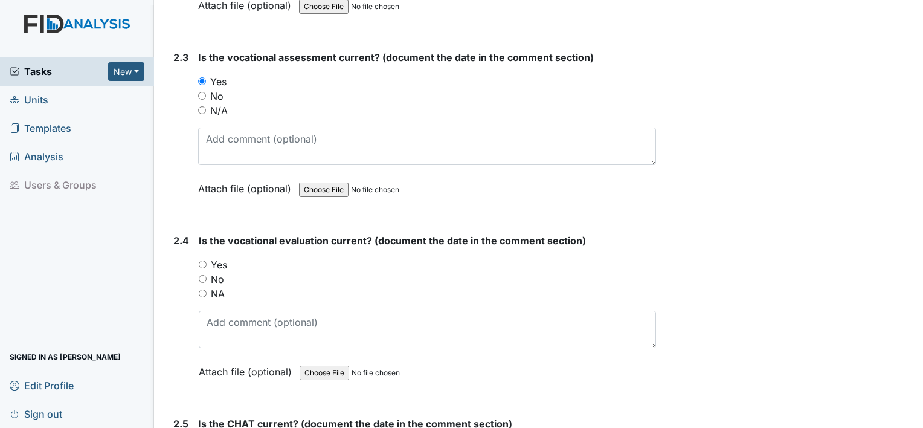
click at [202, 260] on input "Yes" at bounding box center [203, 264] width 8 height 8
radio input "true"
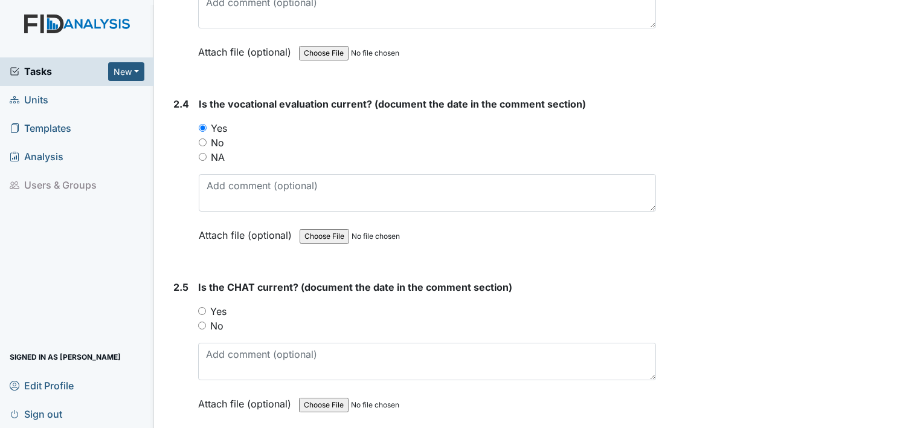
scroll to position [1754, 0]
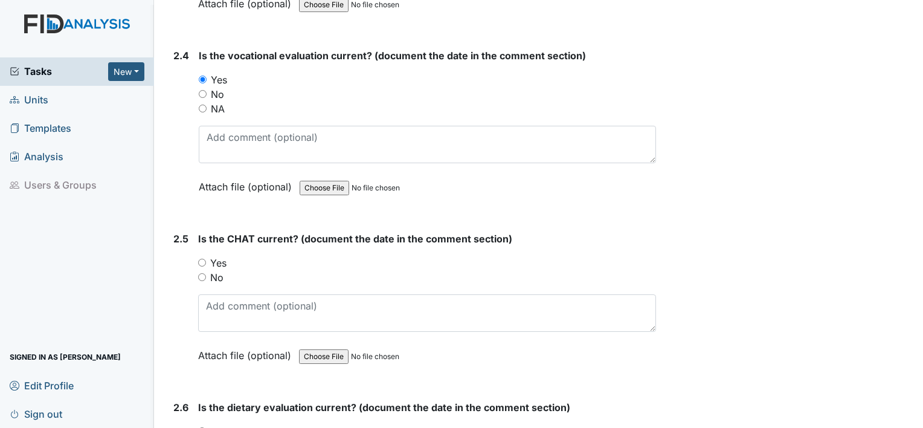
click at [200, 258] on input "Yes" at bounding box center [202, 262] width 8 height 8
radio input "true"
click at [204, 427] on input "Yes" at bounding box center [202, 431] width 8 height 8
radio input "true"
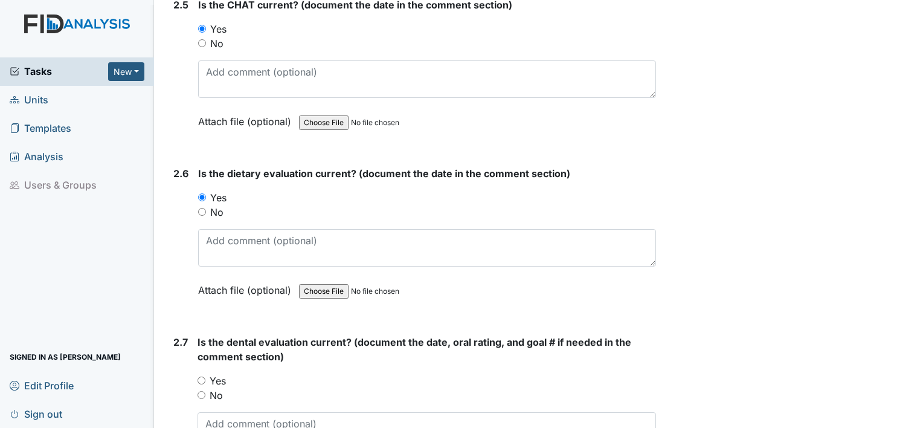
scroll to position [2036, 0]
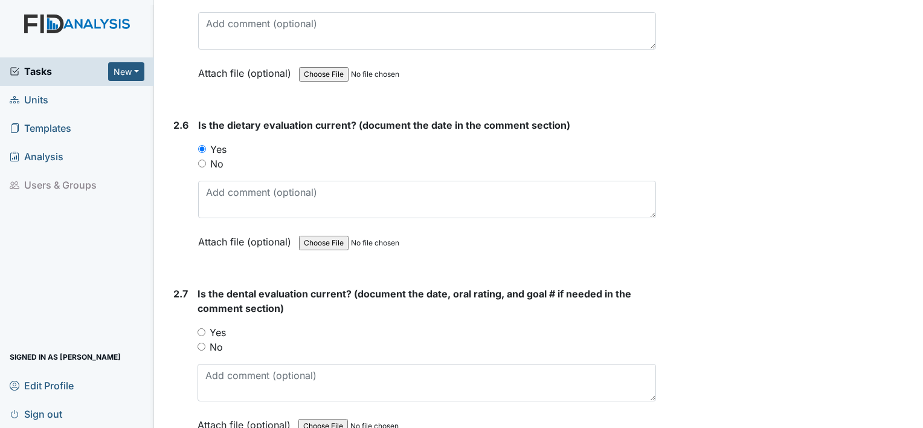
click at [200, 328] on input "Yes" at bounding box center [201, 332] width 8 height 8
radio input "true"
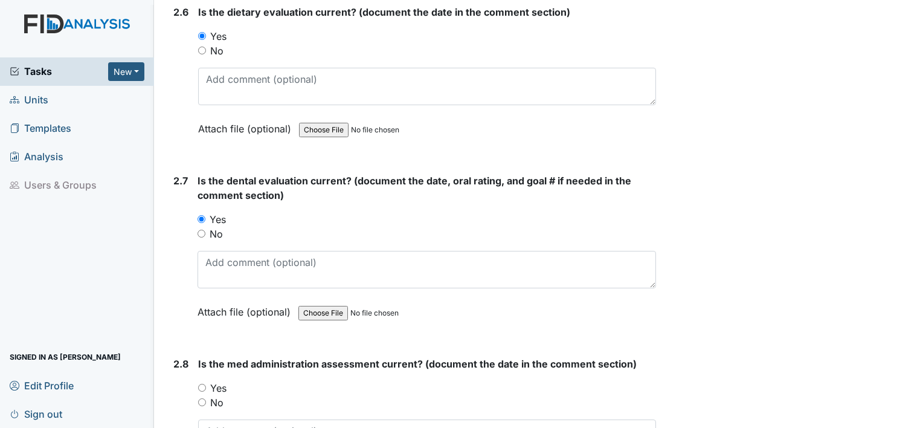
scroll to position [2214, 0]
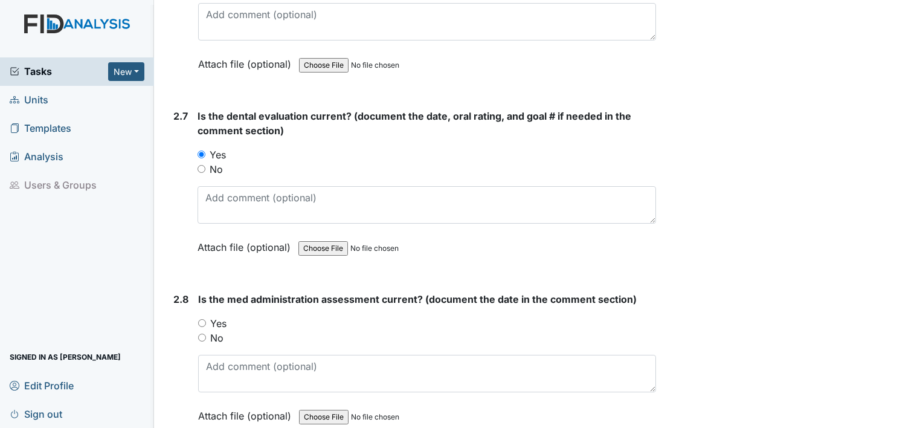
click at [199, 319] on div "Yes" at bounding box center [427, 323] width 458 height 14
click at [200, 319] on input "Yes" at bounding box center [202, 323] width 8 height 8
radio input "true"
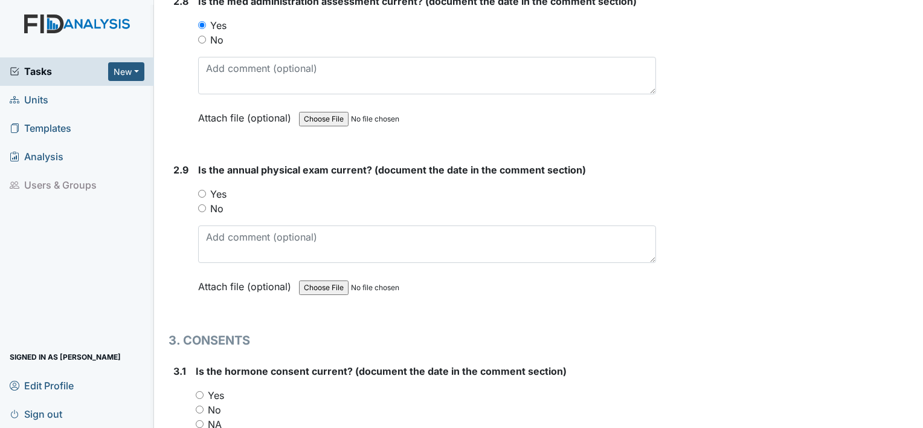
scroll to position [2536, 0]
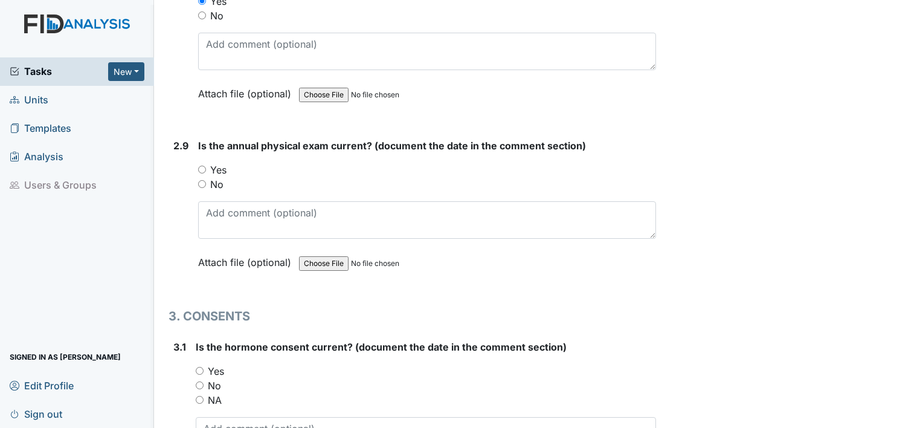
click at [200, 165] on input "Yes" at bounding box center [202, 169] width 8 height 8
radio input "true"
click at [198, 367] on input "Yes" at bounding box center [200, 371] width 8 height 8
radio input "true"
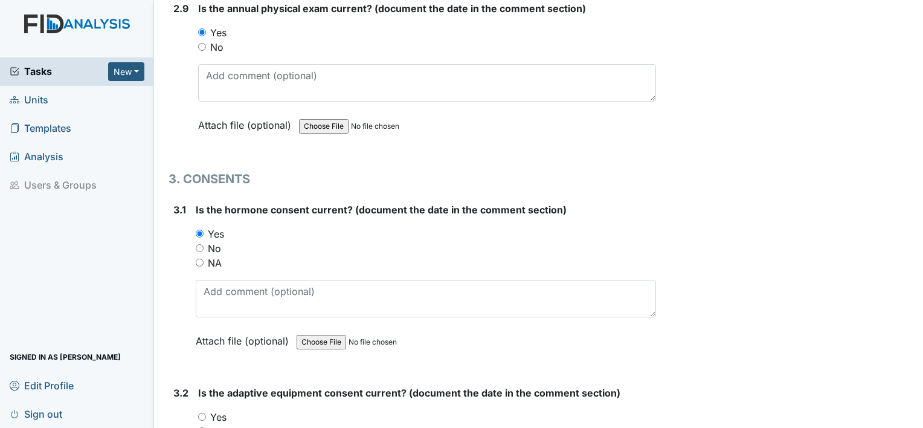
scroll to position [2785, 0]
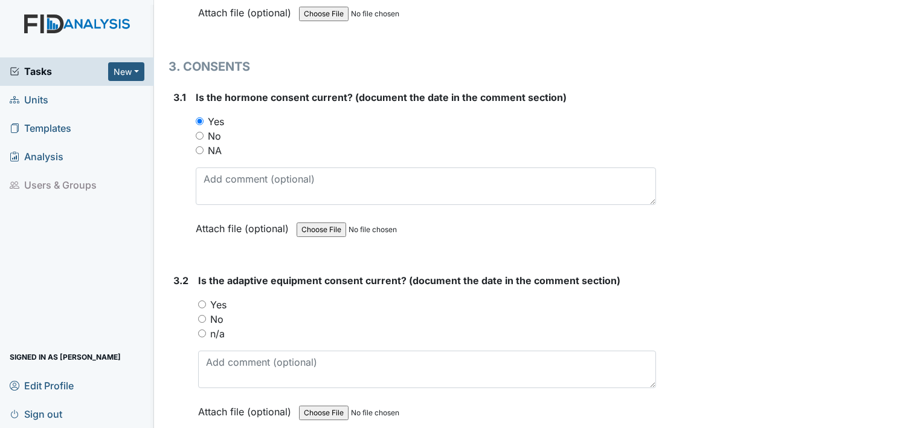
click at [199, 300] on input "Yes" at bounding box center [202, 304] width 8 height 8
radio input "true"
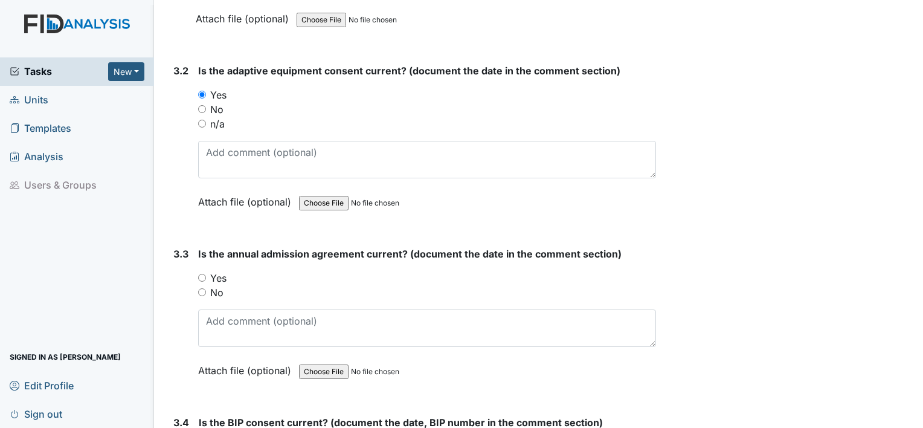
scroll to position [3011, 0]
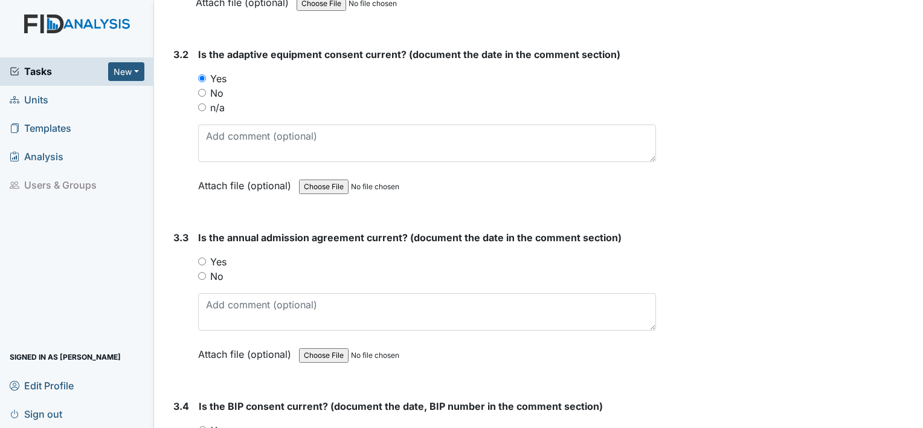
click at [203, 257] on input "Yes" at bounding box center [202, 261] width 8 height 8
radio input "true"
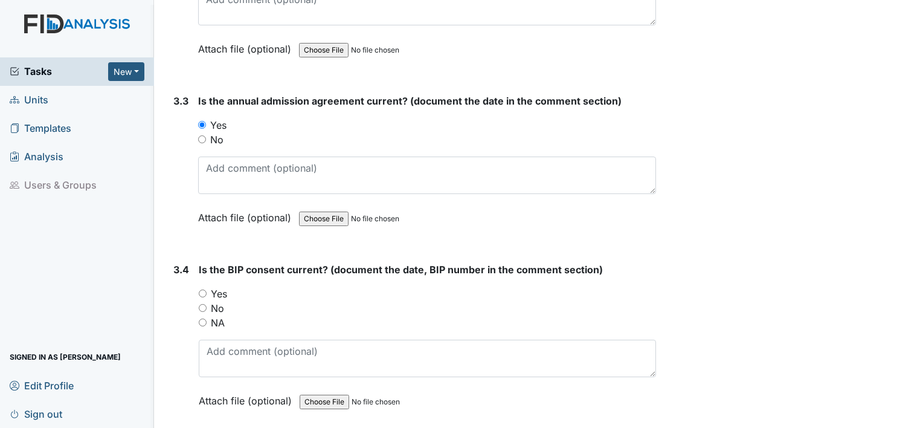
scroll to position [3156, 0]
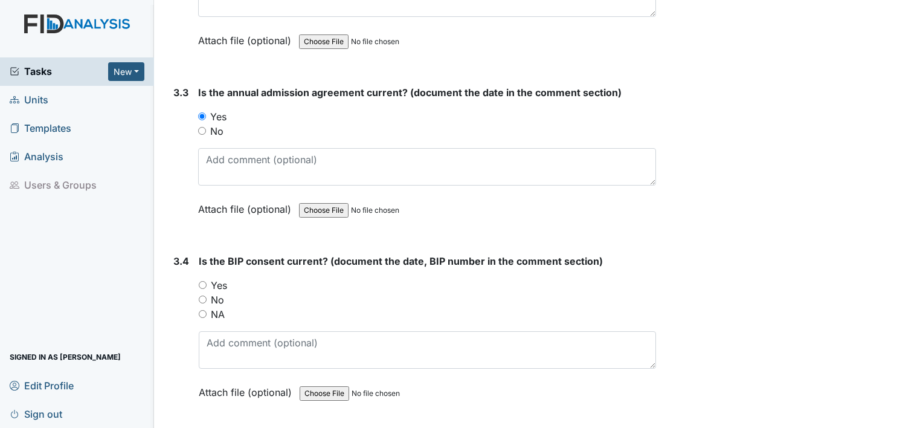
click at [201, 281] on input "Yes" at bounding box center [203, 285] width 8 height 8
radio input "true"
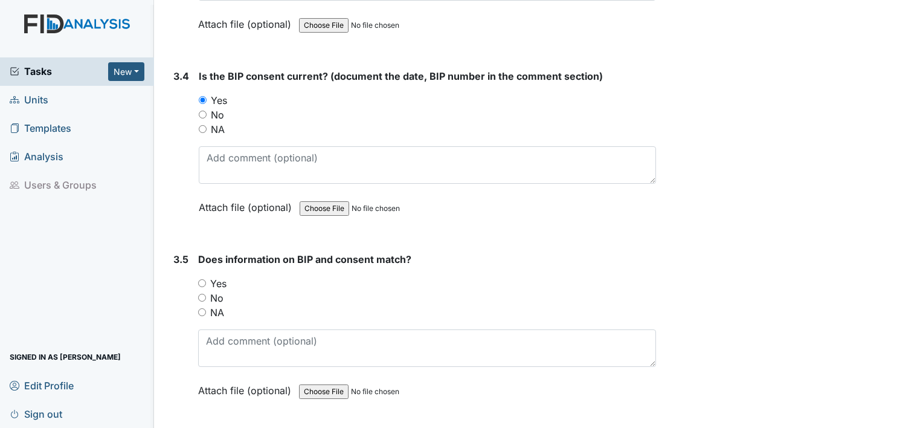
scroll to position [3365, 0]
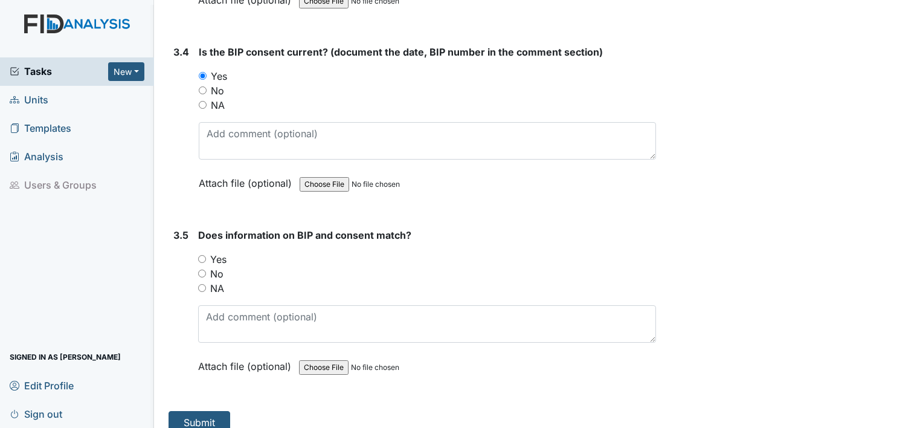
click at [200, 255] on input "Yes" at bounding box center [202, 259] width 8 height 8
radio input "true"
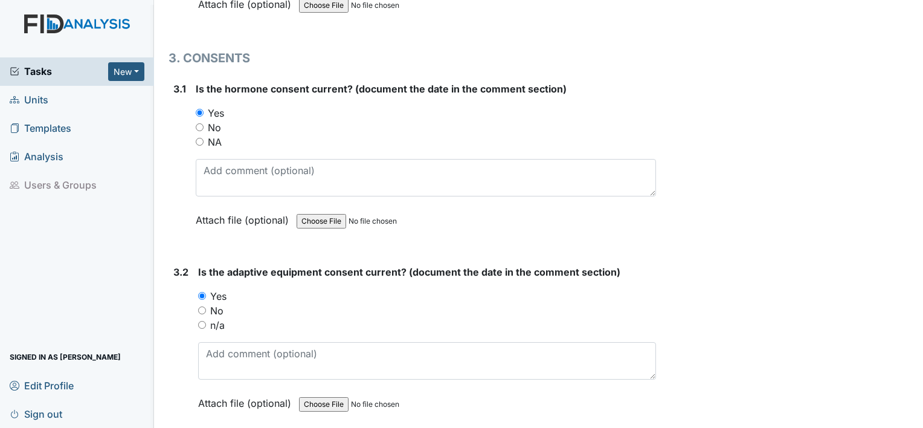
scroll to position [2689, 0]
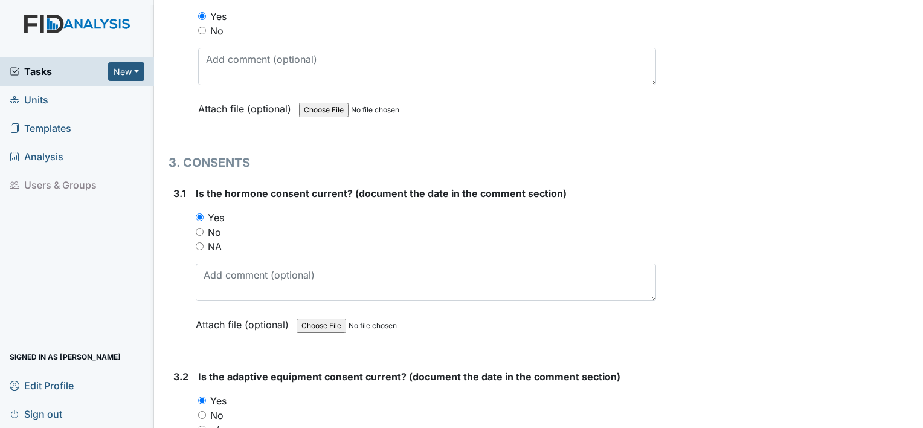
click at [197, 242] on input "NA" at bounding box center [200, 246] width 8 height 8
radio input "true"
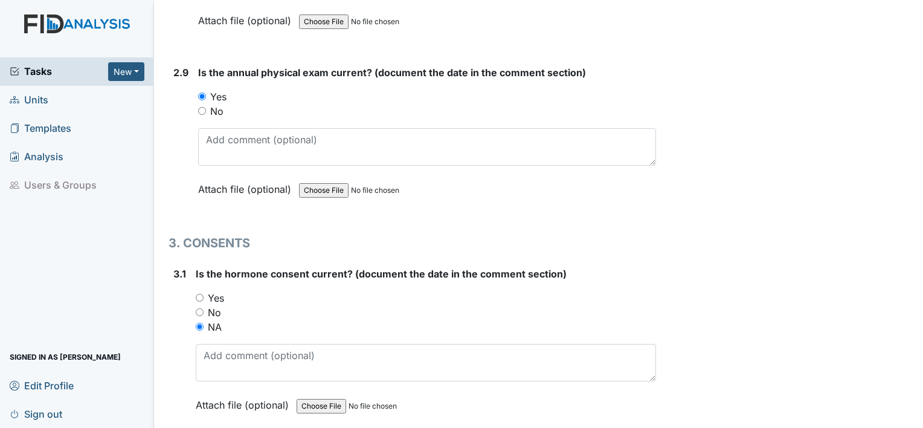
scroll to position [3368, 0]
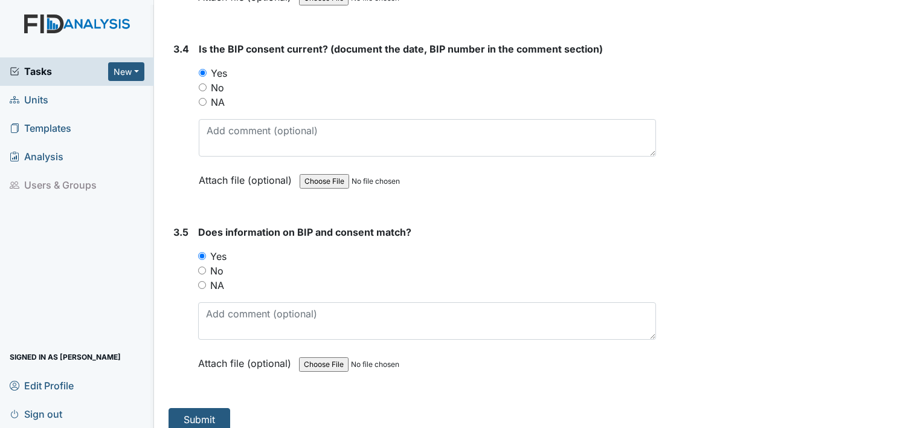
click at [194, 408] on button "Submit" at bounding box center [199, 419] width 62 height 23
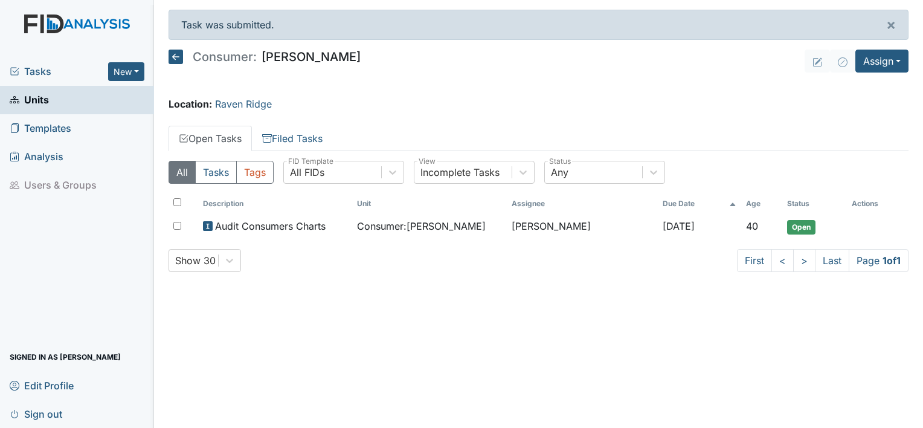
click at [39, 98] on span "Units" at bounding box center [29, 100] width 39 height 19
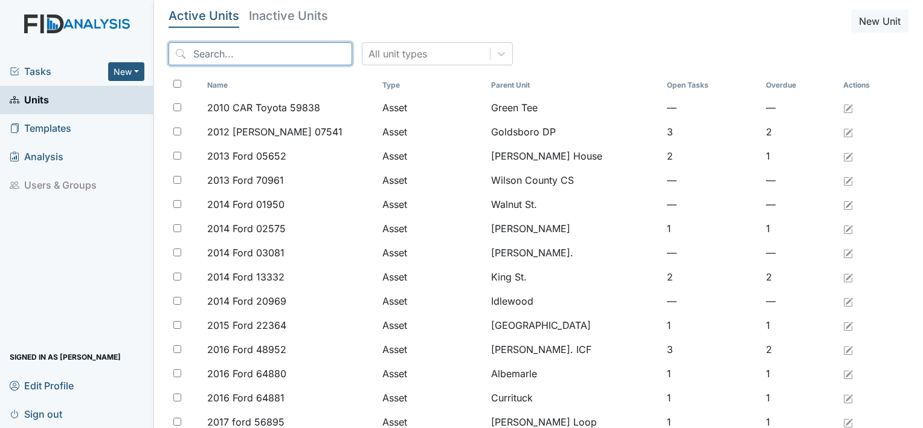
click at [208, 63] on input "search" at bounding box center [260, 53] width 184 height 23
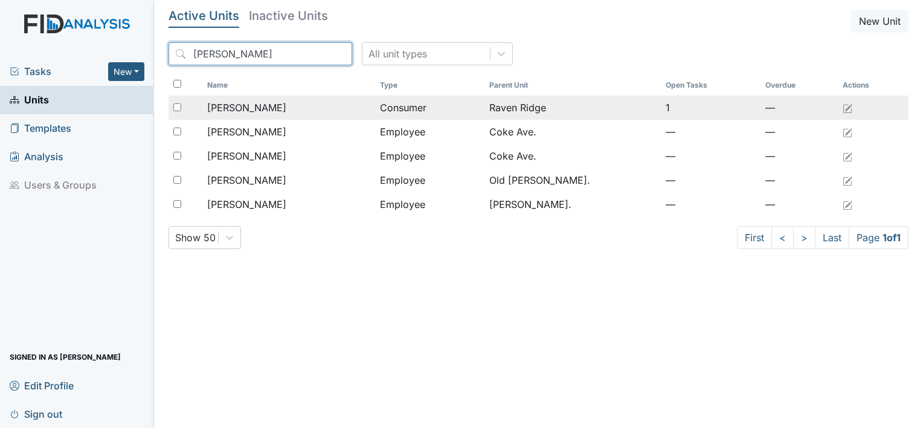
type input "norman"
click at [234, 109] on span "[PERSON_NAME]" at bounding box center [246, 107] width 79 height 14
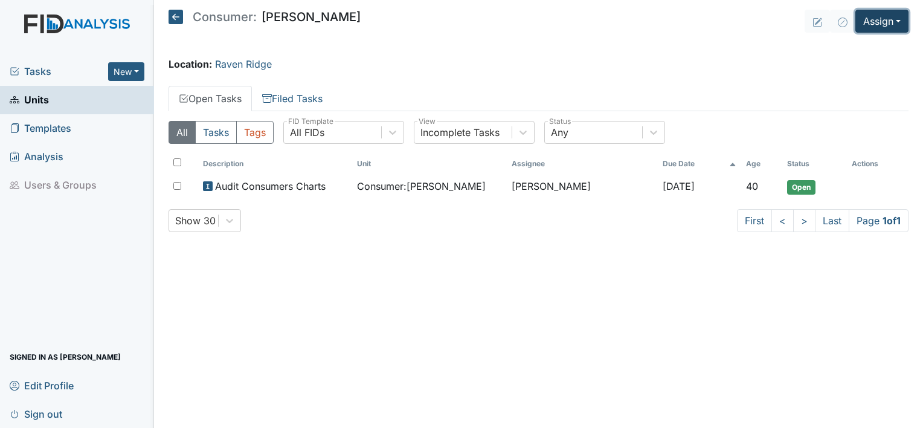
click at [896, 19] on button "Assign" at bounding box center [881, 21] width 53 height 23
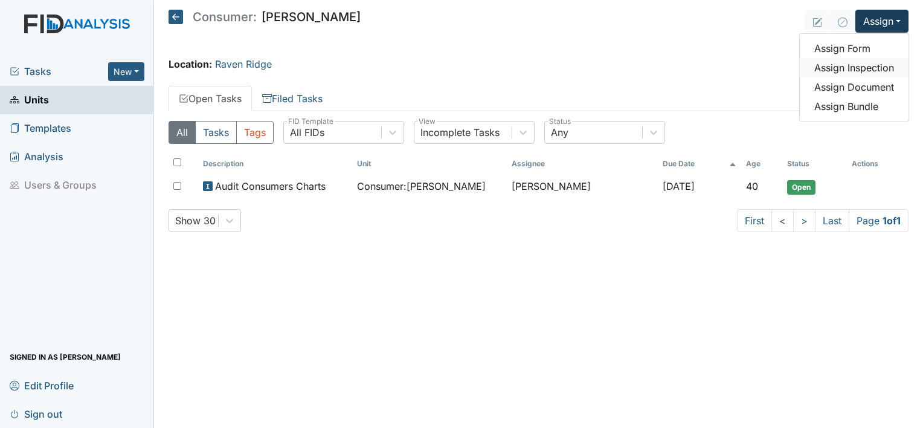
click at [861, 66] on link "Assign Inspection" at bounding box center [853, 67] width 109 height 19
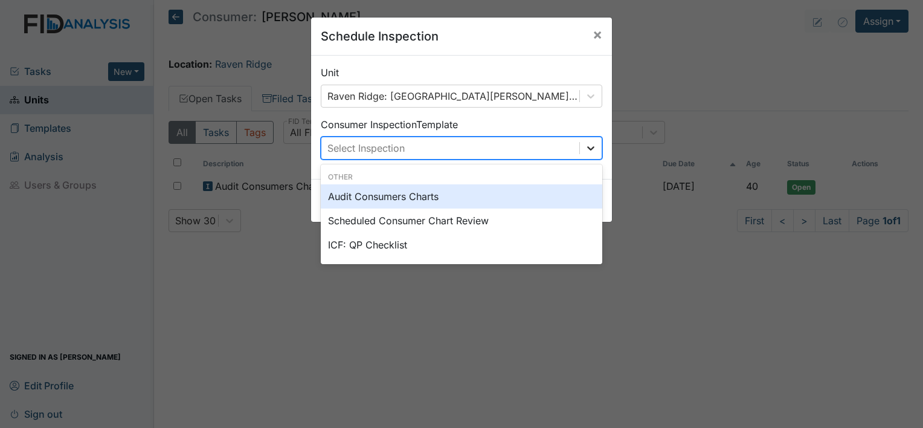
click at [592, 147] on icon at bounding box center [591, 148] width 12 height 12
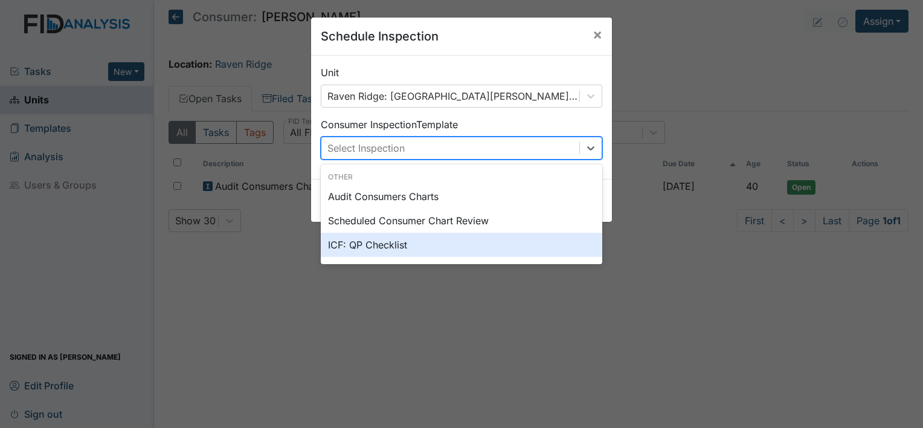
click at [396, 246] on div "ICF: QP Checklist" at bounding box center [461, 244] width 281 height 24
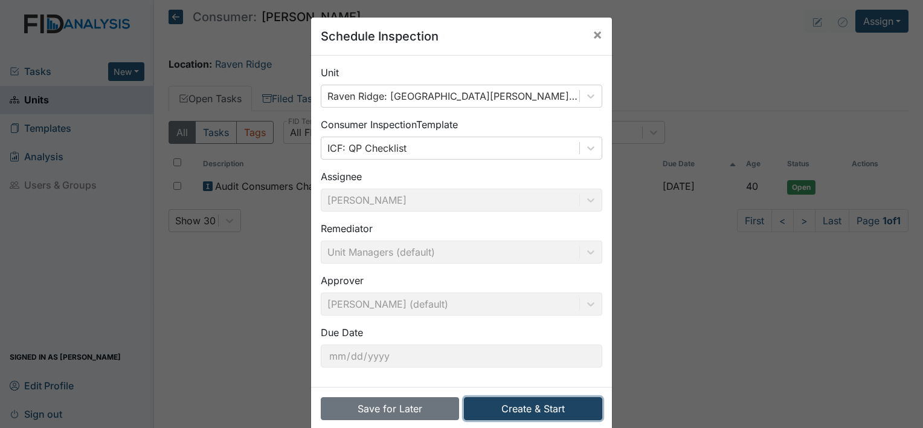
click at [525, 403] on button "Create & Start" at bounding box center [533, 408] width 138 height 23
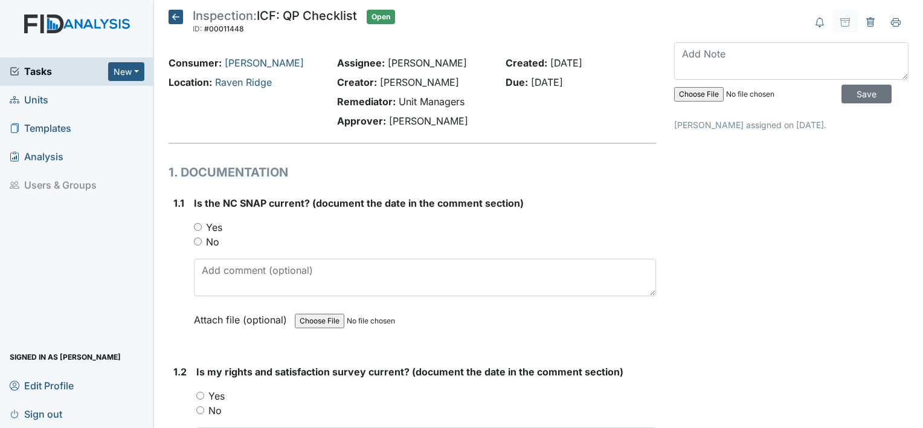
click at [197, 229] on input "Yes" at bounding box center [198, 227] width 8 height 8
radio input "true"
click at [202, 392] on input "Yes" at bounding box center [200, 395] width 8 height 8
radio input "true"
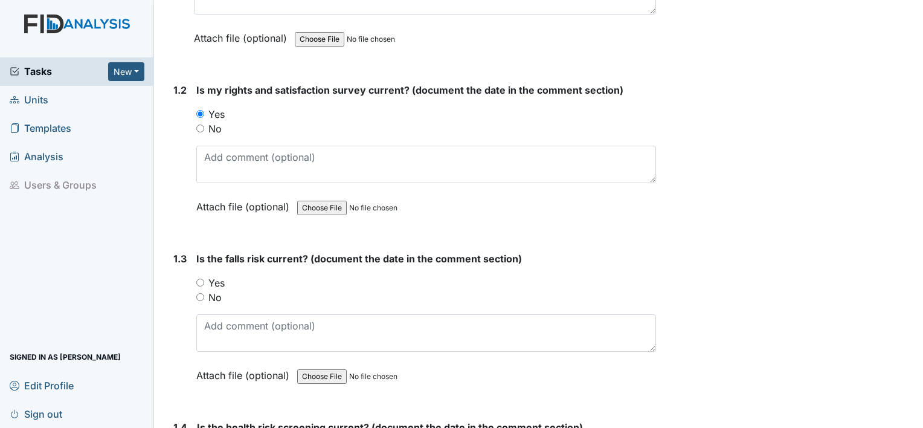
scroll to position [298, 0]
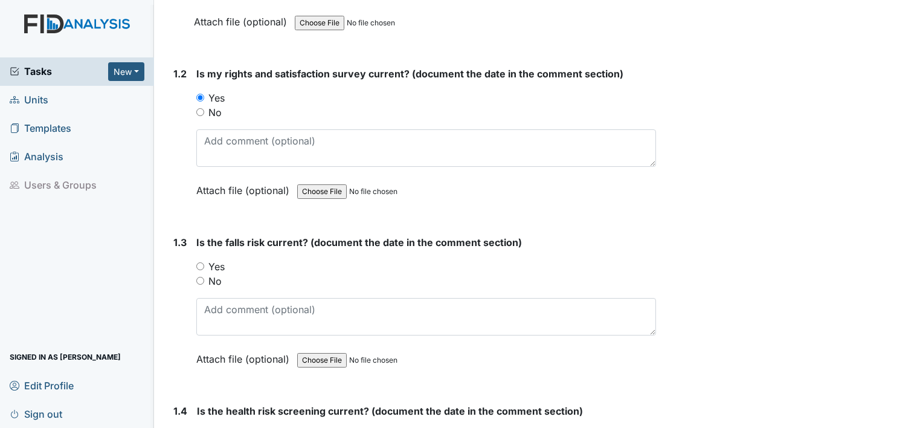
click at [198, 262] on input "Yes" at bounding box center [200, 266] width 8 height 8
radio input "true"
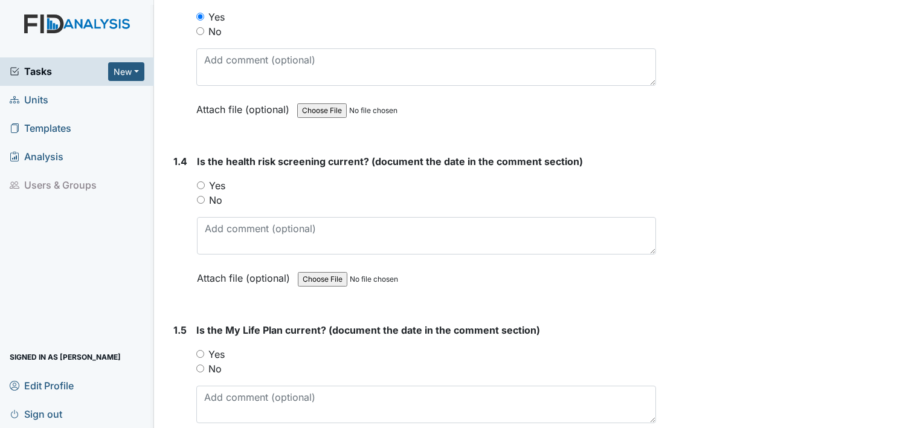
scroll to position [556, 0]
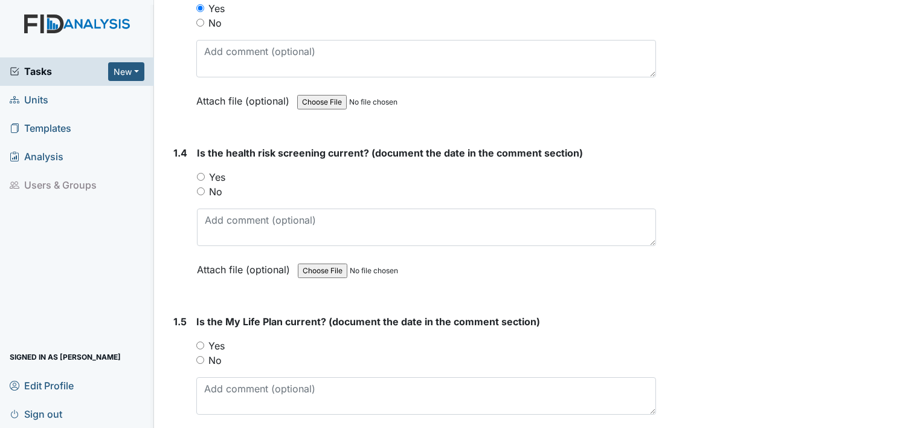
click at [200, 173] on input "Yes" at bounding box center [201, 177] width 8 height 8
radio input "true"
click at [197, 345] on input "Yes" at bounding box center [200, 345] width 8 height 8
radio input "true"
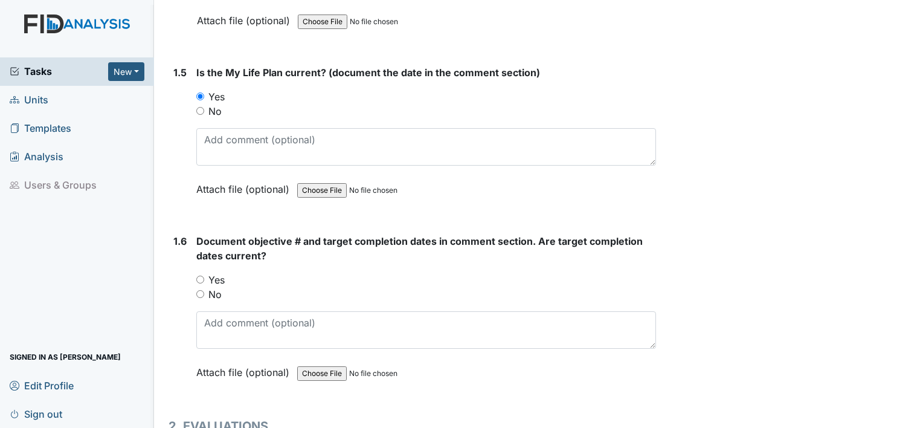
scroll to position [861, 0]
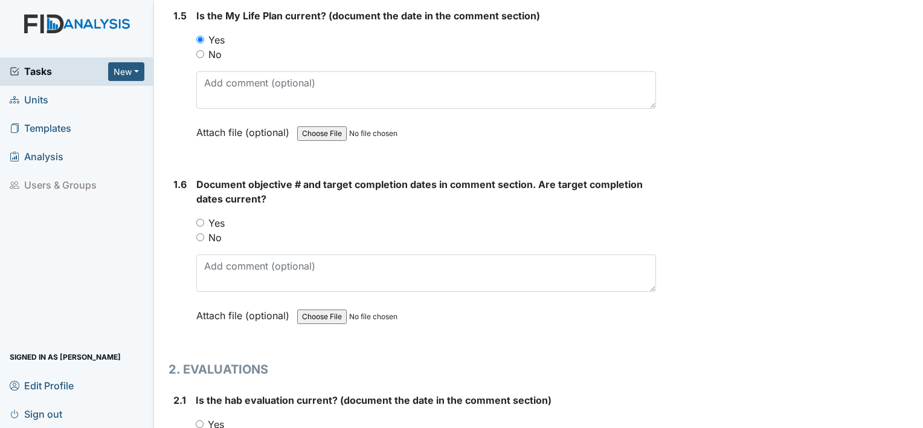
click at [200, 219] on input "Yes" at bounding box center [200, 223] width 8 height 8
radio input "true"
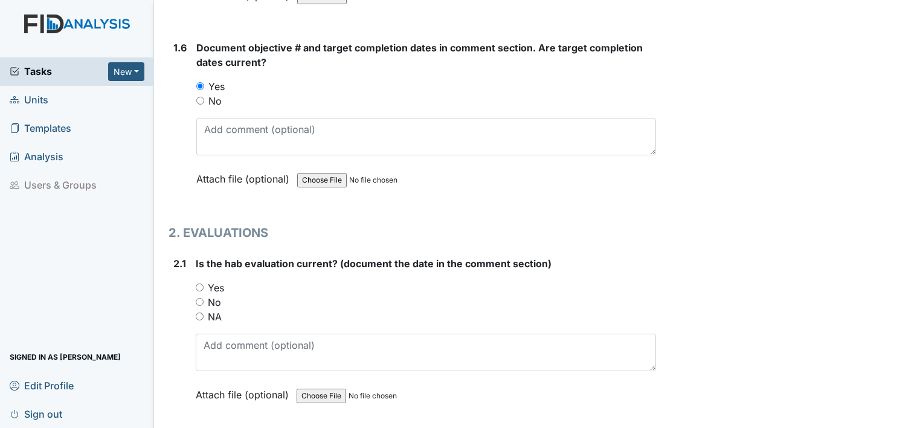
scroll to position [1038, 0]
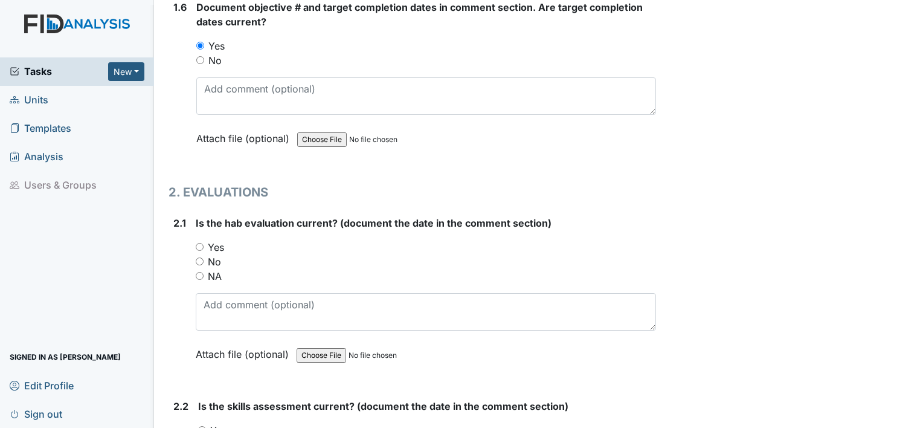
click at [200, 243] on input "Yes" at bounding box center [200, 247] width 8 height 8
radio input "true"
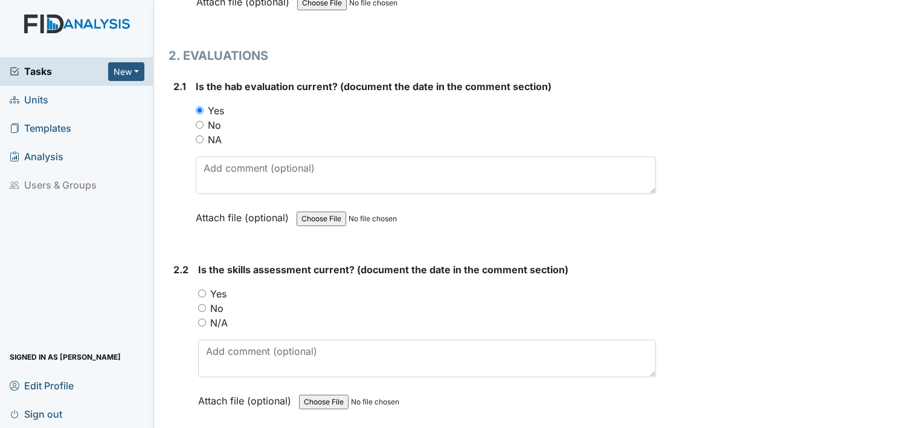
scroll to position [1239, 0]
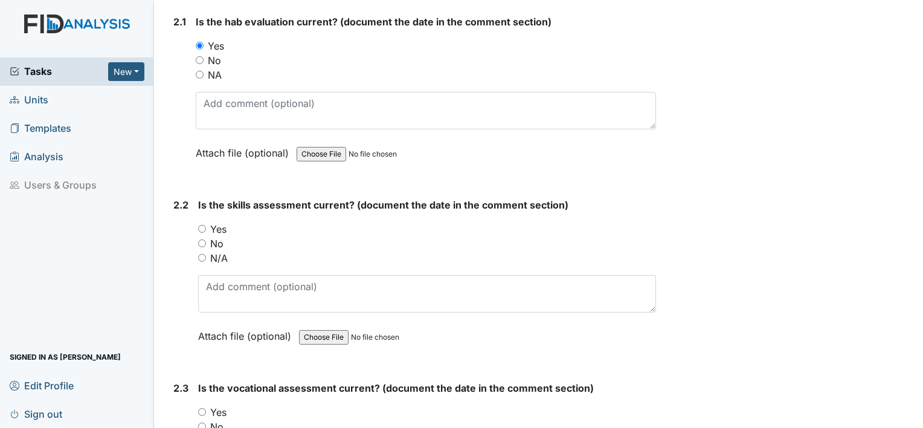
click at [205, 225] on input "Yes" at bounding box center [202, 229] width 8 height 8
radio input "true"
click at [203, 422] on input "No" at bounding box center [202, 426] width 8 height 8
radio input "true"
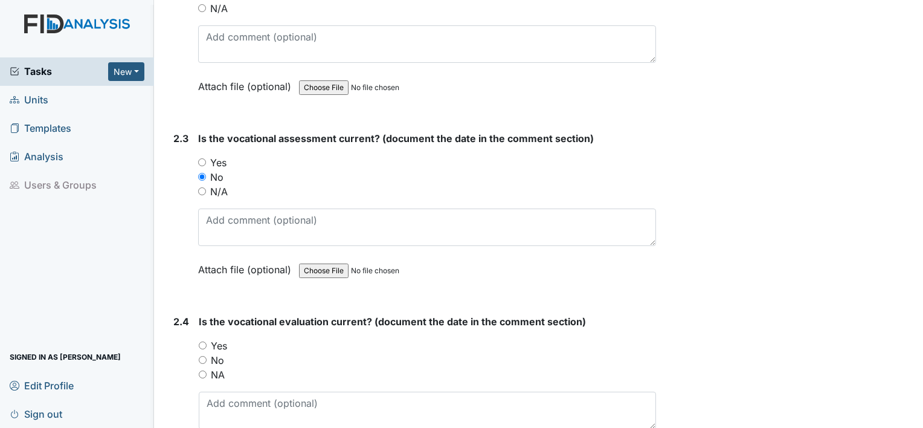
scroll to position [1545, 0]
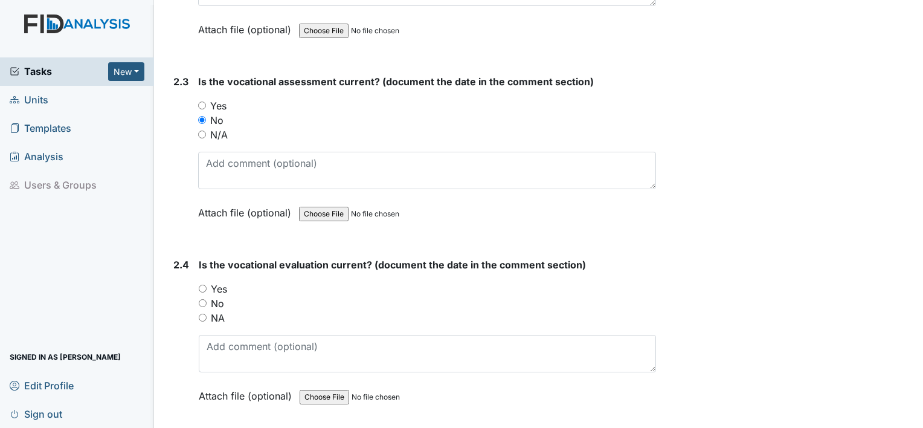
click at [203, 284] on input "Yes" at bounding box center [203, 288] width 8 height 8
radio input "true"
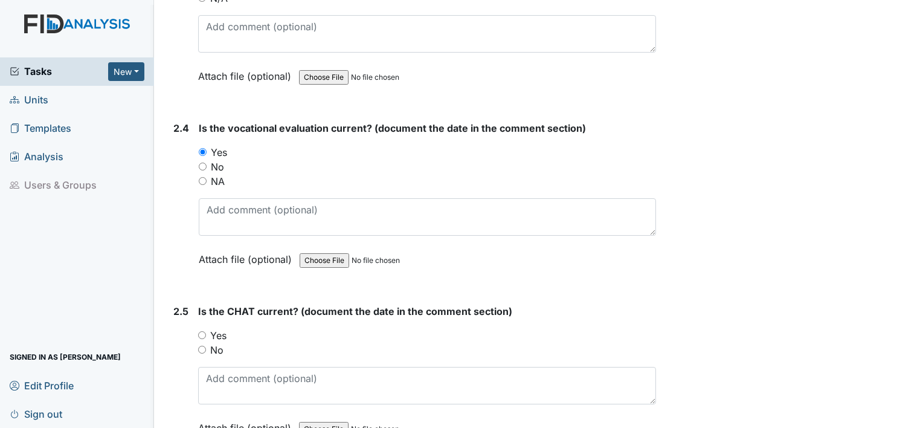
scroll to position [1778, 0]
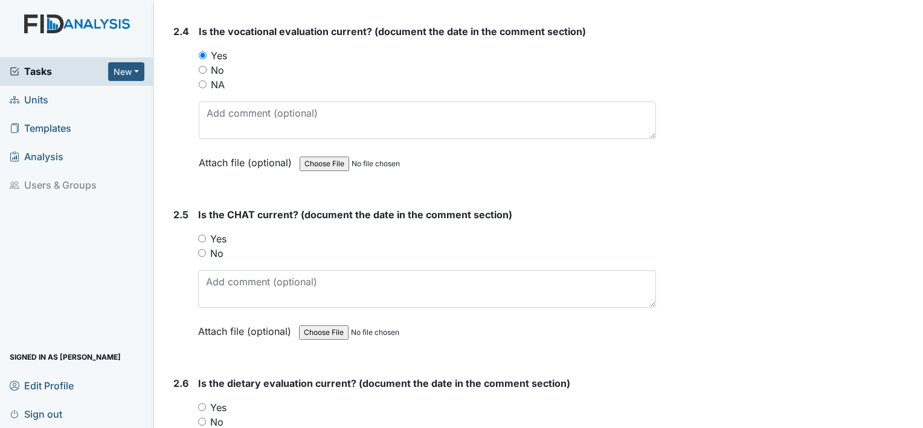
click at [196, 229] on div "2.5 Is the CHAT current? (document the date in the comment section) You must se…" at bounding box center [411, 281] width 487 height 149
click at [209, 231] on div "Yes" at bounding box center [427, 238] width 458 height 14
click at [199, 234] on input "Yes" at bounding box center [202, 238] width 8 height 8
radio input "true"
click at [199, 403] on input "Yes" at bounding box center [202, 407] width 8 height 8
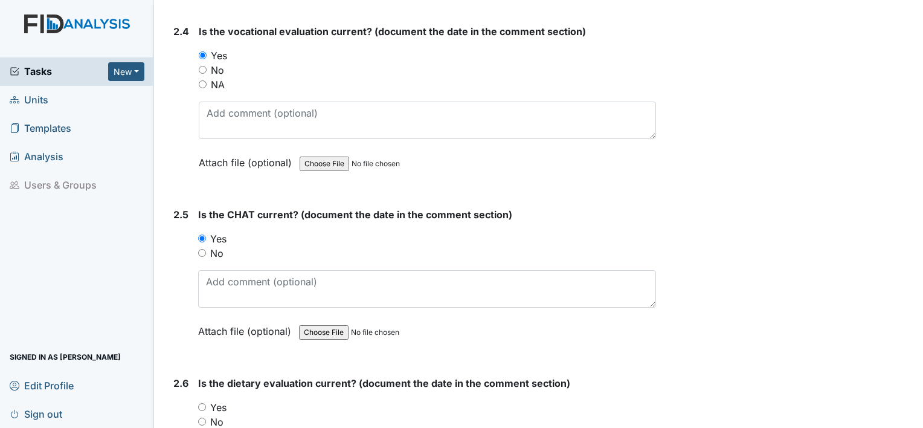
radio input "true"
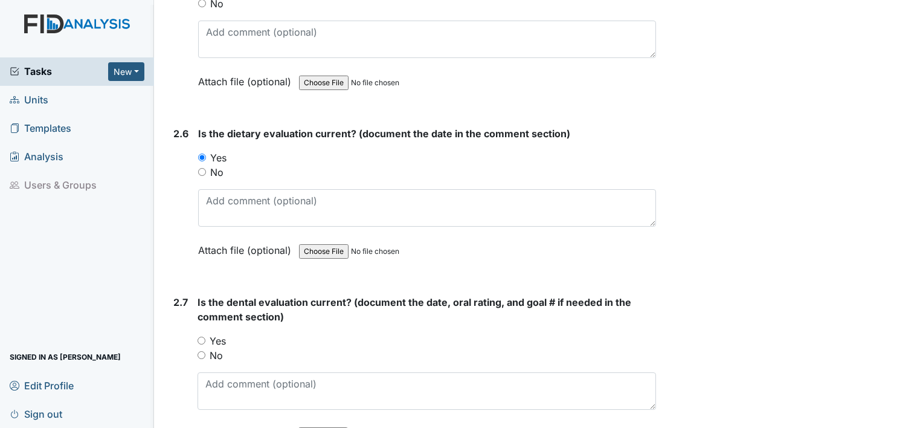
scroll to position [2133, 0]
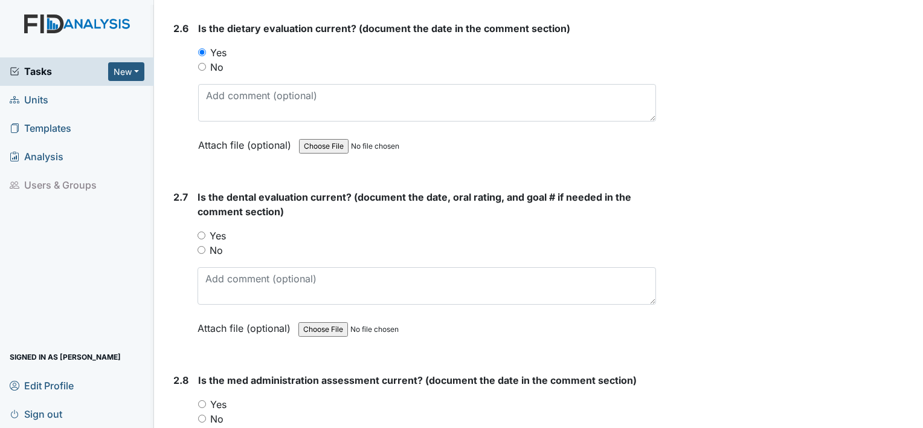
click at [200, 231] on input "Yes" at bounding box center [201, 235] width 8 height 8
radio input "true"
click at [202, 400] on input "Yes" at bounding box center [202, 404] width 8 height 8
radio input "true"
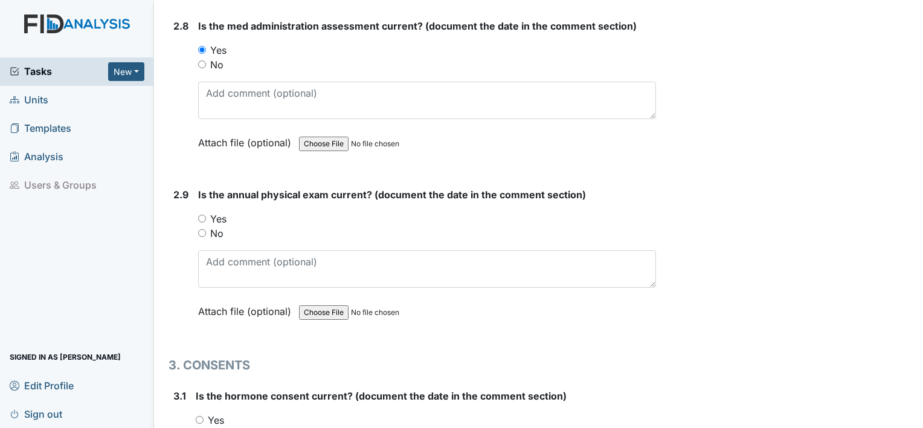
scroll to position [2519, 0]
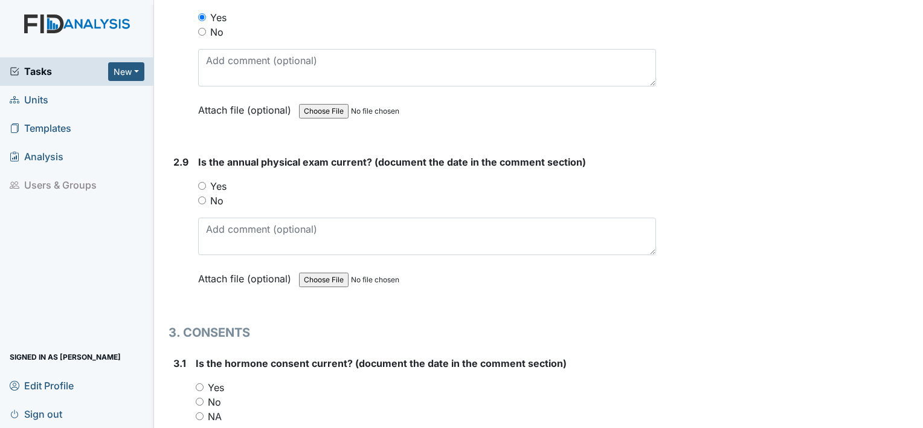
click at [203, 182] on input "Yes" at bounding box center [202, 186] width 8 height 8
radio input "true"
click at [200, 412] on input "NA" at bounding box center [200, 416] width 8 height 8
radio input "true"
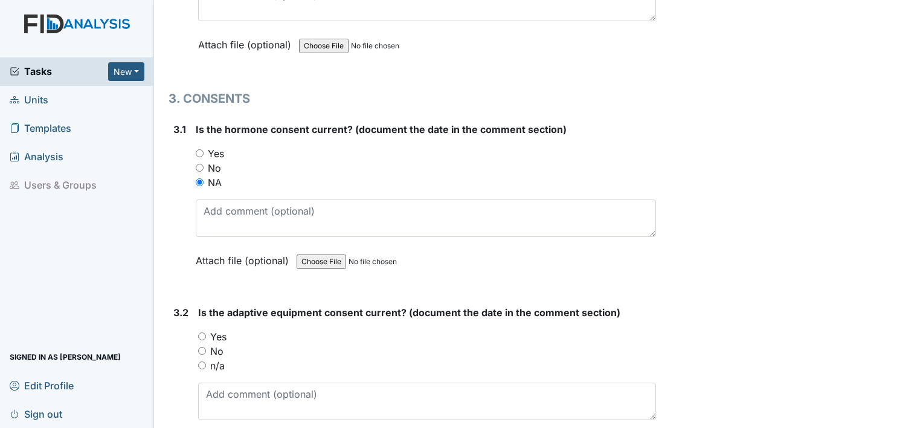
scroll to position [2793, 0]
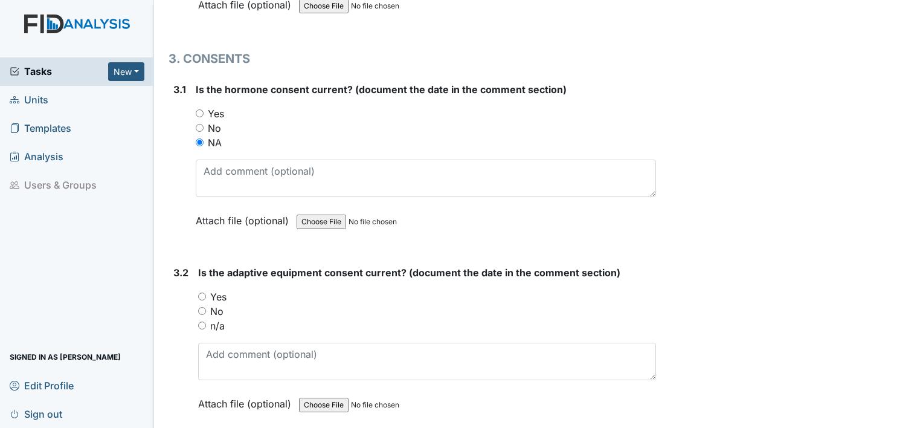
click at [200, 321] on input "n/a" at bounding box center [202, 325] width 8 height 8
radio input "true"
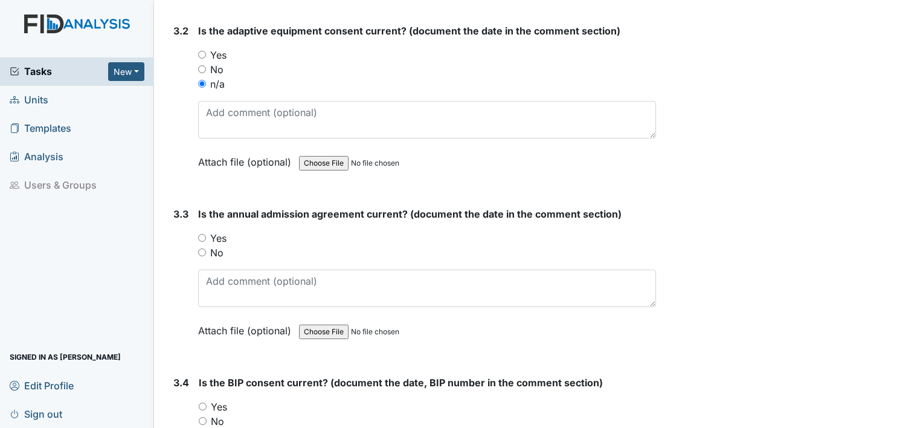
scroll to position [3043, 0]
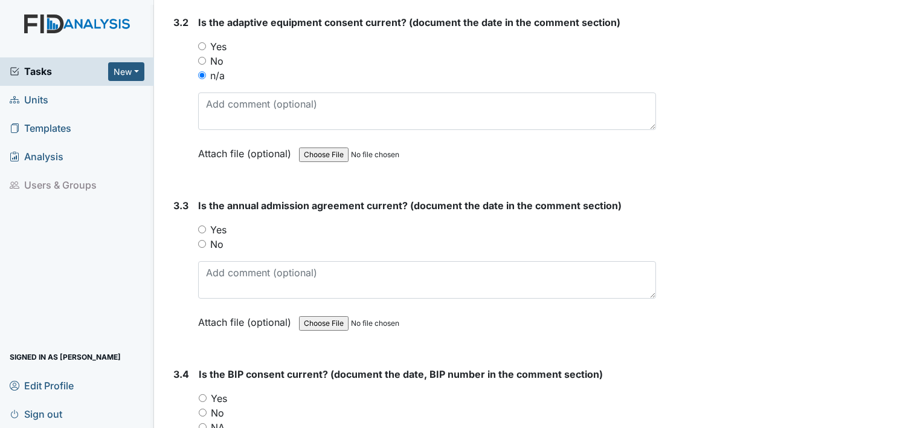
click at [201, 225] on input "Yes" at bounding box center [202, 229] width 8 height 8
radio input "true"
click at [205, 423] on input "NA" at bounding box center [203, 427] width 8 height 8
radio input "true"
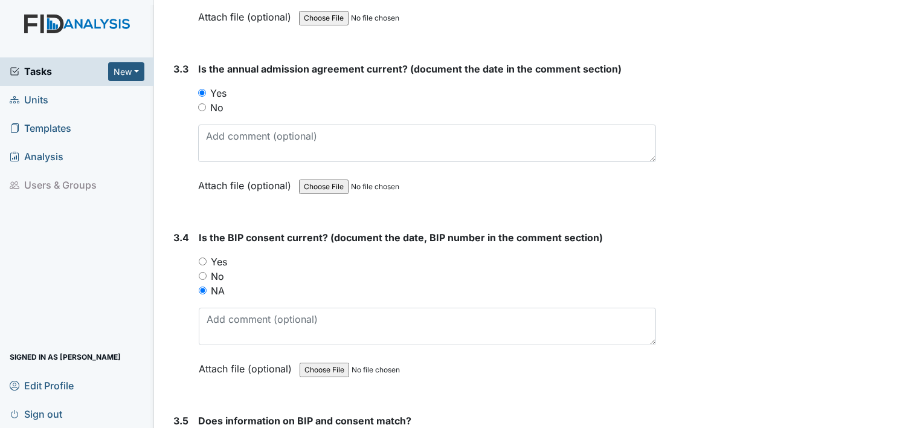
scroll to position [3252, 0]
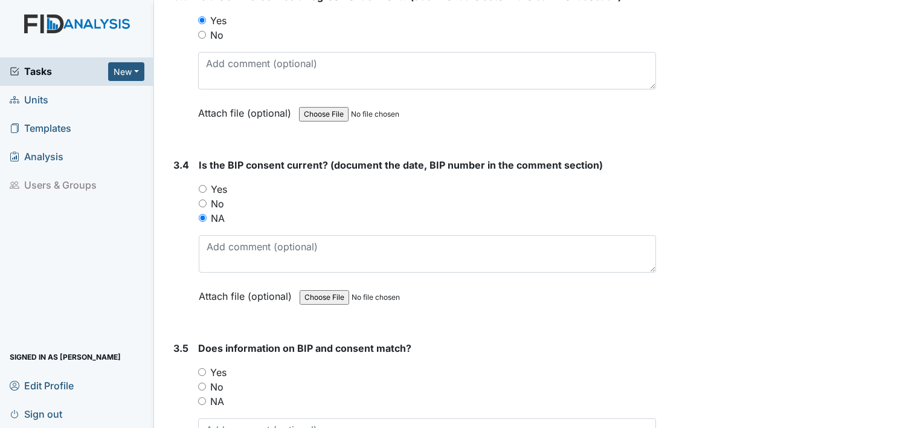
click at [203, 397] on input "NA" at bounding box center [202, 401] width 8 height 8
radio input "true"
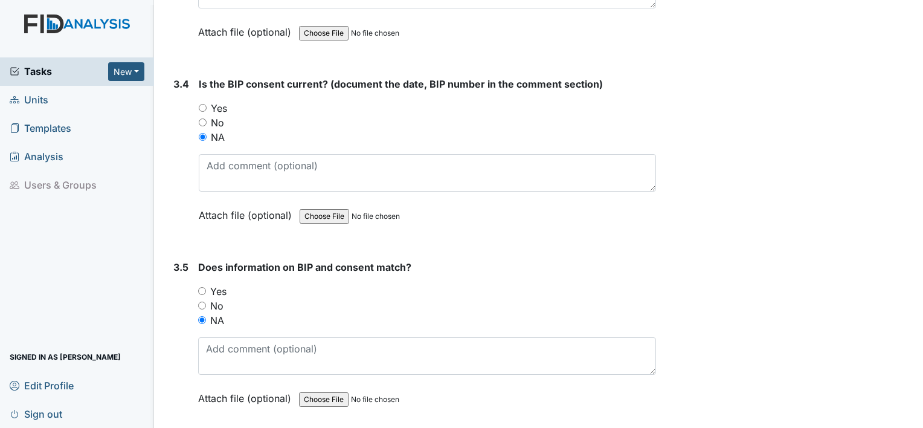
scroll to position [3368, 0]
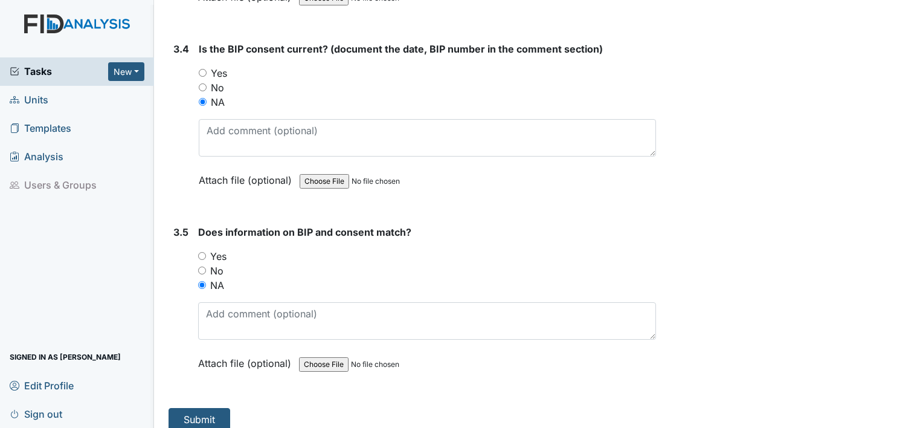
click at [166, 420] on main "Inspection: ICF: QP Checklist ID: #00011448 Open Autosaving... Consumer: Hairst…" at bounding box center [538, 214] width 769 height 428
click at [197, 408] on button "Submit" at bounding box center [199, 419] width 62 height 23
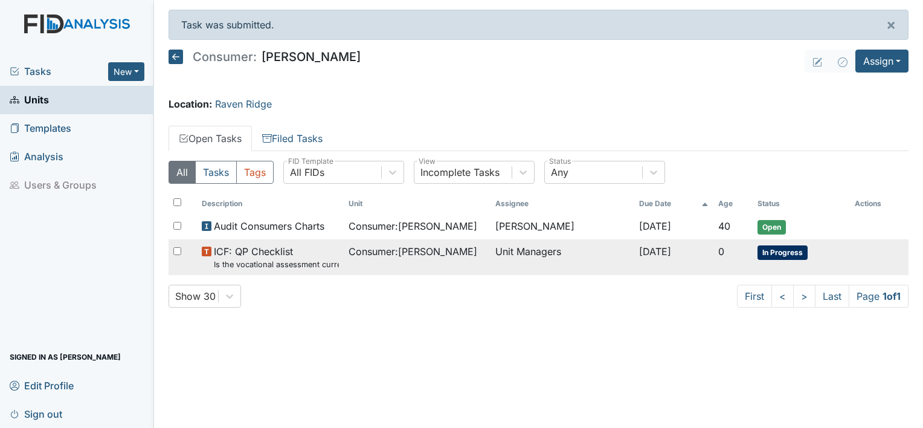
click at [295, 261] on small "Is the vocational assessment current? (document the date in the comment section)" at bounding box center [276, 263] width 125 height 11
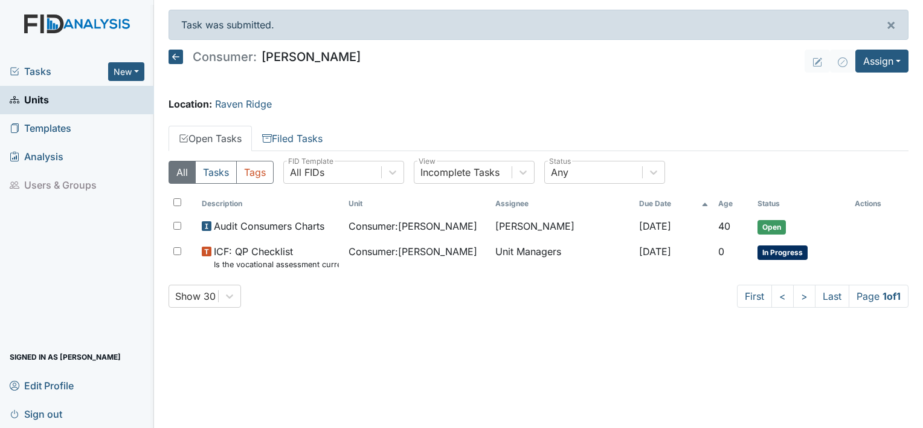
click at [45, 104] on span "Units" at bounding box center [29, 100] width 39 height 19
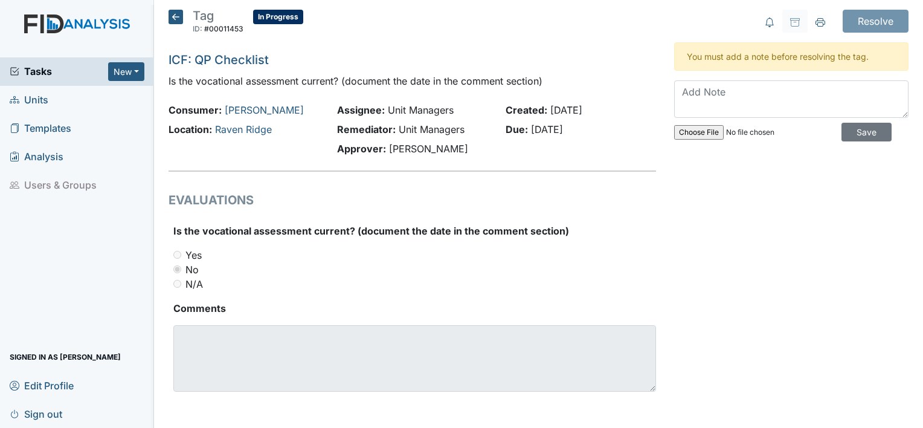
click at [636, 284] on div "N/A" at bounding box center [414, 284] width 482 height 14
drag, startPoint x: 209, startPoint y: 0, endPoint x: 676, endPoint y: 205, distance: 510.5
click at [676, 205] on div "Resolve Archive Task × Are you sure you want to archive this task? It will appe…" at bounding box center [791, 215] width 252 height 411
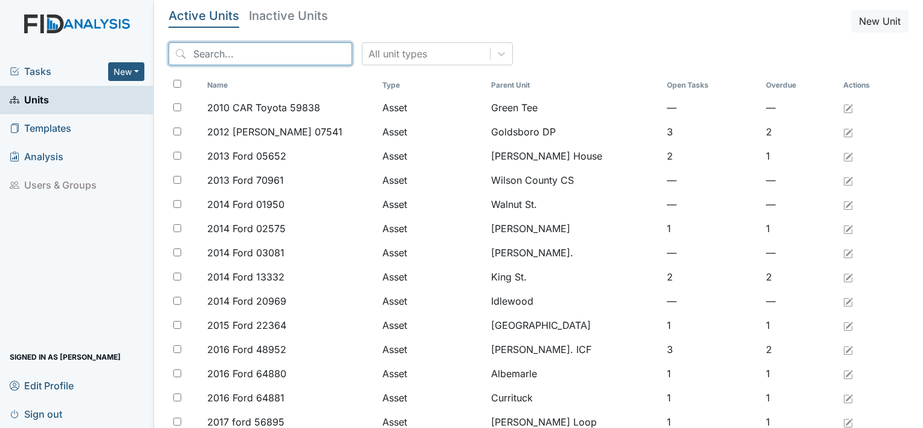
click at [207, 51] on input "search" at bounding box center [260, 53] width 184 height 23
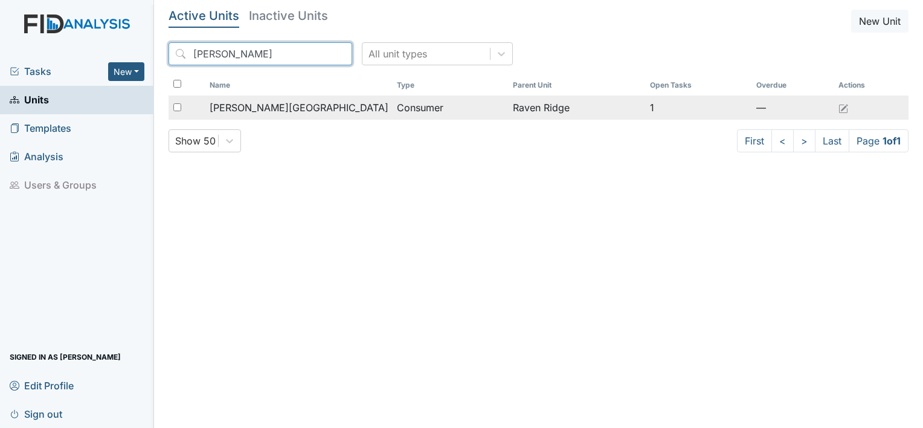
type input "[PERSON_NAME]"
click at [229, 102] on span "[PERSON_NAME][GEOGRAPHIC_DATA]" at bounding box center [299, 107] width 179 height 14
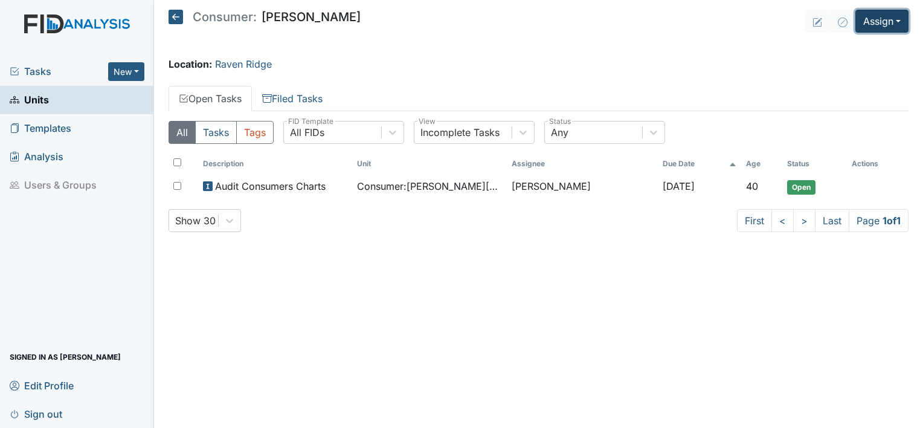
click at [899, 24] on button "Assign" at bounding box center [881, 21] width 53 height 23
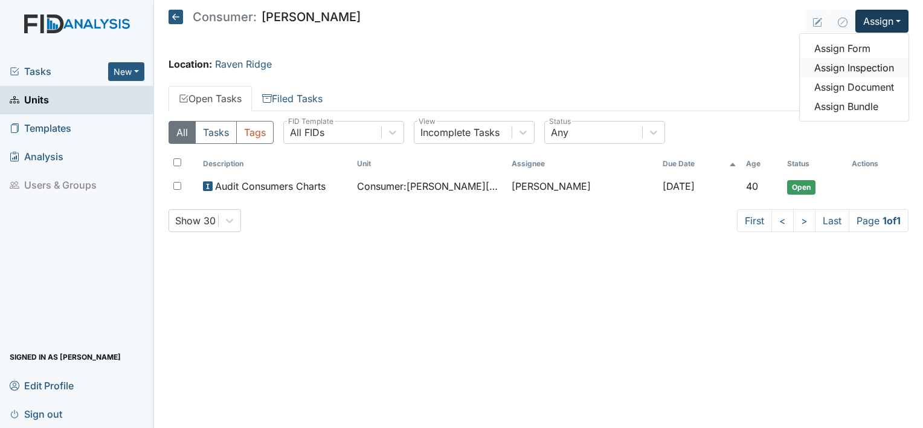
click at [879, 66] on link "Assign Inspection" at bounding box center [853, 67] width 109 height 19
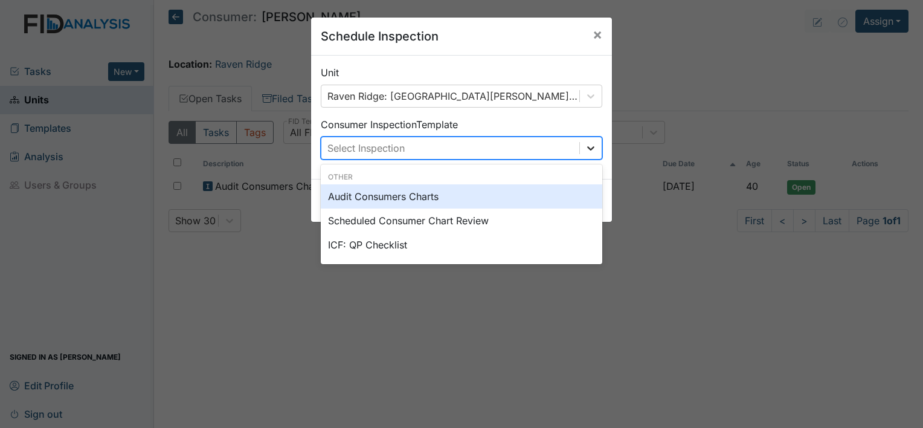
click at [585, 148] on icon at bounding box center [591, 148] width 12 height 12
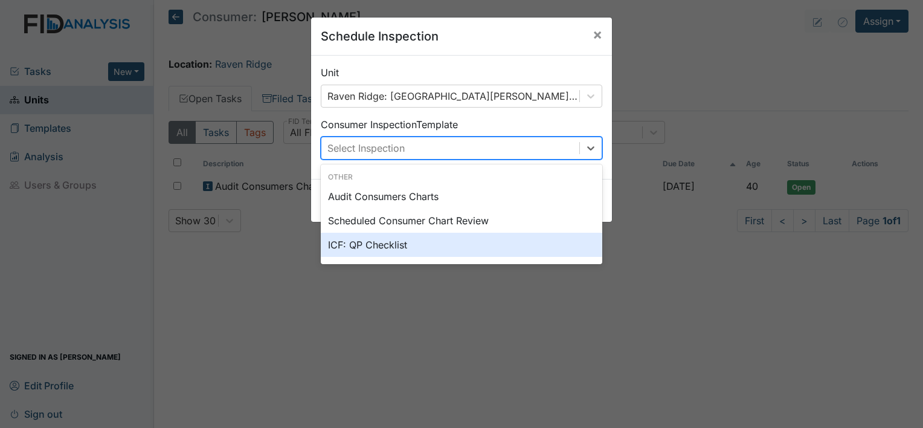
click at [450, 251] on div "ICF: QP Checklist" at bounding box center [461, 244] width 281 height 24
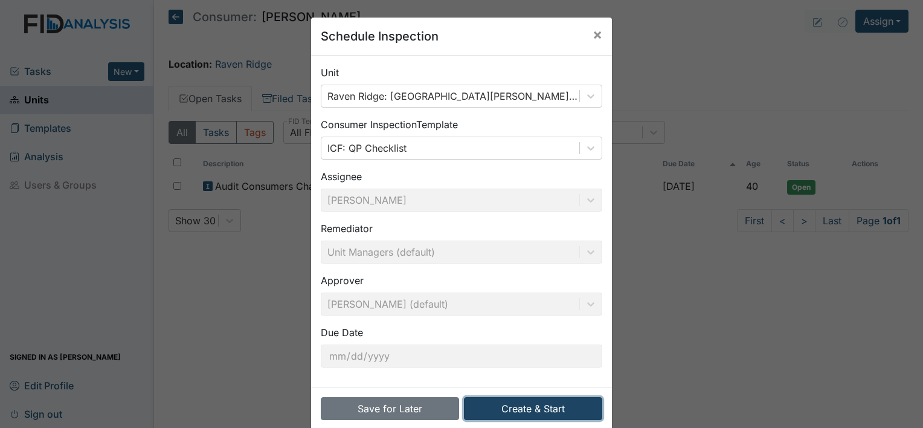
click at [506, 412] on button "Create & Start" at bounding box center [533, 408] width 138 height 23
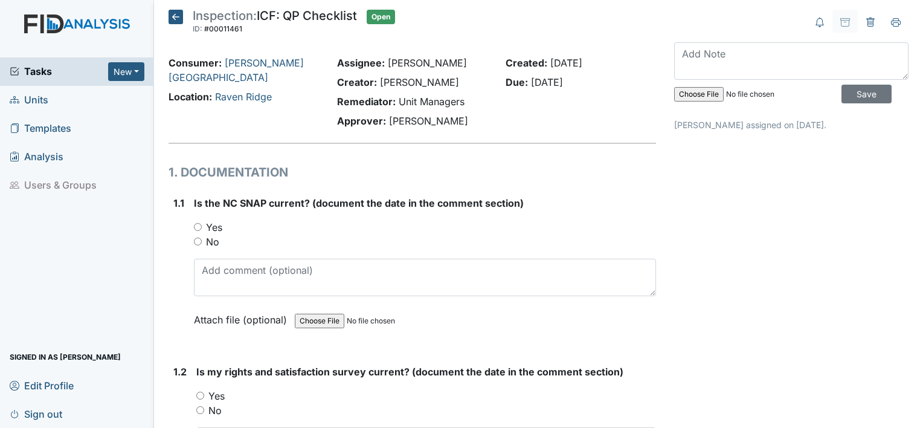
click at [198, 228] on input "Yes" at bounding box center [198, 227] width 8 height 8
radio input "true"
click at [200, 396] on input "Yes" at bounding box center [200, 395] width 8 height 8
radio input "true"
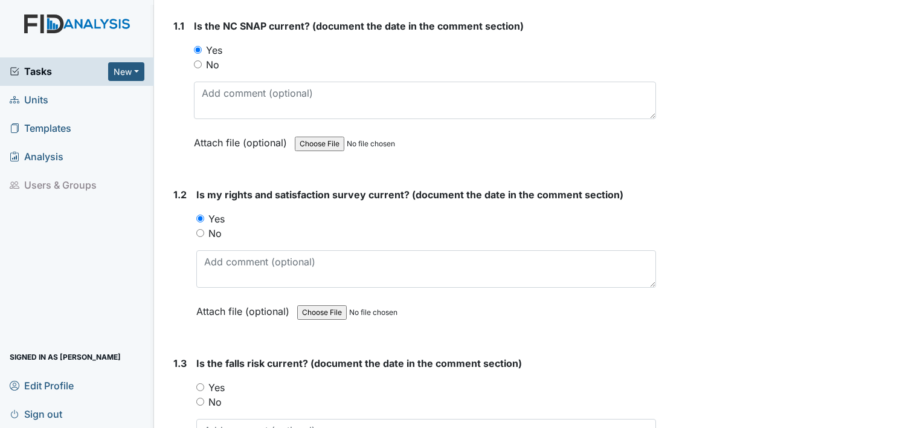
scroll to position [225, 0]
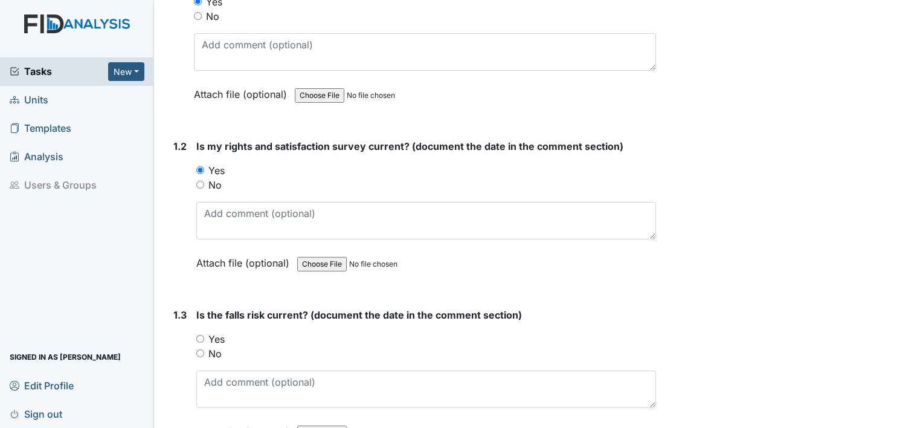
click at [197, 338] on input "Yes" at bounding box center [200, 339] width 8 height 8
radio input "true"
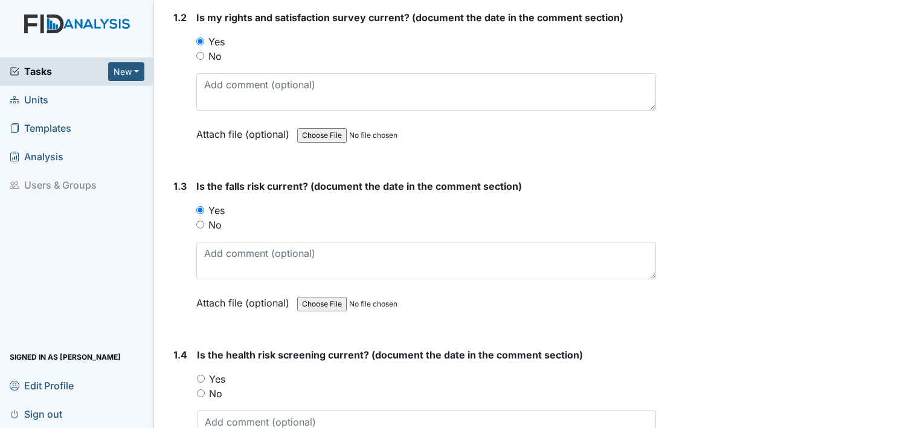
scroll to position [450, 0]
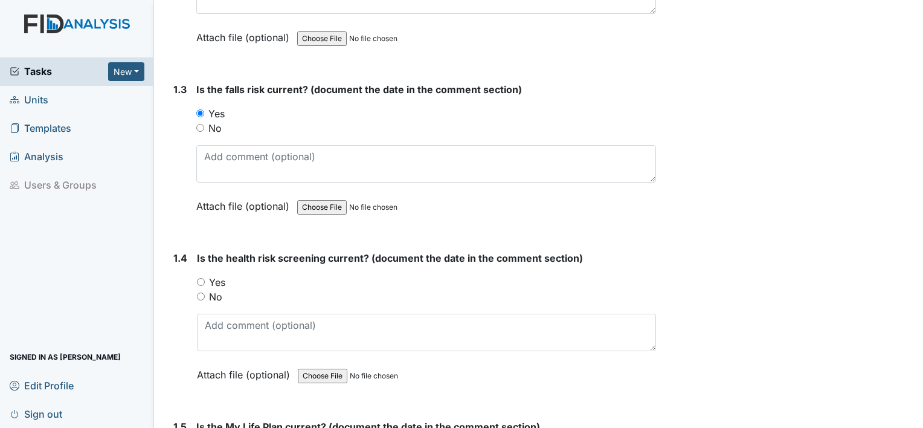
click at [200, 278] on input "Yes" at bounding box center [201, 282] width 8 height 8
radio input "true"
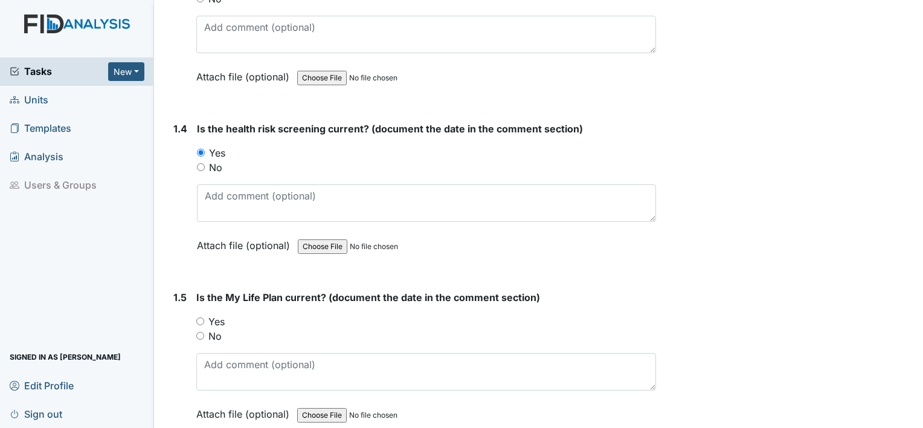
scroll to position [587, 0]
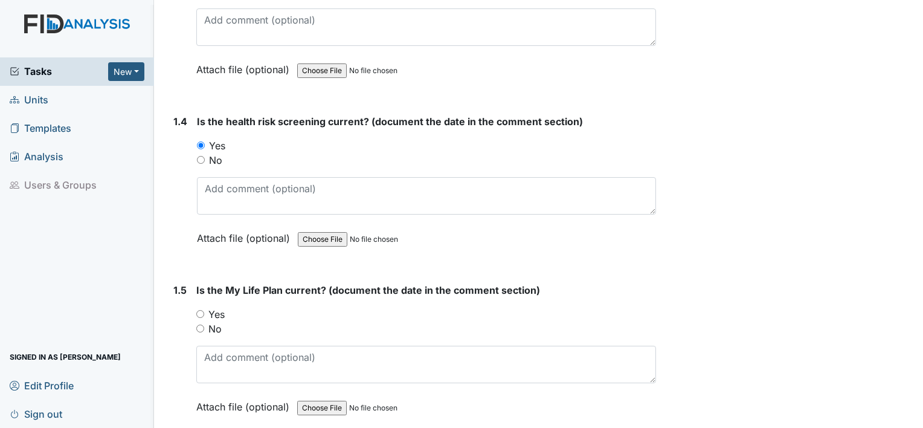
click at [199, 311] on input "Yes" at bounding box center [200, 314] width 8 height 8
radio input "true"
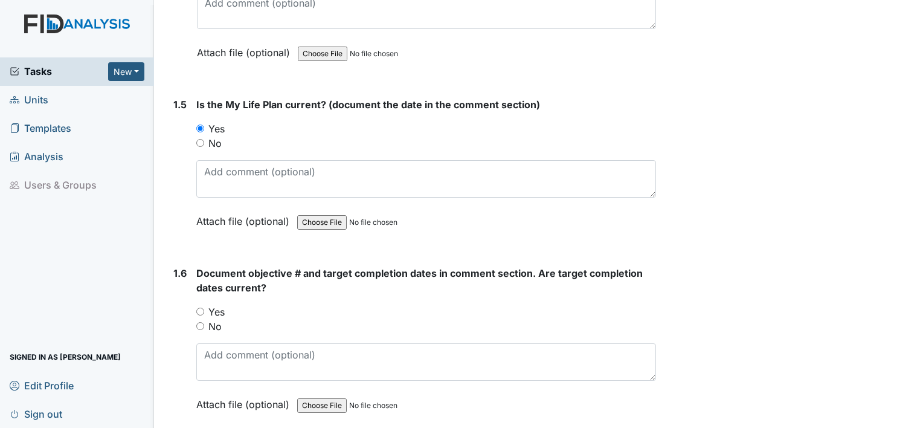
scroll to position [789, 0]
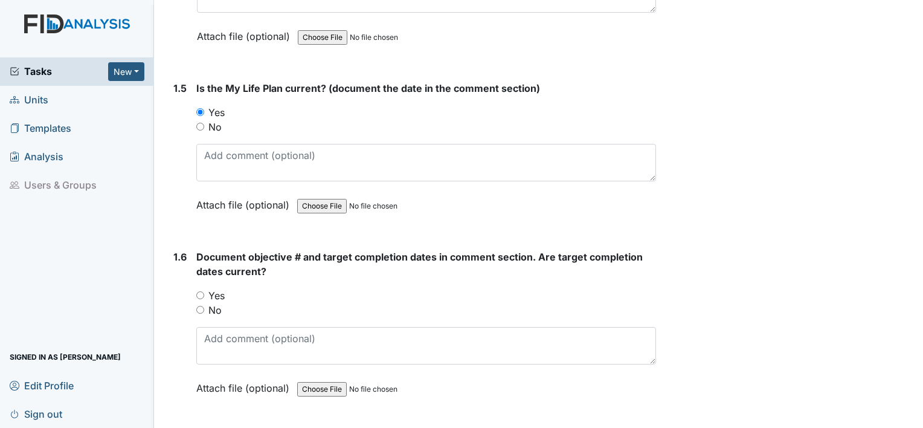
click at [197, 291] on input "Yes" at bounding box center [200, 295] width 8 height 8
radio input "true"
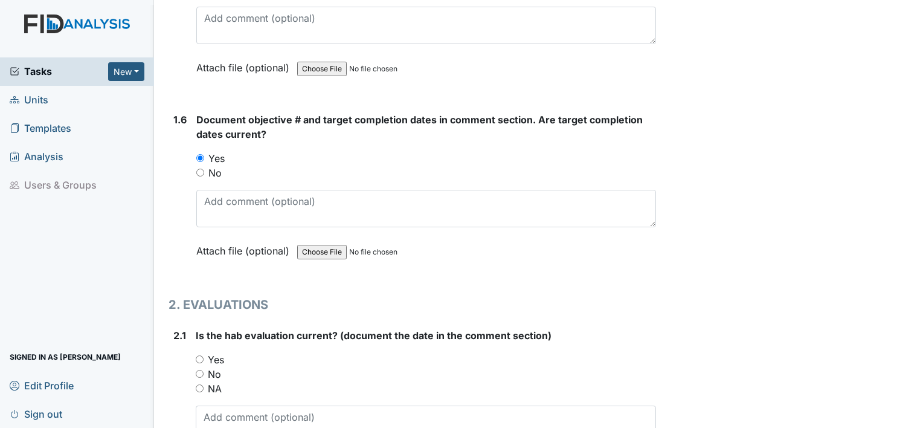
scroll to position [958, 0]
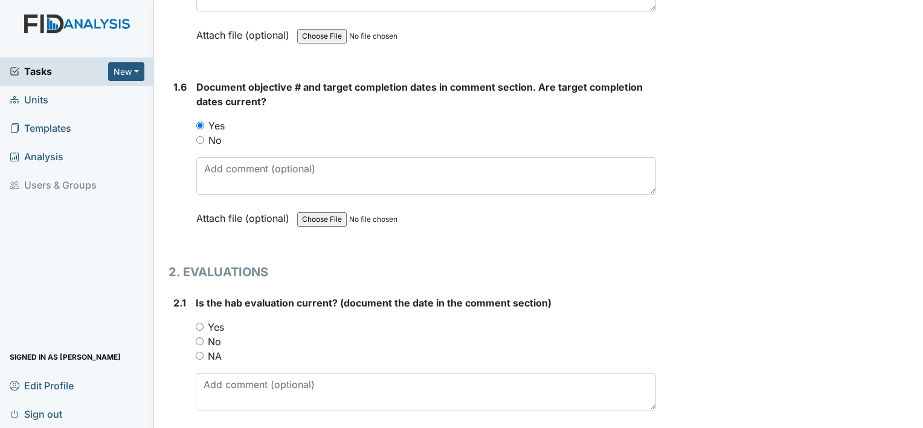
click at [203, 324] on div "Yes" at bounding box center [426, 326] width 460 height 14
click at [198, 324] on input "Yes" at bounding box center [200, 326] width 8 height 8
radio input "true"
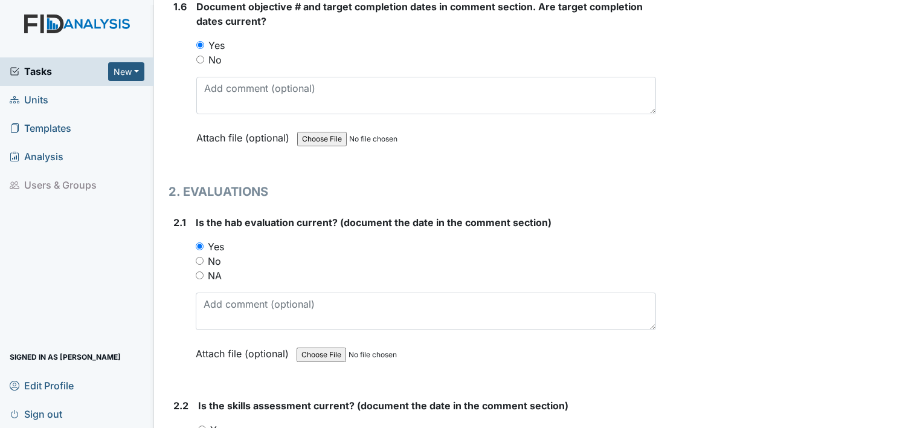
scroll to position [1071, 0]
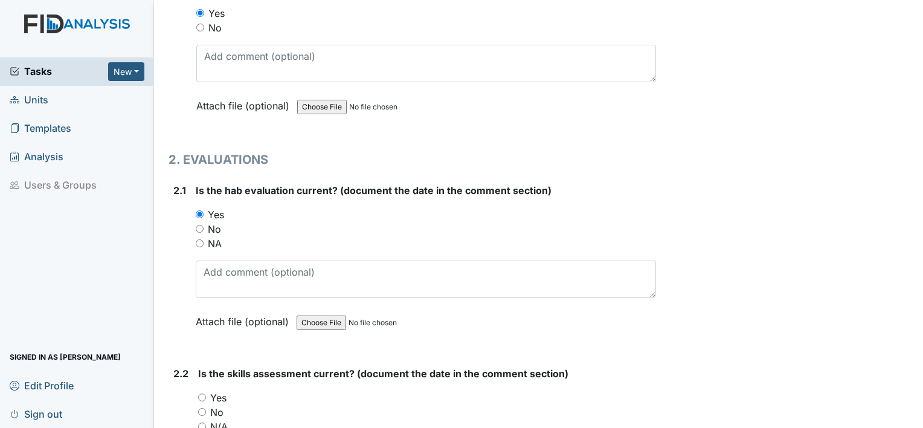
click at [203, 393] on input "Yes" at bounding box center [202, 397] width 8 height 8
radio input "true"
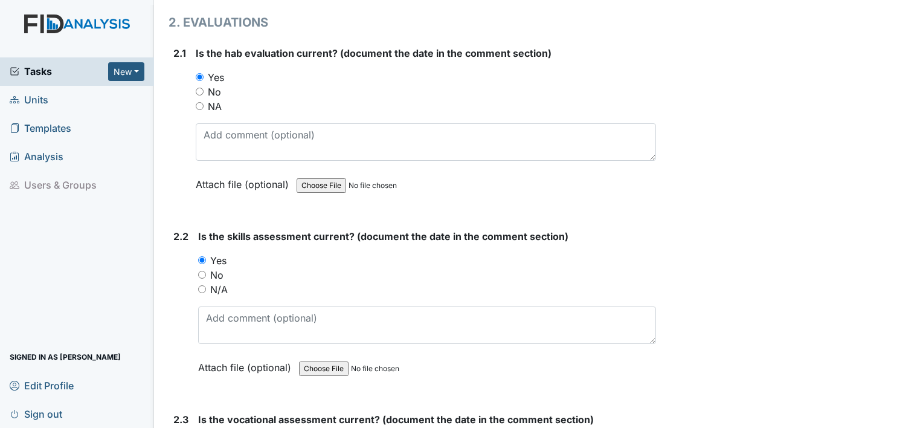
scroll to position [1224, 0]
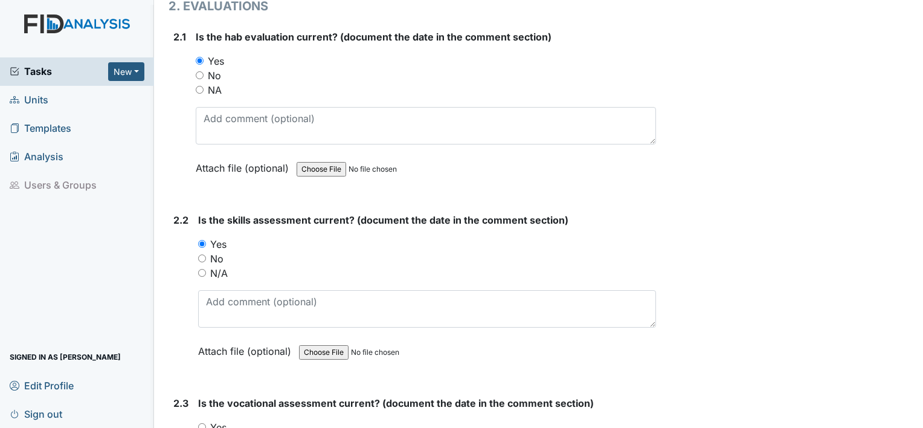
click at [200, 423] on input "Yes" at bounding box center [202, 427] width 8 height 8
radio input "true"
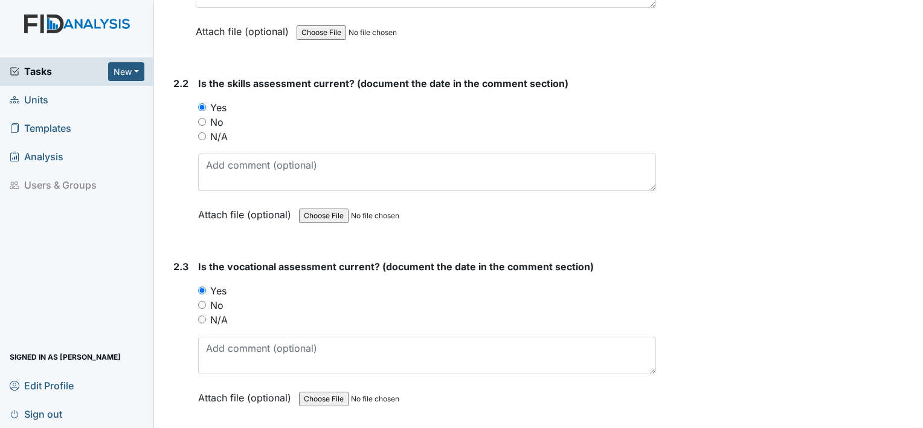
scroll to position [1473, 0]
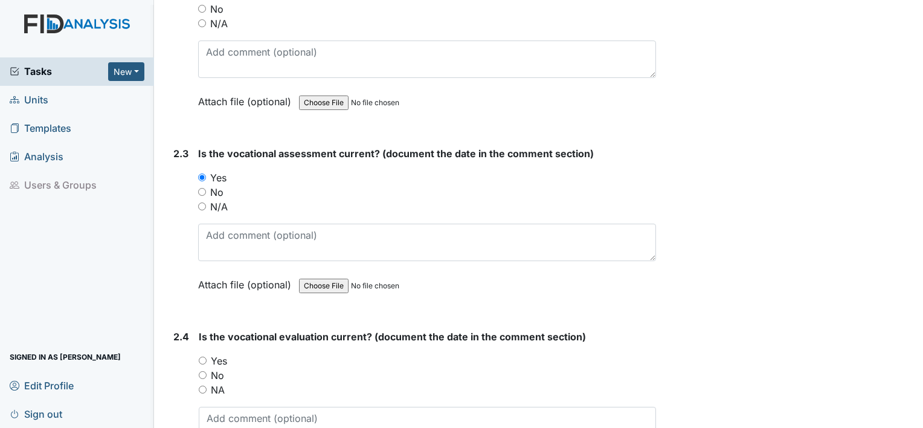
click at [199, 353] on div "Yes" at bounding box center [427, 360] width 457 height 14
click at [703, 16] on div "Archive Task × Are you sure you want to archive this task? It will appear as in…" at bounding box center [791, 430] width 252 height 3789
click at [203, 357] on input "Yes" at bounding box center [203, 360] width 8 height 8
radio input "true"
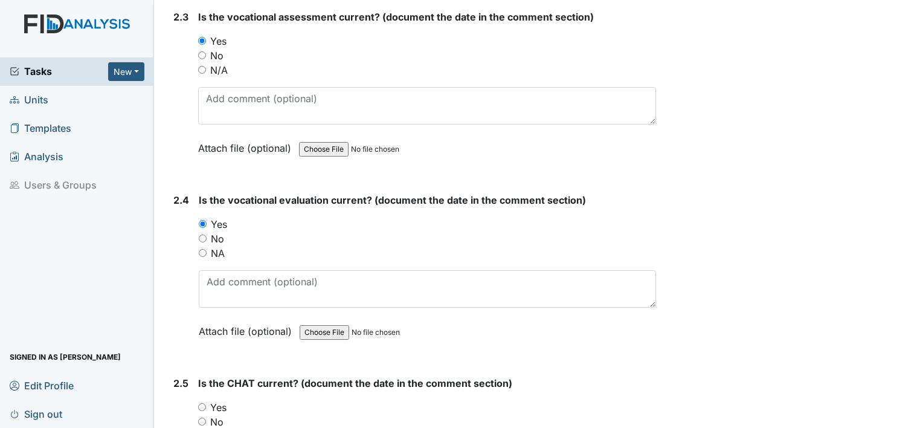
scroll to position [1642, 0]
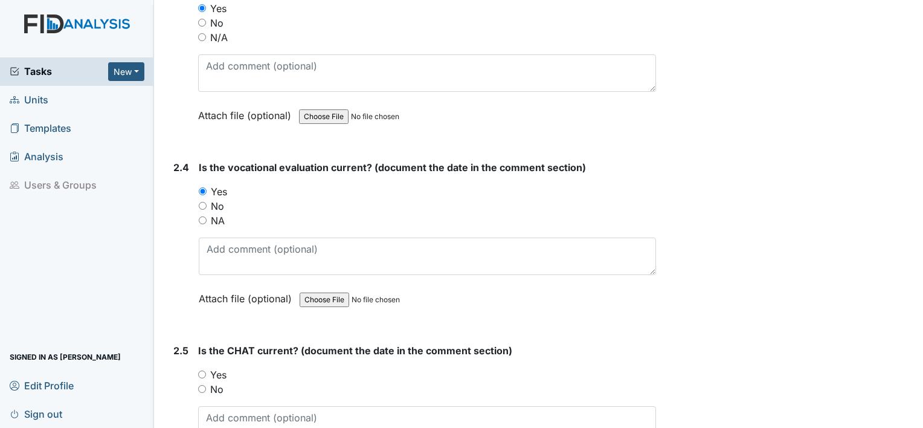
click at [204, 370] on input "Yes" at bounding box center [202, 374] width 8 height 8
radio input "true"
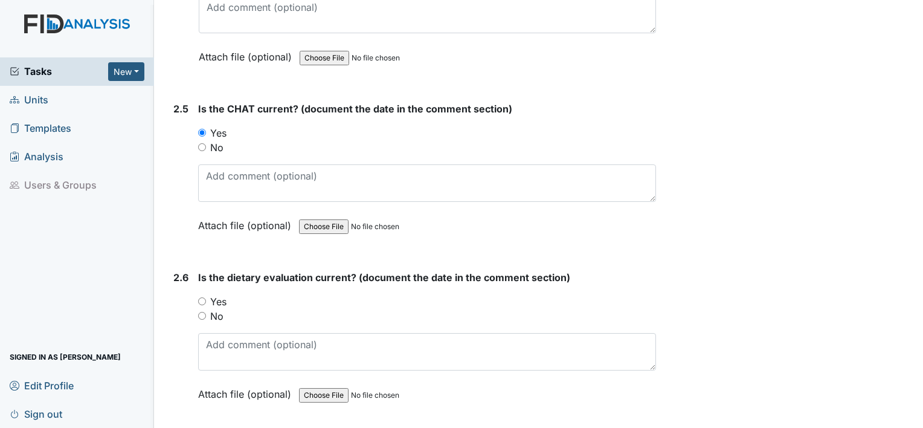
scroll to position [1924, 0]
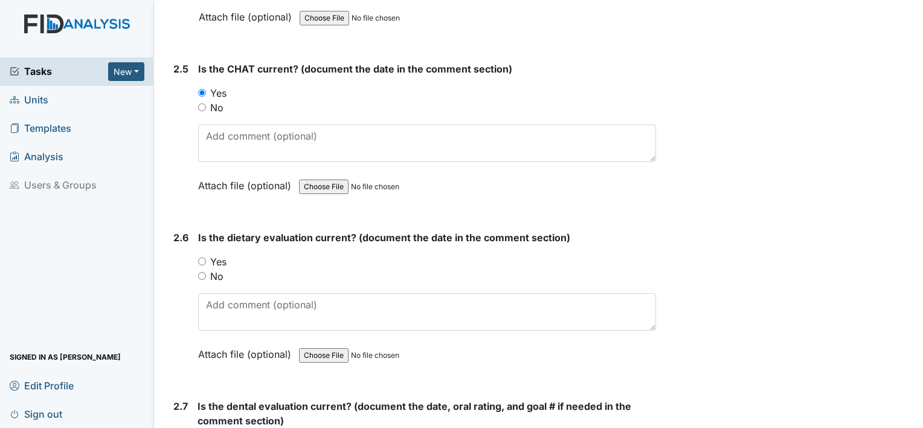
click at [203, 257] on input "Yes" at bounding box center [202, 261] width 8 height 8
radio input "true"
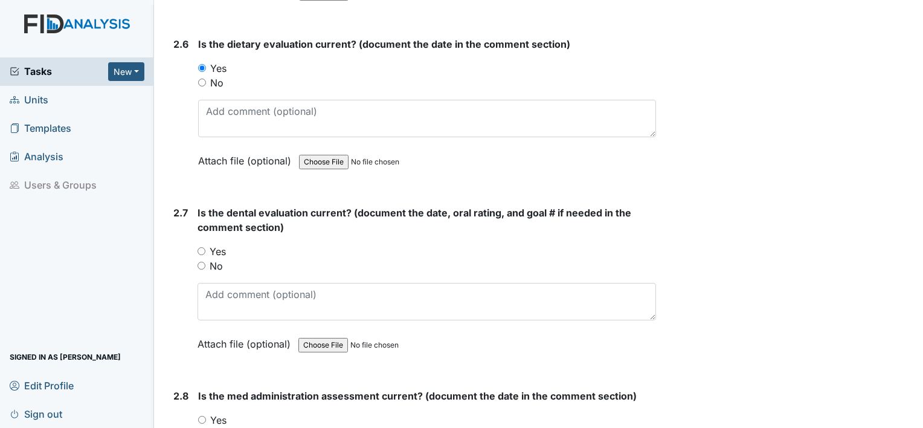
scroll to position [2133, 0]
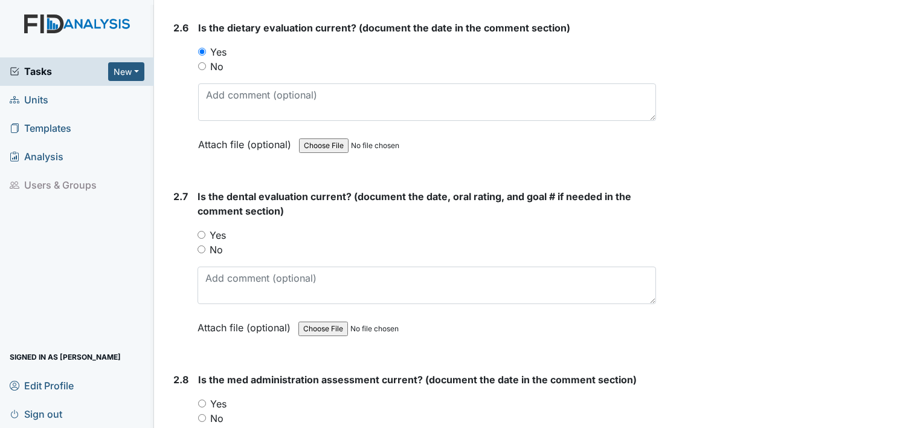
click at [199, 231] on input "Yes" at bounding box center [201, 235] width 8 height 8
radio input "true"
click at [198, 399] on input "Yes" at bounding box center [202, 403] width 8 height 8
radio input "true"
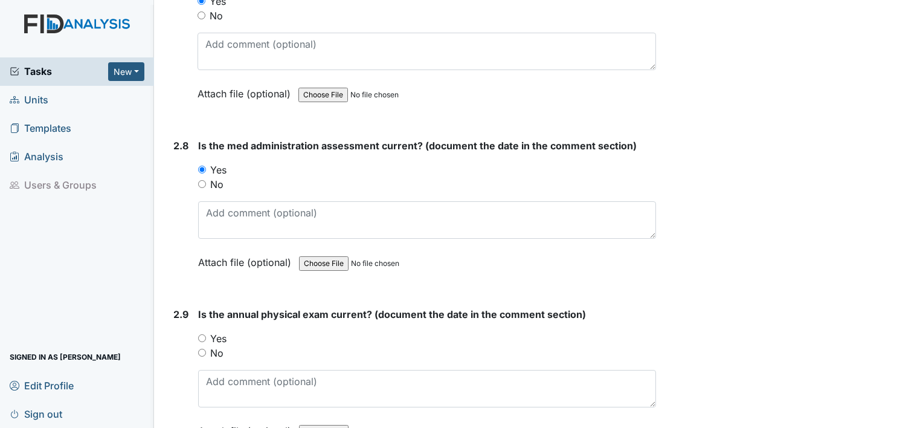
scroll to position [2398, 0]
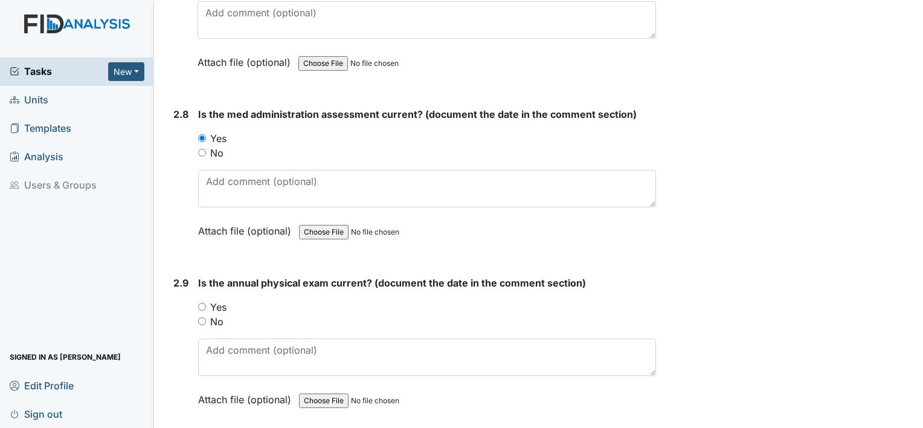
click at [201, 300] on div "Yes" at bounding box center [427, 307] width 458 height 14
click at [200, 303] on input "Yes" at bounding box center [202, 307] width 8 height 8
radio input "true"
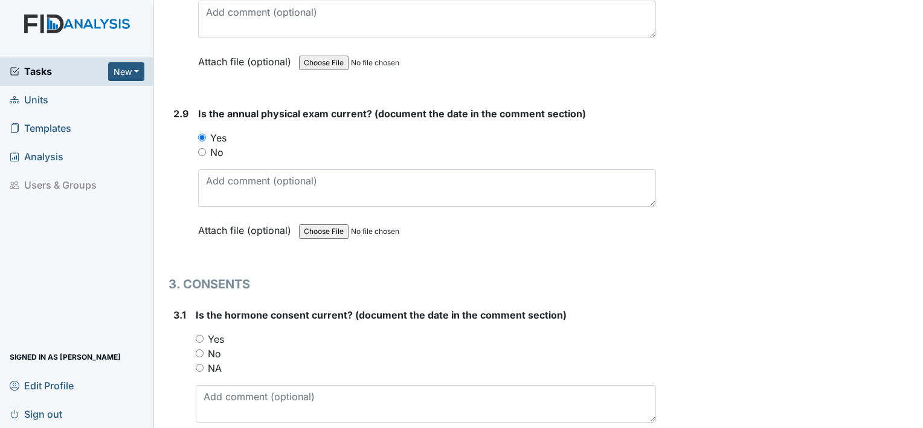
scroll to position [2592, 0]
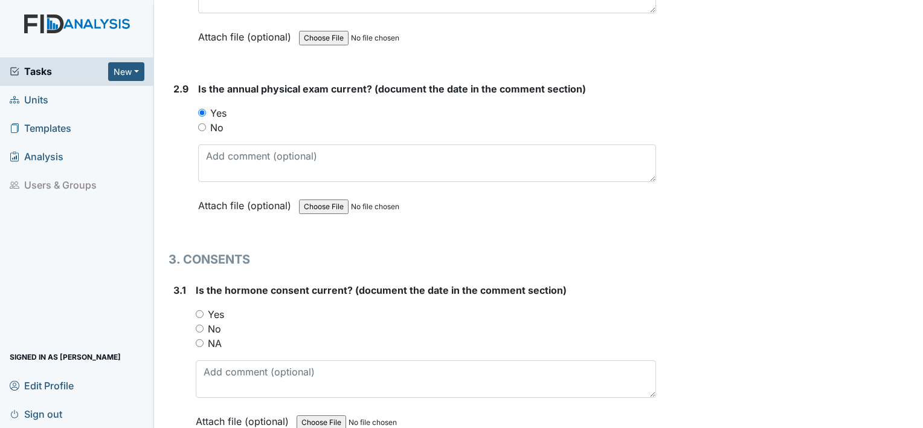
click at [196, 308] on div "Yes" at bounding box center [426, 314] width 460 height 14
click at [199, 310] on input "Yes" at bounding box center [200, 314] width 8 height 8
radio input "true"
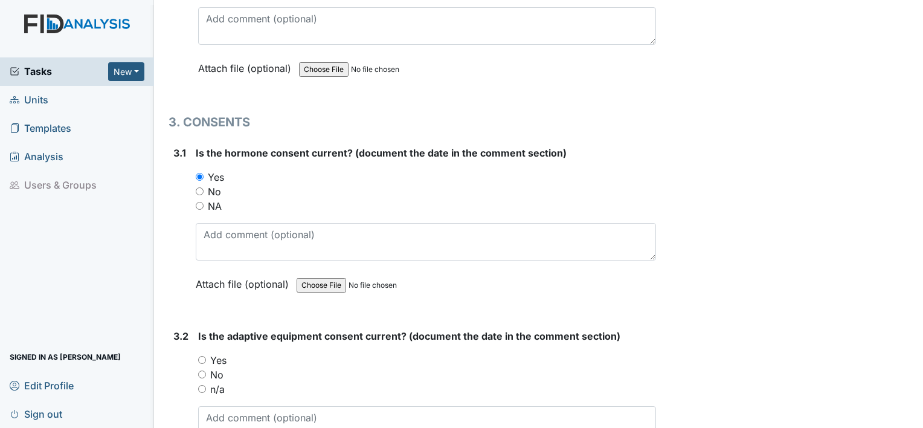
scroll to position [2818, 0]
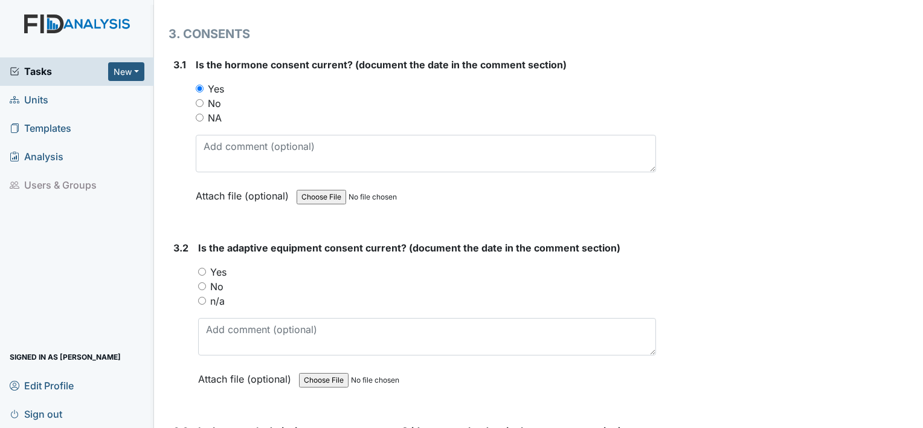
click at [200, 268] on input "Yes" at bounding box center [202, 272] width 8 height 8
radio input "true"
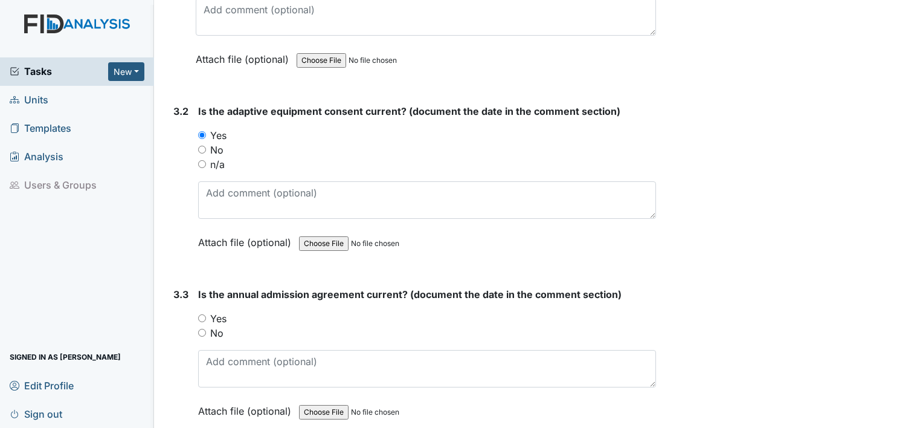
scroll to position [3035, 0]
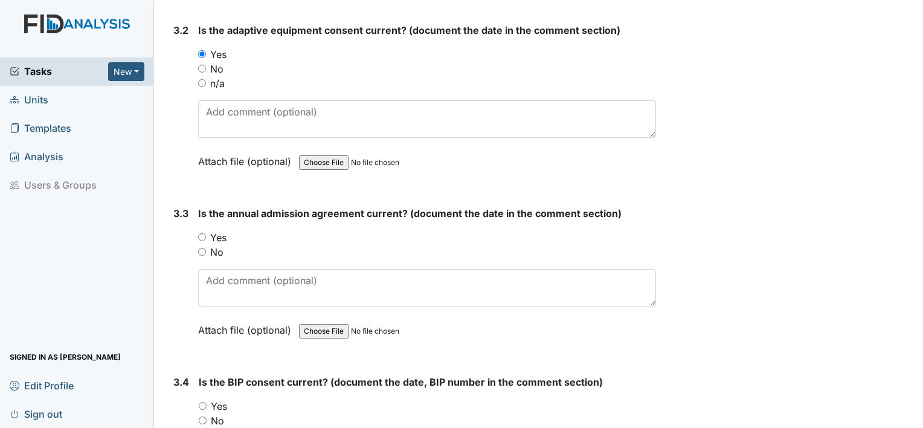
click at [203, 233] on input "Yes" at bounding box center [202, 237] width 8 height 8
radio input "true"
click at [203, 402] on input "Yes" at bounding box center [203, 406] width 8 height 8
radio input "true"
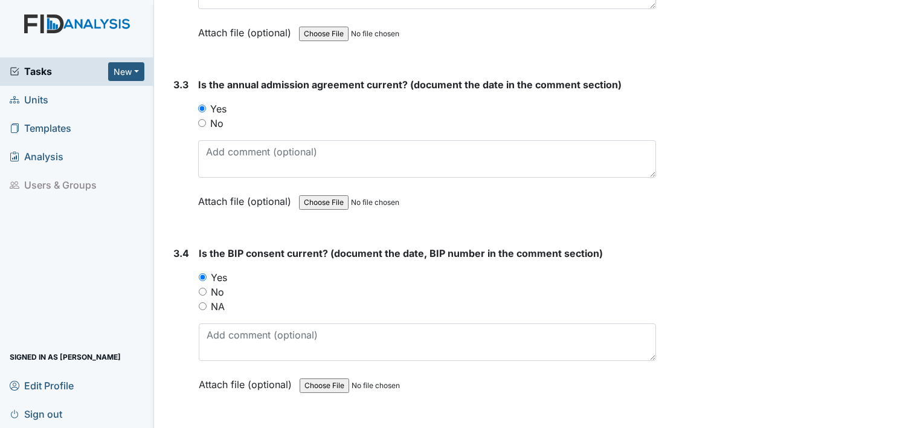
scroll to position [3276, 0]
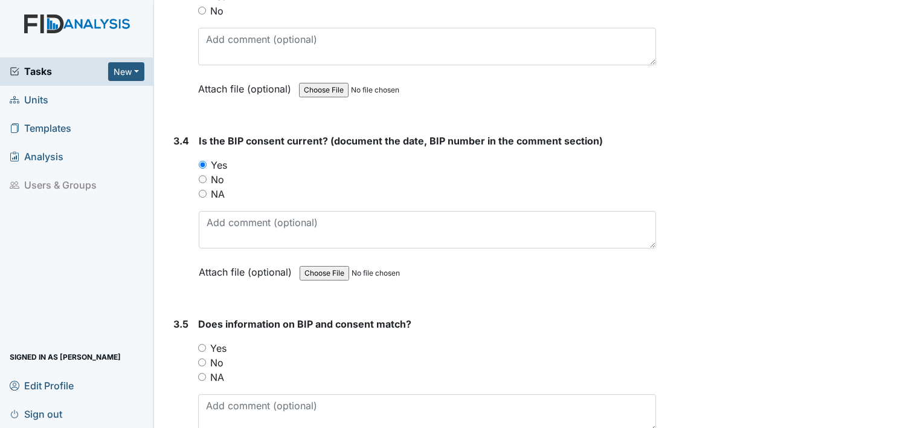
click at [198, 344] on input "Yes" at bounding box center [202, 348] width 8 height 8
radio input "true"
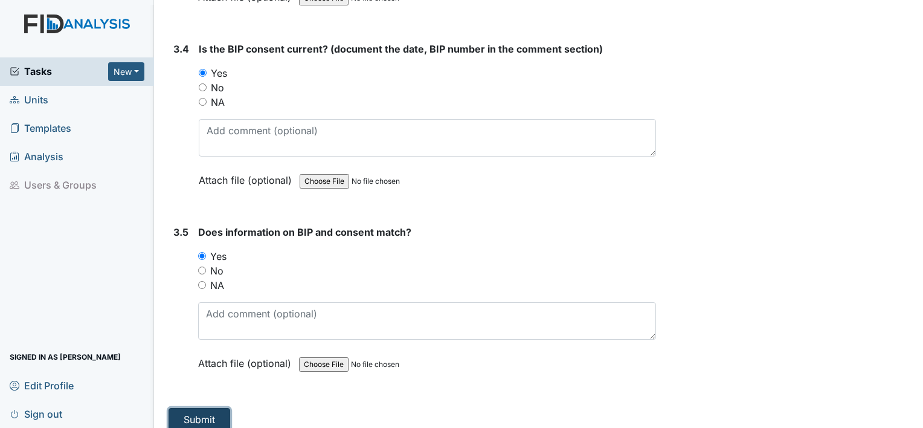
click at [213, 408] on button "Submit" at bounding box center [199, 419] width 62 height 23
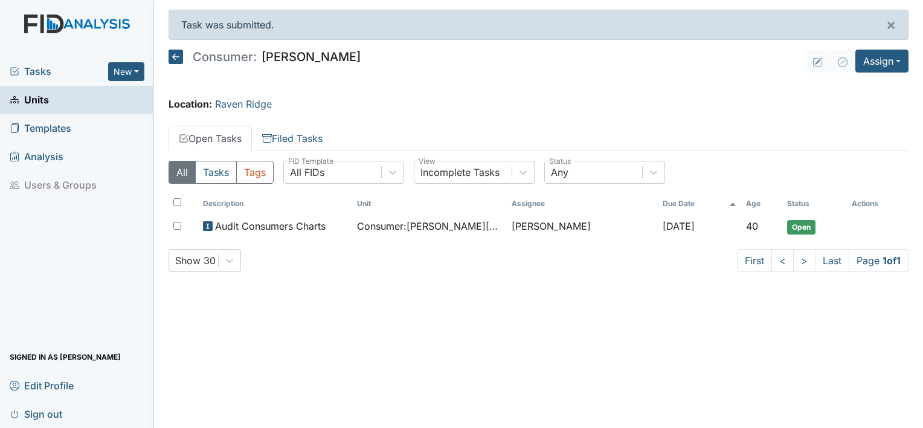
click at [68, 90] on link "Units" at bounding box center [77, 100] width 154 height 28
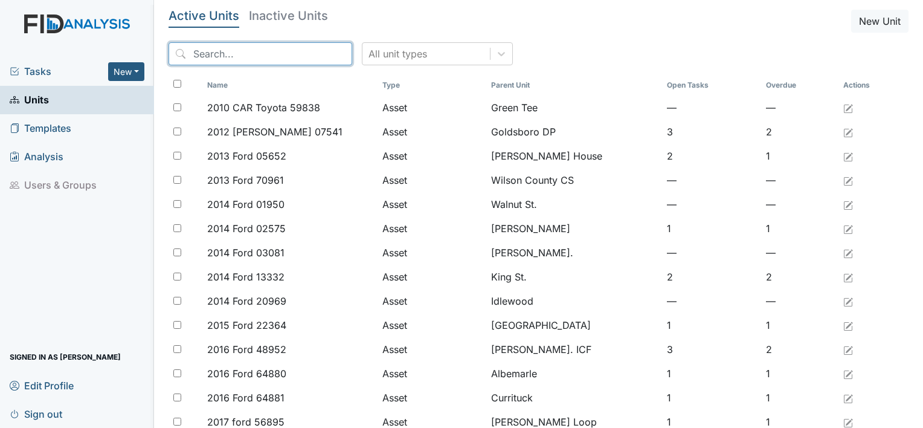
click at [216, 50] on input "search" at bounding box center [260, 53] width 184 height 23
type input "a"
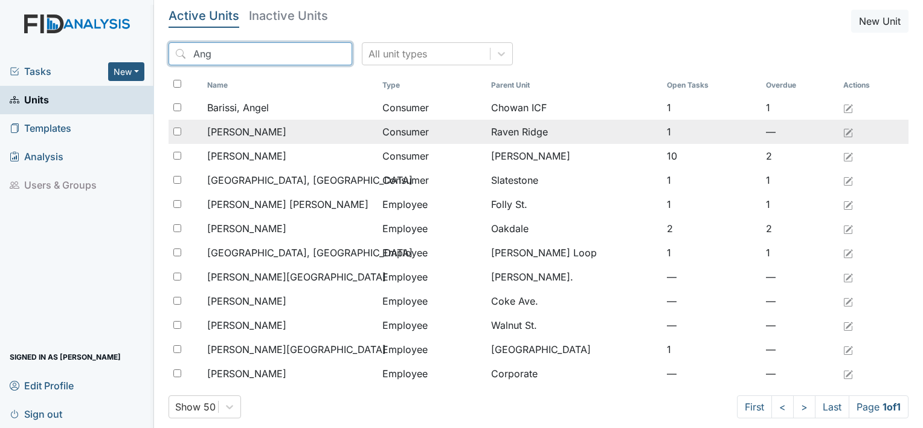
type input "Ang"
click at [235, 129] on span "[PERSON_NAME]" at bounding box center [246, 131] width 79 height 14
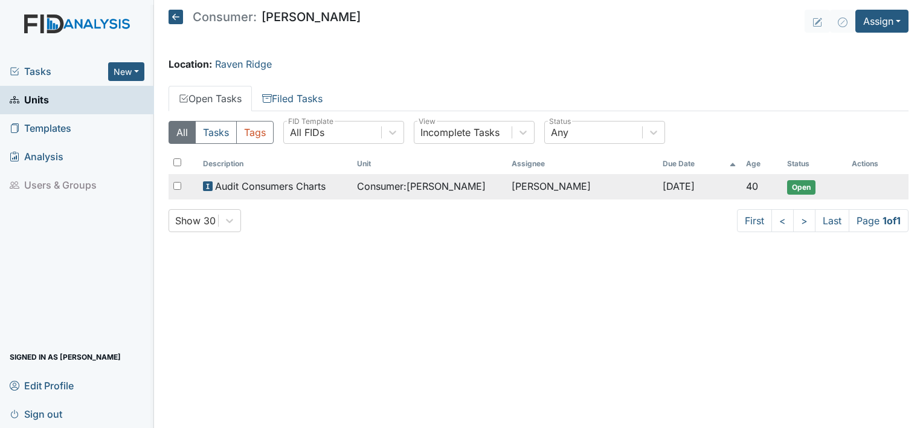
click at [265, 187] on span "Audit Consumers Charts" at bounding box center [270, 186] width 111 height 14
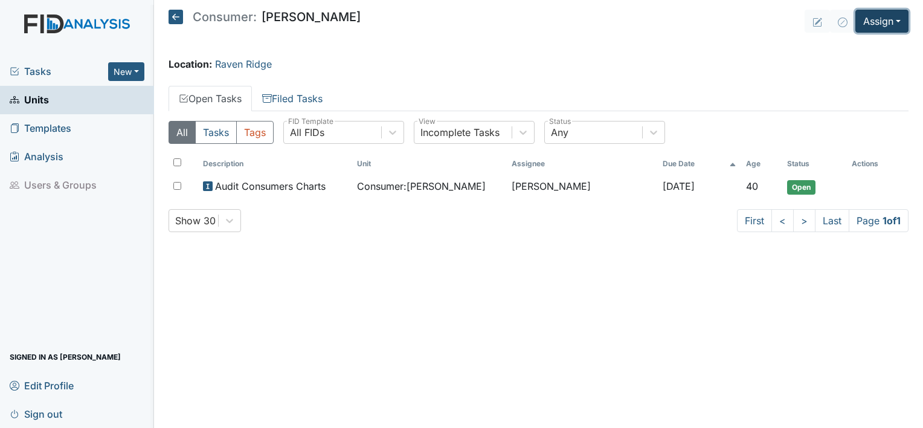
click at [897, 13] on button "Assign" at bounding box center [881, 21] width 53 height 23
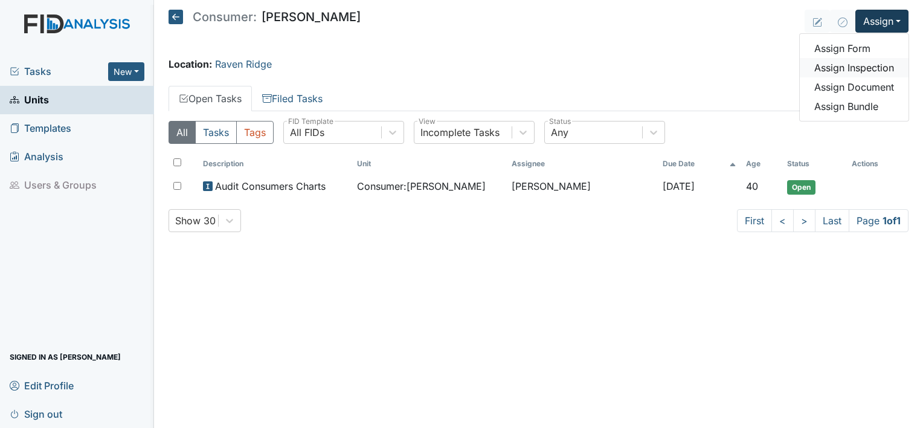
click at [882, 70] on link "Assign Inspection" at bounding box center [853, 67] width 109 height 19
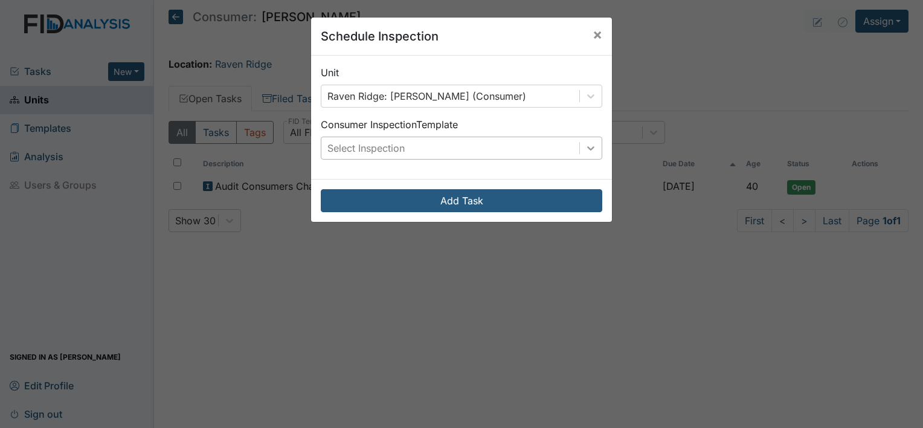
click at [589, 146] on icon at bounding box center [590, 148] width 7 height 4
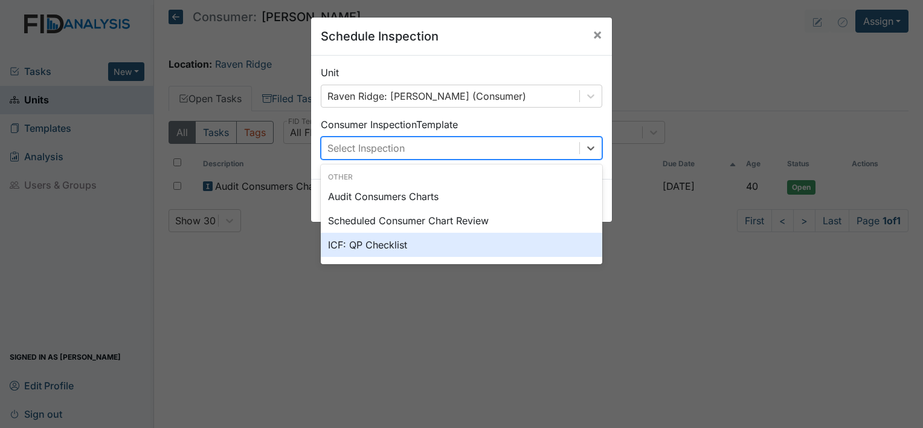
click at [397, 248] on div "ICF: QP Checklist" at bounding box center [461, 244] width 281 height 24
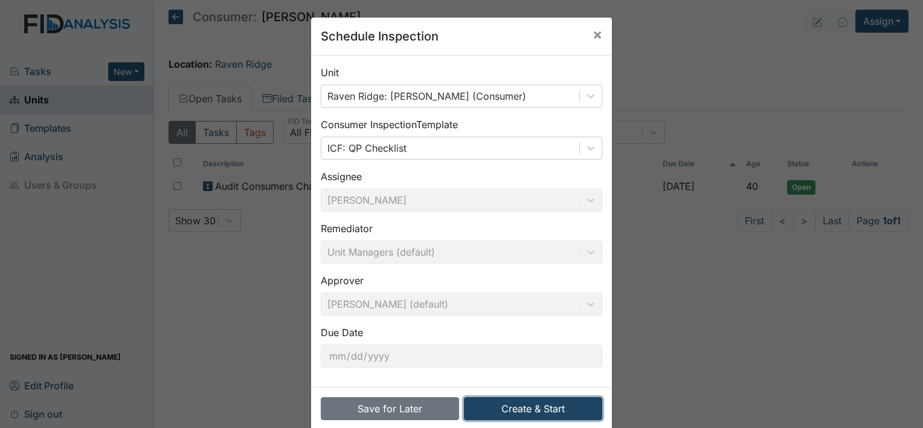
click at [522, 408] on button "Create & Start" at bounding box center [533, 408] width 138 height 23
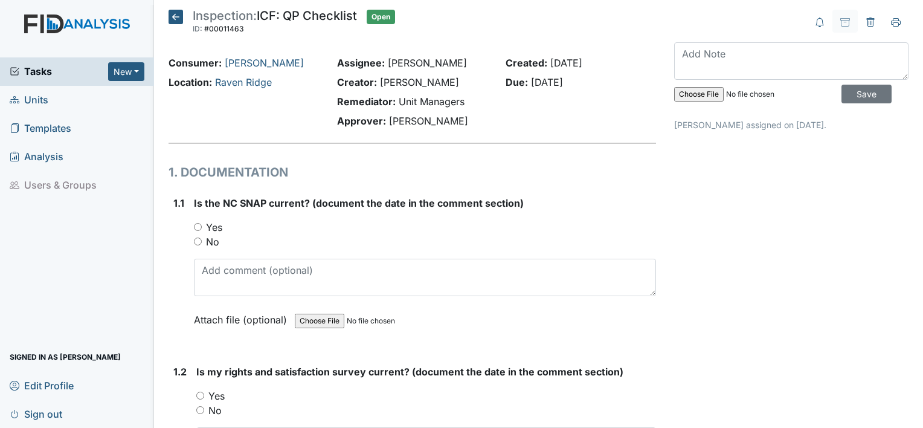
click at [196, 225] on input "Yes" at bounding box center [198, 227] width 8 height 8
radio input "true"
click at [203, 391] on input "Yes" at bounding box center [200, 395] width 8 height 8
radio input "true"
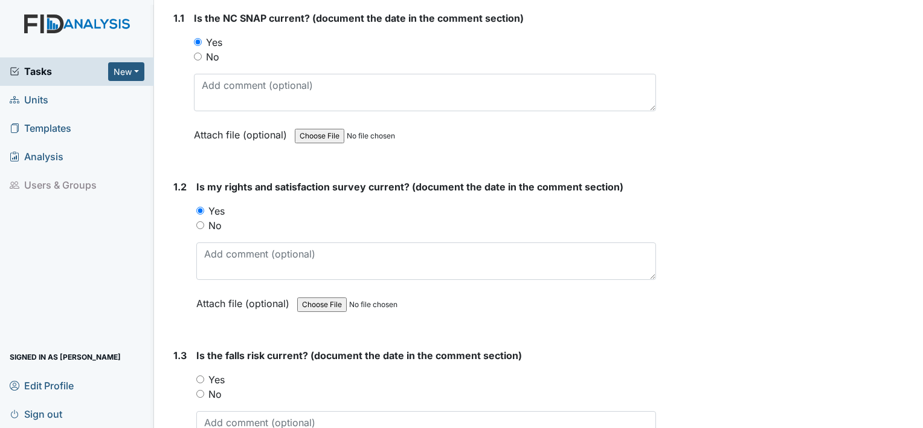
scroll to position [225, 0]
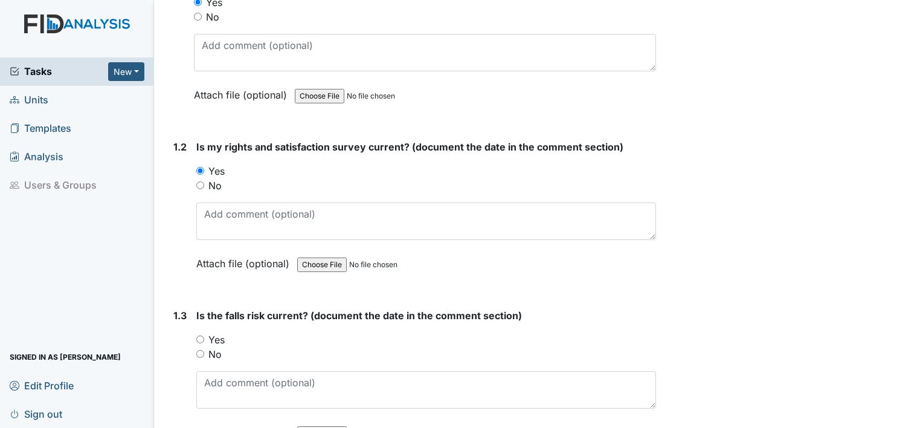
click at [202, 335] on input "Yes" at bounding box center [200, 339] width 8 height 8
radio input "true"
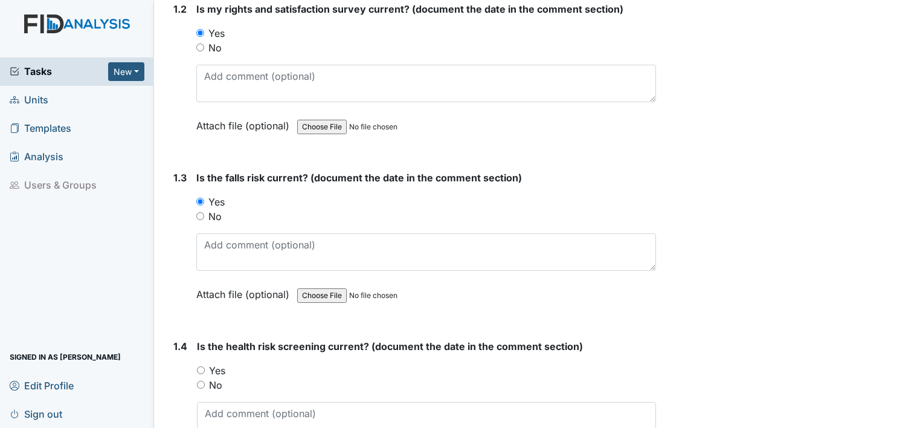
scroll to position [426, 0]
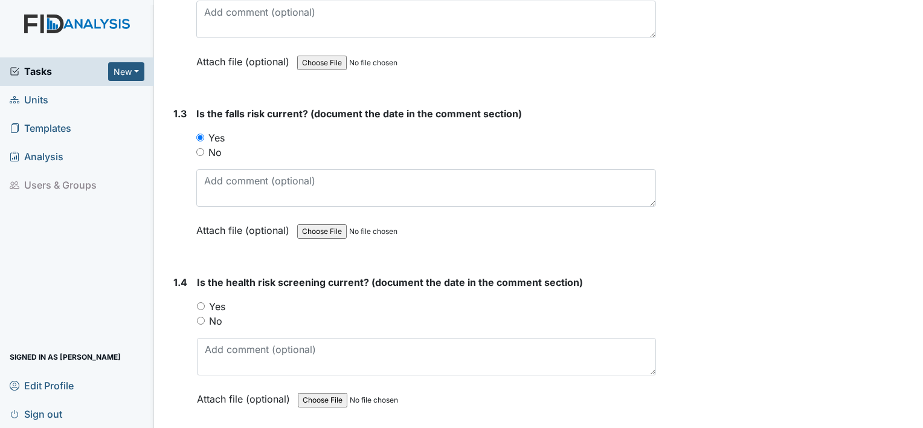
click at [198, 304] on input "Yes" at bounding box center [201, 306] width 8 height 8
radio input "true"
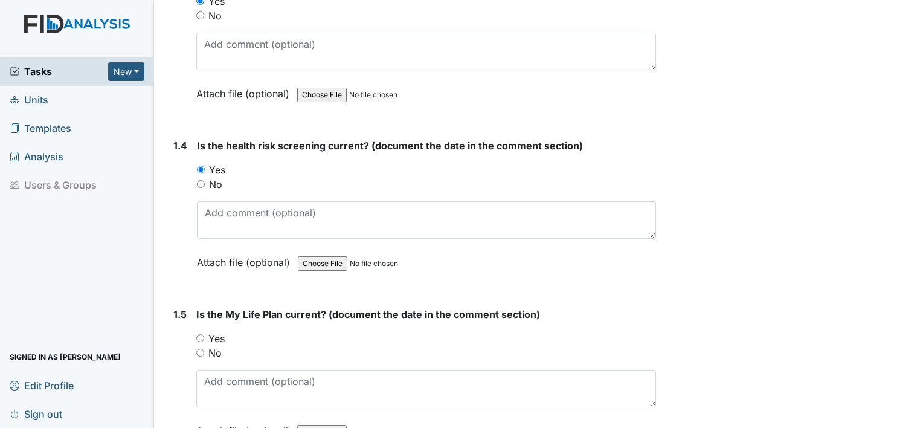
scroll to position [628, 0]
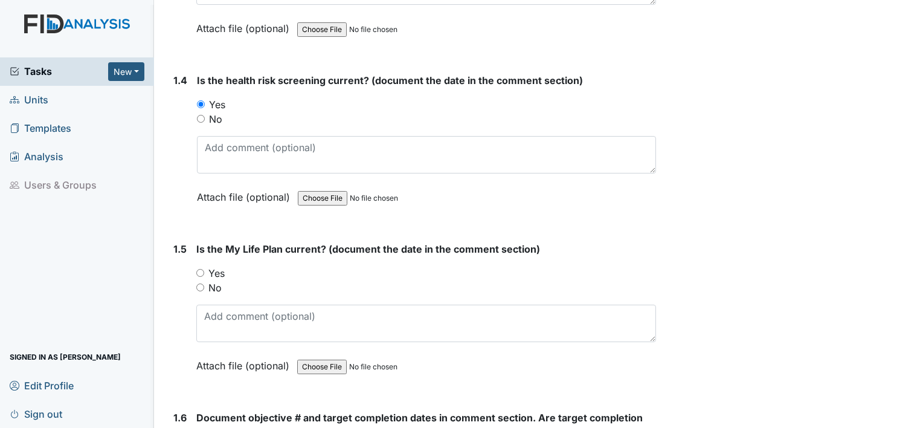
click at [200, 269] on input "Yes" at bounding box center [200, 273] width 8 height 8
radio input "true"
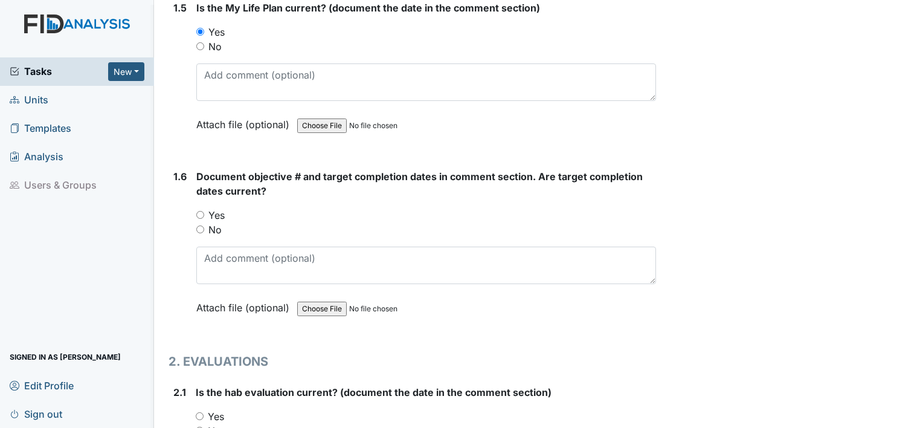
scroll to position [877, 0]
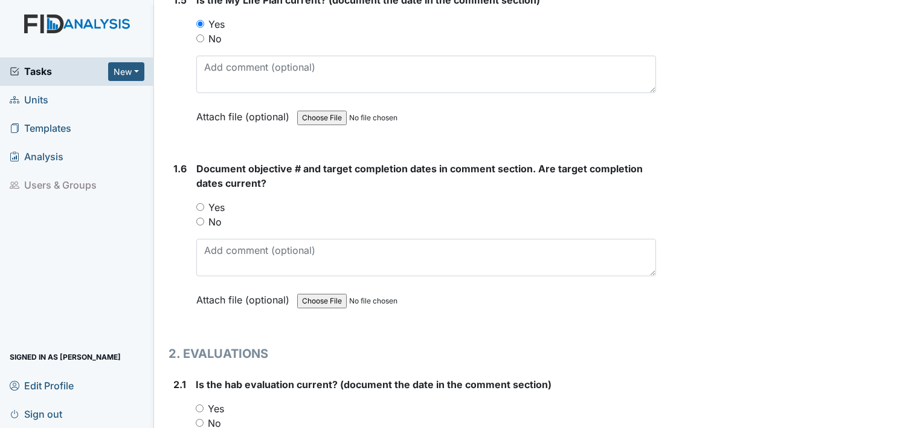
click at [202, 203] on input "Yes" at bounding box center [200, 207] width 8 height 8
radio input "true"
click at [196, 404] on input "Yes" at bounding box center [200, 408] width 8 height 8
radio input "true"
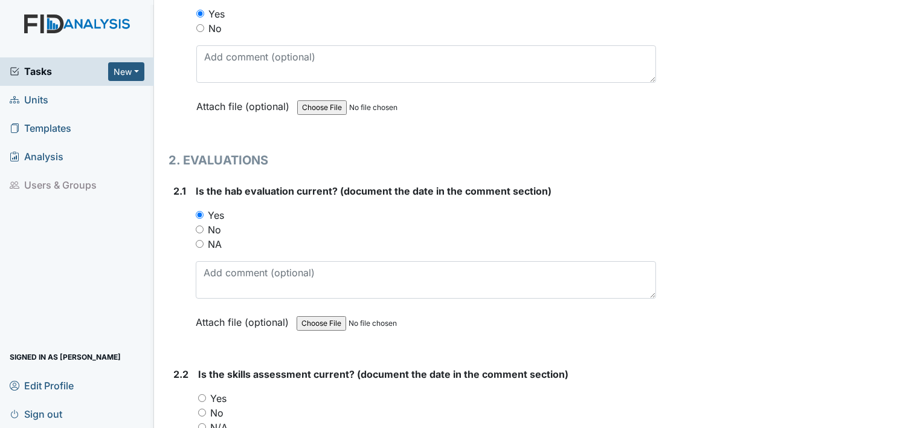
scroll to position [1159, 0]
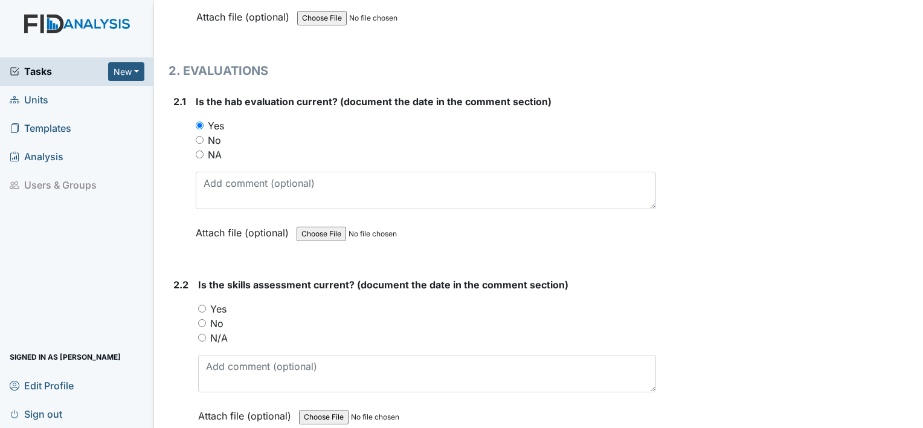
click at [203, 304] on input "Yes" at bounding box center [202, 308] width 8 height 8
radio input "true"
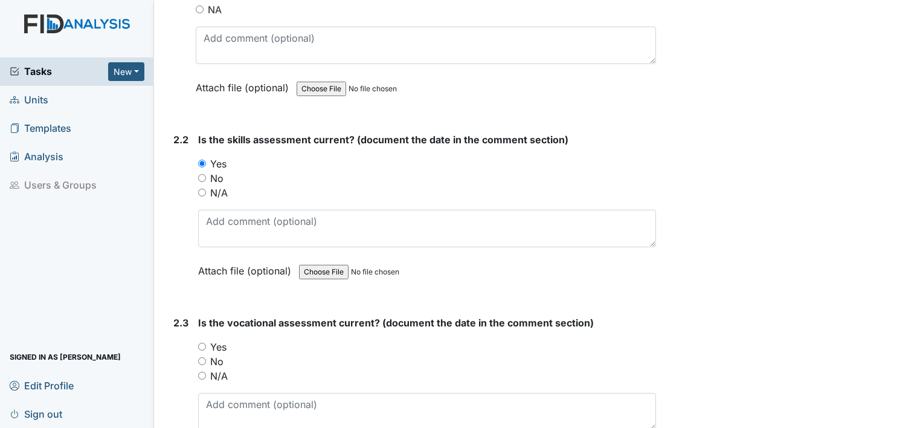
scroll to position [1321, 0]
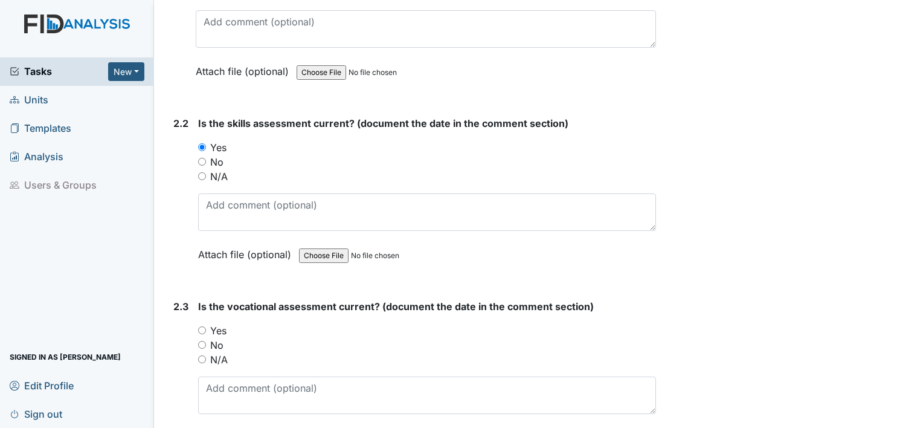
click at [199, 326] on input "Yes" at bounding box center [202, 330] width 8 height 8
radio input "true"
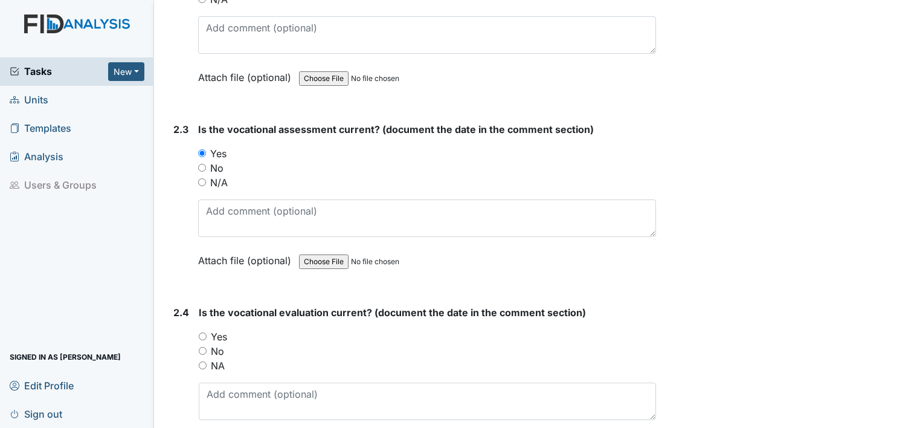
scroll to position [1522, 0]
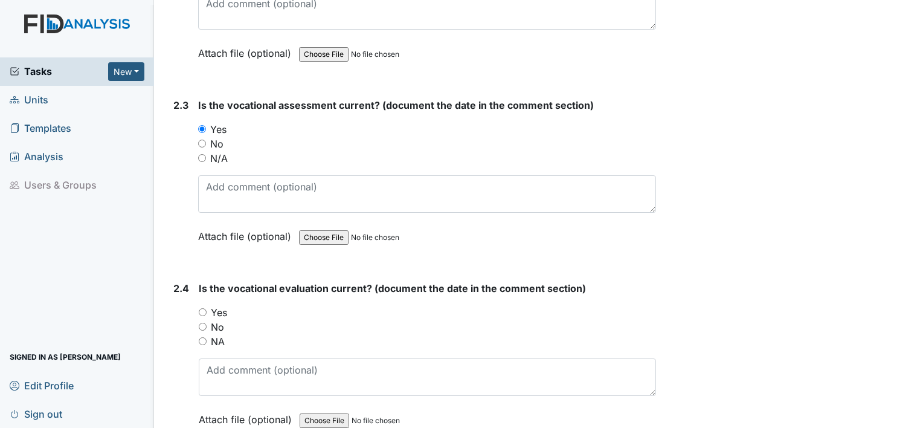
click at [202, 308] on input "Yes" at bounding box center [203, 312] width 8 height 8
radio input "true"
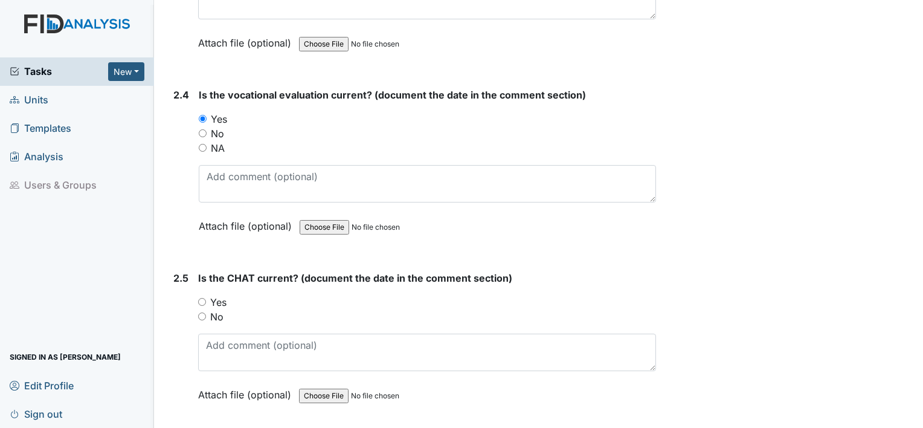
scroll to position [1739, 0]
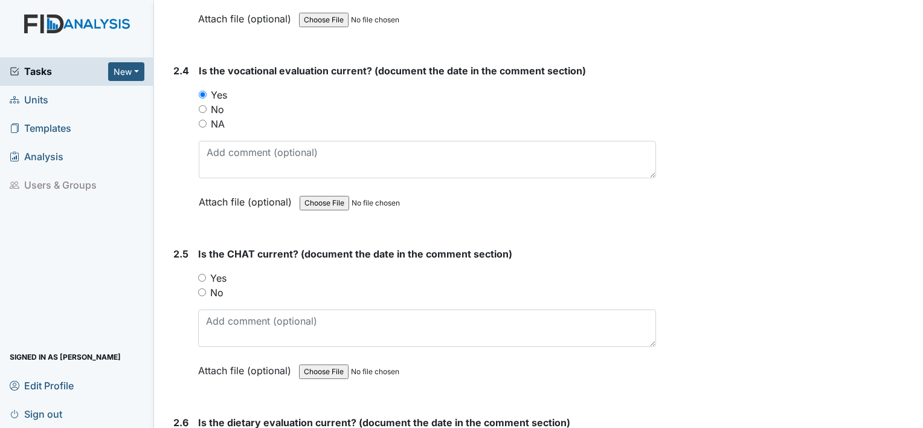
click at [203, 274] on input "Yes" at bounding box center [202, 278] width 8 height 8
radio input "true"
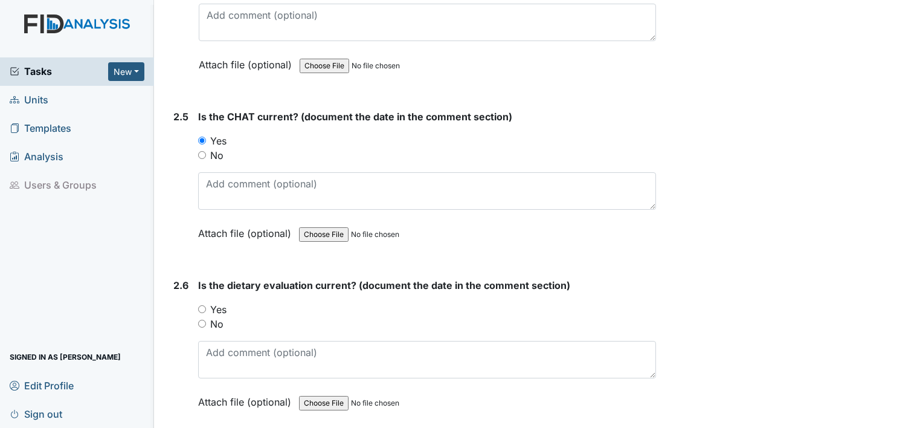
scroll to position [1940, 0]
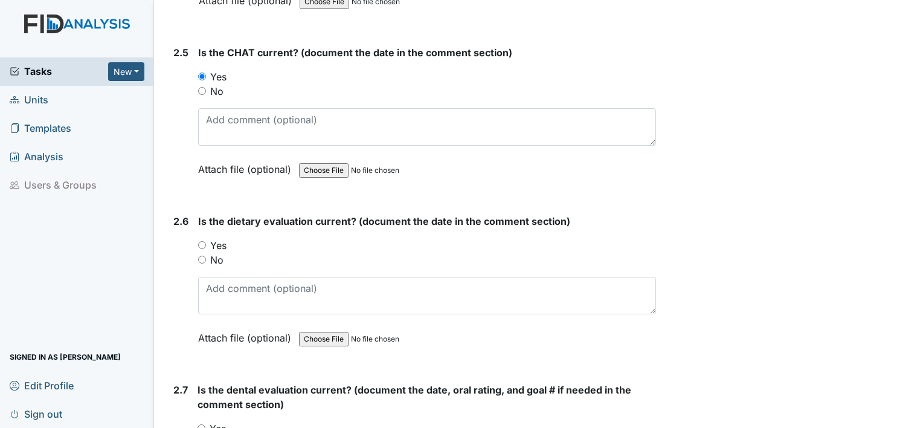
click at [199, 241] on input "Yes" at bounding box center [202, 245] width 8 height 8
radio input "true"
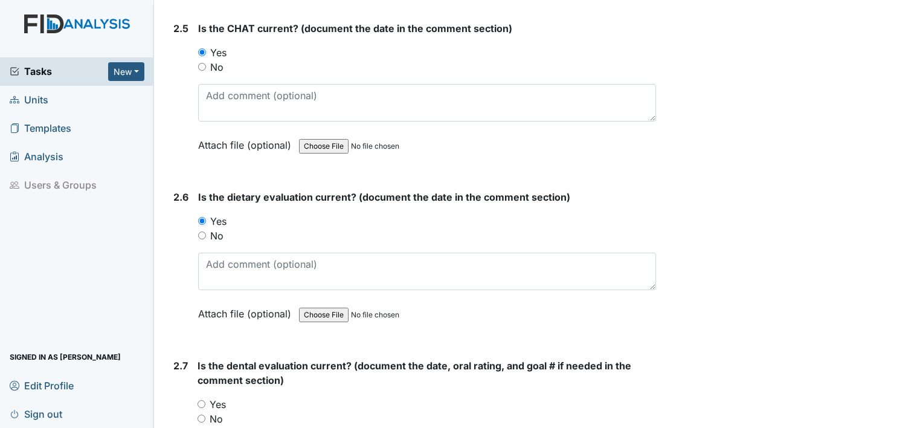
scroll to position [2069, 0]
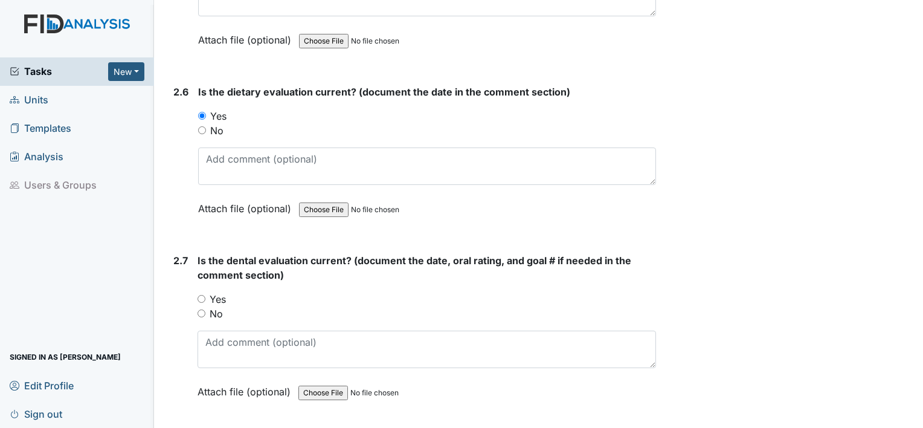
click at [198, 295] on input "Yes" at bounding box center [201, 299] width 8 height 8
radio input "true"
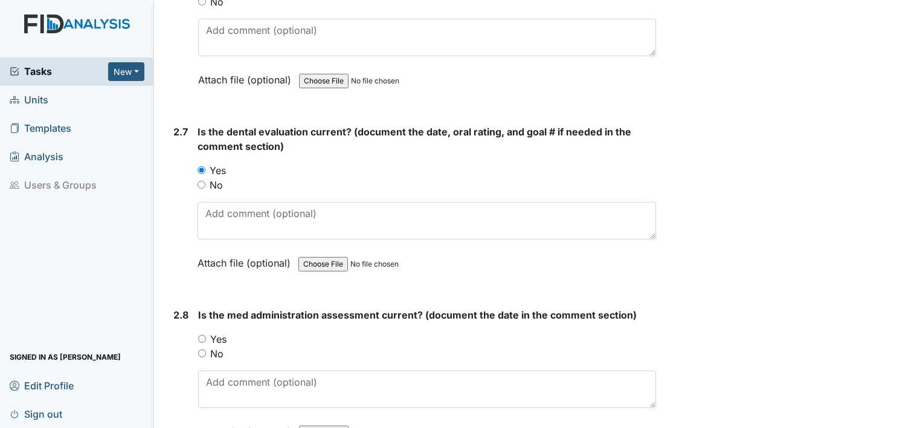
scroll to position [2214, 0]
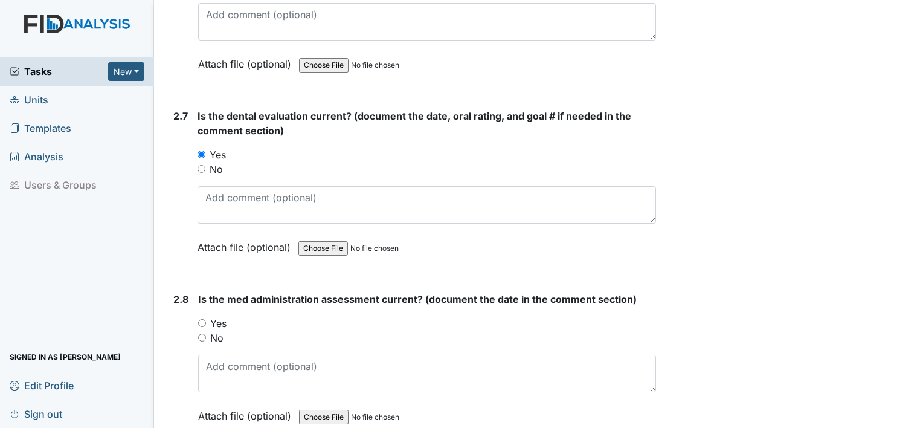
click at [200, 319] on input "Yes" at bounding box center [202, 323] width 8 height 8
radio input "true"
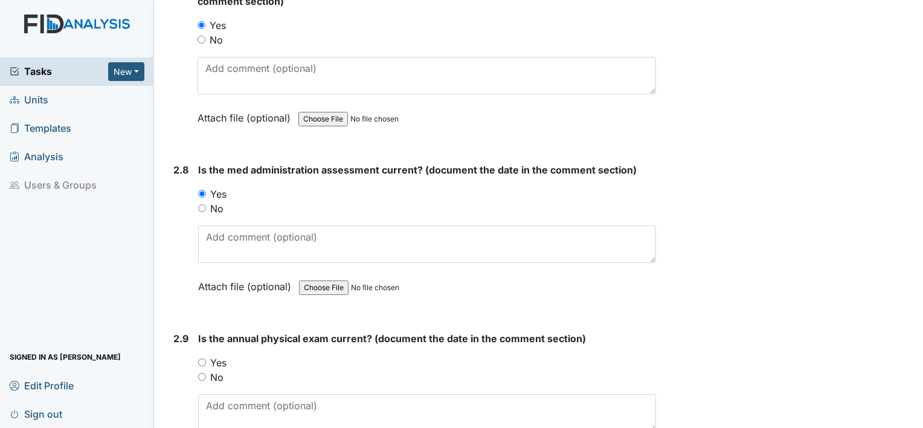
scroll to position [2383, 0]
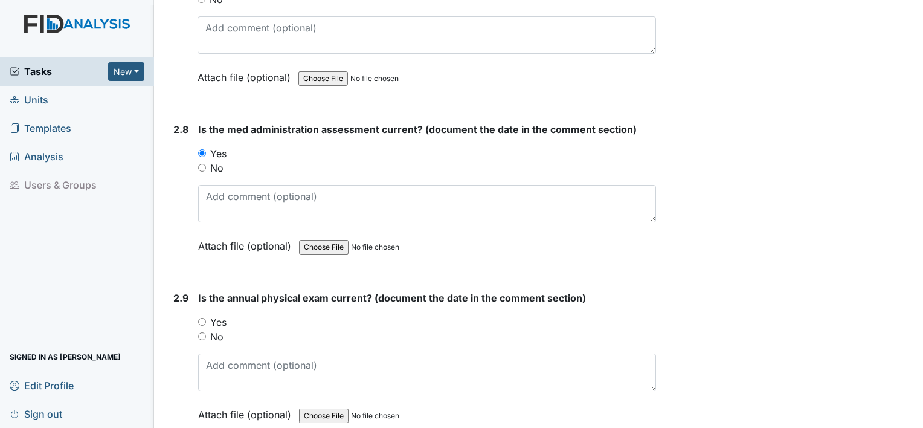
click at [200, 315] on div "Yes" at bounding box center [427, 322] width 458 height 14
click at [205, 317] on div "Yes" at bounding box center [427, 322] width 458 height 14
click at [202, 318] on input "Yes" at bounding box center [202, 322] width 8 height 8
radio input "true"
click at [202, 318] on input "Yes" at bounding box center [202, 322] width 8 height 8
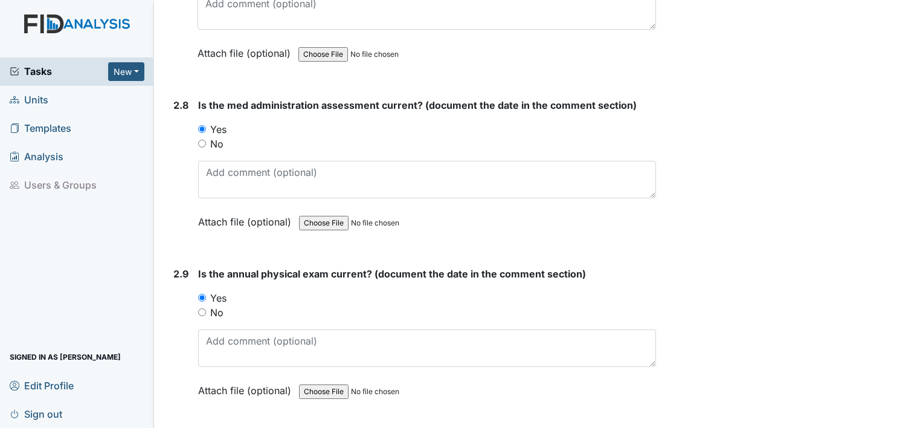
scroll to position [2504, 0]
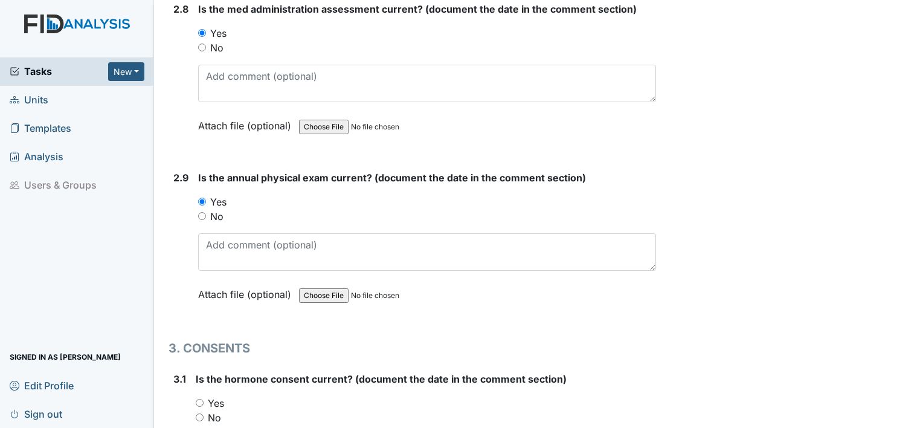
click at [196, 399] on input "Yes" at bounding box center [200, 403] width 8 height 8
radio input "true"
click at [197, 427] on input "NA" at bounding box center [200, 432] width 8 height 8
radio input "true"
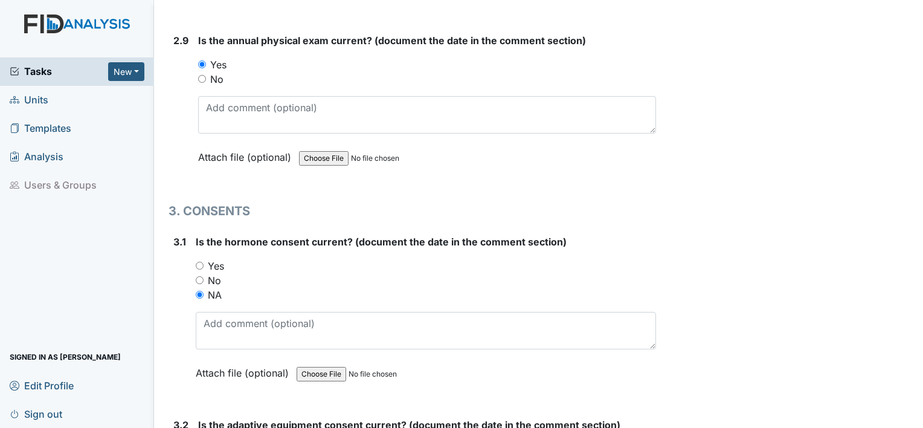
scroll to position [2705, 0]
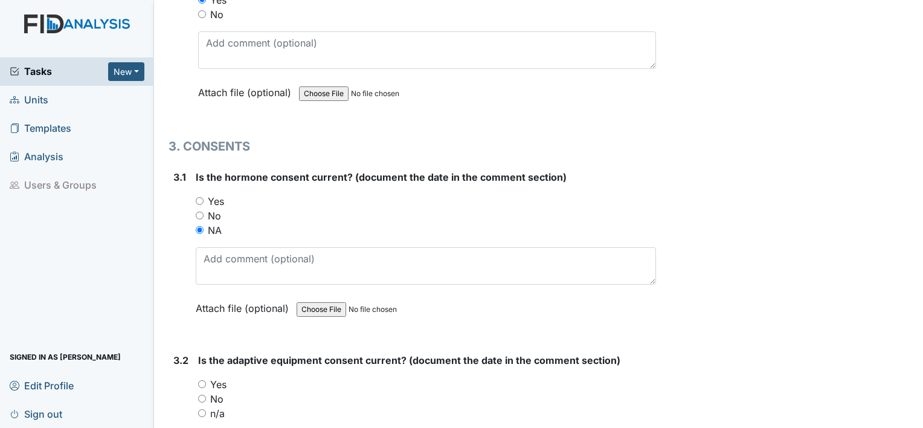
click at [202, 409] on input "n/a" at bounding box center [202, 413] width 8 height 8
radio input "true"
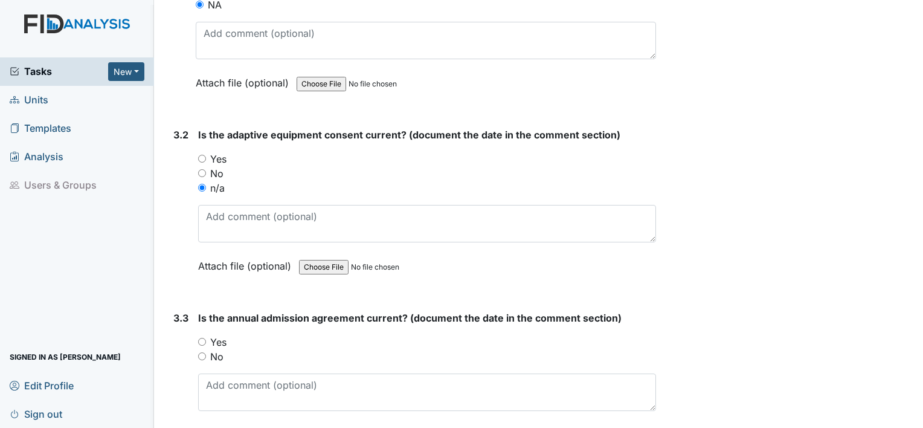
scroll to position [2971, 0]
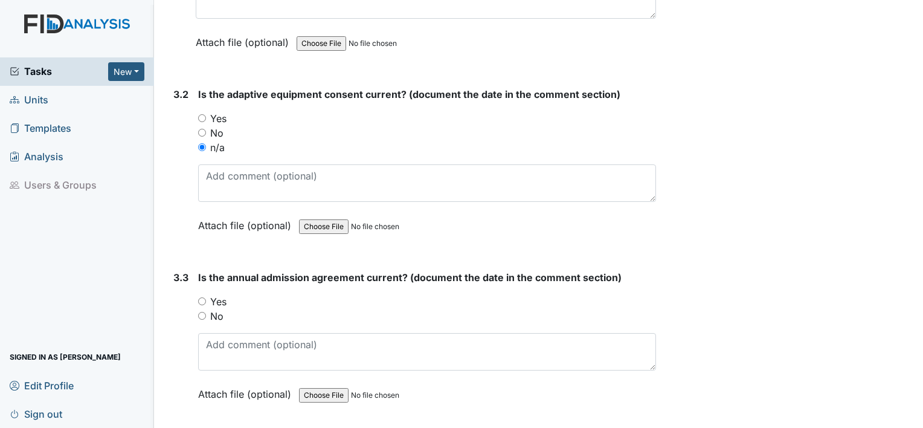
click at [199, 297] on input "Yes" at bounding box center [202, 301] width 8 height 8
radio input "true"
click at [913, 421] on main "Inspection: ICF: QP Checklist ID: #00011463 Open Autosaving... Consumer: Craig,…" at bounding box center [538, 214] width 769 height 428
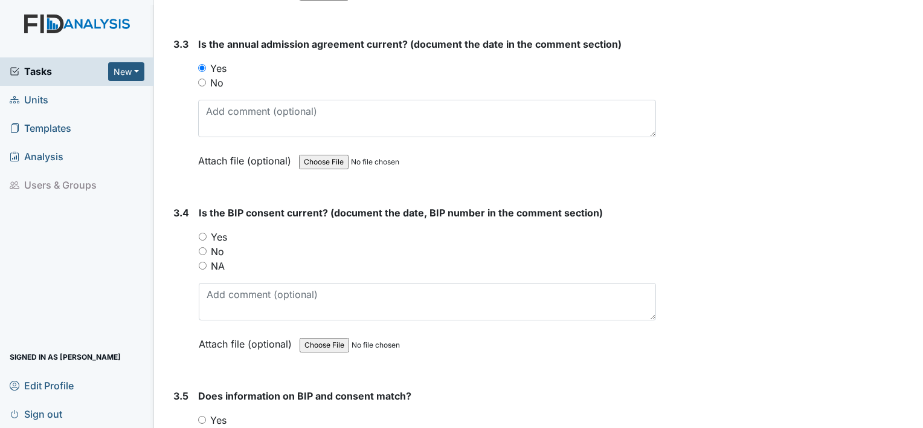
scroll to position [3220, 0]
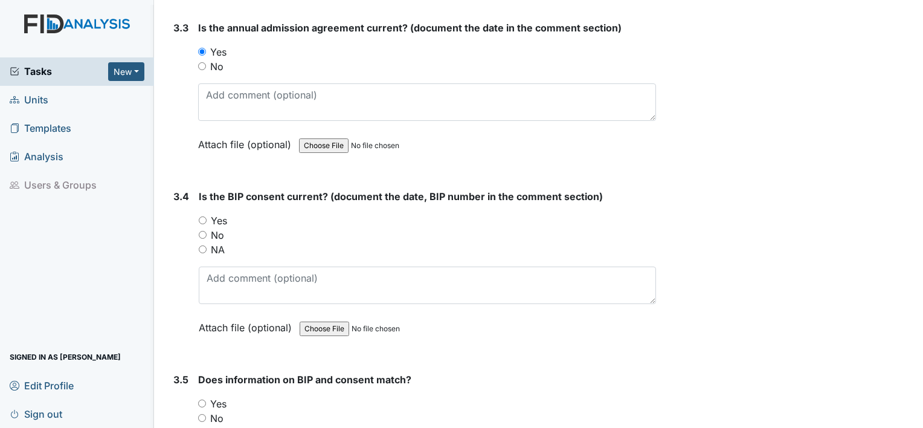
click at [202, 216] on input "Yes" at bounding box center [203, 220] width 8 height 8
radio input "true"
click at [205, 399] on input "Yes" at bounding box center [202, 403] width 8 height 8
radio input "true"
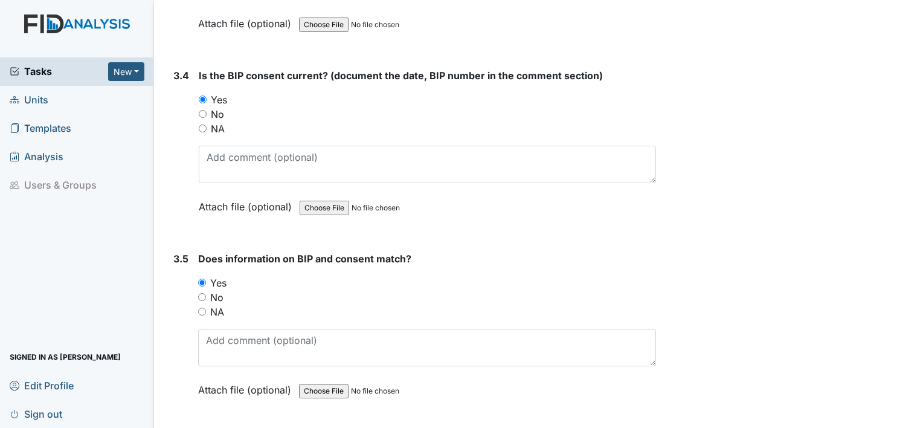
scroll to position [3368, 0]
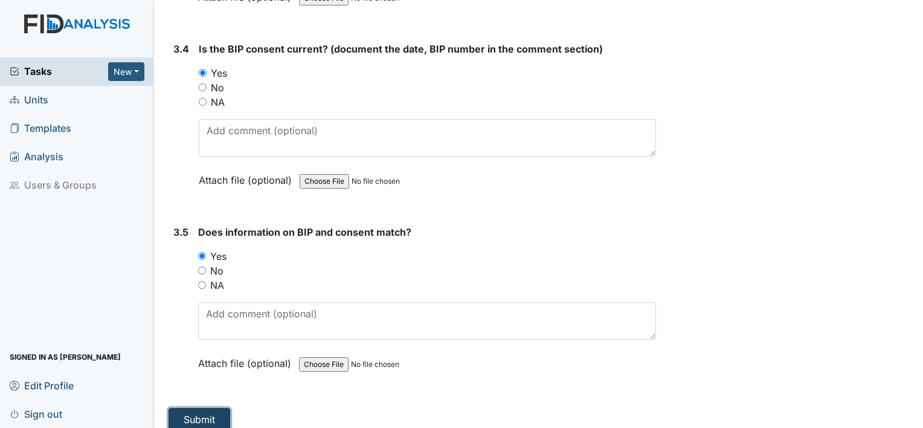
click at [199, 408] on button "Submit" at bounding box center [199, 419] width 62 height 23
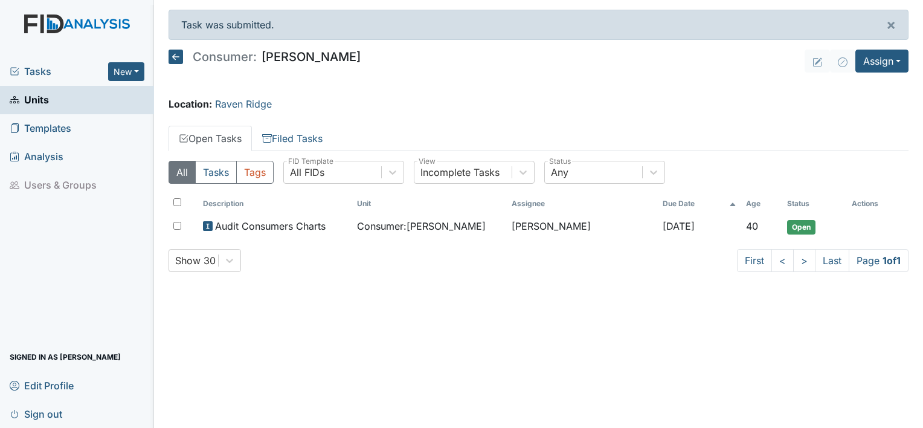
click at [50, 100] on link "Units" at bounding box center [77, 100] width 154 height 28
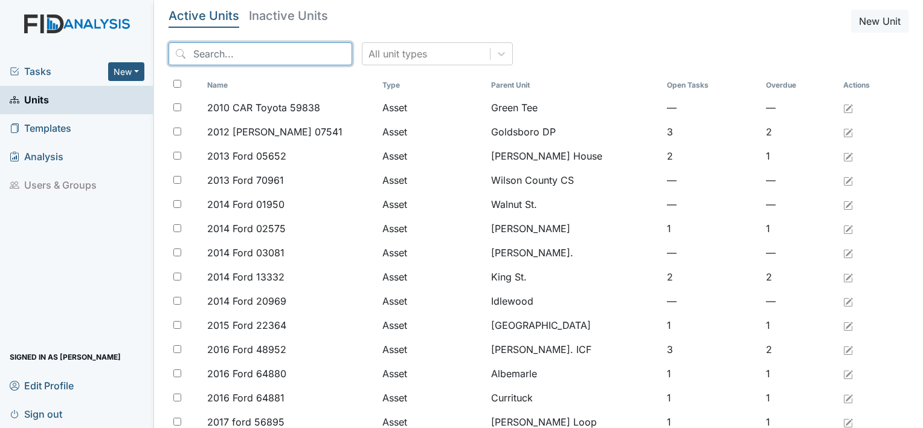
click at [216, 54] on input "search" at bounding box center [260, 53] width 184 height 23
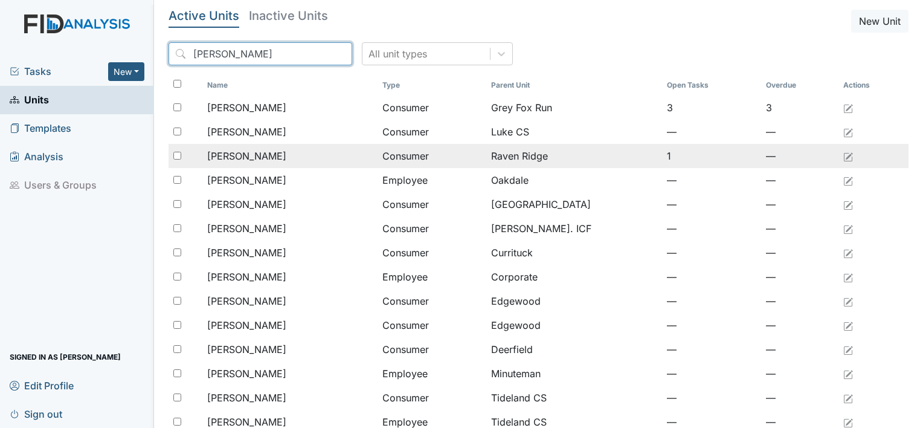
type input "willi"
click at [254, 153] on span "[PERSON_NAME]" at bounding box center [246, 156] width 79 height 14
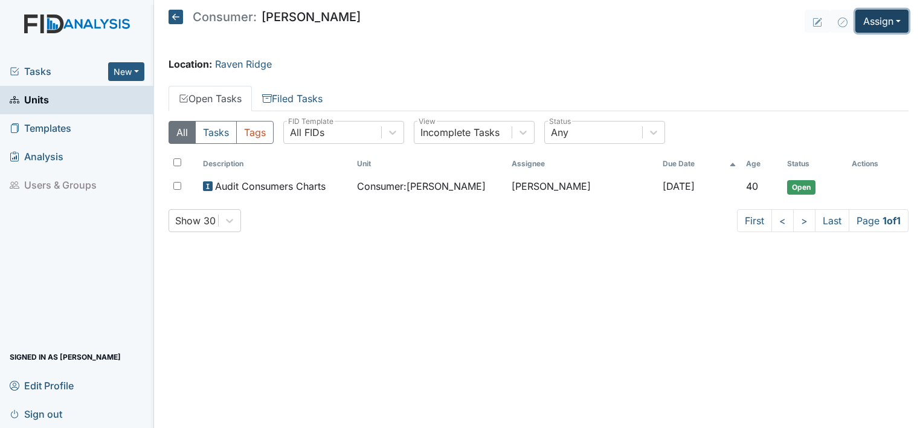
click at [895, 16] on button "Assign" at bounding box center [881, 21] width 53 height 23
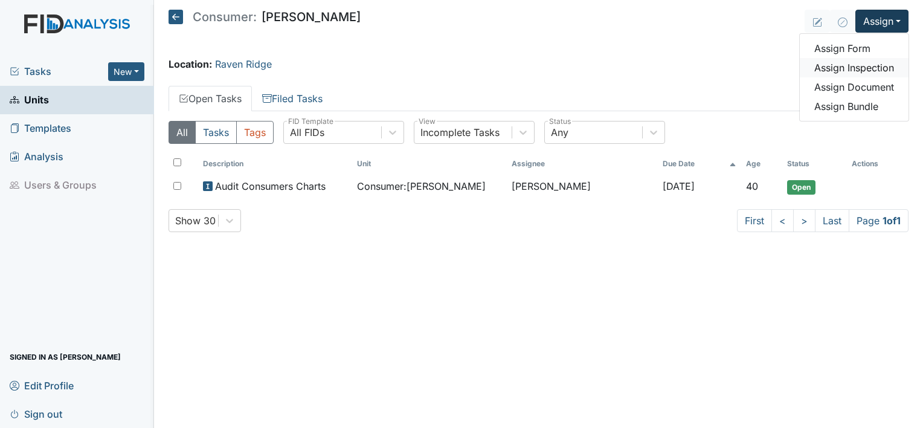
click at [860, 74] on link "Assign Inspection" at bounding box center [853, 67] width 109 height 19
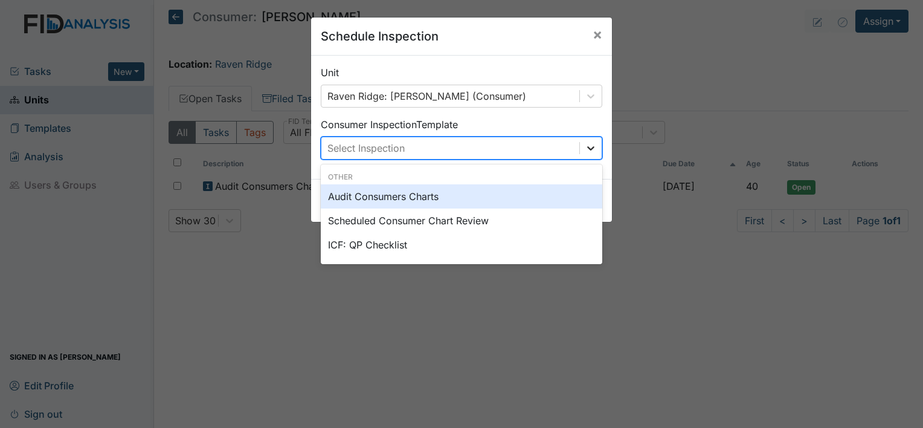
click at [585, 145] on icon at bounding box center [591, 148] width 12 height 12
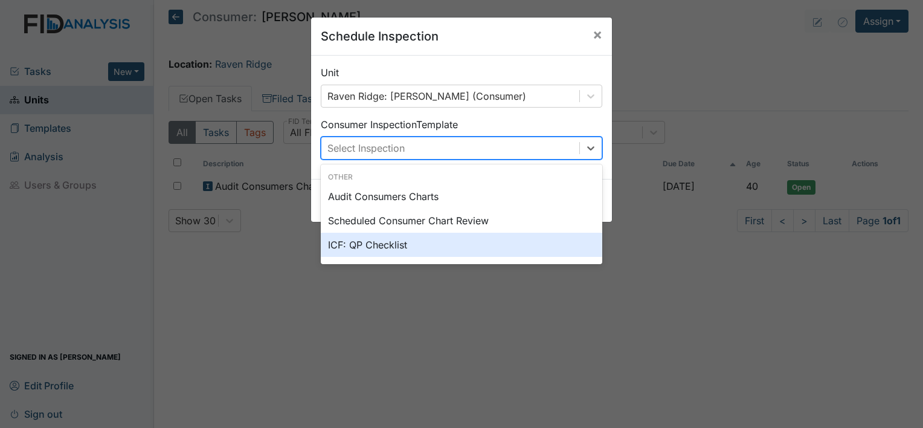
click at [423, 240] on div "ICF: QP Checklist" at bounding box center [461, 244] width 281 height 24
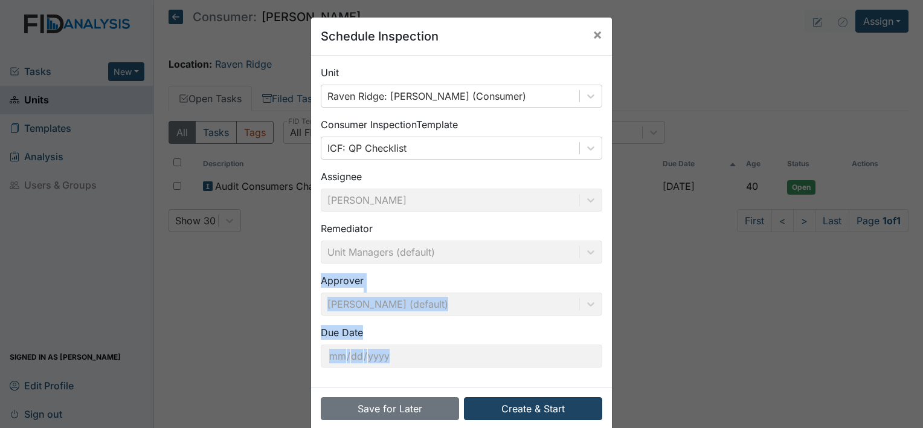
drag, startPoint x: 423, startPoint y: 240, endPoint x: 510, endPoint y: 405, distance: 185.8
click at [510, 405] on form "Unit Raven Ridge: Long, William (Consumer) Consumer Inspection Template ICF: QP…" at bounding box center [461, 243] width 301 height 374
click at [700, 290] on div "Schedule Inspection × Unit Raven Ridge: Long, William (Consumer) Consumer Inspe…" at bounding box center [461, 214] width 923 height 428
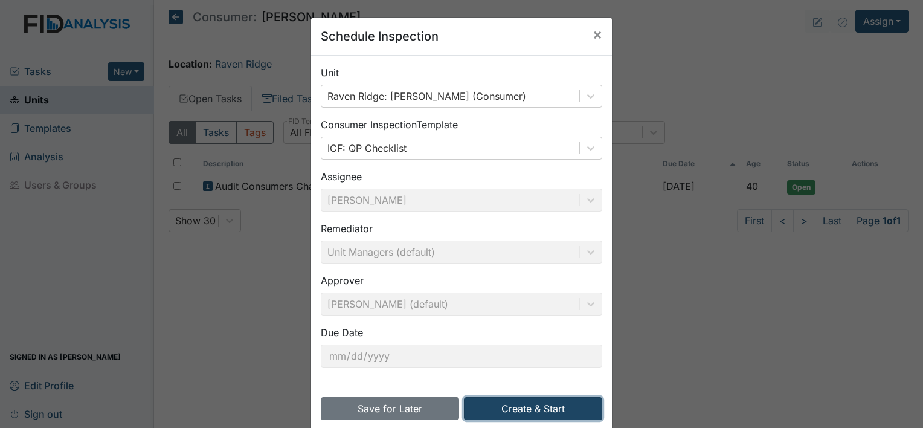
click at [572, 406] on button "Create & Start" at bounding box center [533, 408] width 138 height 23
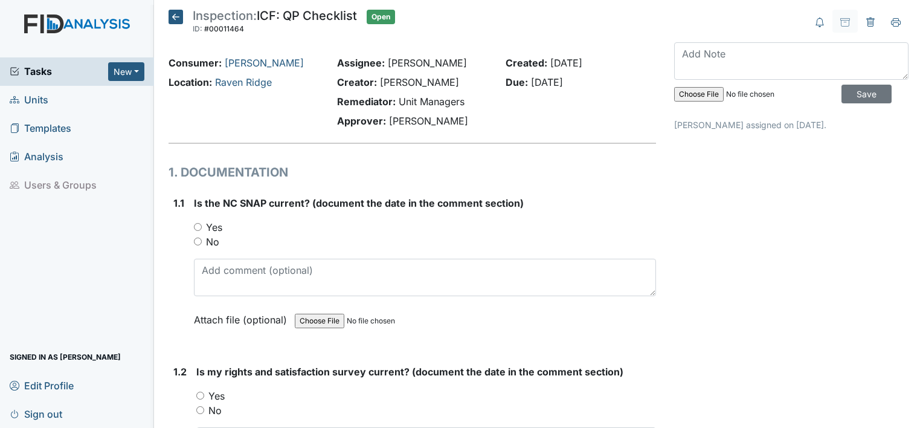
click at [196, 226] on input "Yes" at bounding box center [198, 227] width 8 height 8
radio input "true"
click at [198, 395] on input "Yes" at bounding box center [200, 395] width 8 height 8
radio input "true"
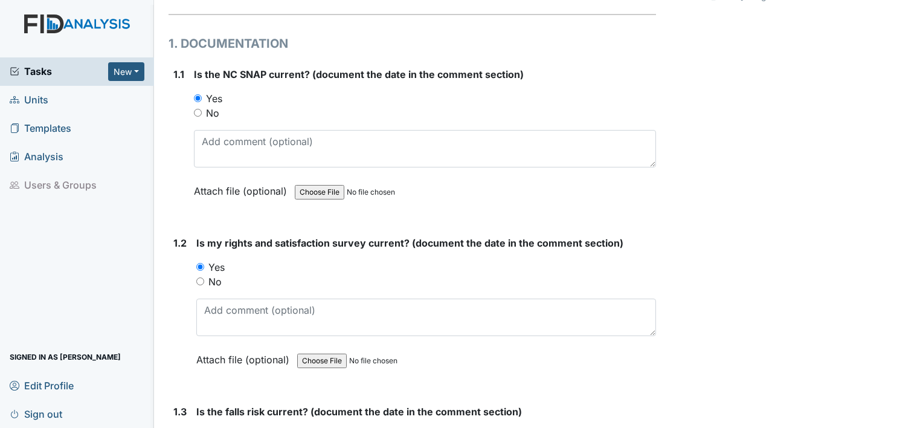
scroll to position [225, 0]
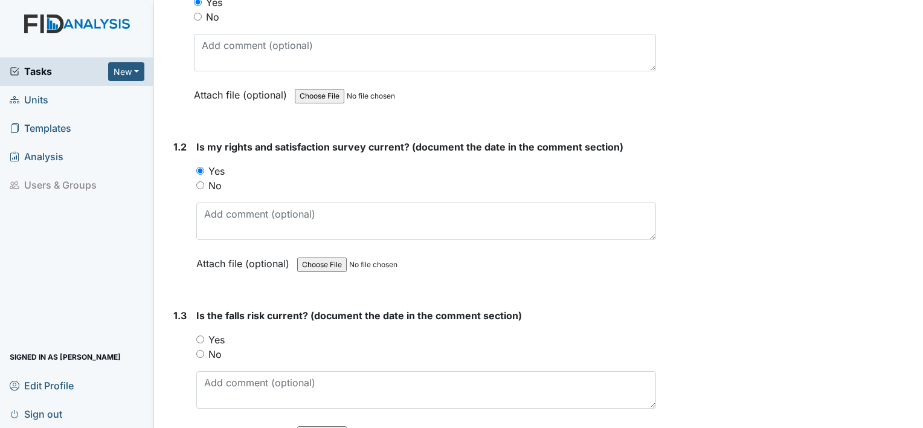
click at [199, 338] on input "Yes" at bounding box center [200, 339] width 8 height 8
radio input "true"
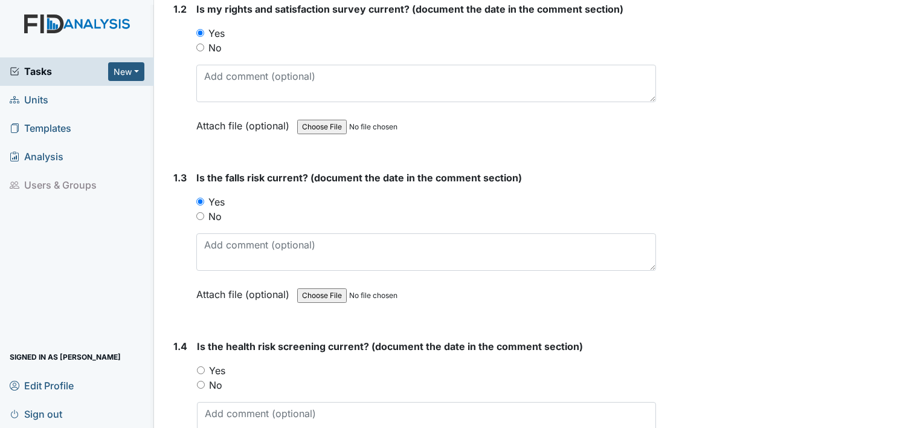
scroll to position [402, 0]
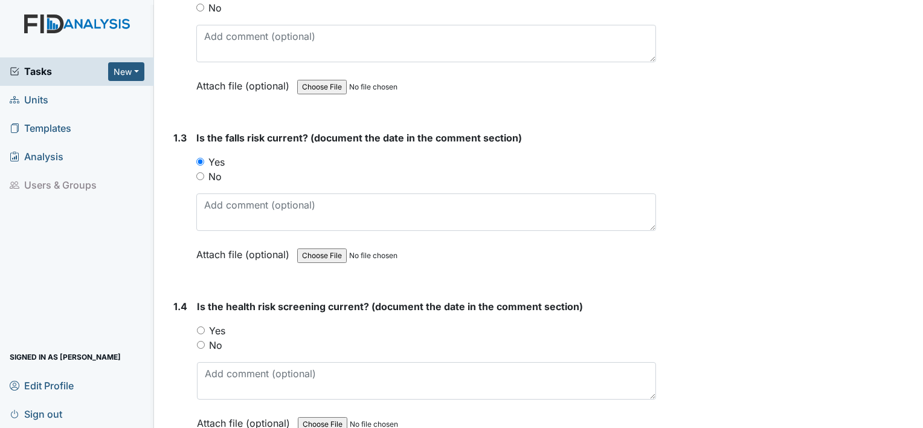
click at [204, 326] on input "Yes" at bounding box center [201, 330] width 8 height 8
radio input "true"
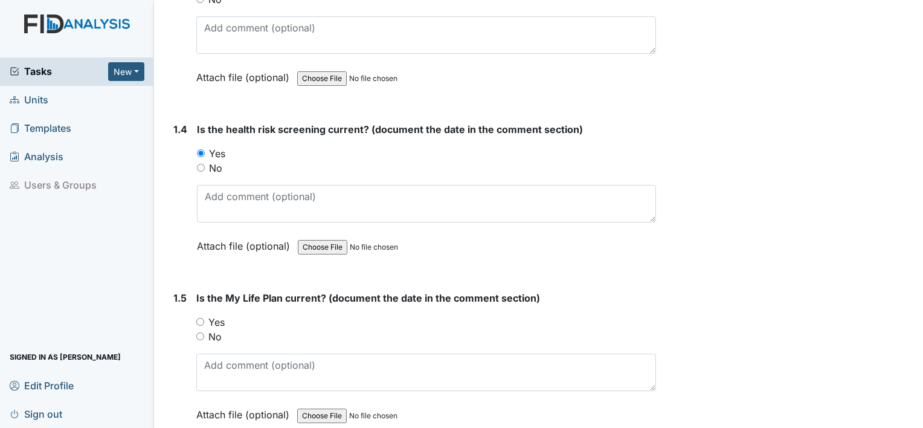
scroll to position [587, 0]
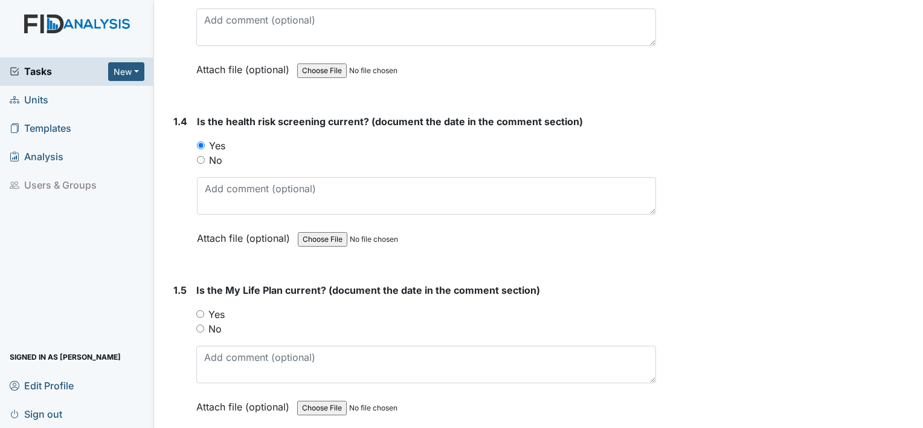
click at [197, 307] on div "Yes" at bounding box center [426, 314] width 460 height 14
click at [203, 310] on input "Yes" at bounding box center [200, 314] width 8 height 8
radio input "true"
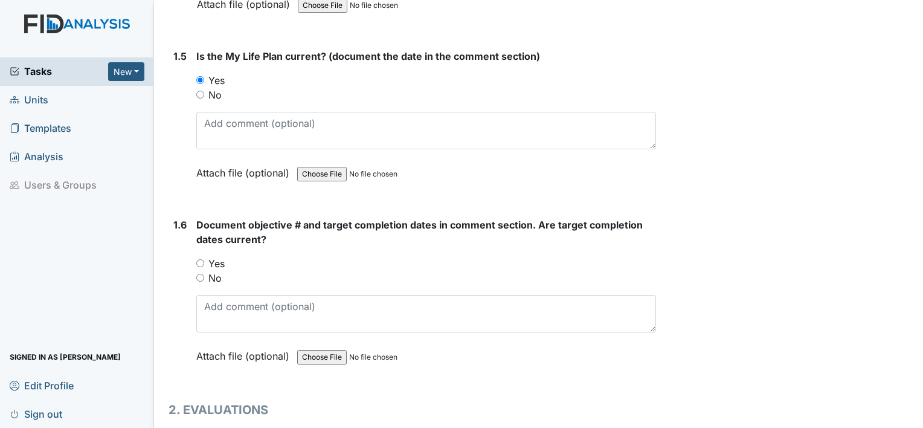
scroll to position [853, 0]
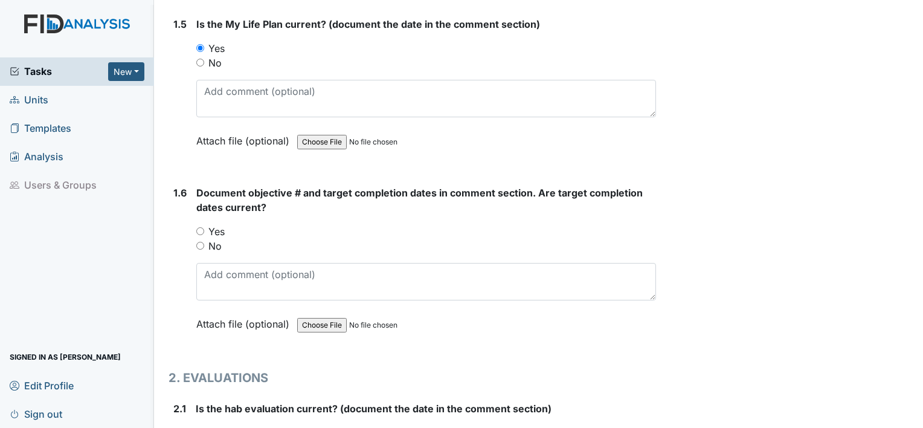
click at [202, 228] on input "Yes" at bounding box center [200, 231] width 8 height 8
radio input "true"
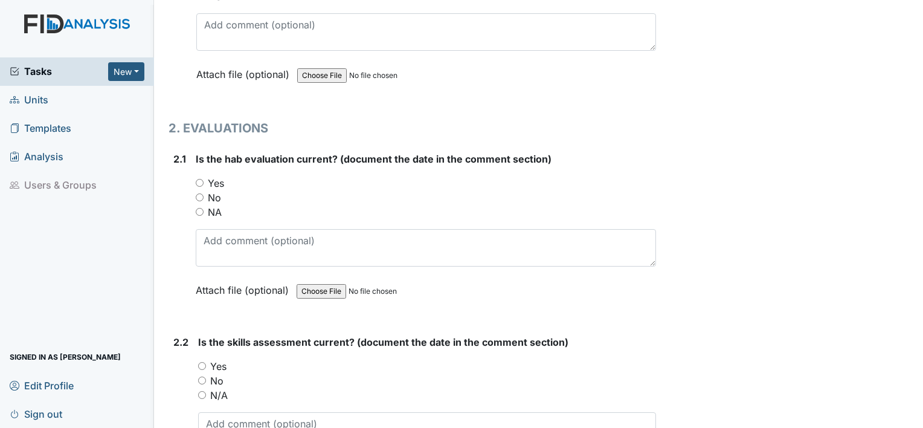
scroll to position [1134, 0]
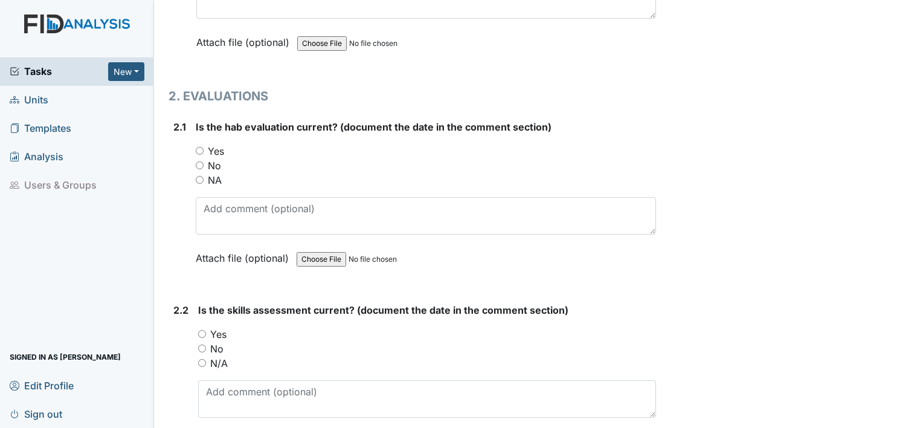
click at [199, 147] on input "Yes" at bounding box center [200, 151] width 8 height 8
radio input "true"
click at [199, 330] on input "Yes" at bounding box center [202, 334] width 8 height 8
radio input "true"
click at [912, 417] on main "Inspection: ICF: QP Checklist ID: #00011464 Open Autosaving... Consumer: Long, …" at bounding box center [538, 214] width 769 height 428
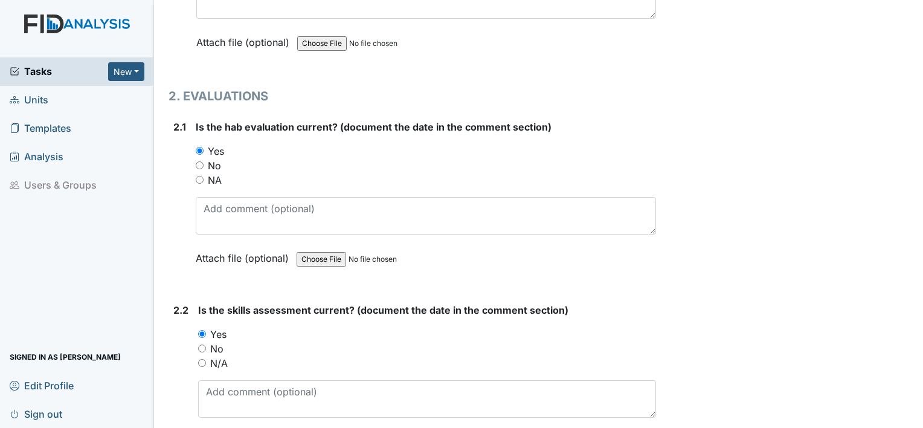
click at [912, 417] on main "Inspection: ICF: QP Checklist ID: #00011464 Open Autosaving... Consumer: Long, …" at bounding box center [538, 214] width 769 height 428
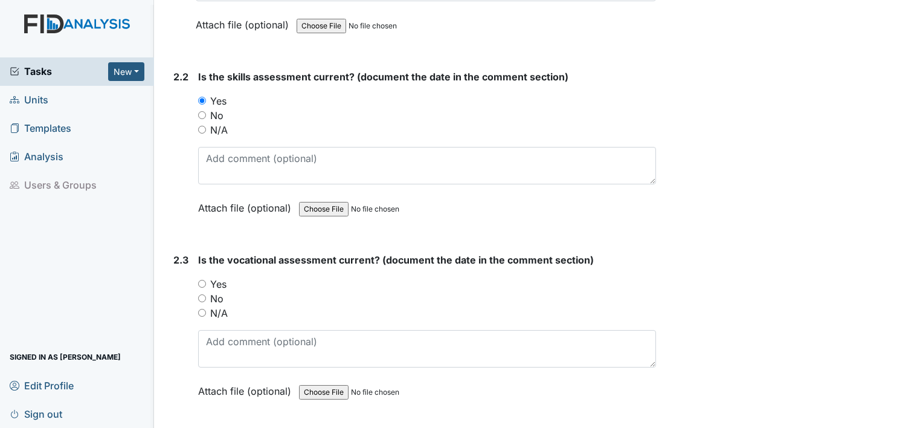
scroll to position [1432, 0]
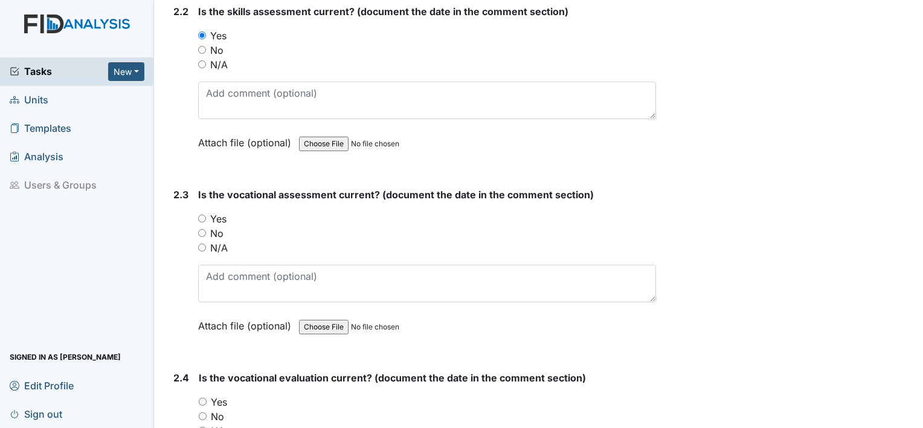
click at [202, 214] on input "Yes" at bounding box center [202, 218] width 8 height 8
radio input "true"
click at [201, 397] on input "Yes" at bounding box center [203, 401] width 8 height 8
radio input "true"
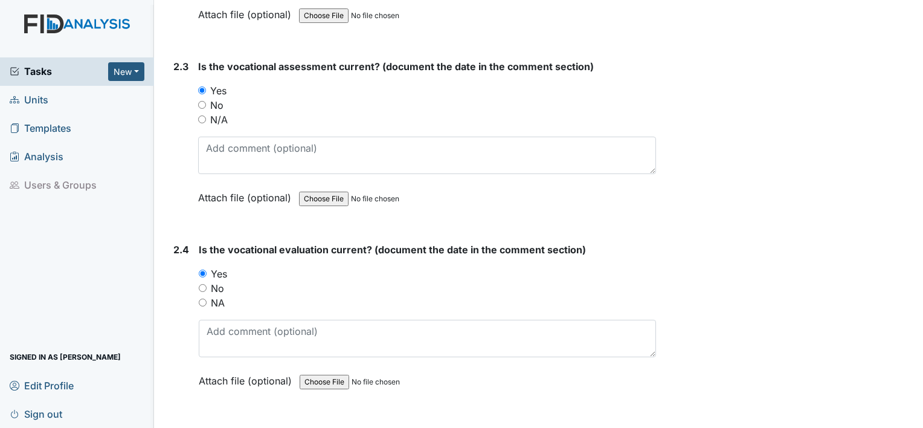
scroll to position [1649, 0]
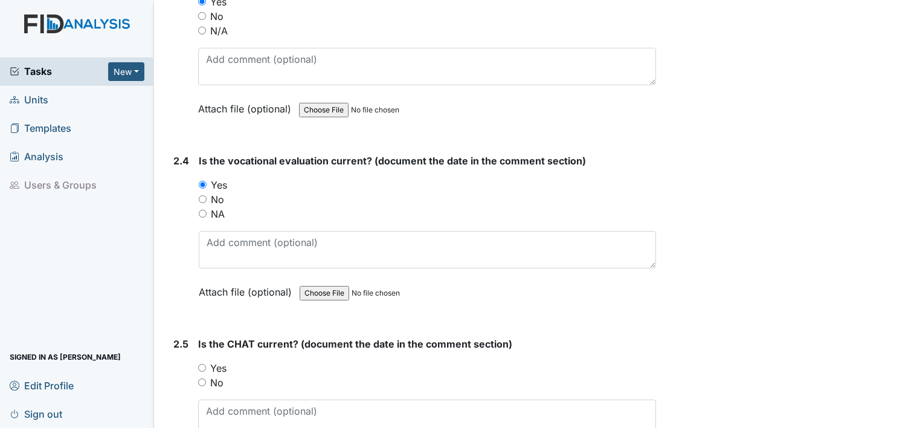
click at [203, 364] on input "Yes" at bounding box center [202, 368] width 8 height 8
radio input "true"
click at [203, 364] on input "Yes" at bounding box center [202, 368] width 8 height 8
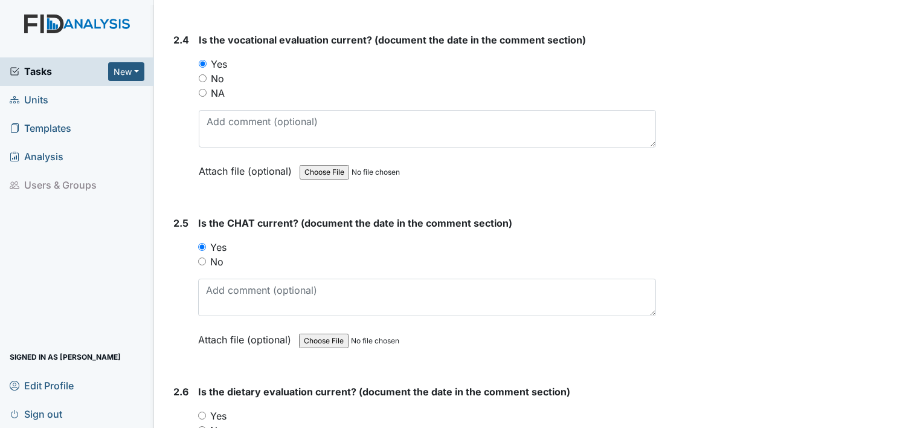
scroll to position [1834, 0]
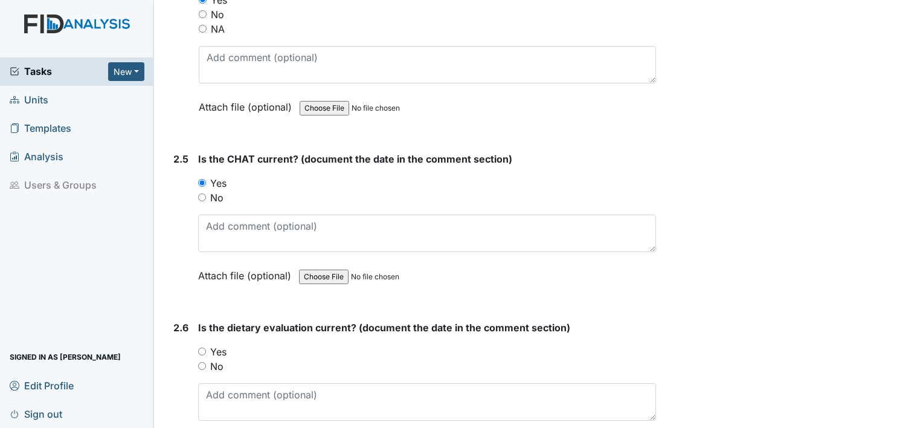
click at [197, 344] on div "2.6 Is the dietary evaluation current? (document the date in the comment sectio…" at bounding box center [411, 394] width 487 height 149
click at [208, 344] on div "Yes" at bounding box center [427, 351] width 458 height 14
click at [200, 347] on input "Yes" at bounding box center [202, 351] width 8 height 8
radio input "true"
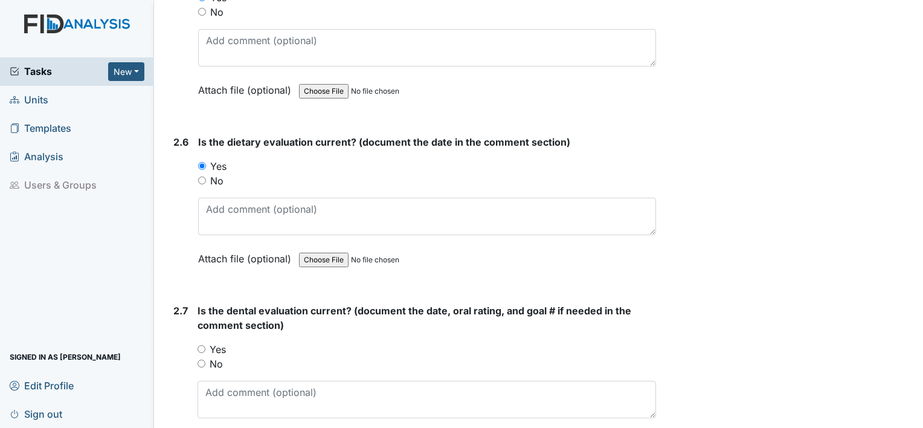
scroll to position [2068, 0]
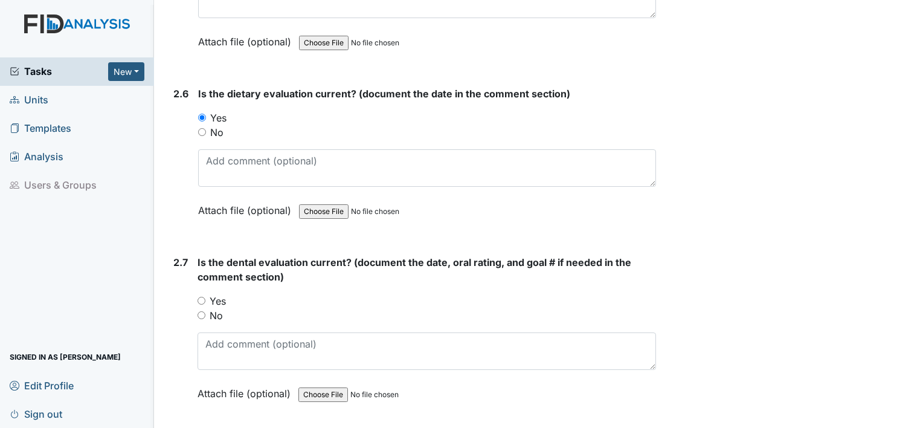
click at [200, 296] on input "Yes" at bounding box center [201, 300] width 8 height 8
radio input "true"
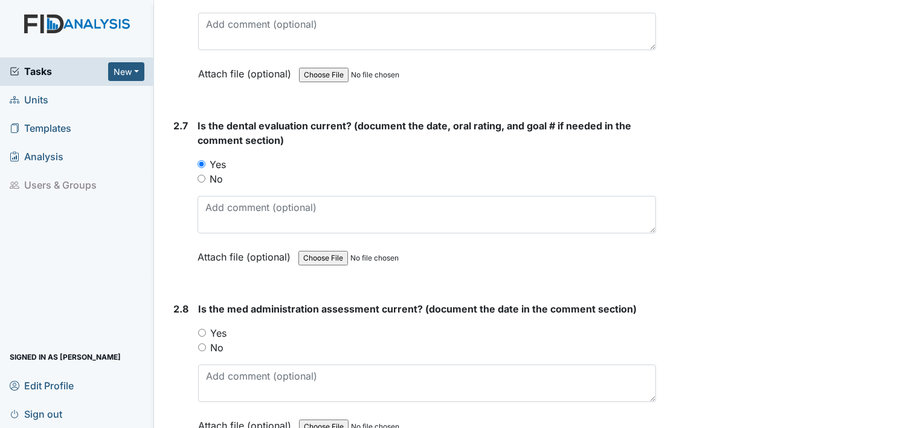
scroll to position [2236, 0]
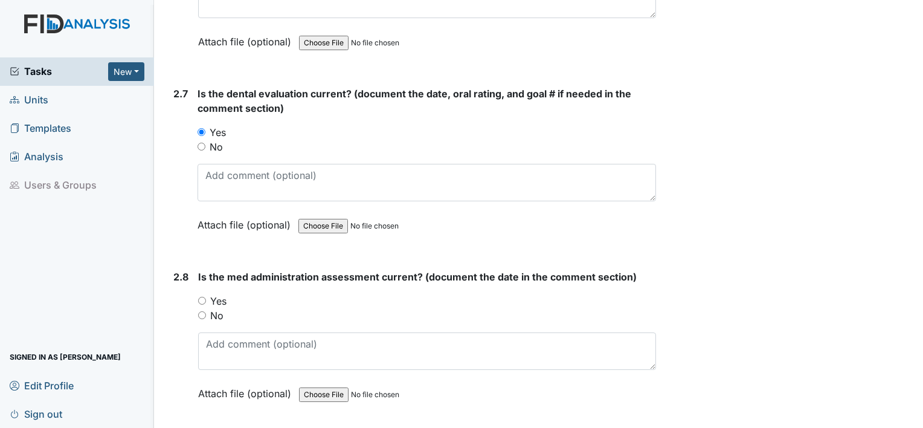
click at [198, 296] on input "Yes" at bounding box center [202, 300] width 8 height 8
radio input "true"
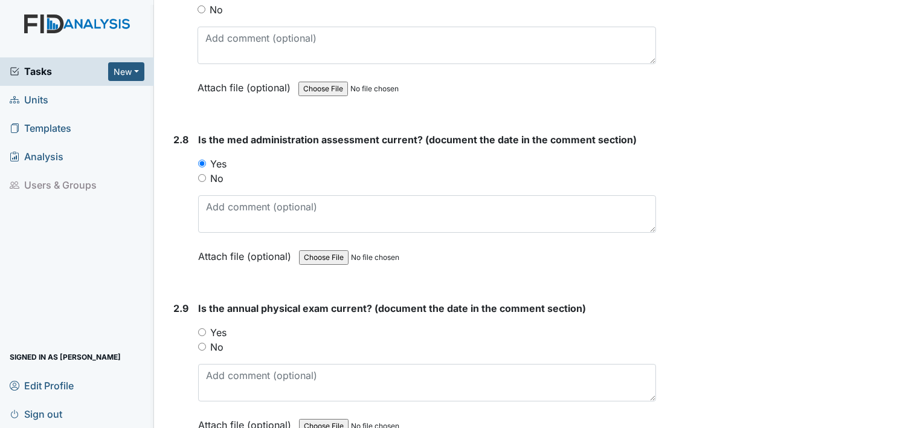
scroll to position [2453, 0]
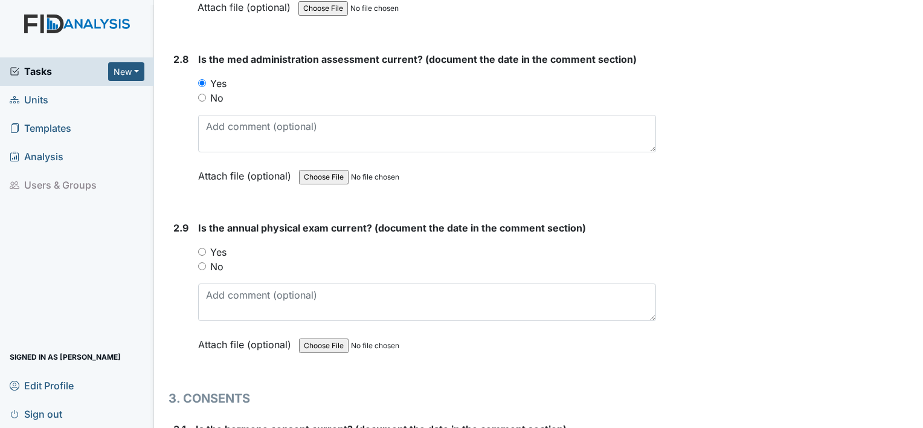
click at [200, 248] on input "Yes" at bounding box center [202, 252] width 8 height 8
radio input "true"
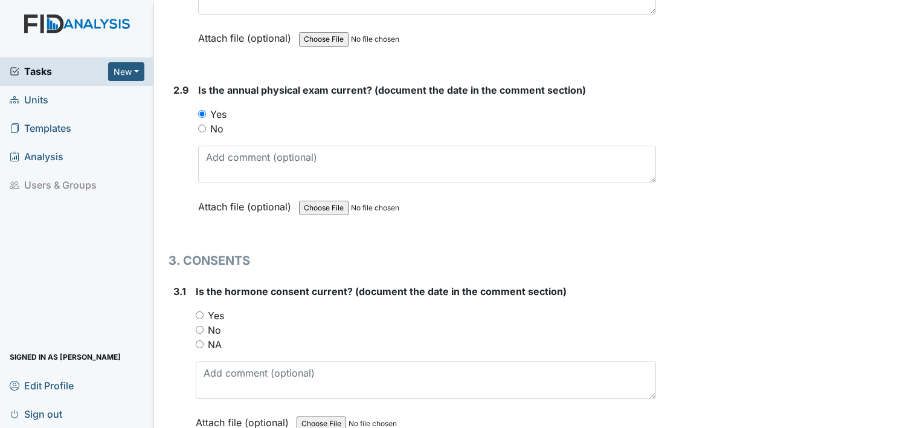
scroll to position [2623, 0]
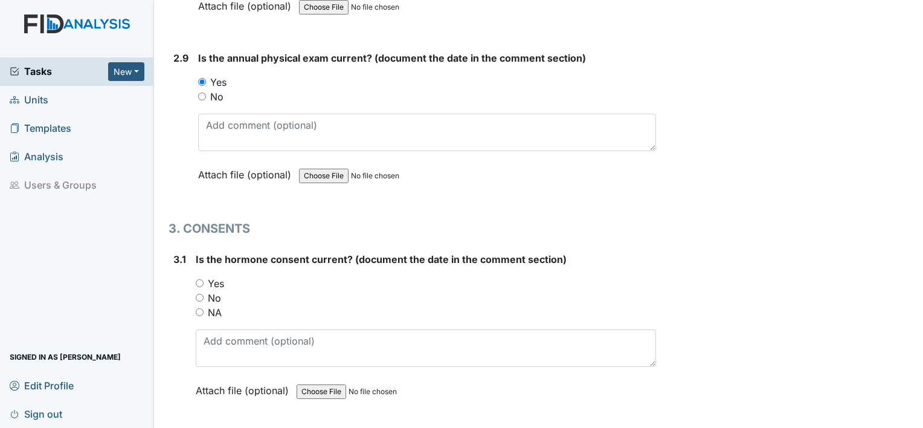
click at [198, 308] on input "NA" at bounding box center [200, 312] width 8 height 8
radio input "true"
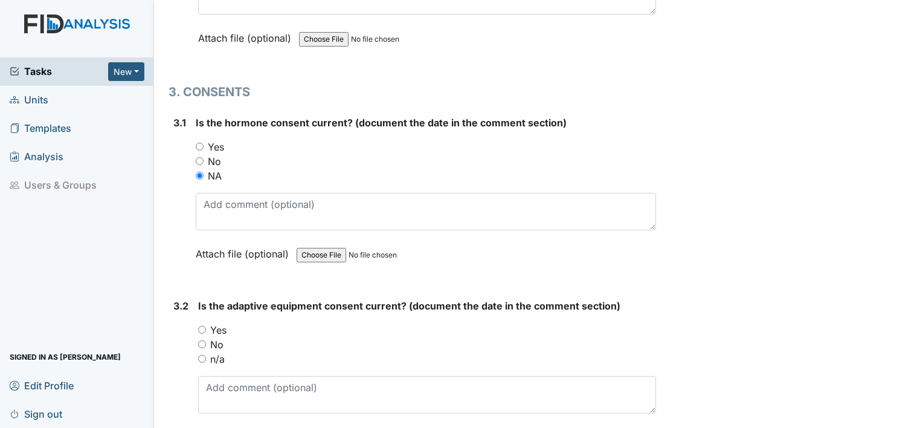
scroll to position [2784, 0]
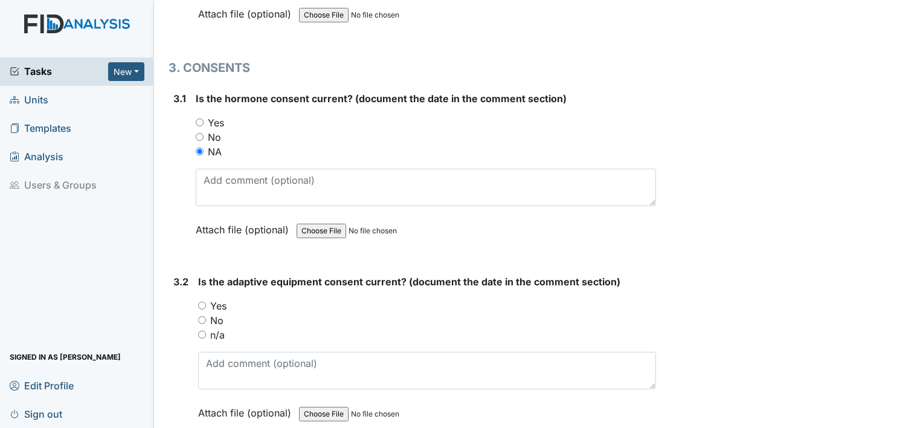
click at [196, 331] on div "3.2 Is the adaptive equipment consent current? (document the date in the commen…" at bounding box center [411, 356] width 487 height 164
click at [205, 327] on div "n/a" at bounding box center [427, 334] width 458 height 14
click at [200, 330] on input "n/a" at bounding box center [202, 334] width 8 height 8
radio input "true"
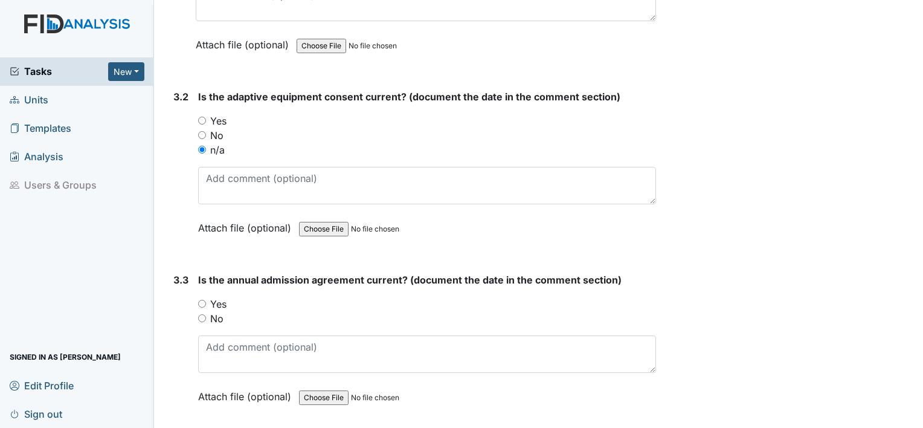
scroll to position [3049, 0]
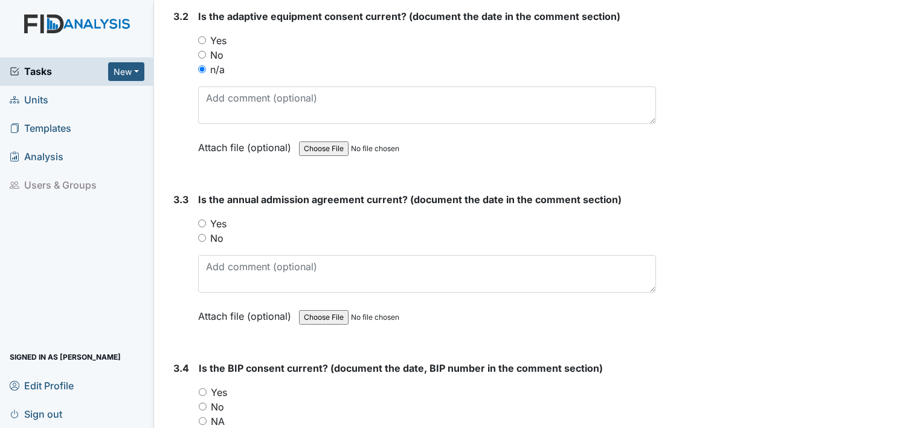
click at [200, 219] on input "Yes" at bounding box center [202, 223] width 8 height 8
radio input "true"
click at [199, 385] on div "Yes" at bounding box center [427, 392] width 457 height 14
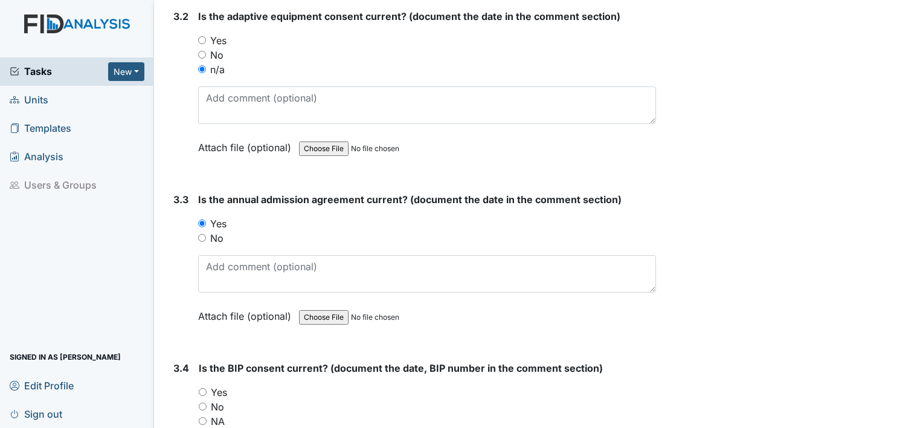
click at [199, 388] on input "Yes" at bounding box center [203, 392] width 8 height 8
radio input "true"
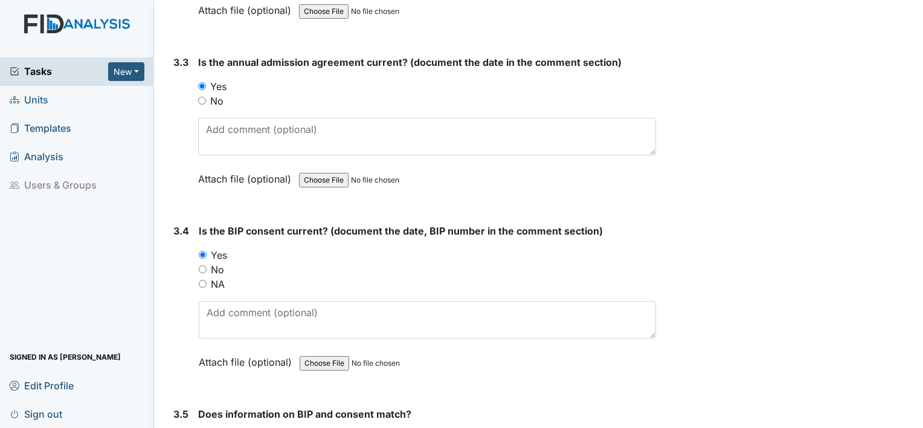
scroll to position [3267, 0]
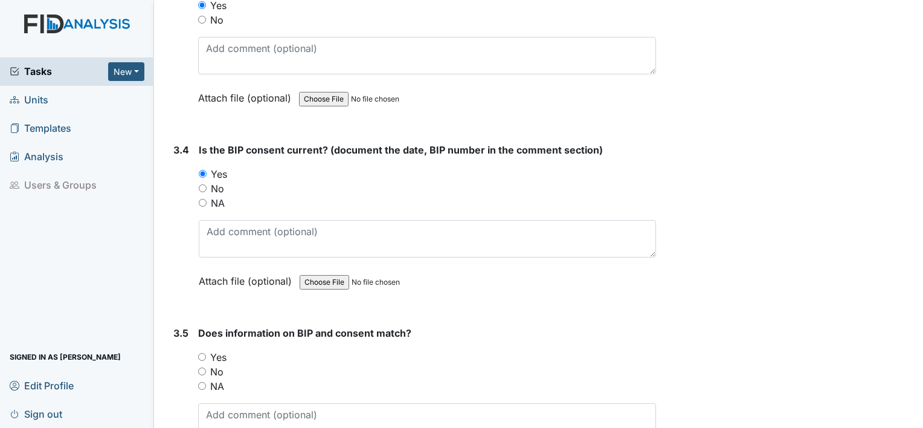
click at [203, 350] on div "Yes" at bounding box center [427, 357] width 458 height 14
click at [205, 351] on div "Yes" at bounding box center [427, 357] width 458 height 14
click at [200, 353] on input "Yes" at bounding box center [202, 357] width 8 height 8
radio input "true"
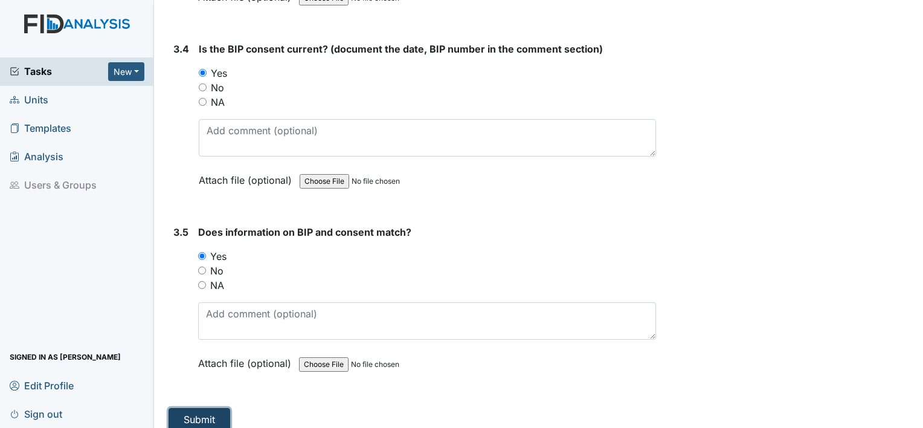
click at [186, 408] on button "Submit" at bounding box center [199, 419] width 62 height 23
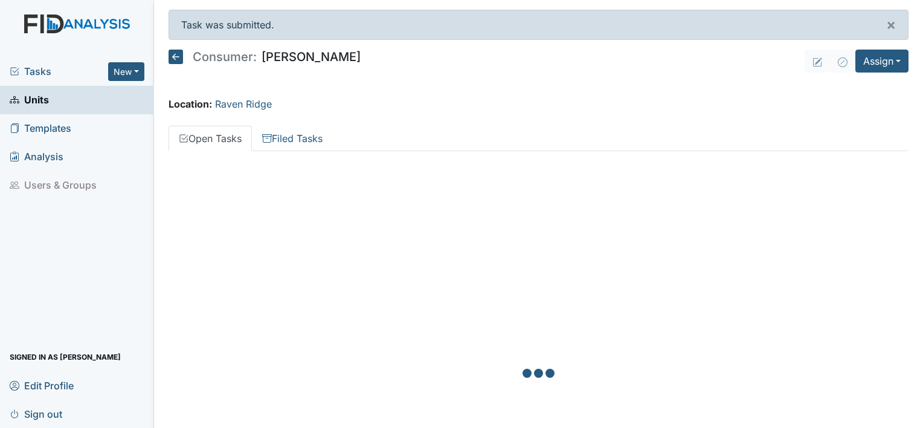
click at [186, 222] on div at bounding box center [538, 375] width 740 height 428
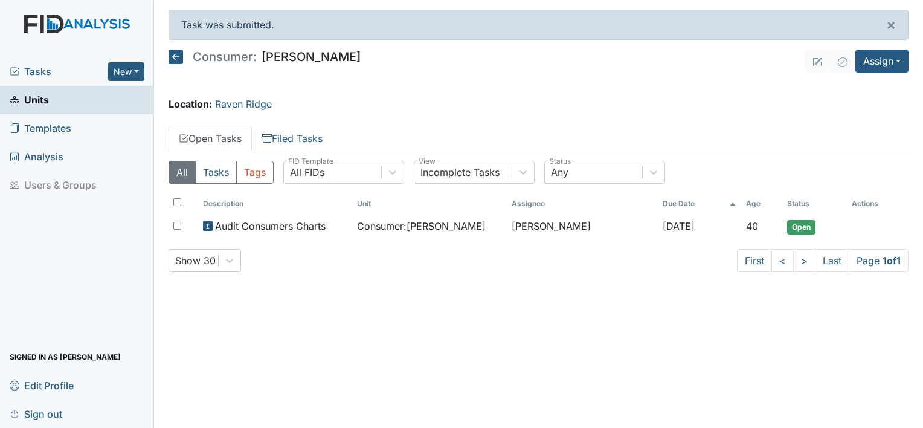
click at [34, 104] on span "Units" at bounding box center [29, 100] width 39 height 19
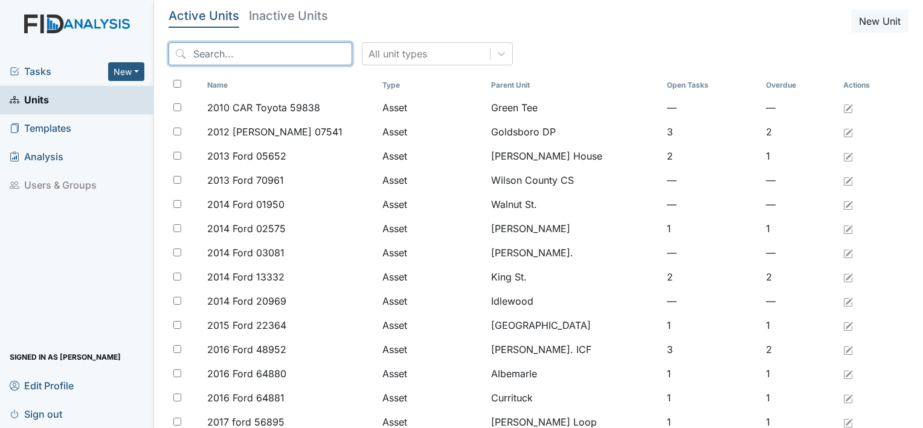
click at [228, 53] on input "search" at bounding box center [260, 53] width 184 height 23
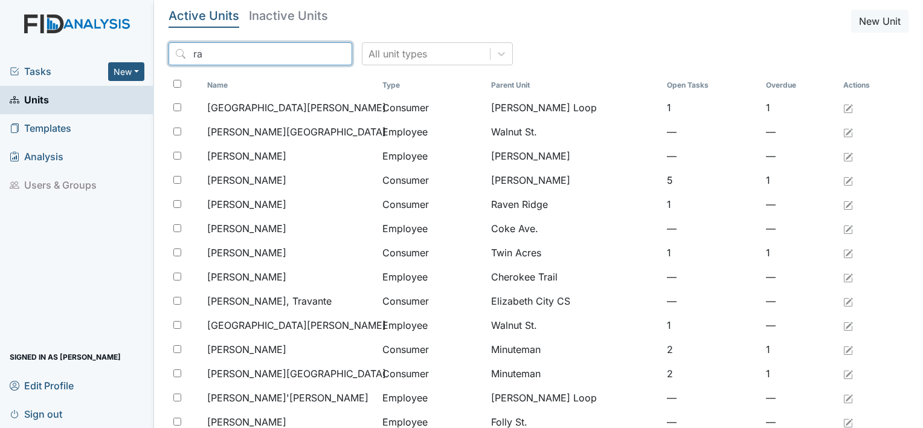
type input "r"
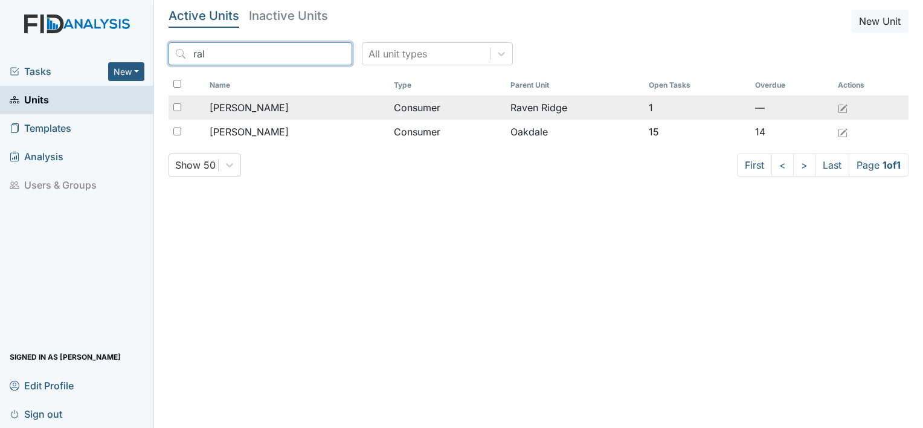
type input "ral"
click at [272, 105] on span "[PERSON_NAME]" at bounding box center [249, 107] width 79 height 14
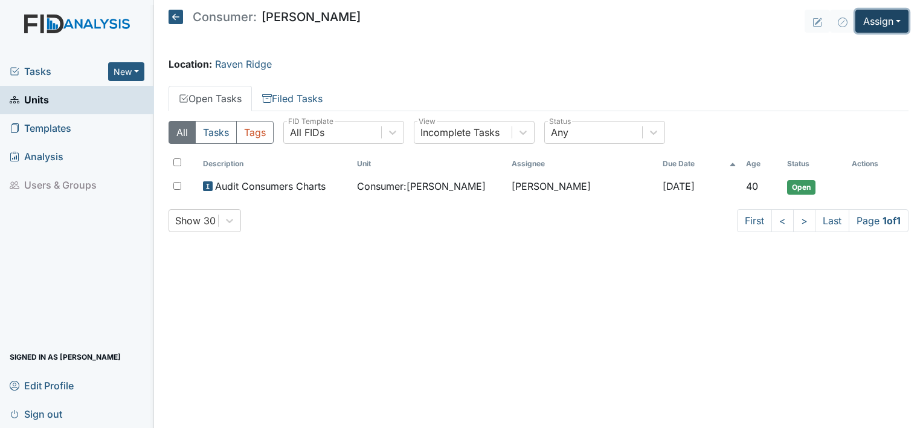
click at [897, 21] on button "Assign" at bounding box center [881, 21] width 53 height 23
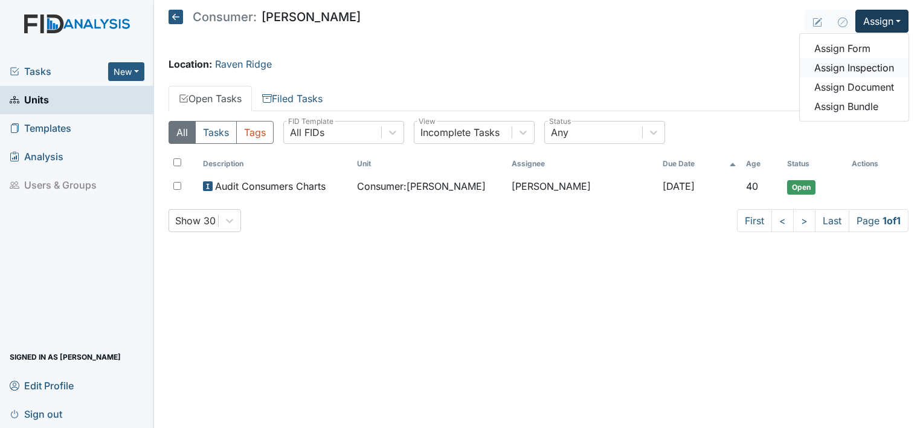
click at [863, 68] on link "Assign Inspection" at bounding box center [853, 67] width 109 height 19
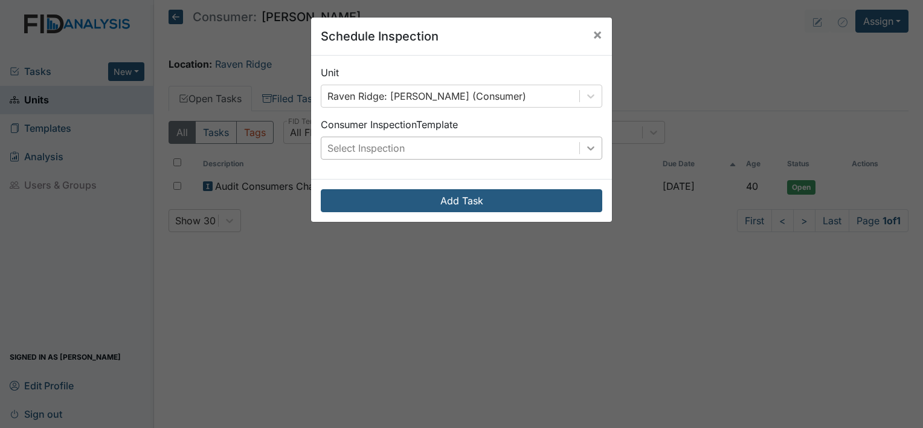
click at [586, 150] on icon at bounding box center [591, 148] width 12 height 12
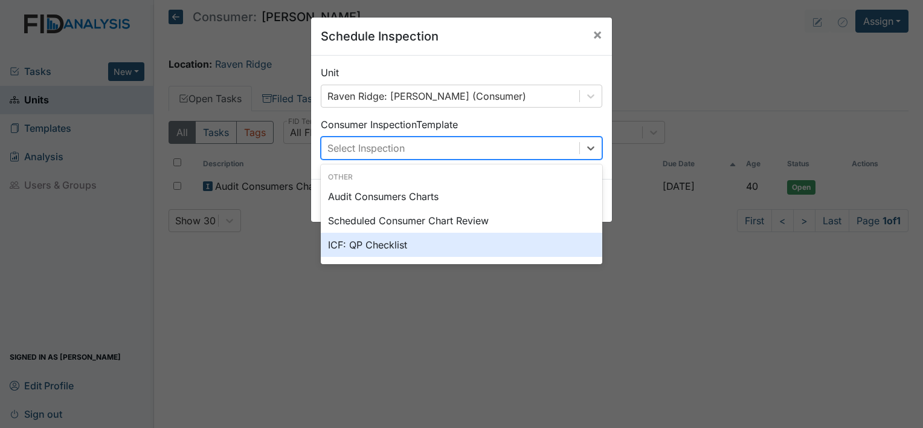
click at [442, 245] on div "ICF: QP Checklist" at bounding box center [461, 244] width 281 height 24
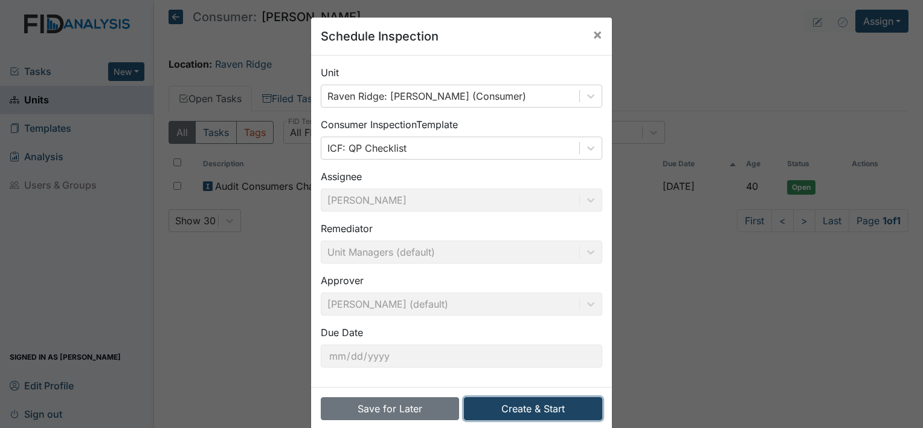
click at [555, 408] on button "Create & Start" at bounding box center [533, 408] width 138 height 23
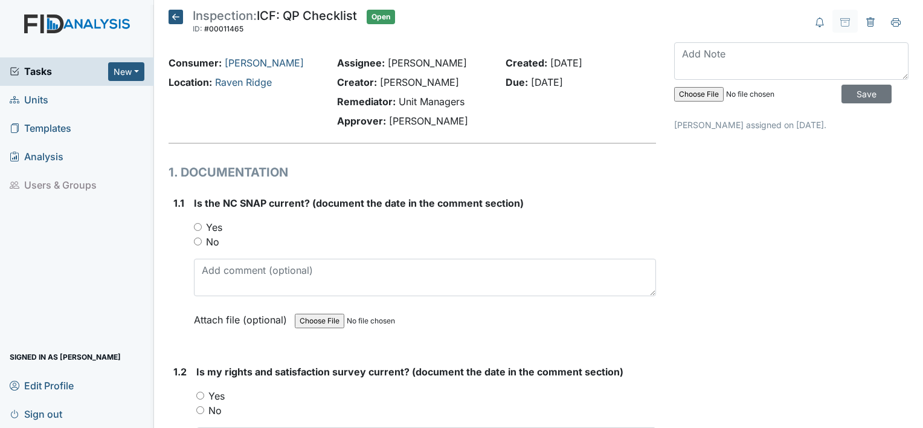
click at [197, 228] on input "Yes" at bounding box center [198, 227] width 8 height 8
radio input "true"
click at [203, 394] on input "Yes" at bounding box center [200, 395] width 8 height 8
radio input "true"
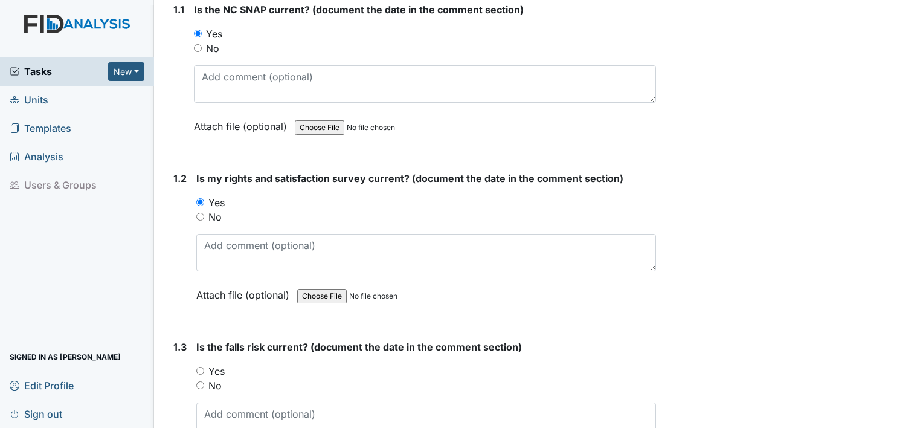
scroll to position [282, 0]
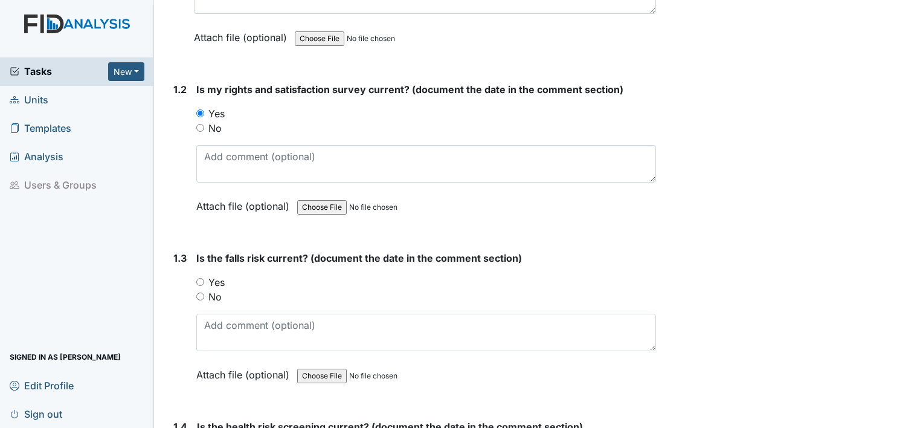
click at [204, 278] on div "Yes" at bounding box center [426, 282] width 460 height 14
click at [203, 279] on input "Yes" at bounding box center [200, 282] width 8 height 8
radio input "true"
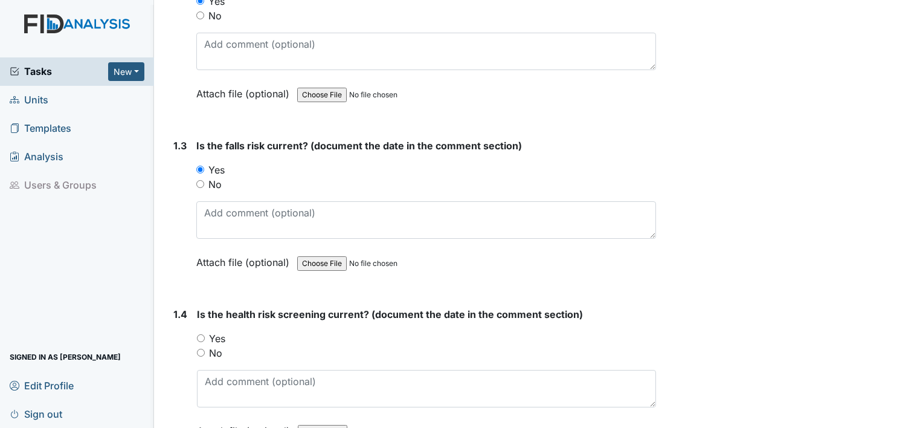
scroll to position [499, 0]
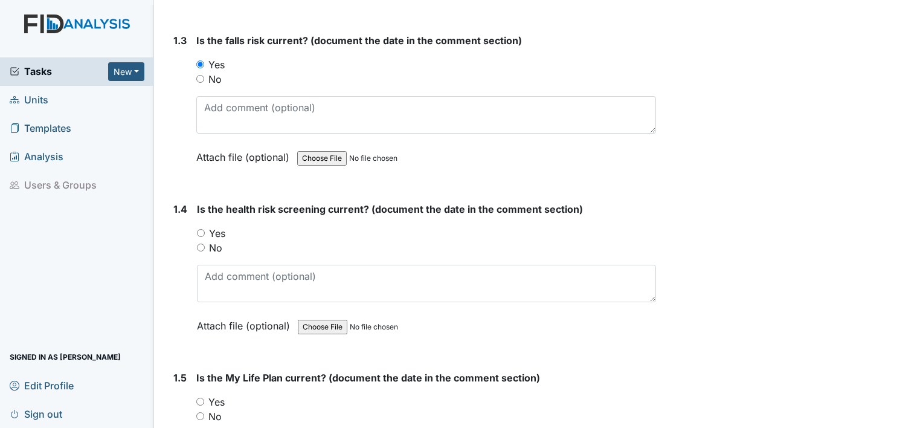
click at [199, 229] on input "Yes" at bounding box center [201, 233] width 8 height 8
radio input "true"
click at [197, 397] on input "Yes" at bounding box center [200, 401] width 8 height 8
radio input "true"
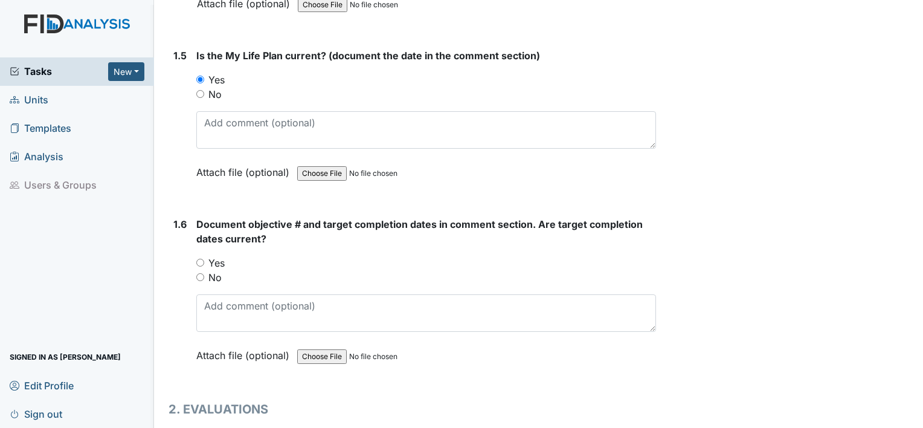
scroll to position [870, 0]
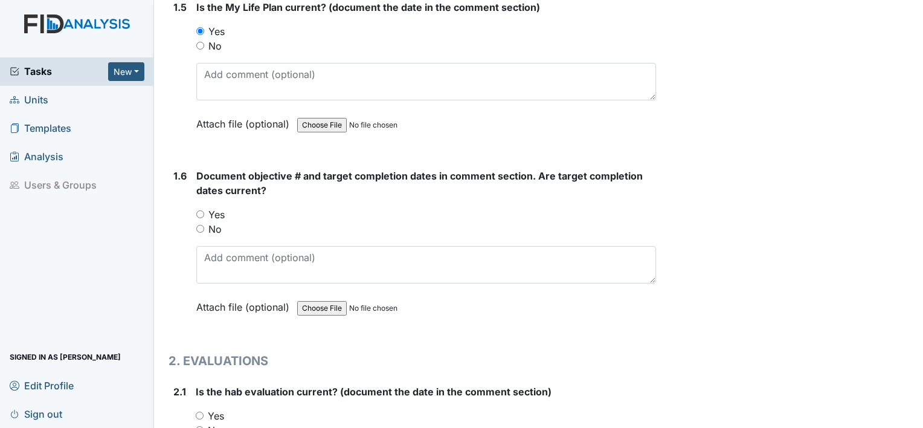
click at [199, 210] on input "Yes" at bounding box center [200, 214] width 8 height 8
radio input "true"
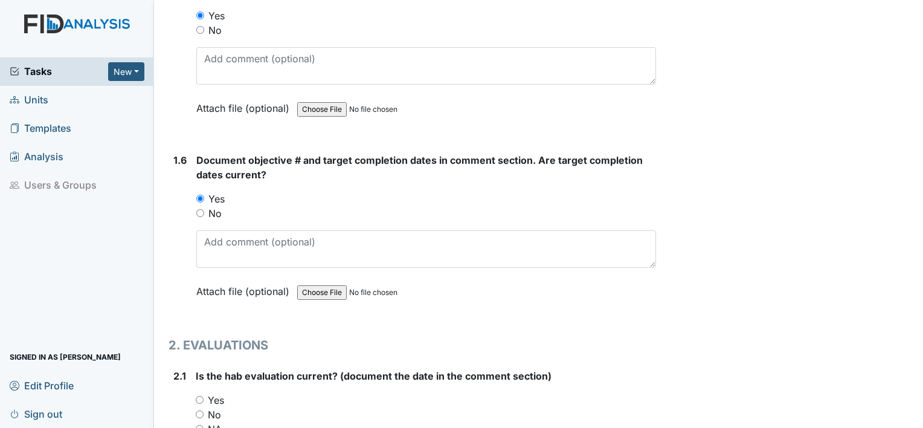
scroll to position [942, 0]
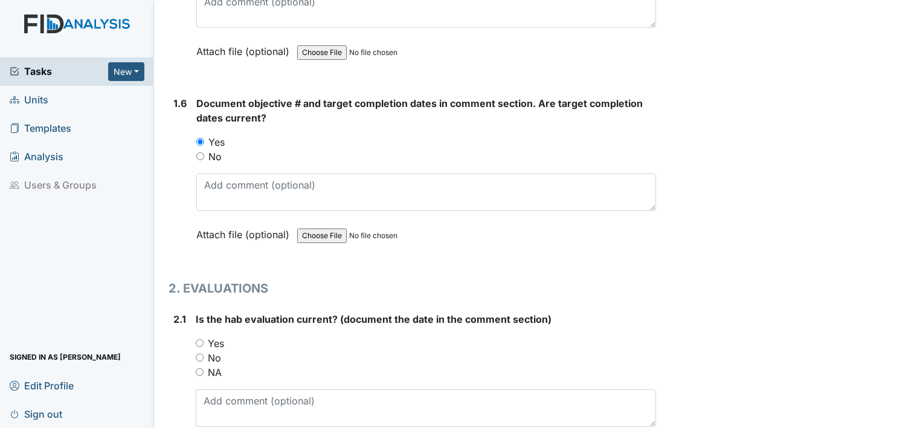
click at [199, 339] on input "Yes" at bounding box center [200, 343] width 8 height 8
radio input "true"
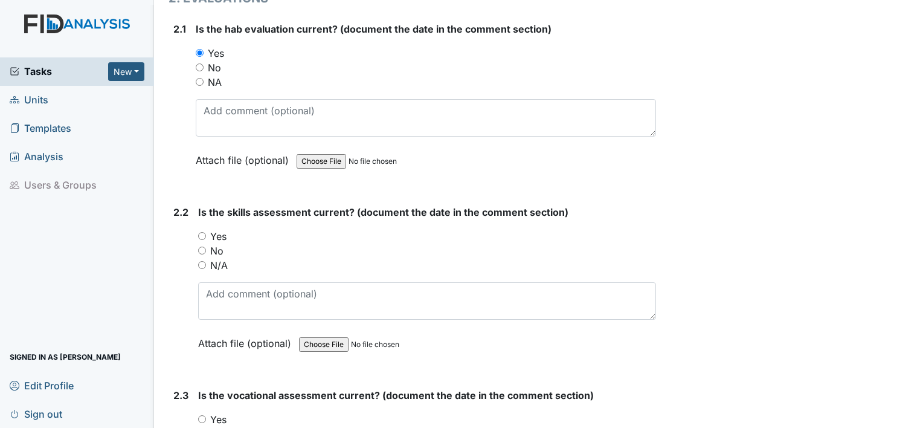
scroll to position [1240, 0]
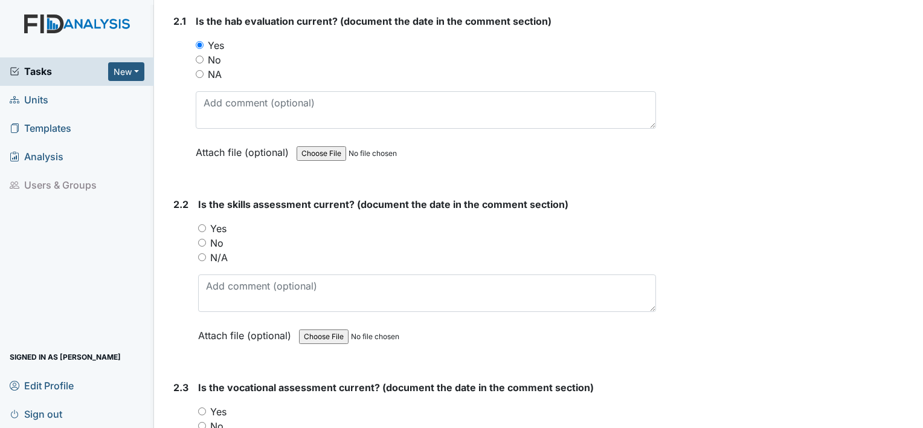
click at [200, 224] on input "Yes" at bounding box center [202, 228] width 8 height 8
radio input "true"
click at [202, 407] on input "Yes" at bounding box center [202, 411] width 8 height 8
radio input "true"
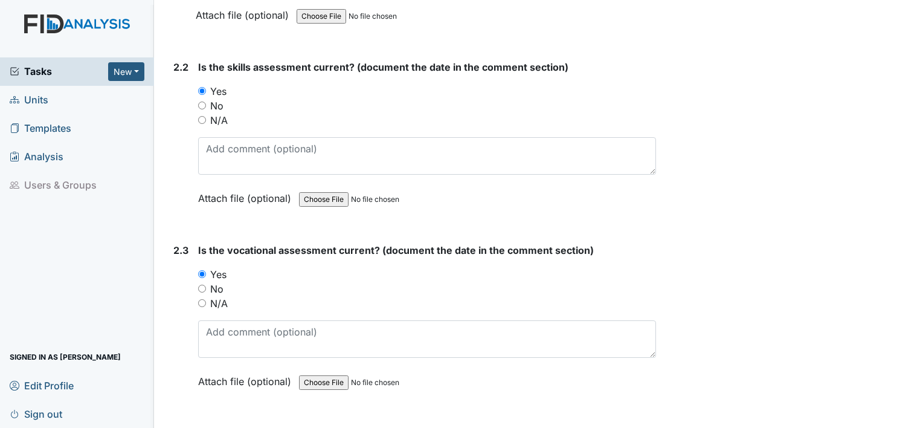
scroll to position [1481, 0]
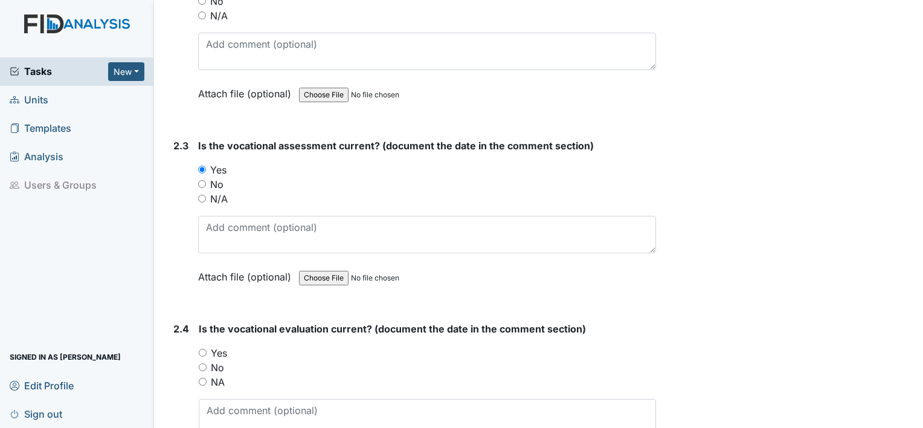
click at [203, 348] on input "Yes" at bounding box center [203, 352] width 8 height 8
radio input "true"
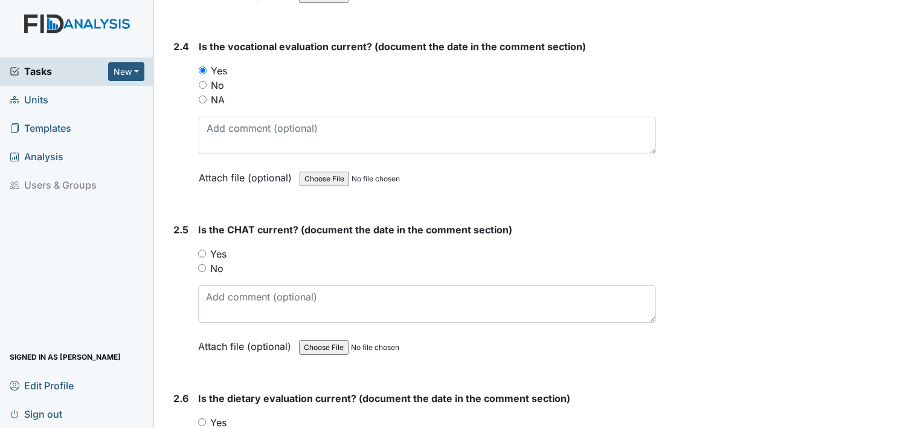
scroll to position [1795, 0]
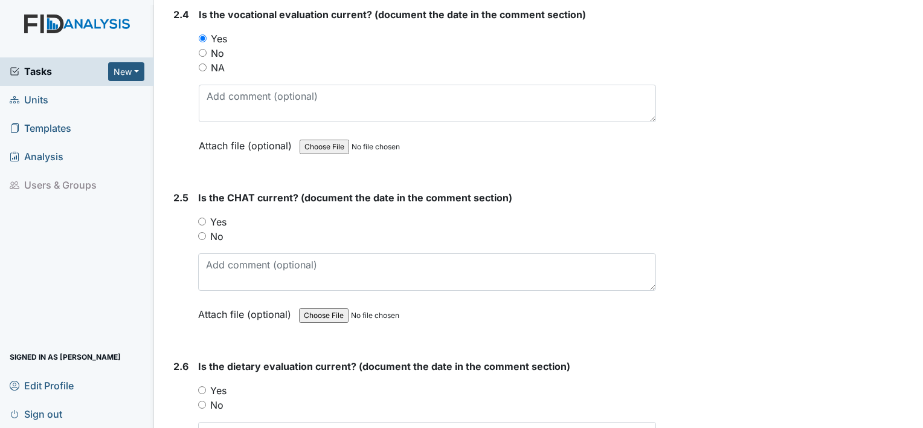
click at [203, 217] on input "Yes" at bounding box center [202, 221] width 8 height 8
radio input "true"
click at [200, 380] on div "2.6 Is the dietary evaluation current? (document the date in the comment sectio…" at bounding box center [411, 433] width 487 height 149
click at [200, 386] on input "Yes" at bounding box center [202, 390] width 8 height 8
radio input "true"
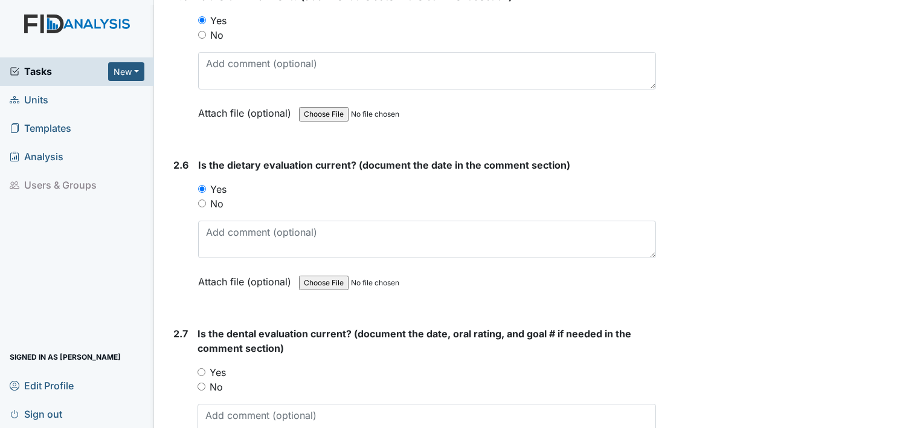
scroll to position [2036, 0]
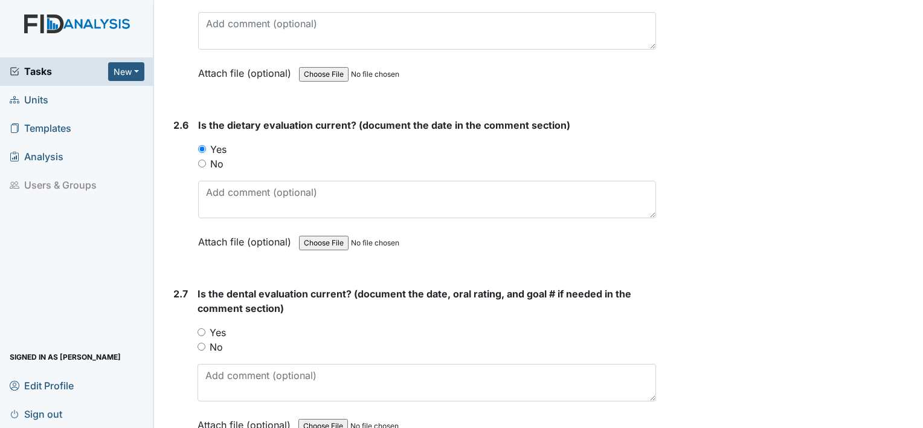
click at [198, 328] on input "Yes" at bounding box center [201, 332] width 8 height 8
radio input "true"
click at [912, 417] on main "Inspection: ICF: QP Checklist ID: #00011465 Open Autosaving... Consumer: Bulloc…" at bounding box center [538, 214] width 769 height 428
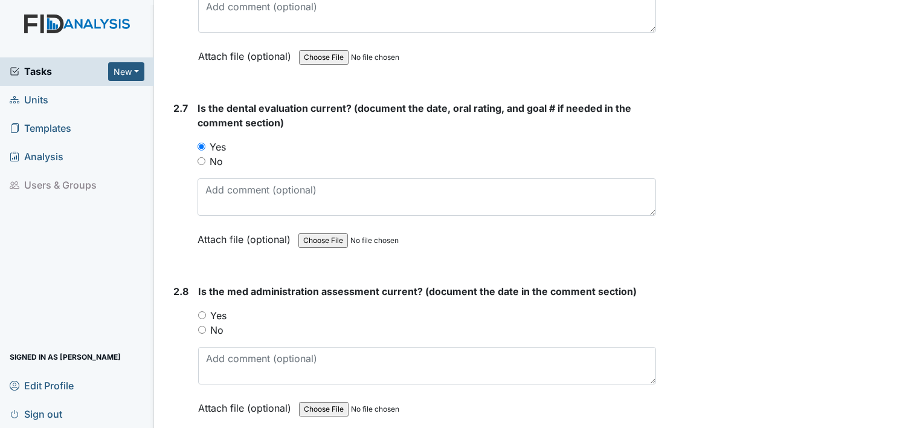
scroll to position [2254, 0]
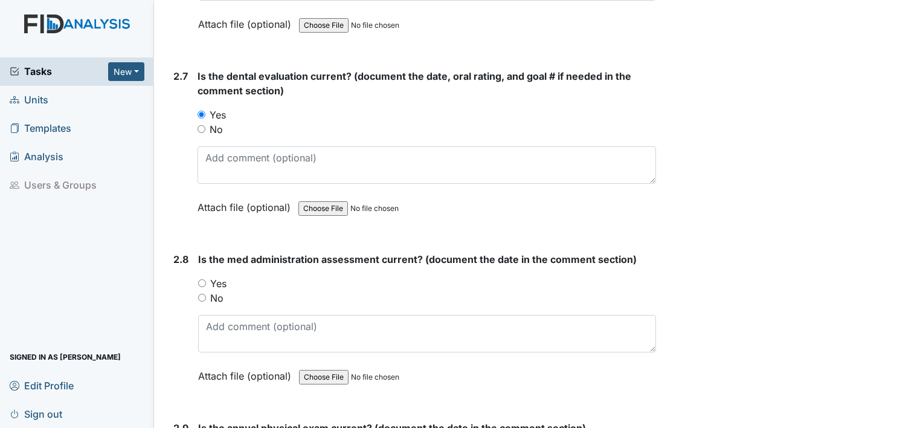
click at [203, 279] on div "Yes" at bounding box center [427, 283] width 458 height 14
click at [202, 279] on input "Yes" at bounding box center [202, 283] width 8 height 8
radio input "true"
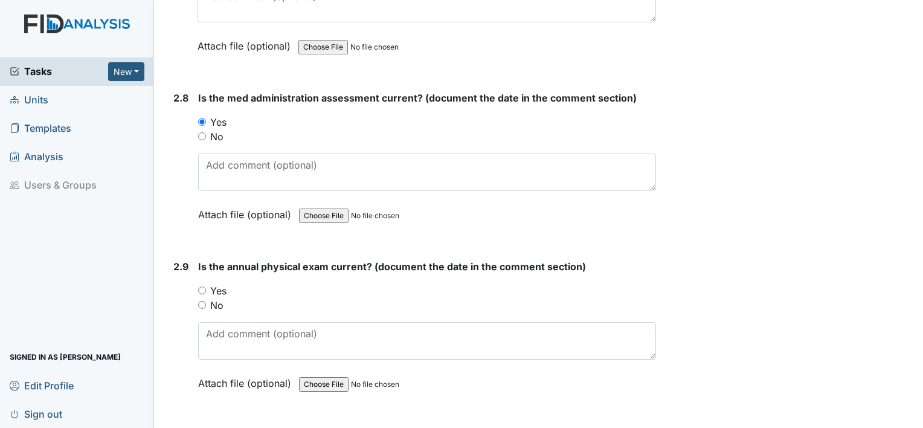
scroll to position [2430, 0]
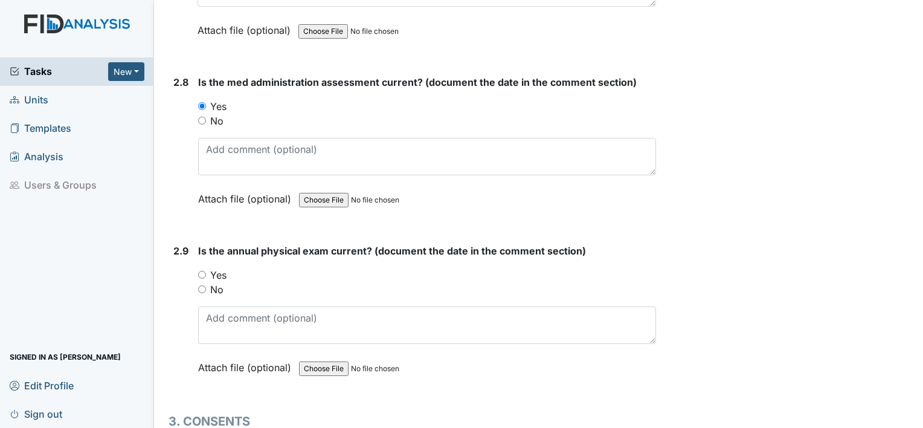
click at [198, 271] on input "Yes" at bounding box center [202, 275] width 8 height 8
radio input "true"
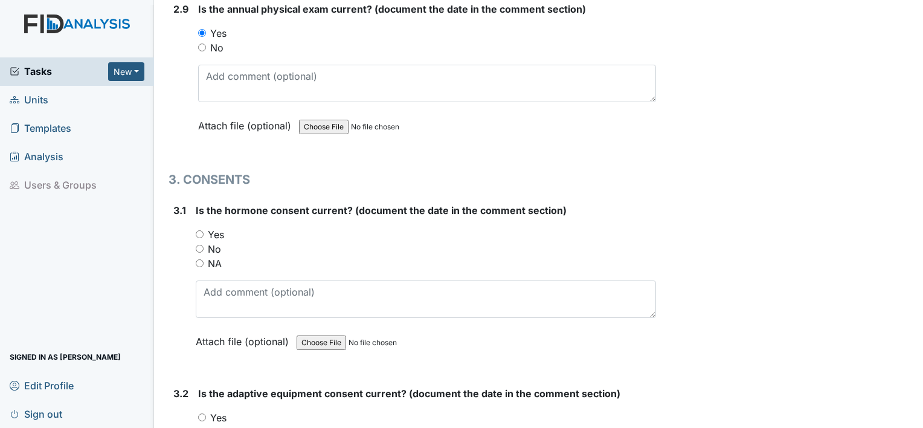
scroll to position [2728, 0]
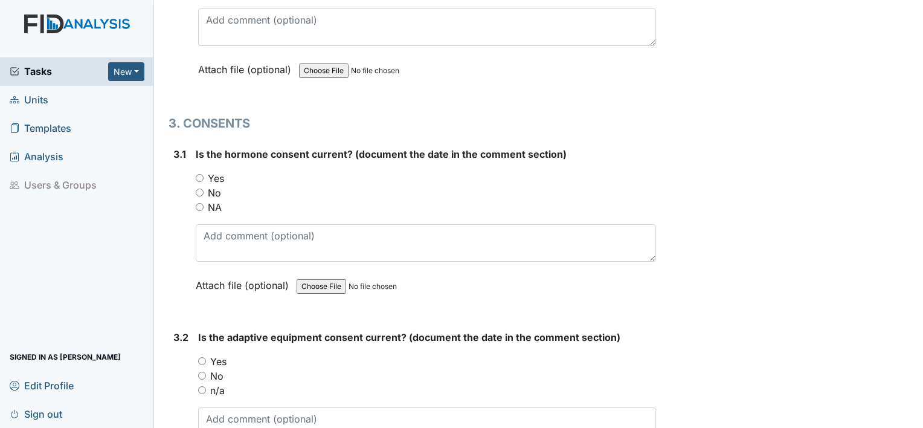
click at [198, 203] on input "NA" at bounding box center [200, 207] width 8 height 8
radio input "true"
click at [202, 384] on div "n/a" at bounding box center [427, 390] width 458 height 14
click at [201, 383] on div "n/a" at bounding box center [427, 390] width 458 height 14
click at [202, 386] on input "n/a" at bounding box center [202, 390] width 8 height 8
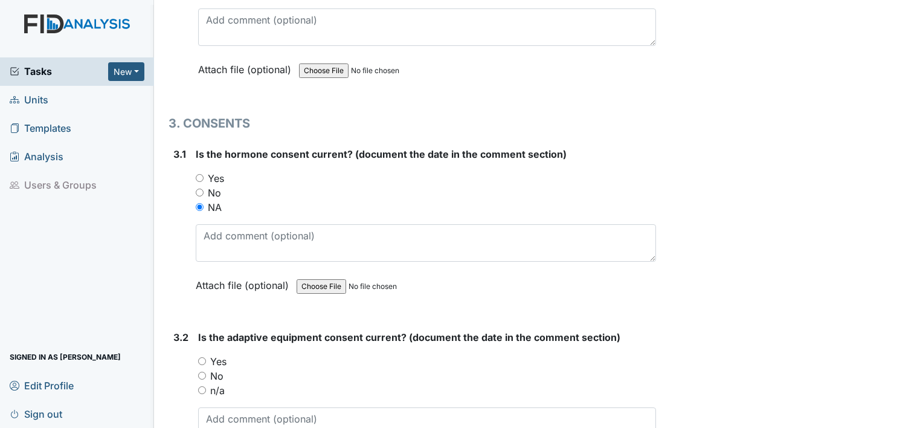
radio input "true"
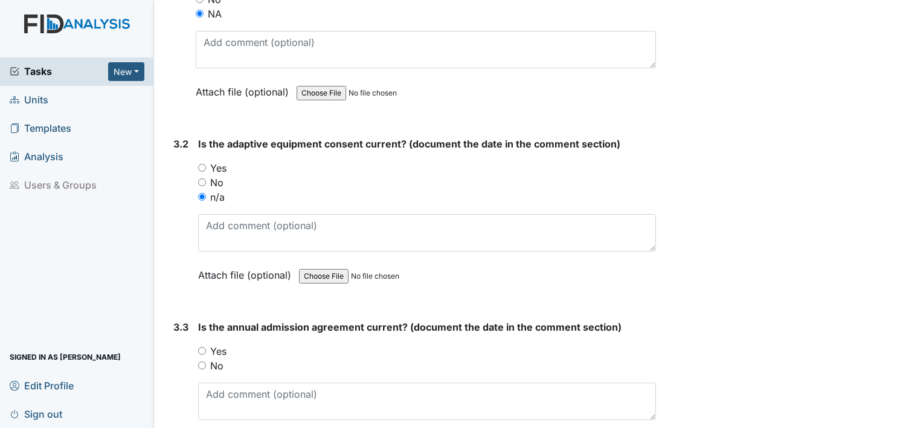
scroll to position [2970, 0]
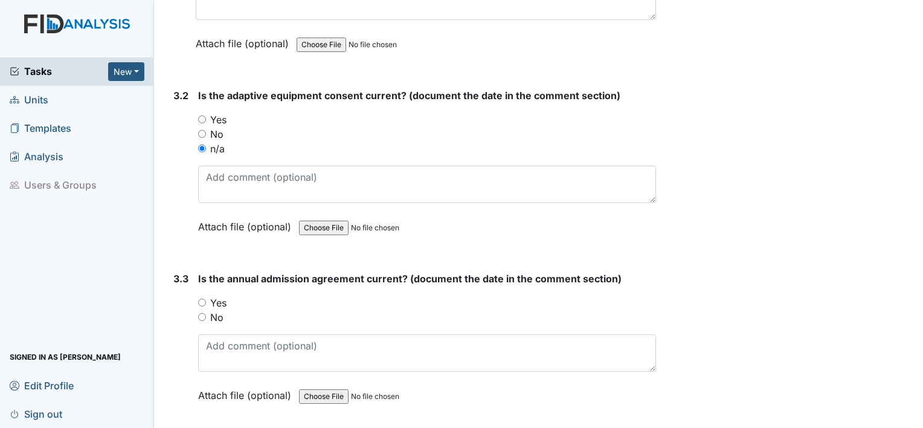
click at [196, 287] on div "3.3 Is the annual admission agreement current? (document the date in the commen…" at bounding box center [411, 345] width 487 height 149
click at [200, 295] on div "Yes" at bounding box center [427, 302] width 458 height 14
click at [195, 292] on div "3.3 Is the annual admission agreement current? (document the date in the commen…" at bounding box center [411, 345] width 487 height 149
click at [202, 298] on input "Yes" at bounding box center [202, 302] width 8 height 8
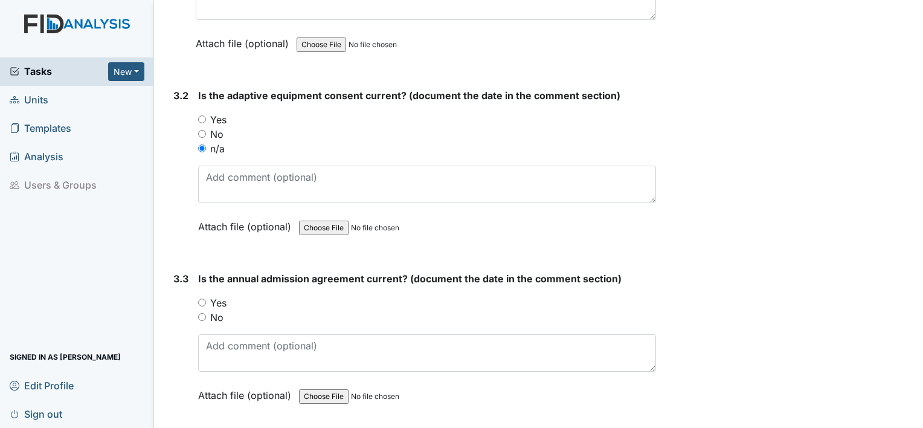
radio input "true"
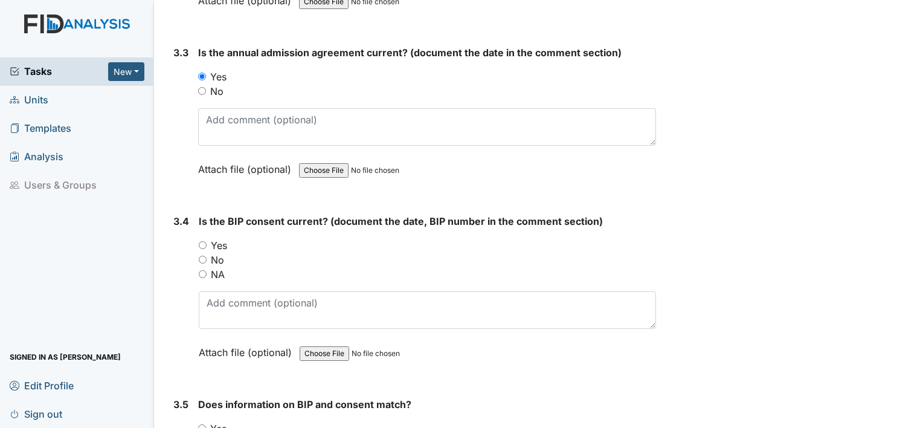
scroll to position [3267, 0]
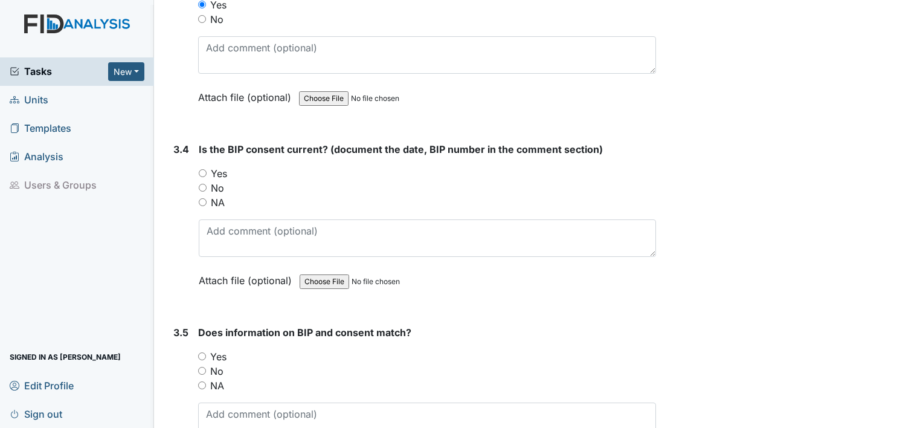
click at [199, 198] on input "NA" at bounding box center [203, 202] width 8 height 8
radio input "true"
click at [200, 381] on input "NA" at bounding box center [202, 385] width 8 height 8
radio input "true"
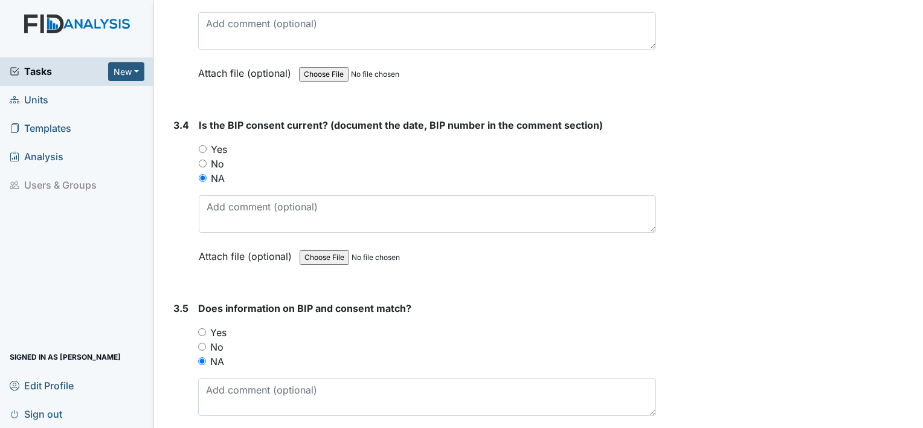
scroll to position [3368, 0]
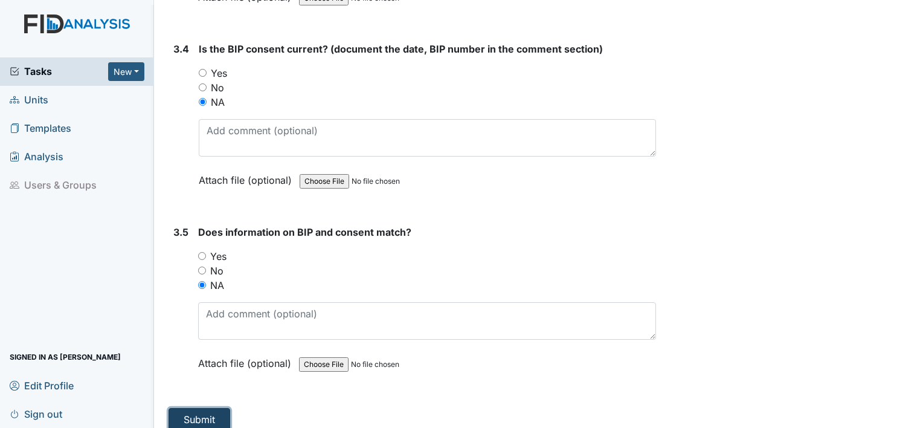
click at [207, 409] on button "Submit" at bounding box center [199, 419] width 62 height 23
